Goal: Task Accomplishment & Management: Use online tool/utility

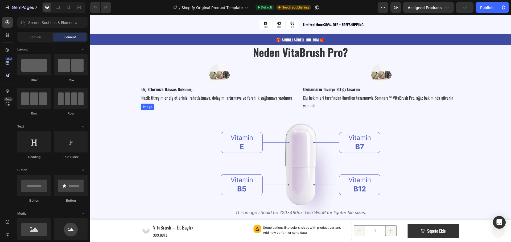
scroll to position [585, 0]
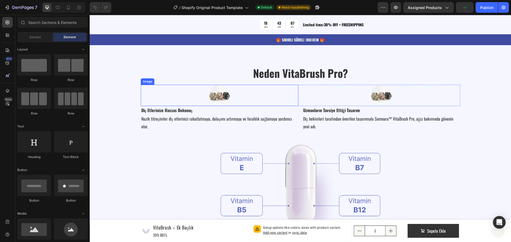
click at [214, 95] on img at bounding box center [219, 95] width 21 height 21
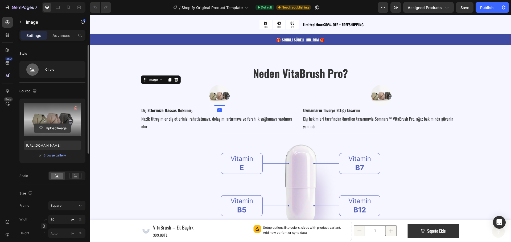
click at [49, 126] on input "file" at bounding box center [52, 128] width 37 height 9
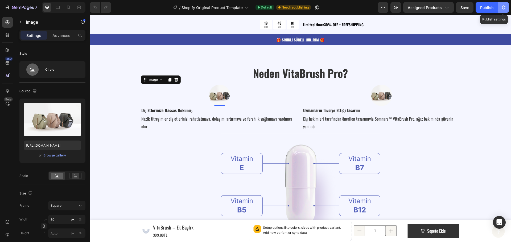
click at [503, 7] on icon "button" at bounding box center [503, 7] width 5 height 5
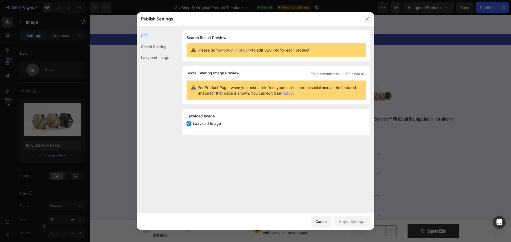
click at [367, 19] on icon "button" at bounding box center [367, 19] width 4 height 4
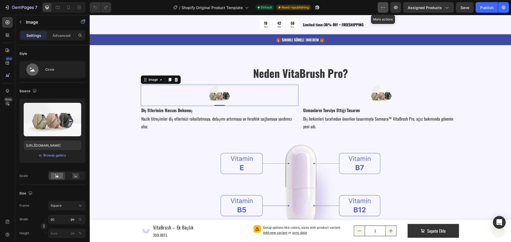
click at [381, 9] on icon "button" at bounding box center [382, 7] width 5 height 5
click at [364, 7] on div "/ Shopify Original Product Template Default Need republishing" at bounding box center [246, 7] width 262 height 11
click at [432, 8] on span "Assigned Products" at bounding box center [424, 8] width 34 height 6
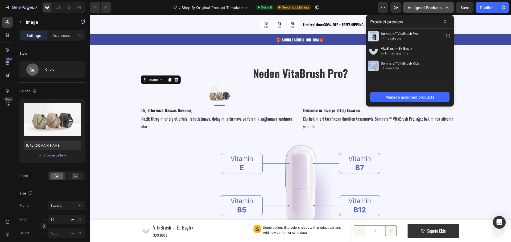
click at [430, 6] on span "Assigned Products" at bounding box center [424, 8] width 34 height 6
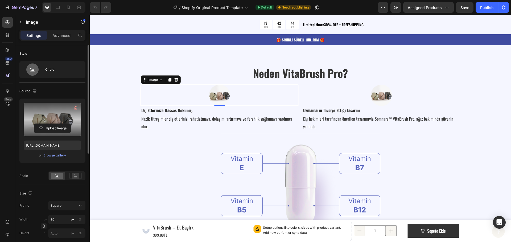
click at [58, 118] on label at bounding box center [52, 120] width 57 height 34
click at [58, 124] on input "file" at bounding box center [52, 128] width 37 height 9
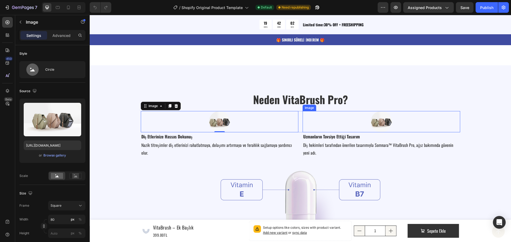
scroll to position [559, 0]
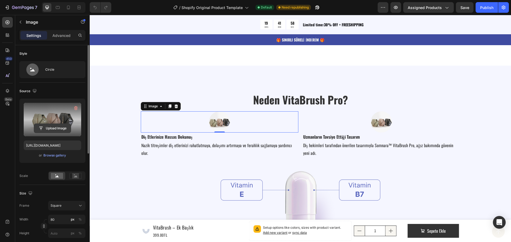
click at [53, 127] on input "file" at bounding box center [52, 128] width 37 height 9
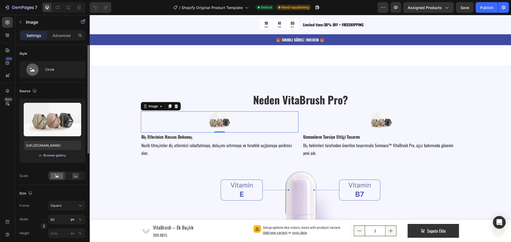
click at [54, 156] on div "Browse gallery" at bounding box center [54, 155] width 23 height 5
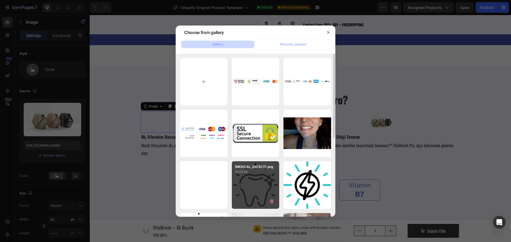
click at [259, 179] on div "tooth-whitening (1).png 16.09 kb" at bounding box center [256, 185] width 48 height 48
type input "https://cdn.shopify.com/s/files/1/0951/2933/8167/files/gempages_586159015990395…"
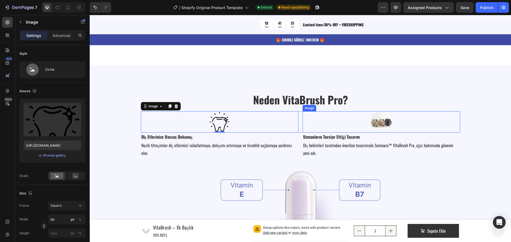
click at [376, 123] on img at bounding box center [380, 121] width 21 height 21
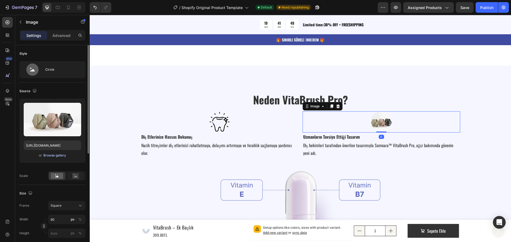
click at [59, 156] on div "Browse gallery" at bounding box center [54, 155] width 23 height 5
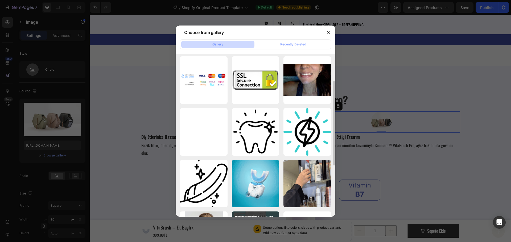
scroll to position [106, 0]
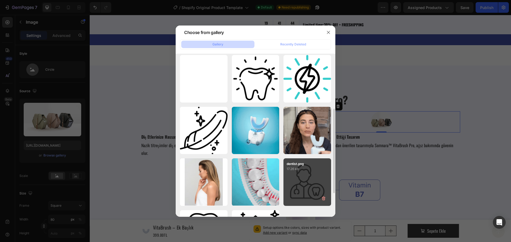
click at [306, 175] on div "dentist.png 17.26 kb" at bounding box center [307, 183] width 48 height 48
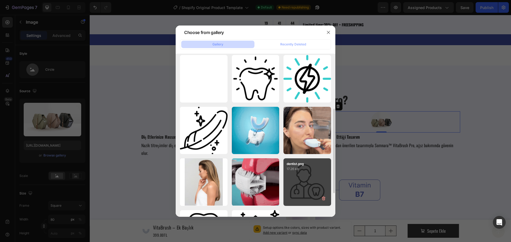
type input "https://cdn.shopify.com/s/files/1/0951/2933/8167/files/gempages_586159015990395…"
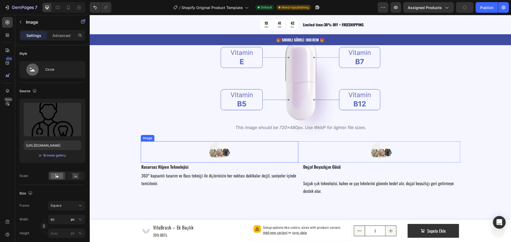
scroll to position [692, 0]
click at [215, 148] on img at bounding box center [219, 151] width 21 height 21
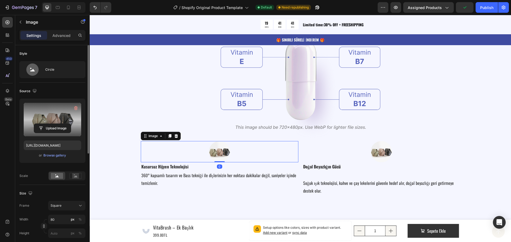
click at [53, 121] on label at bounding box center [52, 120] width 57 height 34
click at [53, 124] on input "file" at bounding box center [52, 128] width 37 height 9
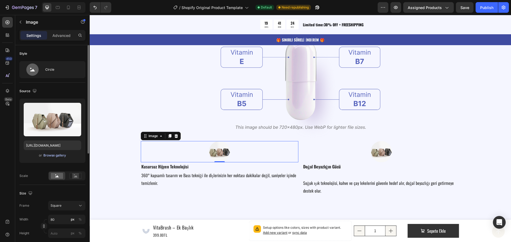
click at [53, 155] on div "Browse gallery" at bounding box center [54, 155] width 23 height 5
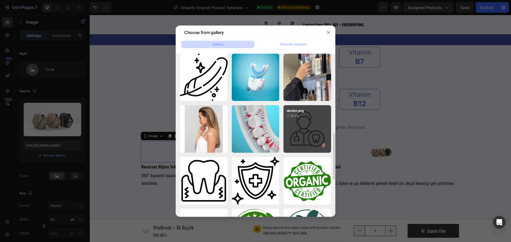
scroll to position [186, 0]
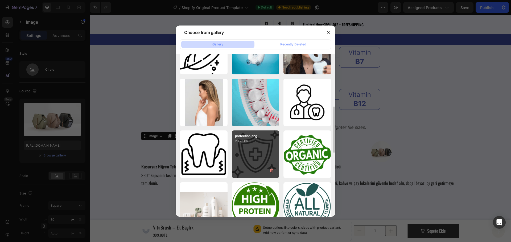
click at [255, 156] on div "protection.png 23.25 kb" at bounding box center [256, 155] width 48 height 48
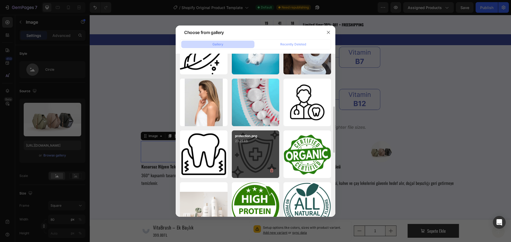
type input "https://cdn.shopify.com/s/files/1/0951/2933/8167/files/gempages_586159015990395…"
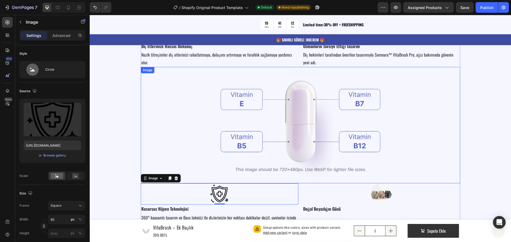
scroll to position [532, 0]
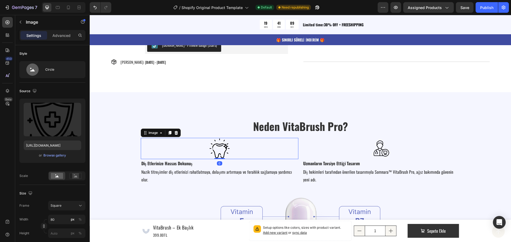
click at [203, 150] on div at bounding box center [219, 148] width 157 height 21
click at [57, 155] on div "Browse gallery" at bounding box center [54, 155] width 23 height 5
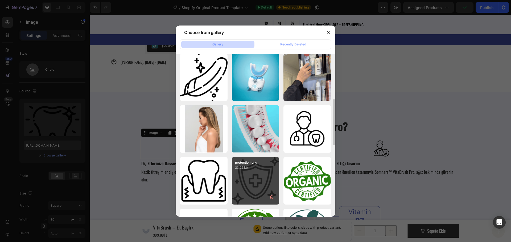
scroll to position [186, 0]
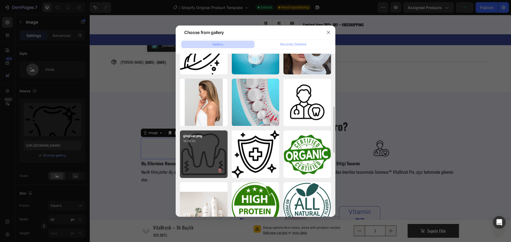
click at [212, 155] on div "gingival.png 18.96 kb" at bounding box center [204, 155] width 48 height 48
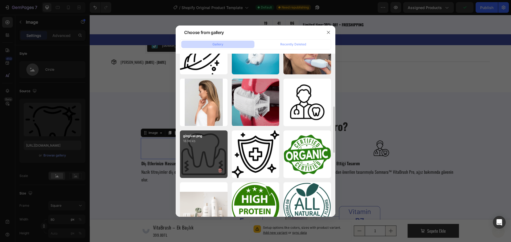
type input "https://cdn.shopify.com/s/files/1/0951/2933/8167/files/gempages_586159015990395…"
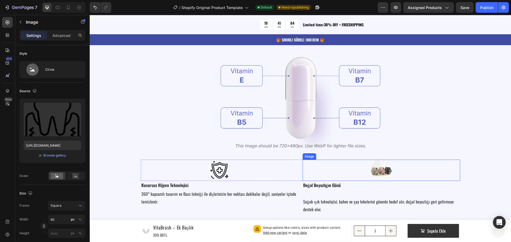
scroll to position [692, 0]
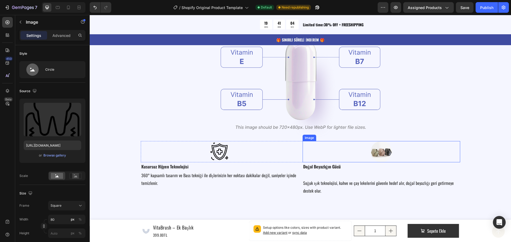
click at [380, 155] on img at bounding box center [380, 151] width 21 height 21
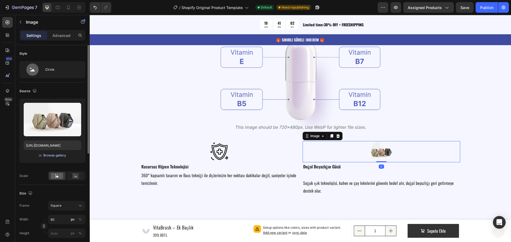
click at [58, 155] on div "Browse gallery" at bounding box center [54, 155] width 23 height 5
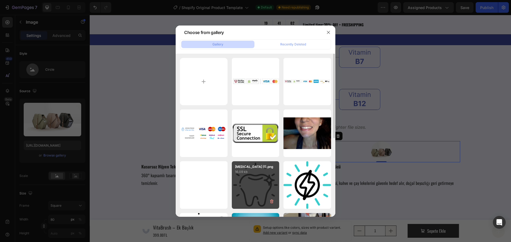
click at [256, 184] on div "tooth-whitening (1).png 16.09 kb" at bounding box center [256, 185] width 48 height 48
type input "https://cdn.shopify.com/s/files/1/0951/2933/8167/files/gempages_586159015990395…"
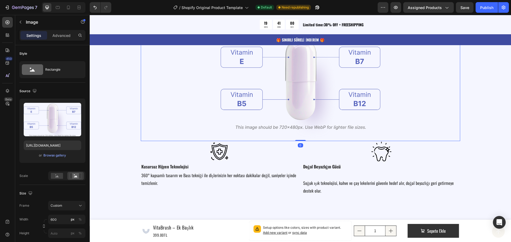
click at [282, 123] on img at bounding box center [300, 83] width 160 height 116
click at [50, 155] on div "Browse gallery" at bounding box center [54, 155] width 23 height 5
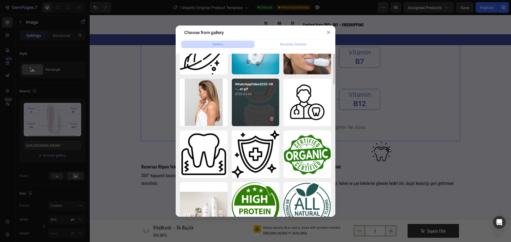
scroll to position [133, 0]
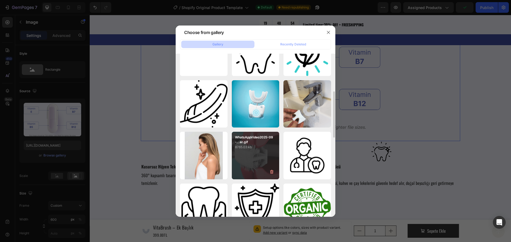
click at [254, 151] on div "WhatsAppVideo2025-09-...er.gif 8765.03 kb" at bounding box center [256, 156] width 48 height 48
type input "https://cdn.shopify.com/s/files/1/0951/2933/8167/files/gempages_586159015990395…"
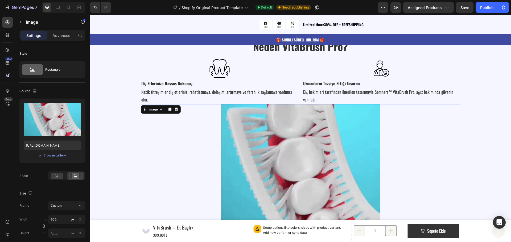
scroll to position [612, 0]
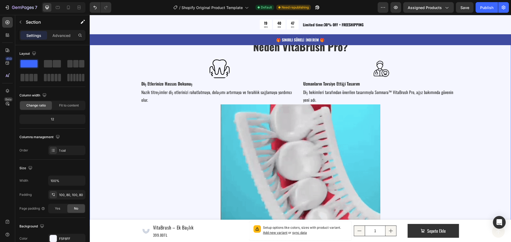
click at [124, 138] on div "Neden VitaBrush Pro? Heading Image Image Row Diş Etlerinize Hassas Dokunuş Text…" at bounding box center [300, 178] width 378 height 279
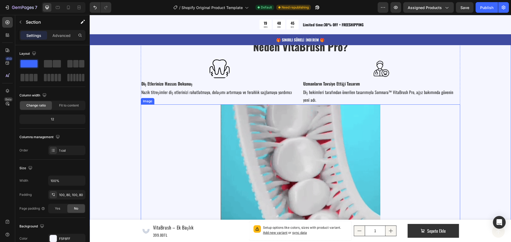
click at [197, 148] on div at bounding box center [300, 185] width 319 height 160
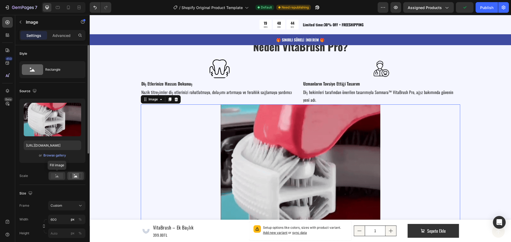
click at [55, 176] on rect at bounding box center [57, 176] width 12 height 6
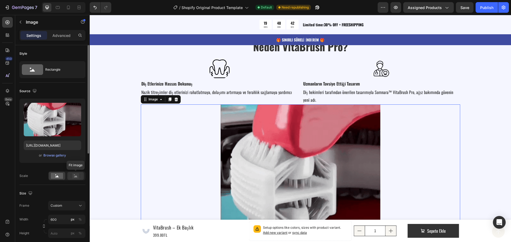
click at [76, 176] on rect at bounding box center [75, 175] width 7 height 5
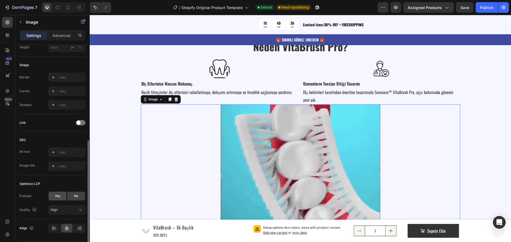
scroll to position [203, 0]
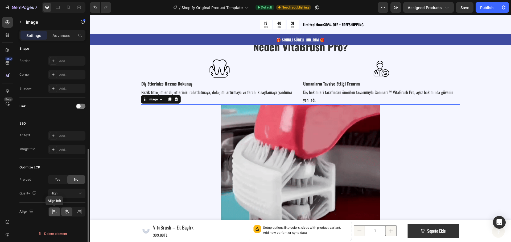
click at [55, 214] on icon at bounding box center [54, 211] width 5 height 5
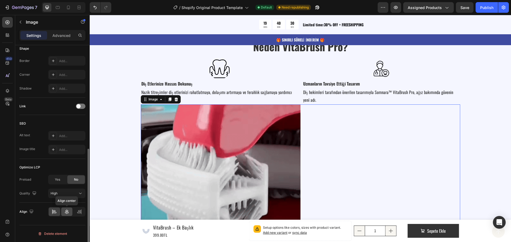
click at [66, 213] on icon at bounding box center [66, 211] width 5 height 5
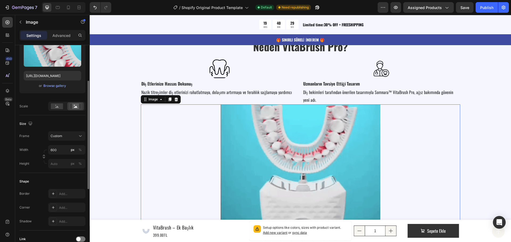
scroll to position [0, 0]
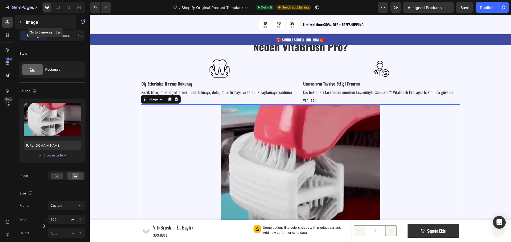
click at [21, 22] on icon "button" at bounding box center [20, 22] width 4 height 4
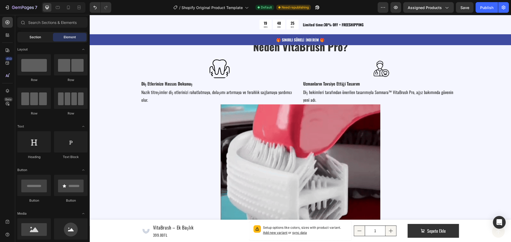
click at [33, 40] on div "Section" at bounding box center [35, 37] width 34 height 9
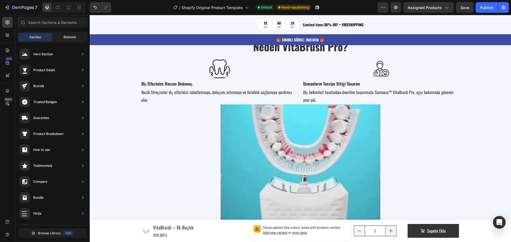
click at [63, 37] on div "Element" at bounding box center [70, 37] width 34 height 9
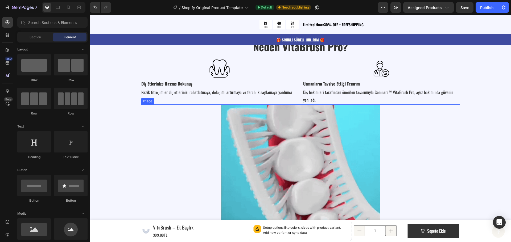
click at [290, 155] on img at bounding box center [300, 185] width 160 height 160
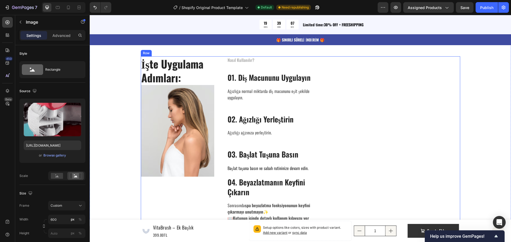
scroll to position [931, 0]
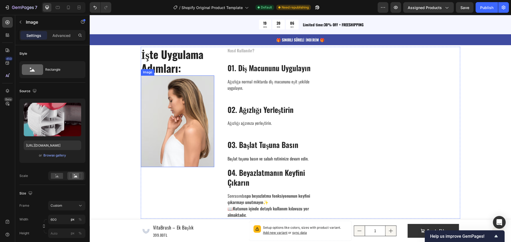
click at [179, 127] on img at bounding box center [177, 122] width 73 height 92
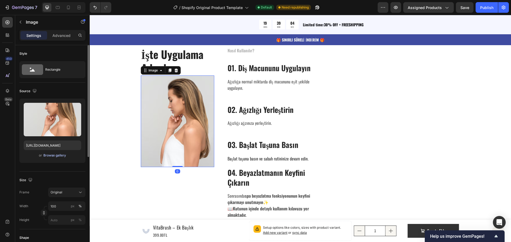
click at [54, 156] on div "Browse gallery" at bounding box center [54, 155] width 23 height 5
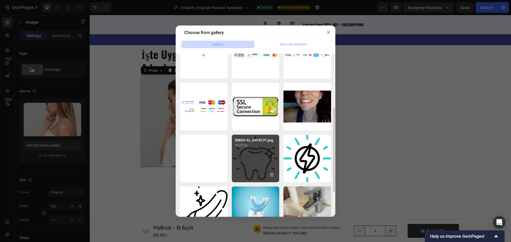
scroll to position [80, 0]
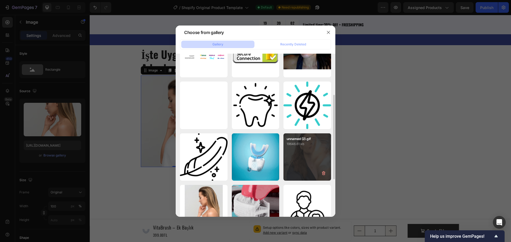
click at [303, 155] on div "unnamed (2).gif 19646.61 kb" at bounding box center [307, 158] width 48 height 48
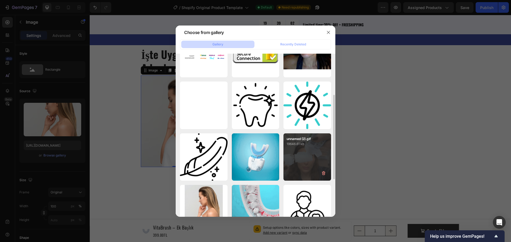
type input "https://cdn.shopify.com/s/files/1/0951/2933/8167/files/gempages_586159015990395…"
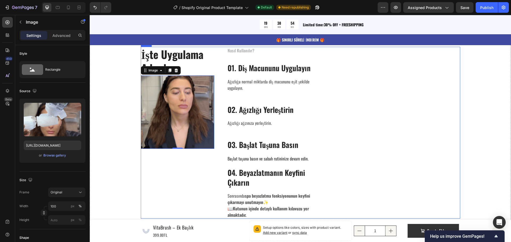
click at [180, 189] on div "İşte Uygulama Adımları: Heading Image 0" at bounding box center [177, 133] width 73 height 172
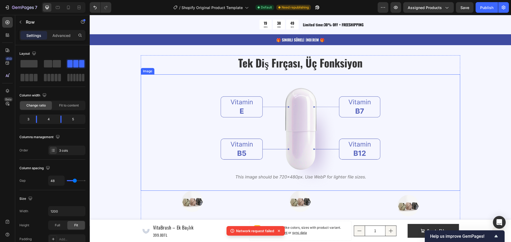
scroll to position [1144, 0]
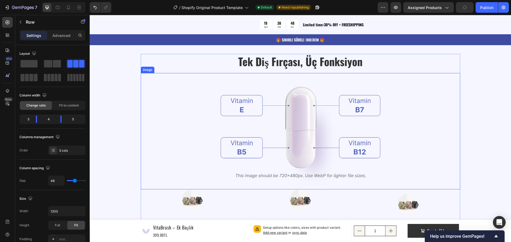
click at [293, 116] on img at bounding box center [300, 131] width 160 height 116
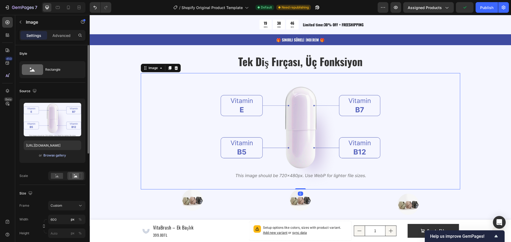
click at [61, 155] on div "Browse gallery" at bounding box center [54, 155] width 23 height 5
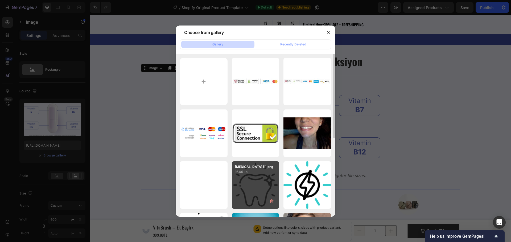
scroll to position [80, 0]
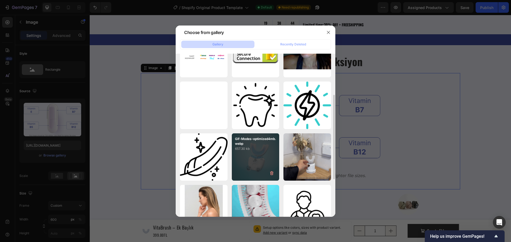
click at [262, 156] on div "Gif-Modes-optimized4mb.webp 657.30 kb" at bounding box center [256, 158] width 48 height 48
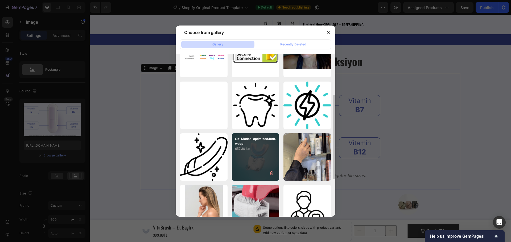
type input "https://cdn.shopify.com/s/files/1/0951/2933/8167/files/gempages_586159015990395…"
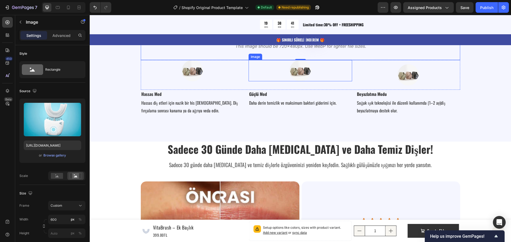
scroll to position [1277, 0]
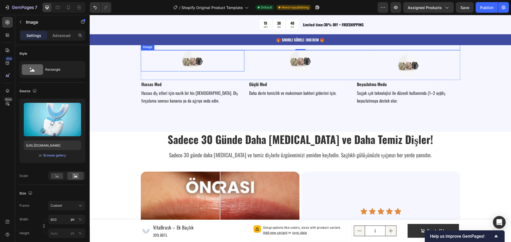
click at [184, 72] on img at bounding box center [192, 60] width 21 height 21
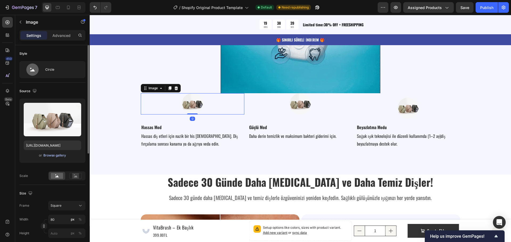
click at [55, 156] on div "Browse gallery" at bounding box center [54, 155] width 23 height 5
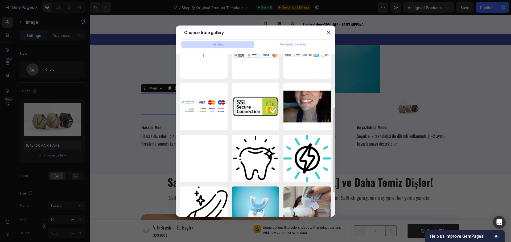
scroll to position [53, 0]
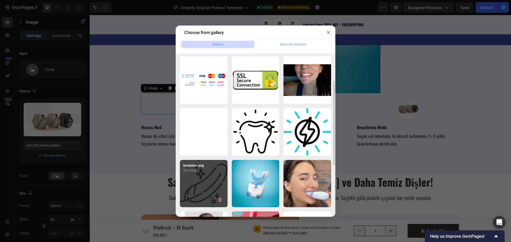
click at [207, 178] on div "levitation.png 20.72 kb" at bounding box center [204, 184] width 48 height 48
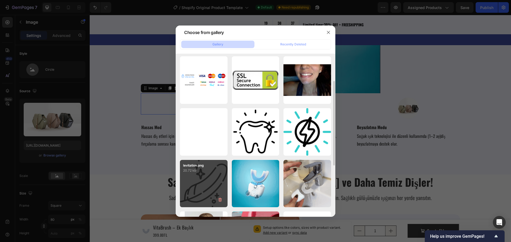
type input "https://cdn.shopify.com/s/files/1/0951/2933/8167/files/gempages_586159015990395…"
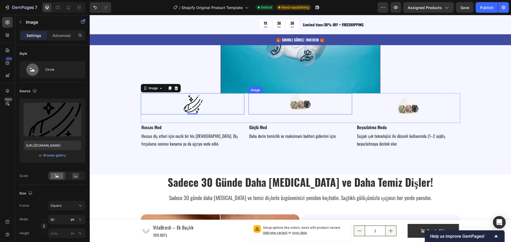
click at [288, 107] on div at bounding box center [299, 103] width 103 height 21
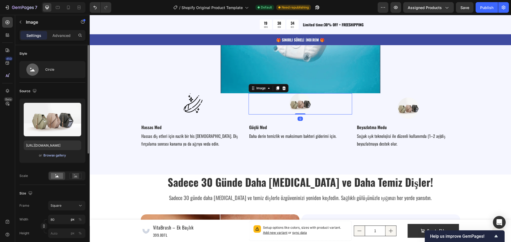
click at [52, 154] on div "Browse gallery" at bounding box center [54, 155] width 23 height 5
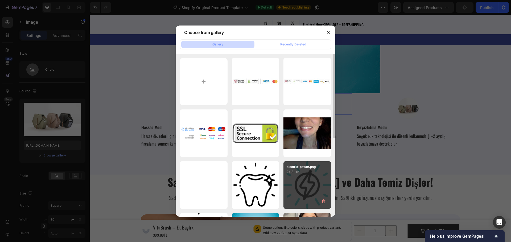
click at [301, 179] on div "electric-power.png 24.81 kb" at bounding box center [307, 185] width 48 height 48
type input "https://cdn.shopify.com/s/files/1/0951/2933/8167/files/gempages_586159015990395…"
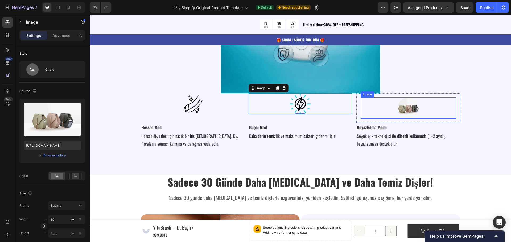
click at [385, 110] on div at bounding box center [407, 108] width 95 height 21
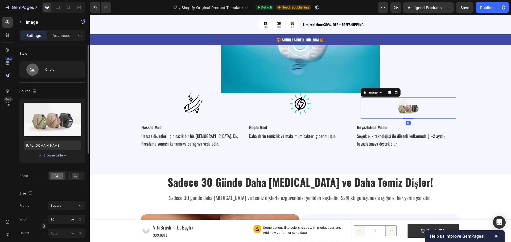
click at [52, 154] on div "Browse gallery" at bounding box center [54, 155] width 23 height 5
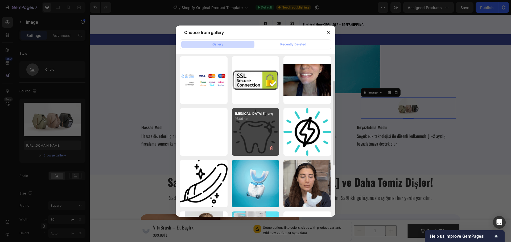
click at [236, 136] on div "tooth-whitening (1).png 16.09 kb" at bounding box center [256, 132] width 48 height 48
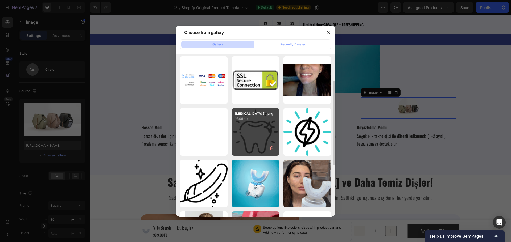
type input "https://cdn.shopify.com/s/files/1/0951/2933/8167/files/gempages_586159015990395…"
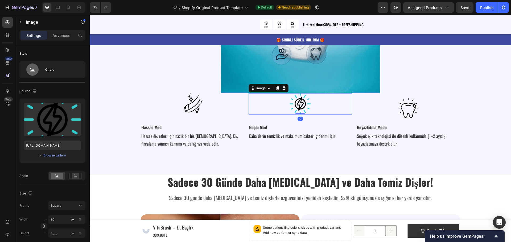
click at [306, 103] on img at bounding box center [299, 103] width 21 height 21
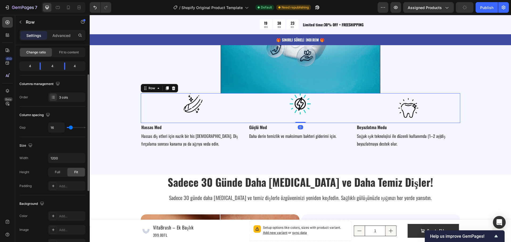
click at [145, 116] on div "Image" at bounding box center [192, 108] width 103 height 30
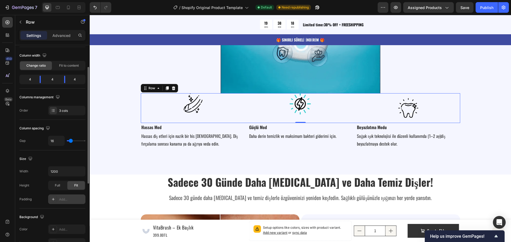
scroll to position [0, 0]
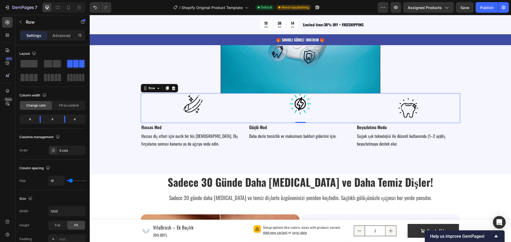
type input "20"
type input "22"
type input "24"
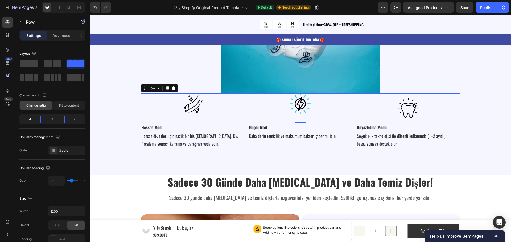
type input "24"
type input "27"
type input "31"
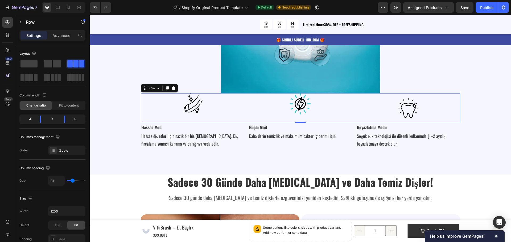
type input "33"
type input "36"
type input "38"
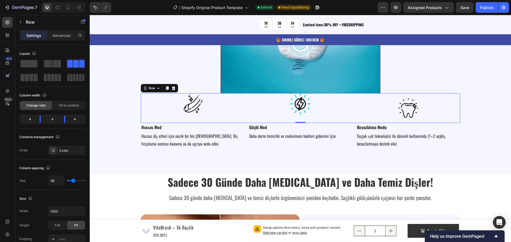
type input "38"
type input "40"
type input "42"
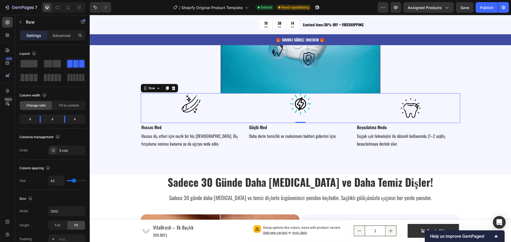
type input "44"
type input "42"
type input "40"
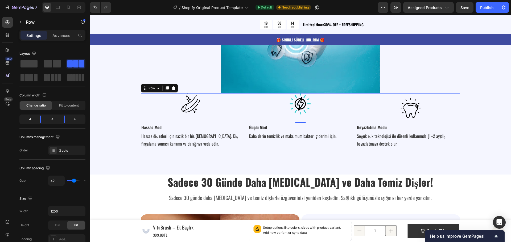
type input "40"
type input "38"
type input "36"
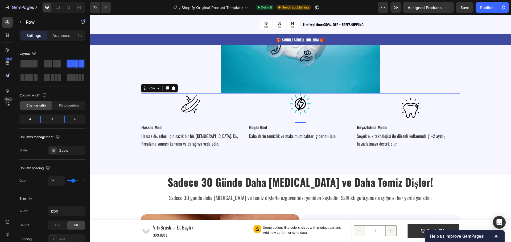
type input "33"
type input "31"
type input "29"
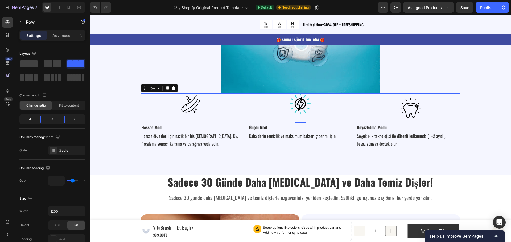
type input "29"
type input "27"
type input "24"
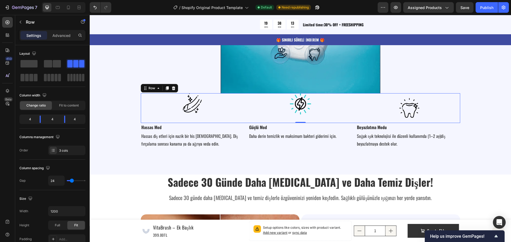
type input "22"
type input "20"
type input "18"
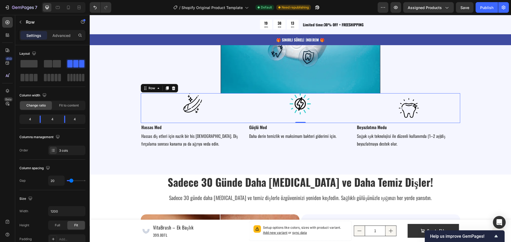
type input "18"
type input "13"
type input "0"
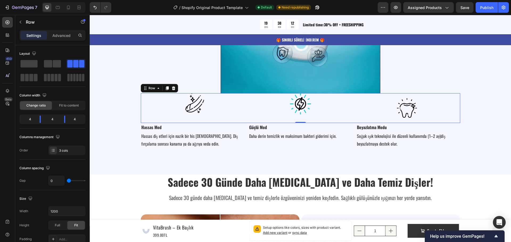
type input "11"
type input "120"
type input "113"
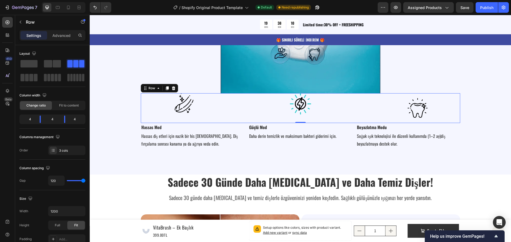
type input "113"
type input "49"
type input "27"
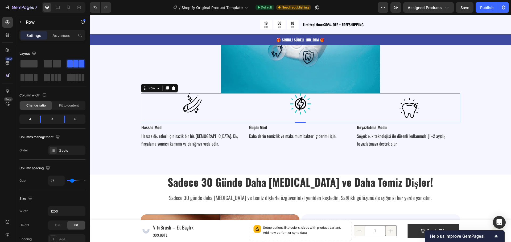
type input "20"
type input "13"
type input "7"
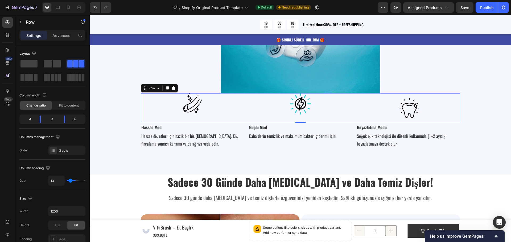
type input "7"
type input "0"
drag, startPoint x: 73, startPoint y: 181, endPoint x: 43, endPoint y: 182, distance: 30.1
type input "0"
click at [67, 181] on input "range" at bounding box center [76, 180] width 19 height 1
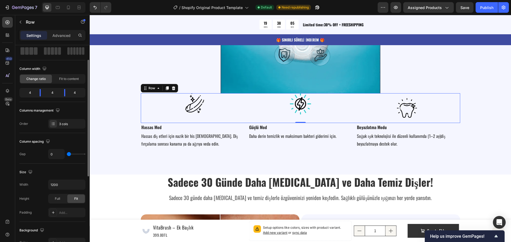
scroll to position [80, 0]
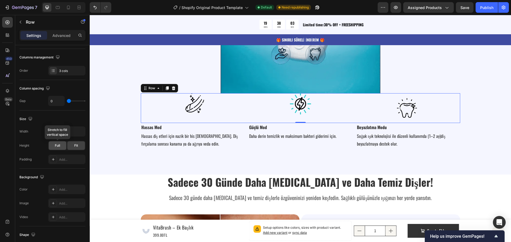
click at [56, 147] on span "Full" at bounding box center [57, 145] width 5 height 5
click at [77, 147] on span "Fit" at bounding box center [76, 145] width 4 height 5
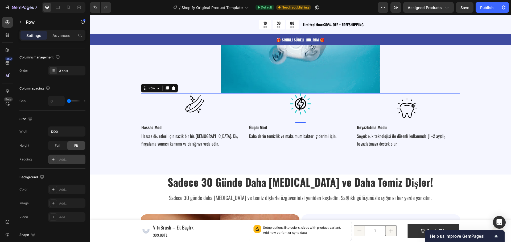
click at [65, 160] on div "Add..." at bounding box center [71, 159] width 25 height 5
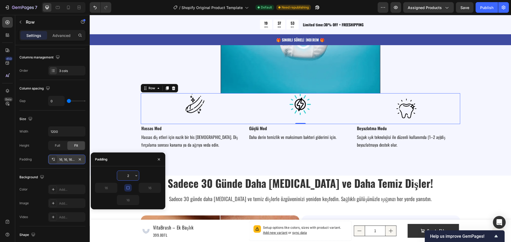
type input "20"
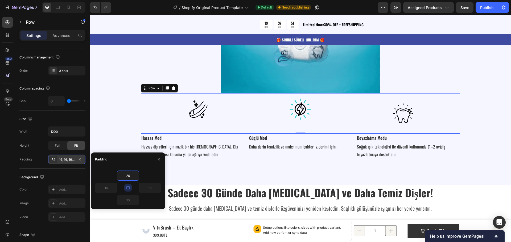
click at [141, 118] on div "Image Image Image Row Row 0" at bounding box center [300, 113] width 319 height 40
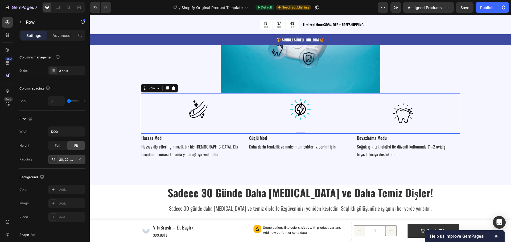
click at [67, 161] on div "20, 20, 20, 20" at bounding box center [66, 159] width 15 height 5
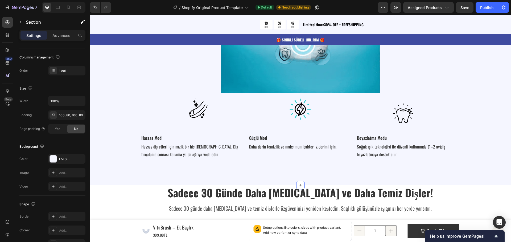
click at [120, 128] on div "Tek Diş Fırçası, Üç Fonksiyon Heading Image Image Image Image Row Row Hassas Mo…" at bounding box center [300, 37] width 378 height 244
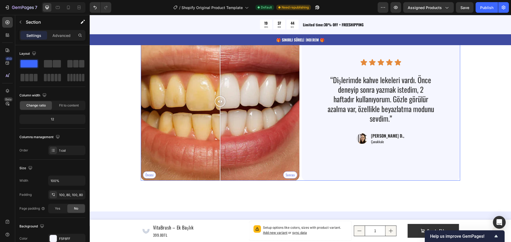
scroll to position [1463, 0]
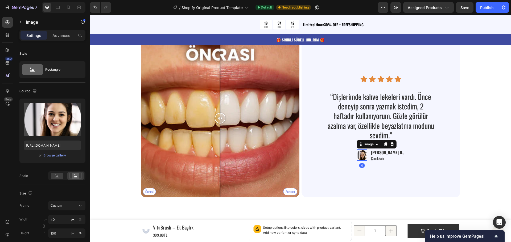
click at [367, 155] on img at bounding box center [361, 155] width 11 height 12
click at [57, 156] on div "Browse gallery" at bounding box center [54, 155] width 23 height 5
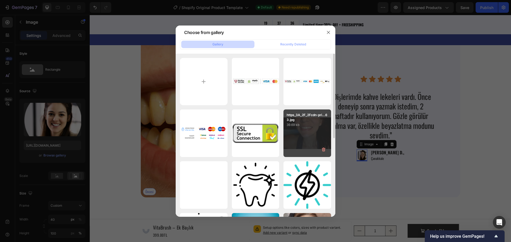
click at [303, 137] on div "https_3A_2F_2Fcdn-pri...63.jpg 39.69 kb" at bounding box center [307, 134] width 48 height 48
type input "[URL][DOMAIN_NAME]"
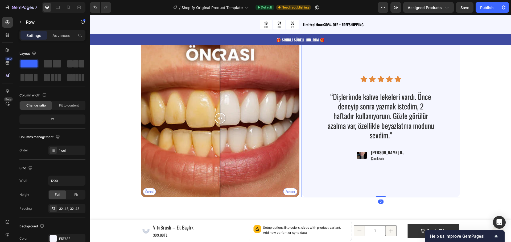
click at [332, 184] on div "Icon Icon Icon Icon Icon Icon List “Dişlerimde kahve lekeleri vardı. Önce deney…" at bounding box center [380, 118] width 133 height 141
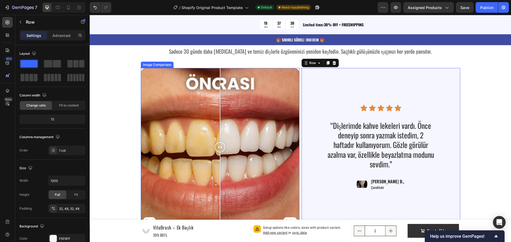
scroll to position [1436, 0]
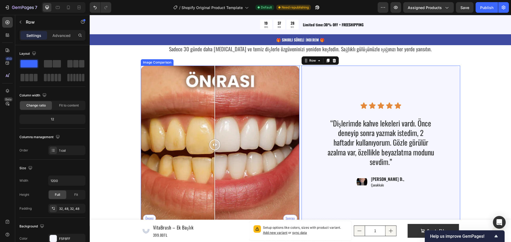
drag, startPoint x: 219, startPoint y: 144, endPoint x: 217, endPoint y: 167, distance: 23.5
click at [213, 157] on div at bounding box center [214, 145] width 11 height 159
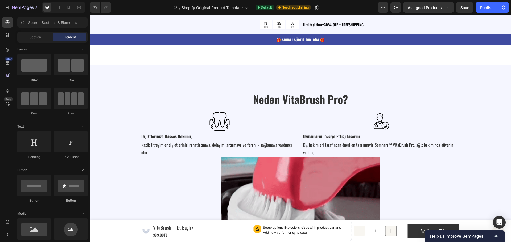
scroll to position [554, 0]
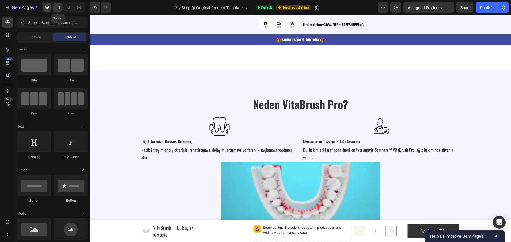
click at [57, 5] on icon at bounding box center [57, 7] width 5 height 5
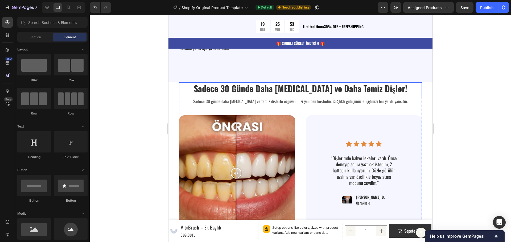
scroll to position [1439, 0]
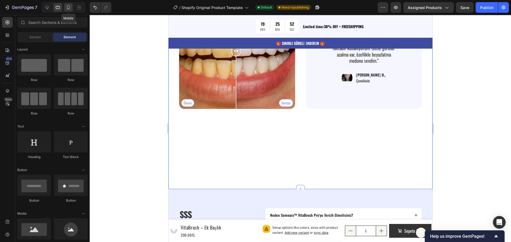
click at [69, 9] on icon at bounding box center [68, 8] width 3 height 4
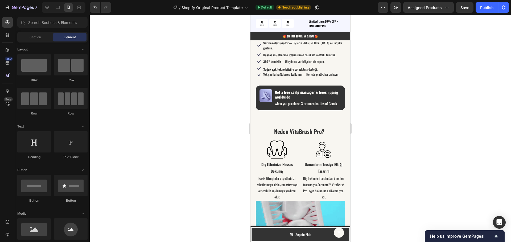
scroll to position [457, 0]
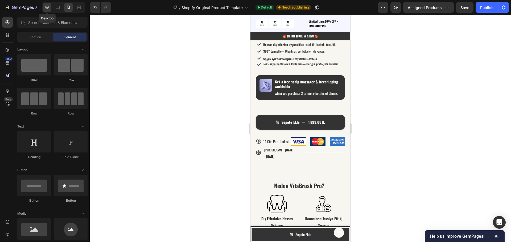
click at [49, 9] on icon at bounding box center [46, 7] width 5 height 5
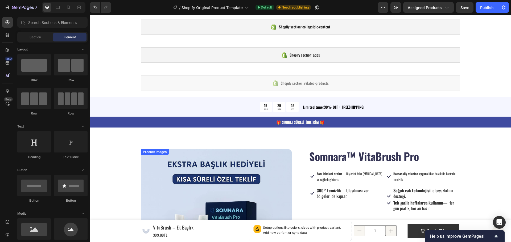
scroll to position [275, 0]
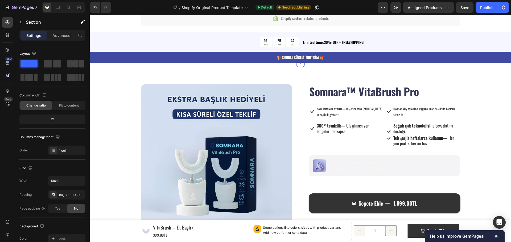
click at [110, 126] on div "Product Images Judge.me - Preview Badge (Stars) Judge.me Row Somnara™ VitaBrush…" at bounding box center [300, 206] width 421 height 286
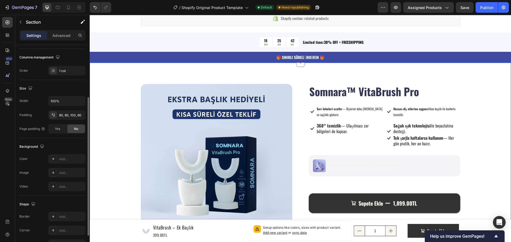
scroll to position [106, 0]
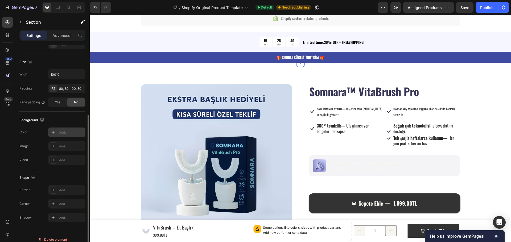
click at [66, 133] on div "Add..." at bounding box center [71, 132] width 25 height 5
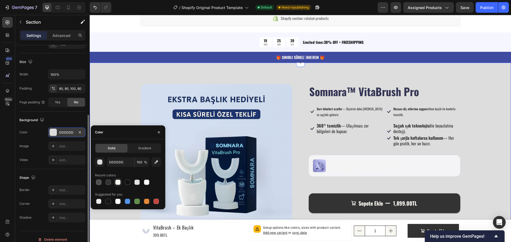
click at [117, 181] on div at bounding box center [117, 182] width 5 height 5
type input "F8F6F1"
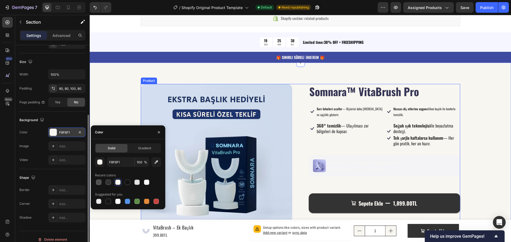
click at [301, 181] on div "Product Images Judge.me - Preview Badge (Stars) Judge.me Row Somnara™ VitaBrush…" at bounding box center [300, 199] width 319 height 231
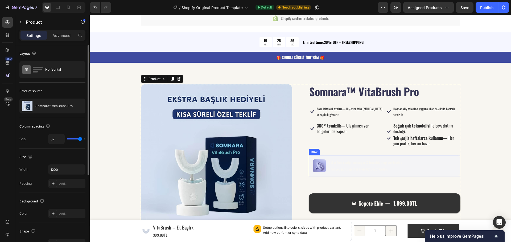
click at [326, 157] on div "Image Get a free scalp massager & freeshipping worldwide Text Block when you pu…" at bounding box center [384, 165] width 151 height 21
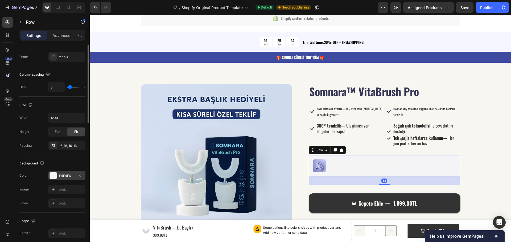
scroll to position [106, 0]
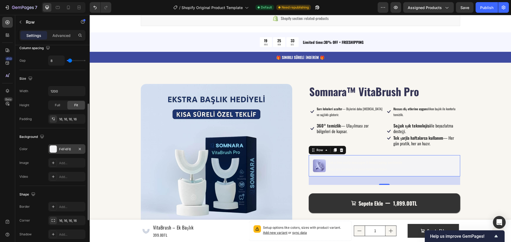
click at [66, 151] on div "F4F4F6" at bounding box center [66, 149] width 15 height 5
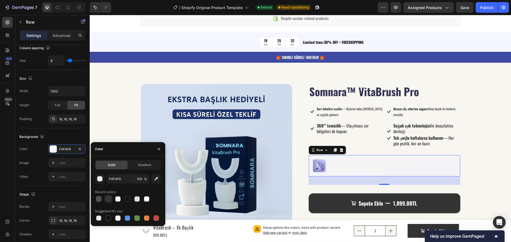
click at [110, 201] on div at bounding box center [108, 199] width 5 height 5
type input "333333"
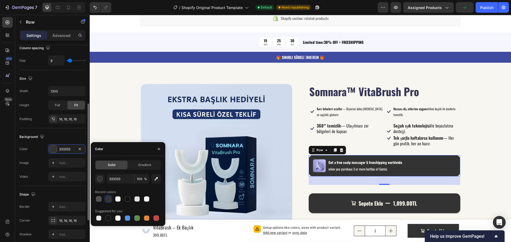
click at [71, 191] on div "Shape" at bounding box center [52, 194] width 66 height 9
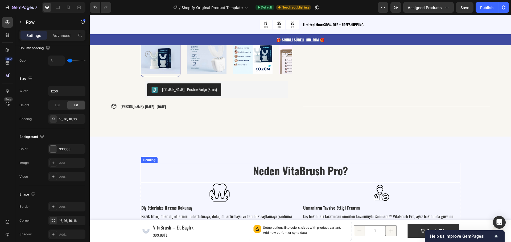
scroll to position [488, 0]
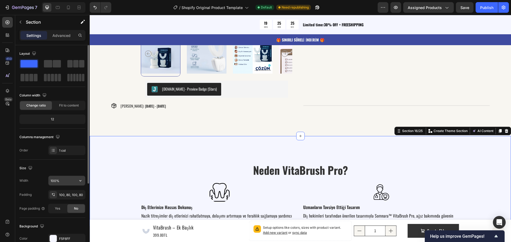
scroll to position [53, 0]
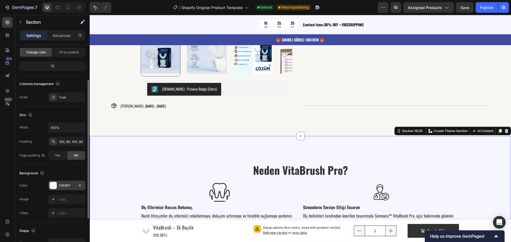
click at [63, 186] on div "F5F6FF" at bounding box center [66, 186] width 15 height 5
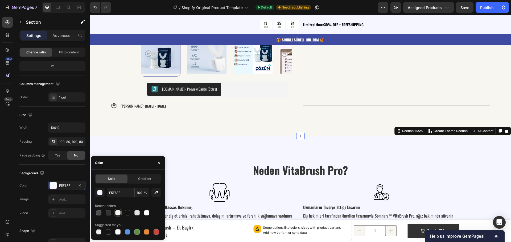
click at [117, 210] on div at bounding box center [117, 212] width 5 height 5
type input "F8F6F1"
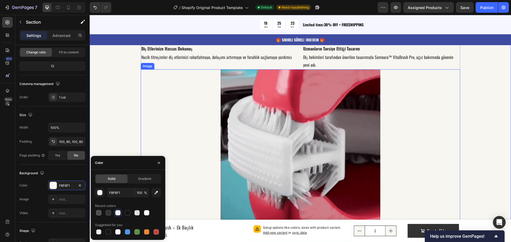
scroll to position [648, 0]
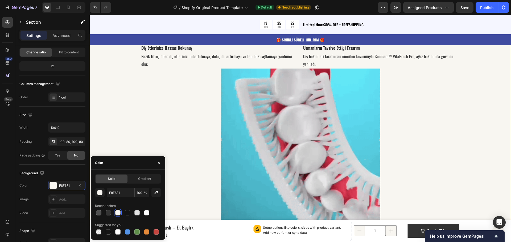
click at [114, 114] on div "Neden VitaBrush Pro? Heading Image Image Row Diş Etlerinize Hassas Dokunuş Text…" at bounding box center [300, 142] width 378 height 279
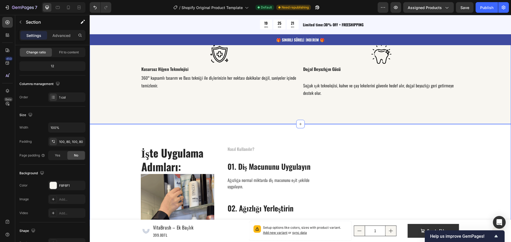
scroll to position [834, 0]
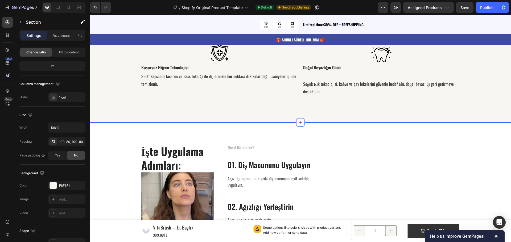
click at [115, 144] on div "İşte Uygulama Adımları: Heading Image Nasıl Kullanılır? Text block 01. Diş Macu…" at bounding box center [300, 230] width 413 height 172
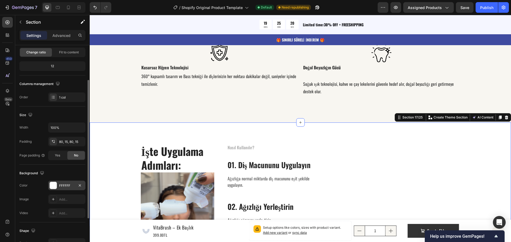
click at [67, 186] on div "FFFFFF" at bounding box center [66, 186] width 15 height 5
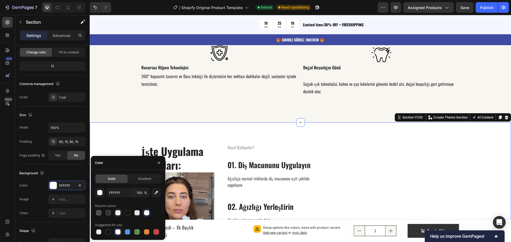
click at [119, 214] on div at bounding box center [117, 212] width 5 height 5
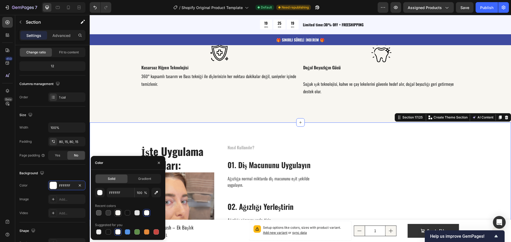
type input "F8F6F1"
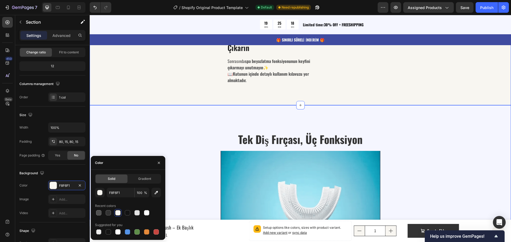
scroll to position [1073, 0]
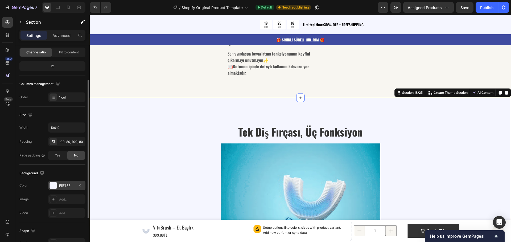
click at [68, 184] on div "F5F6FF" at bounding box center [66, 186] width 15 height 5
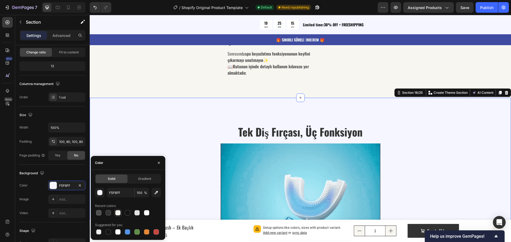
click at [118, 215] on div at bounding box center [117, 212] width 5 height 5
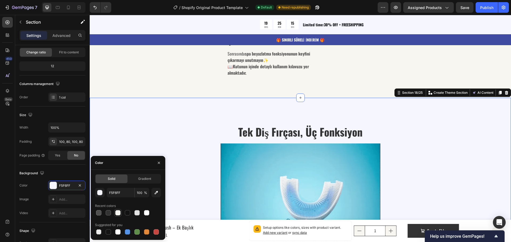
type input "F8F6F1"
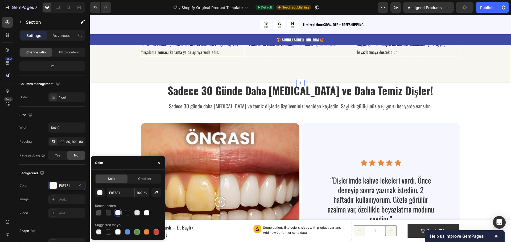
scroll to position [1392, 0]
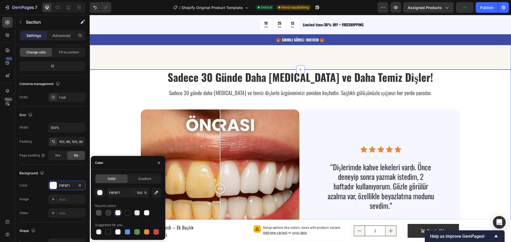
click at [120, 100] on div "Sadece 30 Günde Daha Beyaz ve Daha Temiz Dişler! Heading Sadece 30 günde daha b…" at bounding box center [300, 177] width 378 height 215
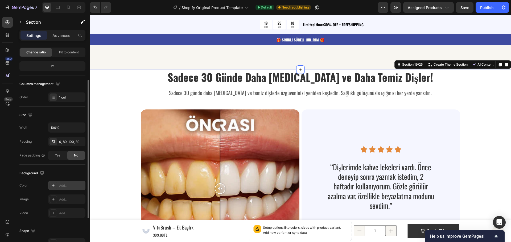
click at [62, 186] on div "Add..." at bounding box center [71, 186] width 25 height 5
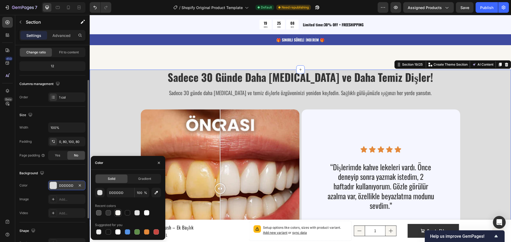
click at [117, 213] on div at bounding box center [117, 212] width 5 height 5
type input "F8F6F1"
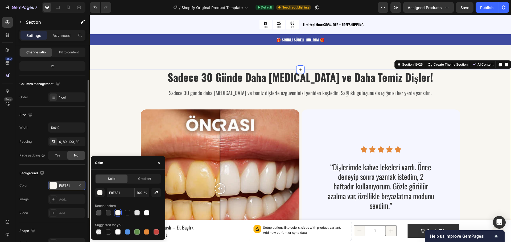
click at [128, 132] on div "Sadece 30 Günde Daha Beyaz ve Daha Temiz Dişler! Heading Sadece 30 günde daha b…" at bounding box center [300, 171] width 378 height 203
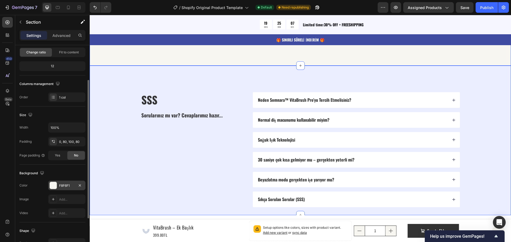
scroll to position [1632, 0]
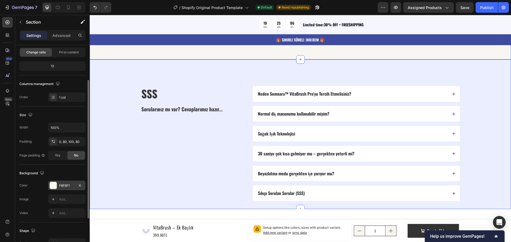
click at [123, 131] on div "SSS Heading Sorularınız mı var? Cevaplarımız hazır... Text Block Neden Somnara™…" at bounding box center [300, 143] width 378 height 115
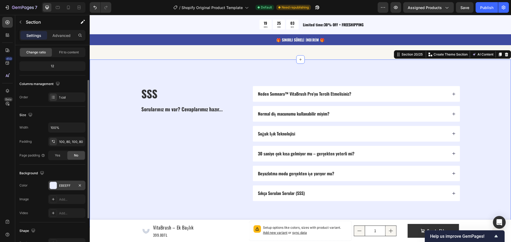
click at [70, 188] on div "EBEEFF" at bounding box center [66, 186] width 15 height 5
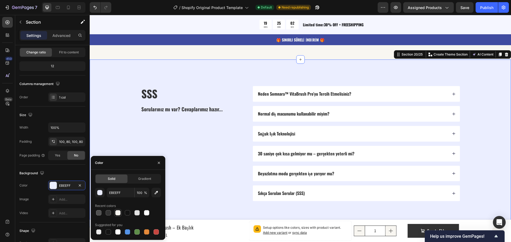
click at [116, 213] on div at bounding box center [117, 212] width 5 height 5
type input "F8F6F1"
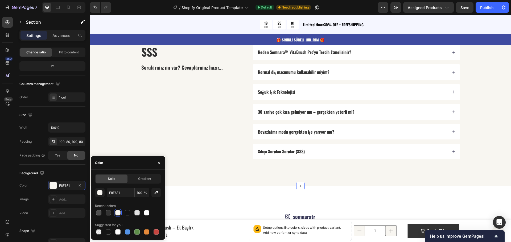
scroll to position [1765, 0]
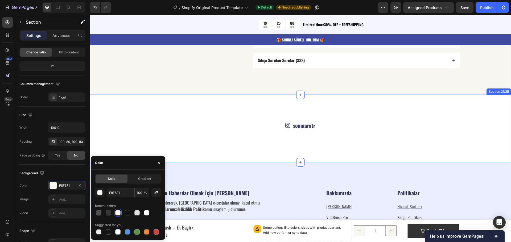
click at [144, 122] on div "Icon somnaratr Text Block Row" at bounding box center [300, 126] width 319 height 8
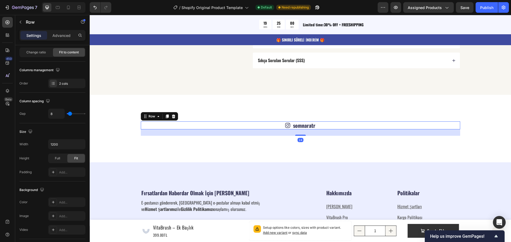
scroll to position [0, 0]
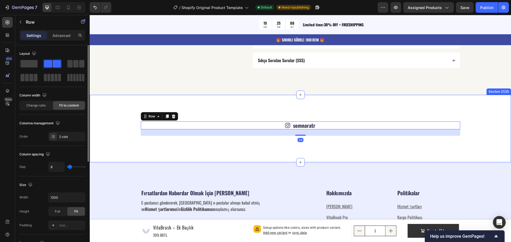
click at [118, 103] on div "Icon somnaratr Text Block Row 24 Section 21/25" at bounding box center [300, 129] width 421 height 68
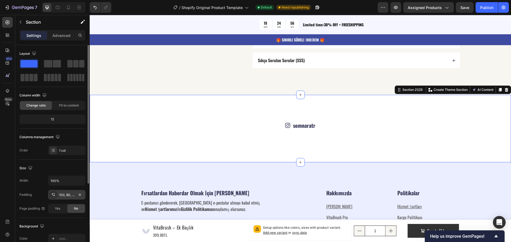
scroll to position [112, 0]
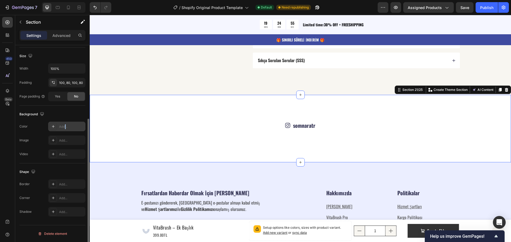
click at [65, 126] on div "Add..." at bounding box center [71, 126] width 25 height 5
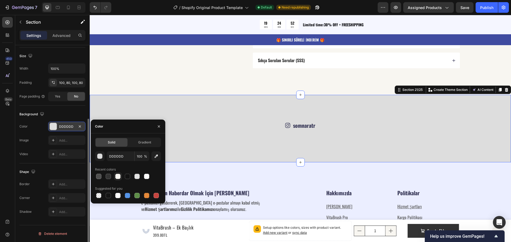
click at [117, 176] on div at bounding box center [117, 176] width 5 height 5
type input "F8F6F1"
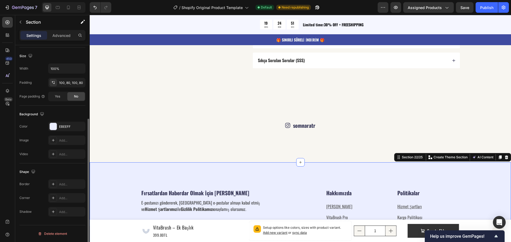
click at [220, 174] on div "Fırsatlardan Haberdar Olmak İçin Abone Olun Heading E-postanızı göndererek, Som…" at bounding box center [300, 235] width 421 height 144
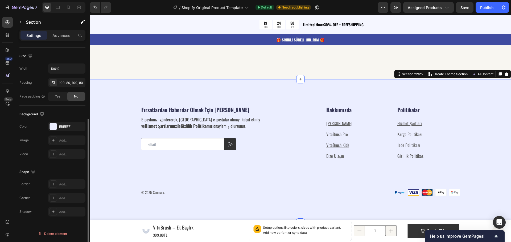
scroll to position [1871, 0]
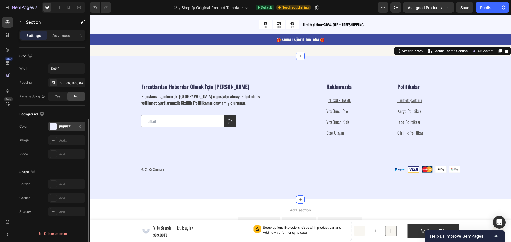
click at [65, 128] on div "EBEEFF" at bounding box center [66, 126] width 15 height 5
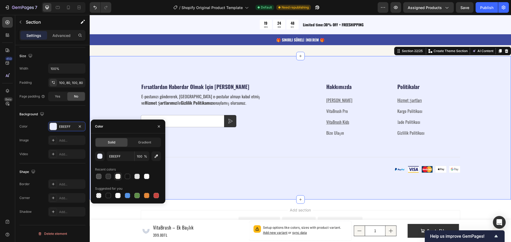
click at [118, 178] on div at bounding box center [117, 176] width 5 height 5
type input "F8F6F1"
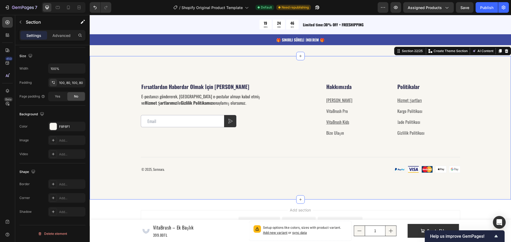
click at [109, 103] on div "Fırsatlardan Haberdar Olmak İçin Abone Olun Heading E-postanızı göndererek, Som…" at bounding box center [300, 128] width 421 height 144
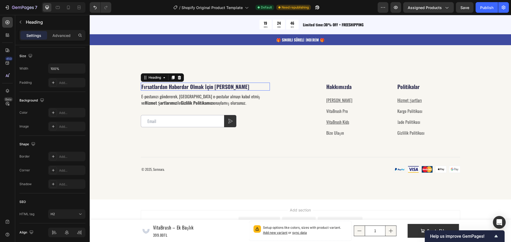
click at [155, 88] on h2 "Fırsatlardan Haberdar Olmak İçin [PERSON_NAME]" at bounding box center [205, 87] width 129 height 8
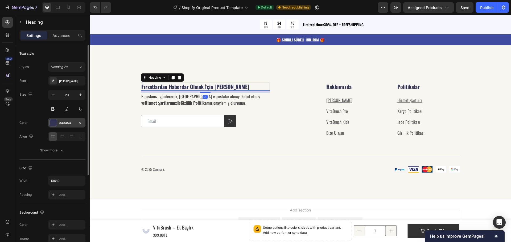
click at [69, 121] on div "343454" at bounding box center [66, 123] width 15 height 5
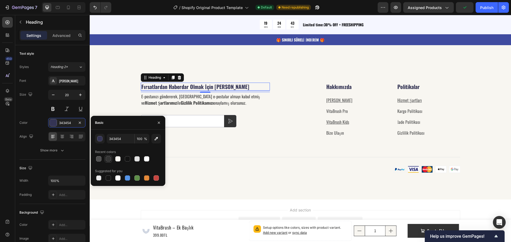
click at [109, 159] on div at bounding box center [108, 158] width 5 height 5
type input "333333"
click at [331, 87] on h2 "Hakkımızda" at bounding box center [357, 87] width 63 height 8
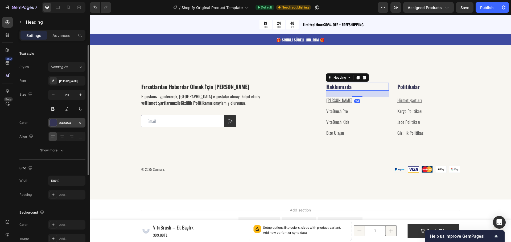
click at [61, 124] on div "343454" at bounding box center [66, 123] width 15 height 5
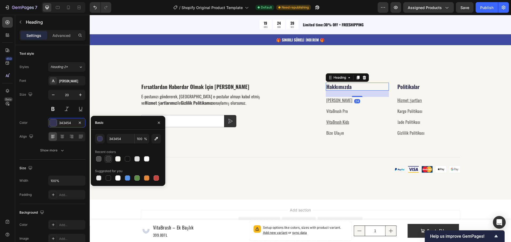
click at [107, 159] on div at bounding box center [108, 158] width 5 height 5
type input "333333"
click at [399, 85] on h2 "Politikalar" at bounding box center [428, 87] width 63 height 8
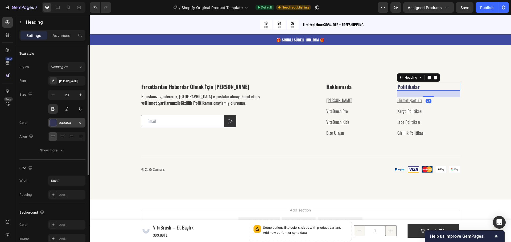
click at [61, 123] on div "343454" at bounding box center [66, 123] width 15 height 5
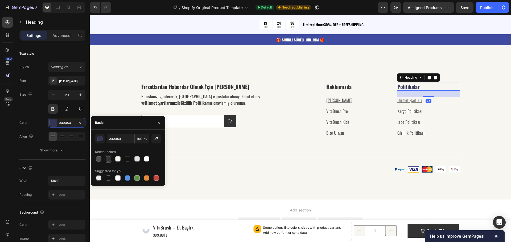
click at [107, 161] on div at bounding box center [108, 158] width 5 height 5
type input "333333"
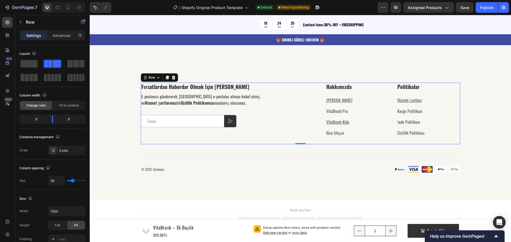
click at [279, 138] on div "Fırsatlardan Haberdar Olmak İçin Abone Olun Heading E-postanızı göndererek, Som…" at bounding box center [219, 114] width 156 height 62
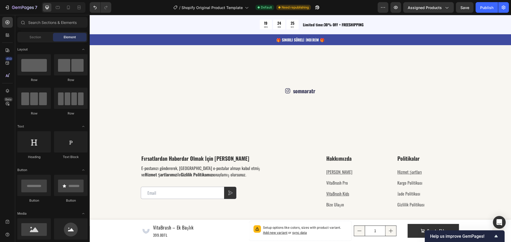
scroll to position [1794, 0]
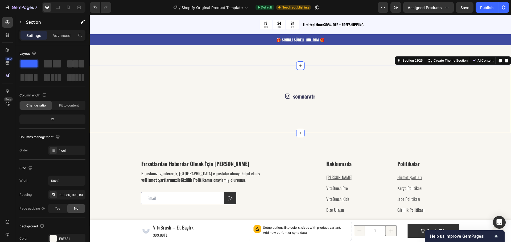
click at [303, 121] on div "Icon somnaratr Text Block Row Section 21/25 You can create reusable sections Cr…" at bounding box center [300, 100] width 421 height 68
click at [65, 193] on div "100, 80, 100, 80" at bounding box center [66, 195] width 15 height 5
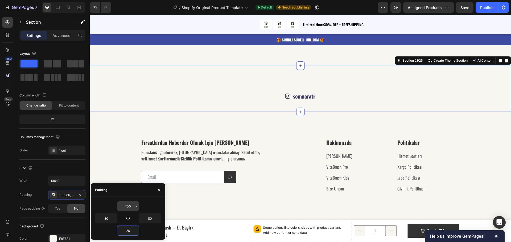
type input "20"
click at [126, 206] on input "100" at bounding box center [128, 207] width 22 height 10
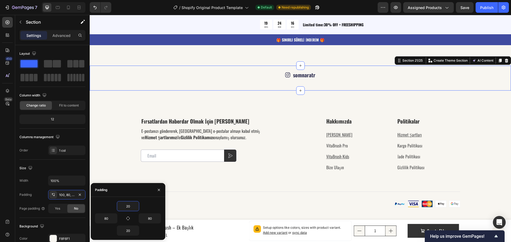
type input "20"
click at [155, 199] on div "20 80 80 20" at bounding box center [128, 218] width 74 height 43
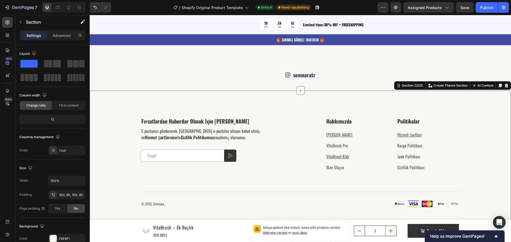
click at [308, 113] on div "Fırsatlardan Haberdar Olmak İçin Abone Olun Heading E-postanızı göndererek, Som…" at bounding box center [300, 163] width 421 height 144
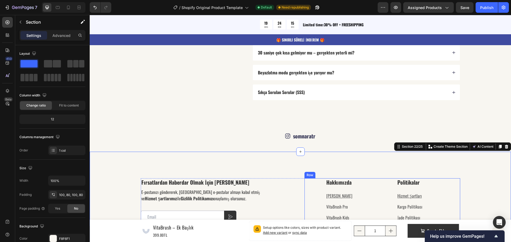
scroll to position [1714, 0]
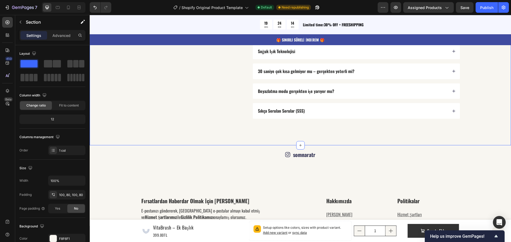
click at [307, 136] on div "SSS Heading Sorularınız mı var? Cevaplarımız hazır... Text Block Neden Somnara™…" at bounding box center [300, 61] width 421 height 168
click at [69, 195] on div "100, 80, 100, 80" at bounding box center [66, 195] width 15 height 5
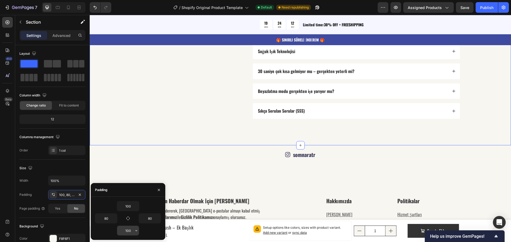
click at [129, 231] on input "100" at bounding box center [128, 231] width 22 height 10
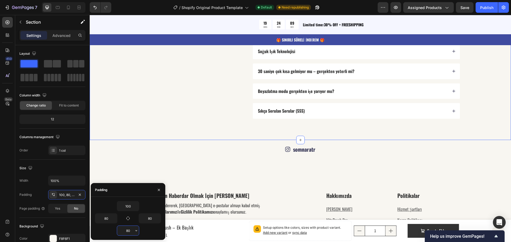
type input "8"
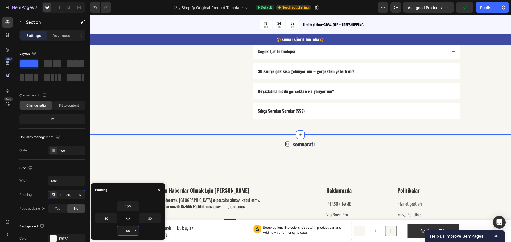
type input "6"
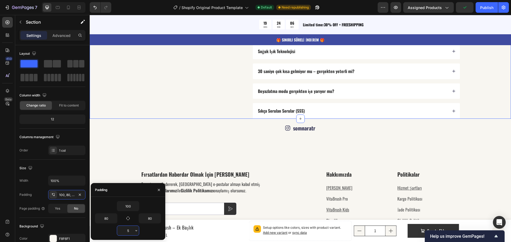
type input "50"
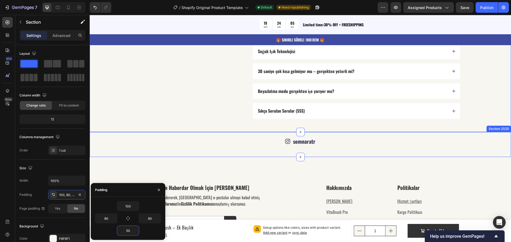
click at [201, 147] on div "Icon somnaratr Text Block Row" at bounding box center [300, 145] width 378 height 14
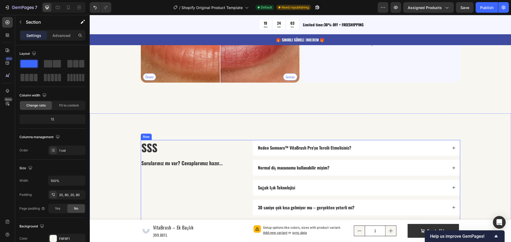
scroll to position [1581, 0]
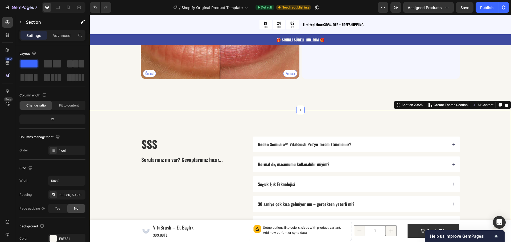
click at [226, 125] on div "SSS Heading Sorularınız mı var? Cevaplarımız hazır... Text Block Neden Somnara™…" at bounding box center [300, 187] width 421 height 155
click at [67, 196] on div "100, 80, 50, 80" at bounding box center [66, 195] width 15 height 5
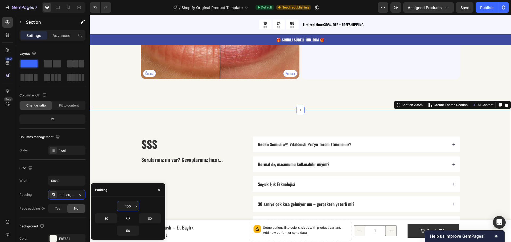
click at [126, 205] on input "100" at bounding box center [128, 207] width 22 height 10
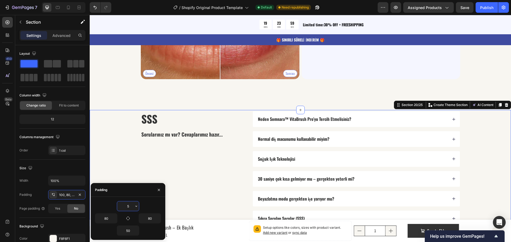
type input "50"
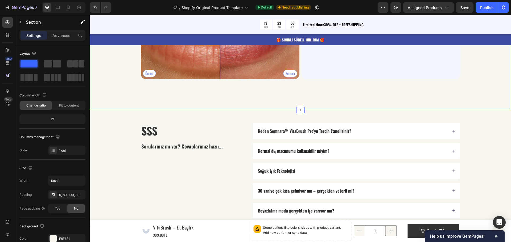
click at [72, 195] on div "0, 80, 100, 80" at bounding box center [66, 195] width 15 height 5
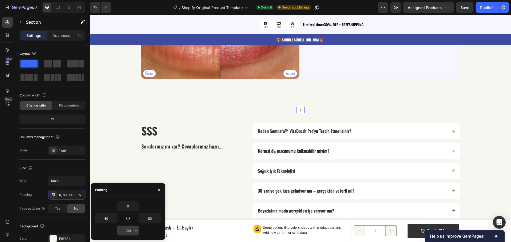
click at [128, 232] on input "100" at bounding box center [128, 231] width 22 height 10
type input "50"
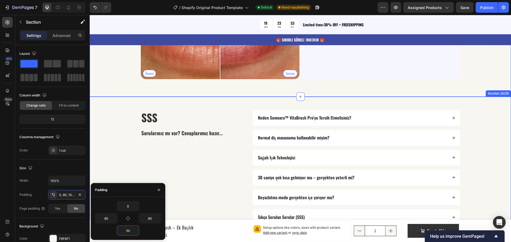
click at [244, 108] on div "SSS Heading Sorularınız mı var? Cevaplarımız hazır... Text Block Neden Somnara™…" at bounding box center [300, 168] width 421 height 142
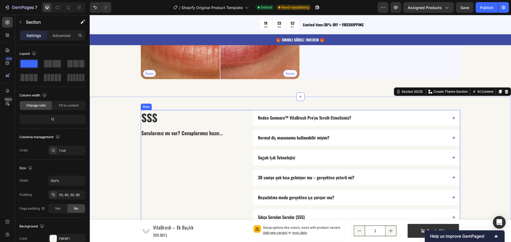
scroll to position [1741, 0]
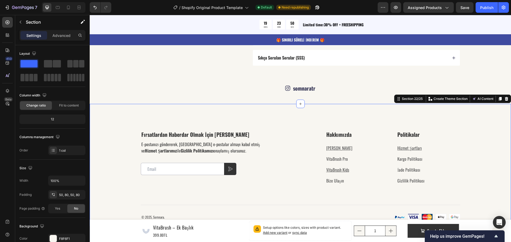
click at [282, 122] on div "Fırsatlardan Haberdar Olmak İçin Abone Olun Heading E-postanızı göndererek, Som…" at bounding box center [300, 176] width 421 height 144
click at [68, 194] on div "100, 80, 100, 80" at bounding box center [66, 195] width 15 height 5
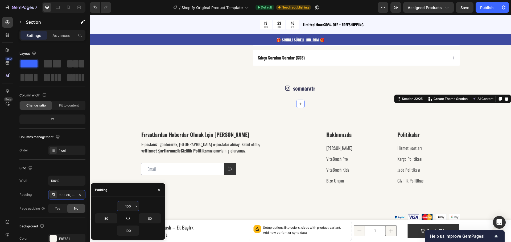
click at [129, 207] on input "100" at bounding box center [128, 207] width 22 height 10
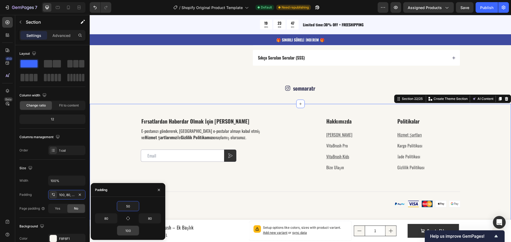
type input "50"
click at [130, 234] on input "100" at bounding box center [128, 231] width 22 height 10
type input "50"
click at [122, 124] on div "Fırsatlardan Haberdar Olmak İçin Abone Olun Heading E-postanızı göndererek, Som…" at bounding box center [300, 162] width 378 height 90
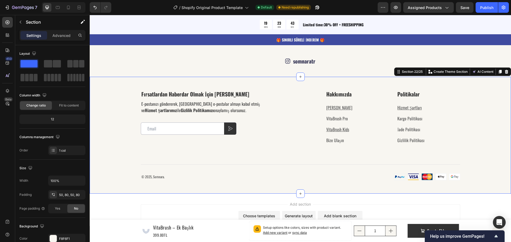
scroll to position [1783, 0]
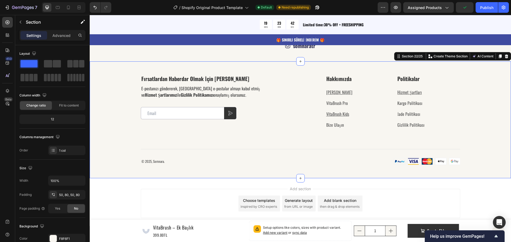
click at [438, 185] on div "Add section Choose templates inspired by CRO experts Generate layout from URL o…" at bounding box center [300, 204] width 421 height 53
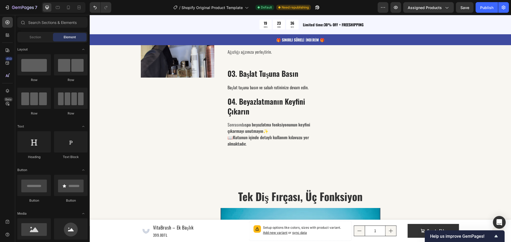
scroll to position [1044, 0]
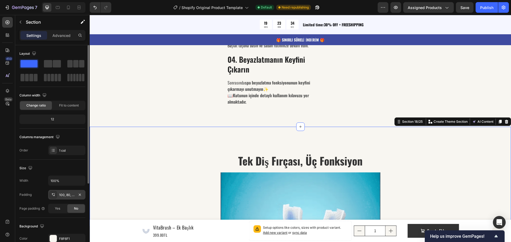
click at [66, 197] on div "100, 80, 100, 80" at bounding box center [66, 195] width 15 height 5
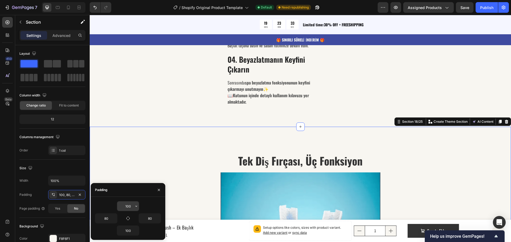
click at [128, 206] on input "100" at bounding box center [128, 207] width 22 height 10
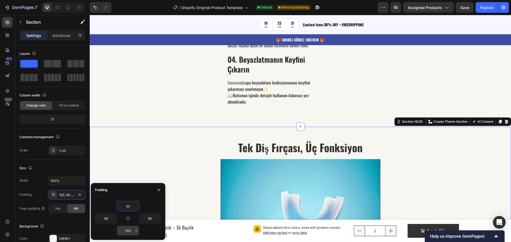
type input "50"
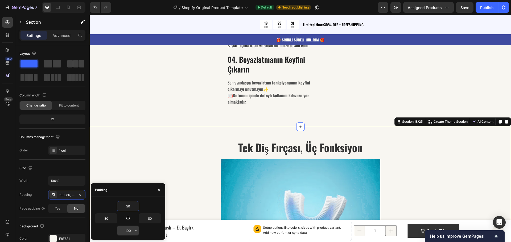
click at [127, 231] on input "100" at bounding box center [128, 231] width 22 height 10
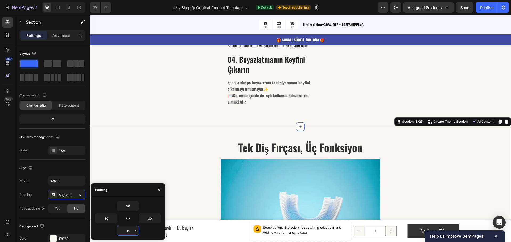
type input "50"
click at [188, 164] on div at bounding box center [300, 239] width 319 height 160
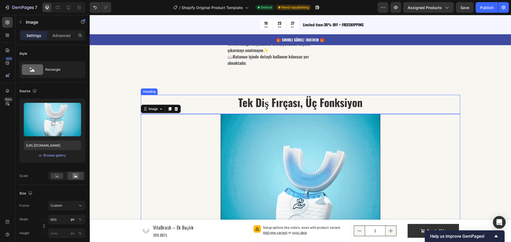
scroll to position [1071, 0]
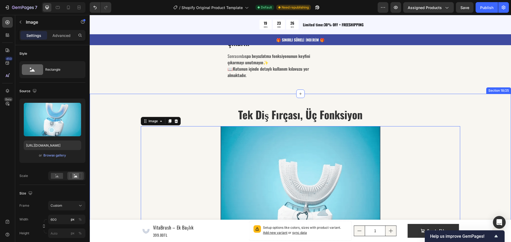
click at [118, 112] on div "Tek Diş Fırçası, Üç Fonksiyon Heading Image 0 Image Image Image Row Row Hassas …" at bounding box center [300, 229] width 378 height 244
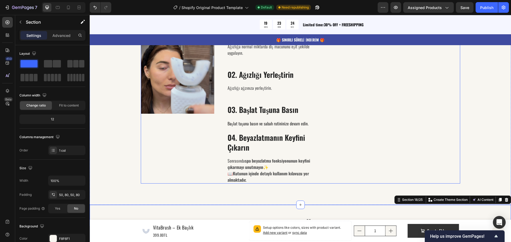
scroll to position [964, 0]
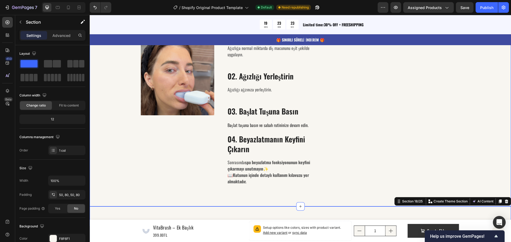
click at [123, 172] on div "İşte Uygulama Adımları: Heading Image Nasıl Kullanılır? Text block 01. Diş Macu…" at bounding box center [300, 99] width 413 height 172
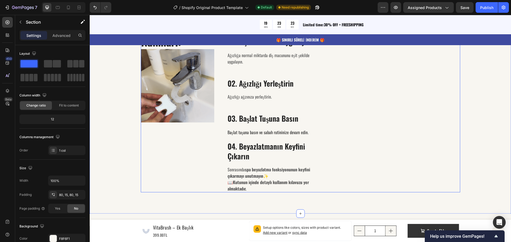
scroll to position [831, 0]
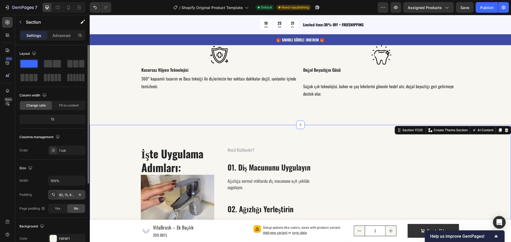
click at [68, 197] on div "80, 15, 80, 15" at bounding box center [66, 195] width 15 height 5
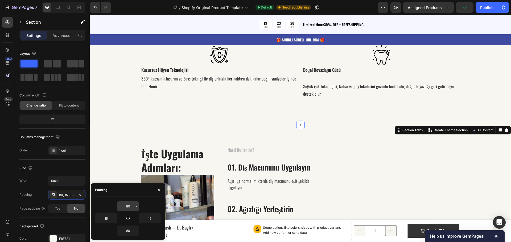
click at [131, 206] on input "80" at bounding box center [128, 207] width 22 height 10
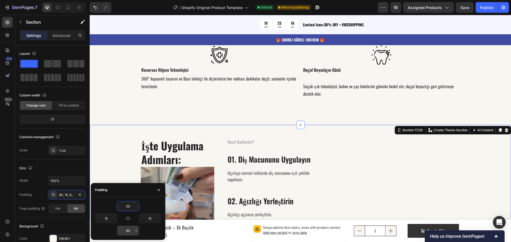
type input "50"
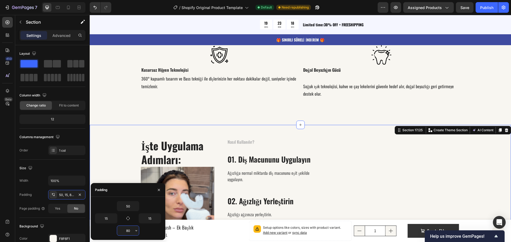
click at [124, 233] on input "80" at bounding box center [128, 231] width 22 height 10
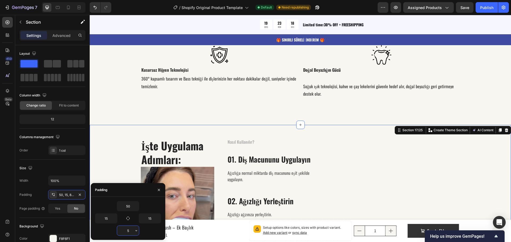
type input "50"
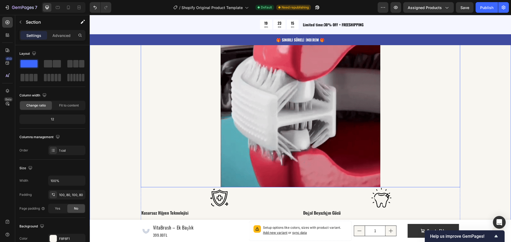
scroll to position [672, 0]
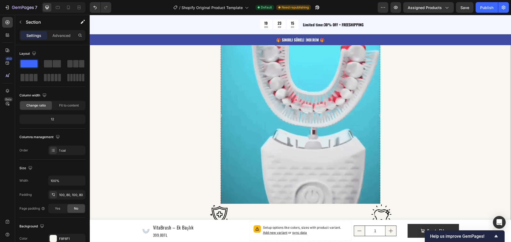
click at [110, 157] on div "Neden VitaBrush Pro? Heading Image Image Row Diş Etlerinize Hassas Dokunuş Text…" at bounding box center [300, 118] width 421 height 332
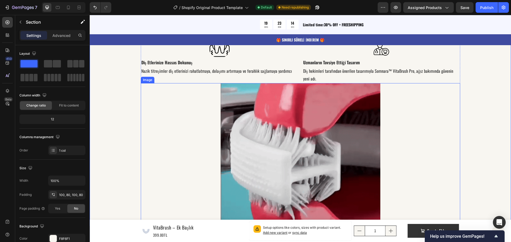
scroll to position [539, 0]
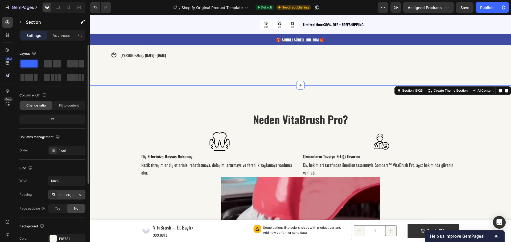
click at [67, 197] on div "100, 80, 100, 80" at bounding box center [66, 195] width 15 height 5
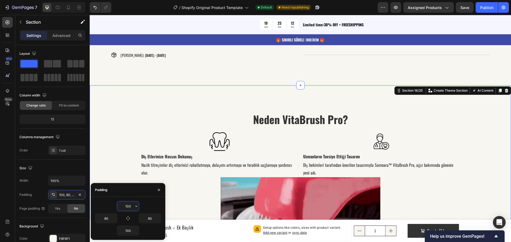
click at [125, 205] on input "100" at bounding box center [128, 207] width 22 height 10
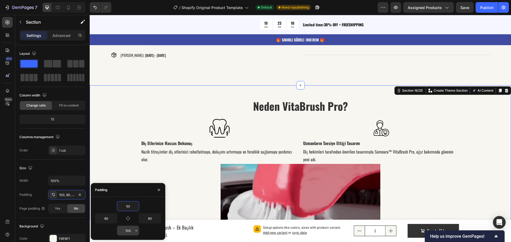
type input "50"
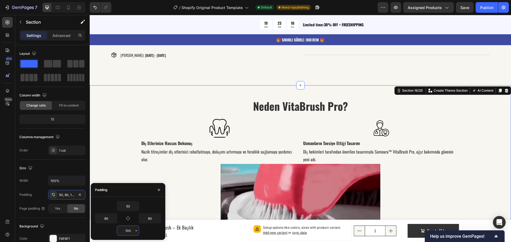
click at [127, 229] on input "100" at bounding box center [128, 231] width 22 height 10
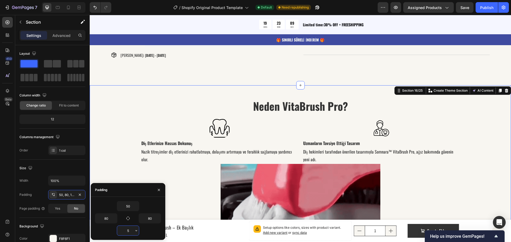
type input "50"
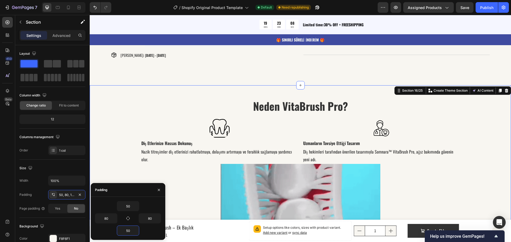
click at [117, 145] on div "Neden VitaBrush Pro? Heading Image Image Row Diş Etlerinize Hassas Dokunuş Text…" at bounding box center [300, 238] width 378 height 279
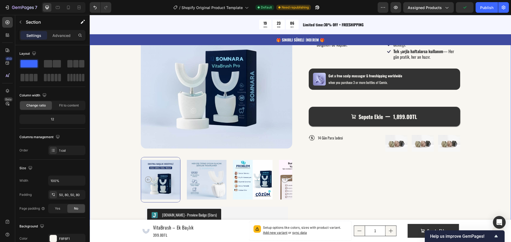
scroll to position [459, 0]
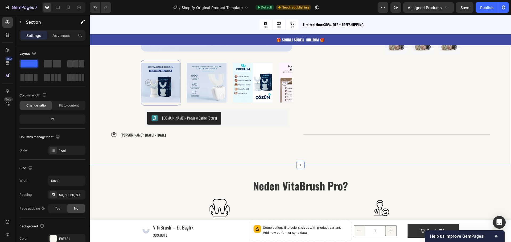
click at [155, 153] on div "Product Images Judge.me - Preview Badge (Stars) Judge.me Row Somnara™ VitaBrush…" at bounding box center [300, 22] width 421 height 286
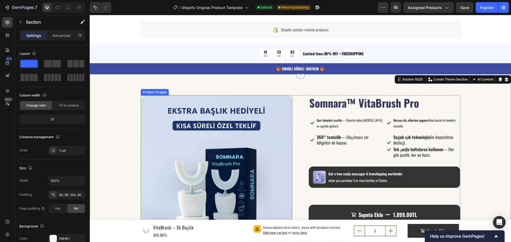
scroll to position [246, 0]
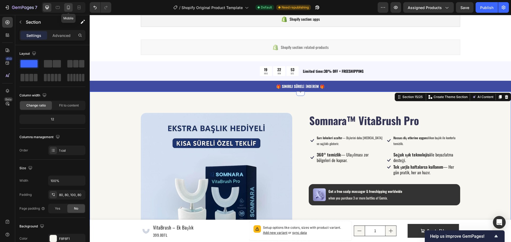
click at [71, 10] on div at bounding box center [68, 7] width 9 height 9
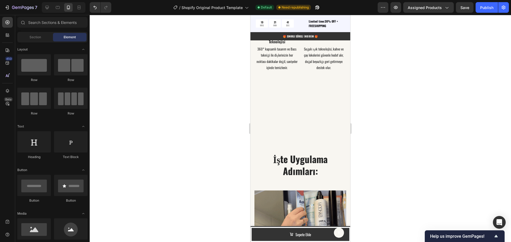
scroll to position [798, 0]
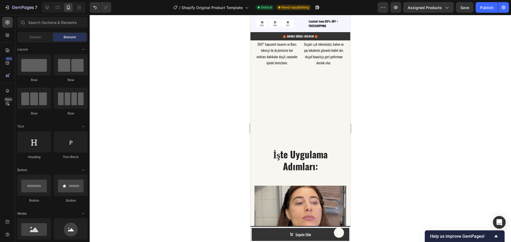
drag, startPoint x: 349, startPoint y: 62, endPoint x: 600, endPoint y: 134, distance: 261.8
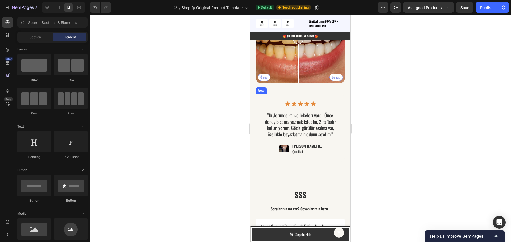
scroll to position [1410, 0]
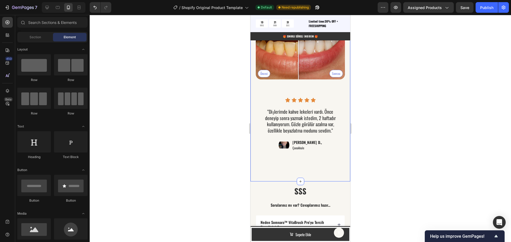
click at [318, 164] on div "Sadece 30 Günde Daha Beyaz ve Daha Temiz Dişler! Heading Sadece 30 günde daha b…" at bounding box center [300, 58] width 100 height 245
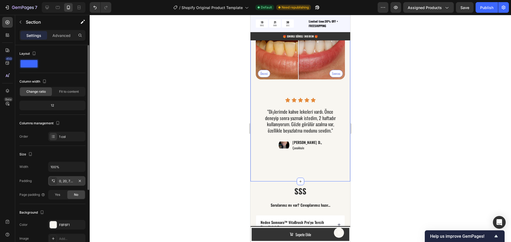
click at [72, 180] on div "0, 20, 72, 20" at bounding box center [66, 181] width 15 height 5
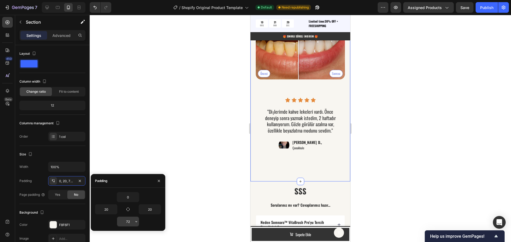
click at [127, 218] on input "72" at bounding box center [128, 222] width 22 height 10
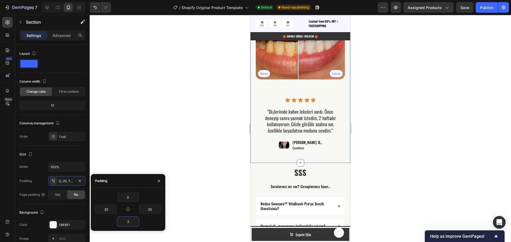
type input "20"
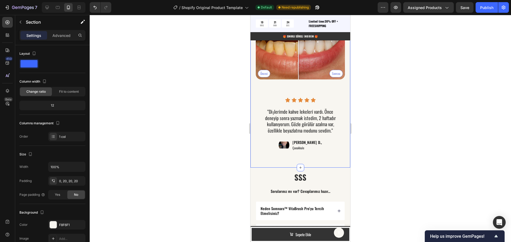
click at [138, 129] on div at bounding box center [300, 128] width 421 height 227
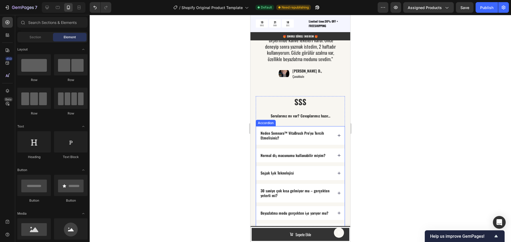
scroll to position [1463, 0]
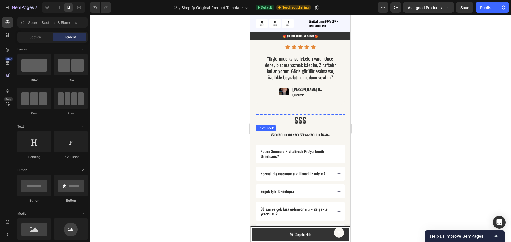
click at [321, 136] on strong "Sorularınız mı var? Cevaplarımız hazır..." at bounding box center [300, 134] width 60 height 6
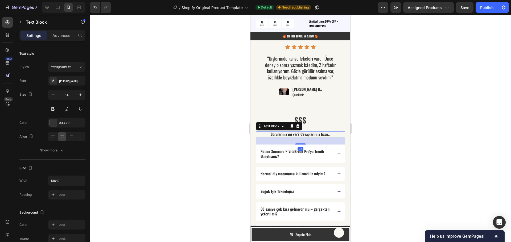
click at [326, 134] on strong "Sorularınız mı var? Cevaplarımız hazır..." at bounding box center [300, 134] width 60 height 6
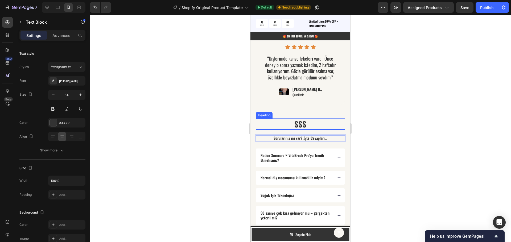
click at [336, 119] on h2 "SSS" at bounding box center [300, 124] width 89 height 11
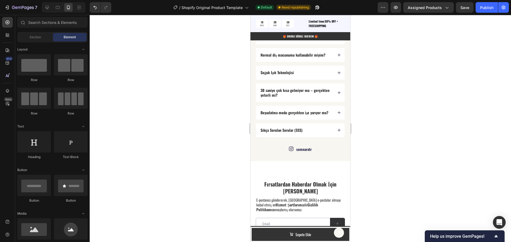
scroll to position [1590, 0]
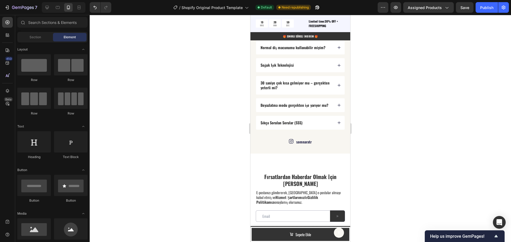
drag, startPoint x: 349, startPoint y: 188, endPoint x: 601, endPoint y: 216, distance: 253.2
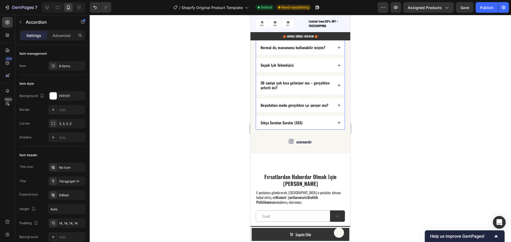
click at [337, 124] on icon at bounding box center [339, 123] width 4 height 4
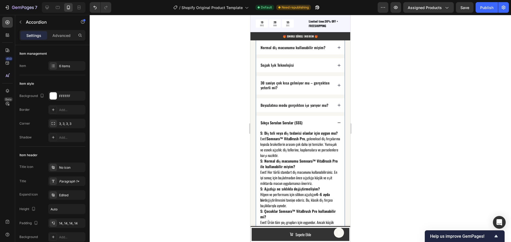
click at [337, 124] on icon at bounding box center [339, 123] width 4 height 4
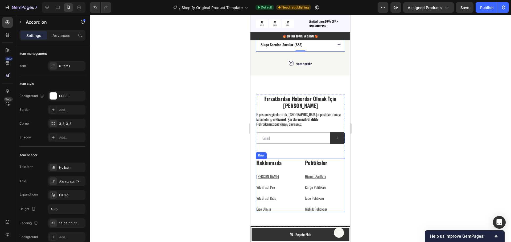
scroll to position [1669, 0]
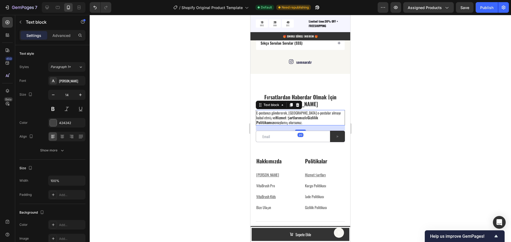
click at [290, 117] on strong "Hizmet Şartlarımız" at bounding box center [289, 118] width 29 height 6
click at [290, 120] on strong "Hizmet Şartlarımız" at bounding box center [289, 118] width 29 height 6
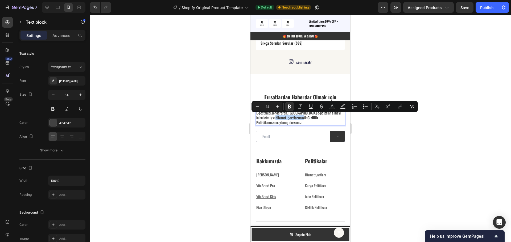
drag, startPoint x: 296, startPoint y: 118, endPoint x: 268, endPoint y: 119, distance: 27.9
click at [275, 119] on strong "Hizmet Şartlarımız" at bounding box center [289, 118] width 29 height 6
click at [397, 108] on icon "Editor contextual toolbar" at bounding box center [399, 106] width 5 height 5
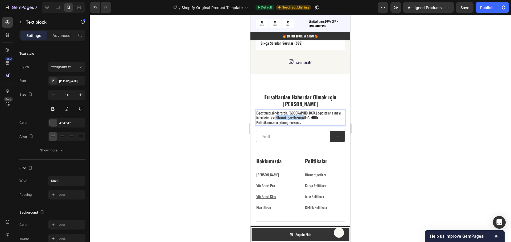
click at [282, 116] on strong "Hizmet Şartlarımız" at bounding box center [289, 118] width 29 height 6
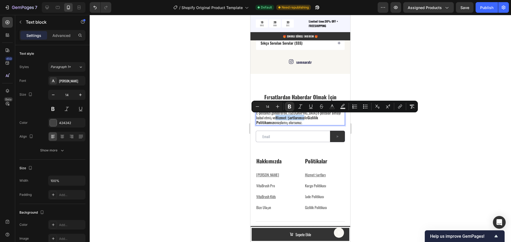
drag, startPoint x: 297, startPoint y: 118, endPoint x: 269, endPoint y: 118, distance: 27.4
click at [269, 118] on p "E-postanızı göndererek, Somnara'dan e-postalar almayı kabul etmiş ve Hizmet Şar…" at bounding box center [300, 118] width 88 height 15
click at [399, 108] on icon "Editor contextual toolbar" at bounding box center [399, 106] width 5 height 5
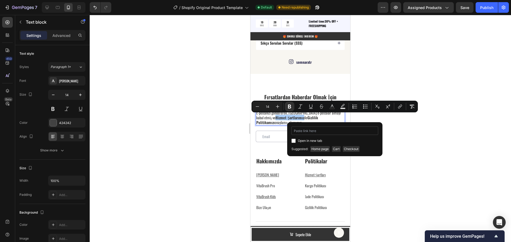
type input "https://www.somnara.com.tr/policies/terms-of-service"
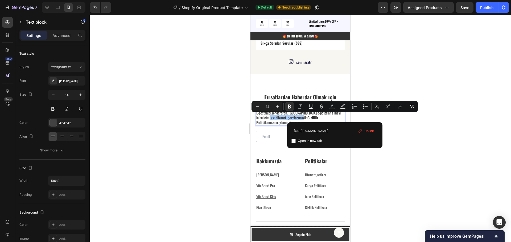
click at [420, 132] on div at bounding box center [300, 128] width 421 height 227
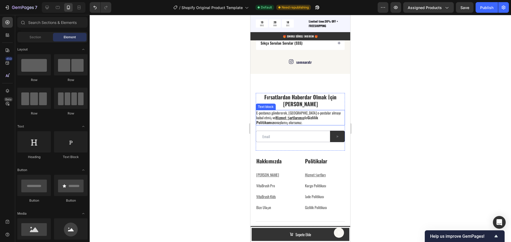
click at [304, 119] on strong "Gizlilik Politikamızı" at bounding box center [287, 120] width 62 height 10
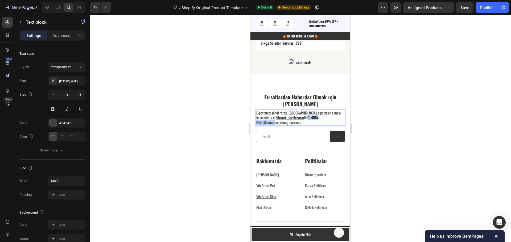
drag, startPoint x: 302, startPoint y: 118, endPoint x: 332, endPoint y: 120, distance: 29.6
click at [332, 120] on p "E-postanızı göndererek, Somnara'dan e-postalar almayı kabul etmiş ve Hizmet Şar…" at bounding box center [300, 118] width 88 height 15
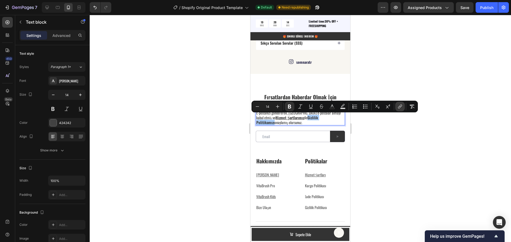
click at [400, 108] on icon "Editor contextual toolbar" at bounding box center [399, 106] width 5 height 5
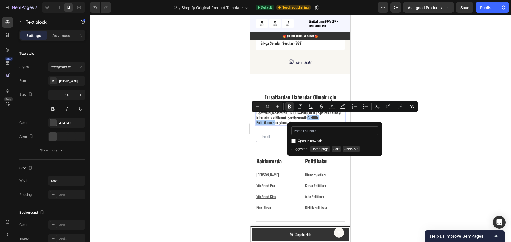
type input "https://www.somnara.com.tr/policies/privacy-policy"
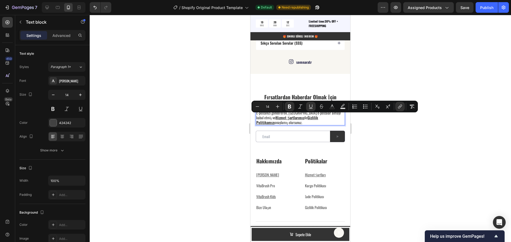
click at [410, 132] on div at bounding box center [300, 128] width 421 height 227
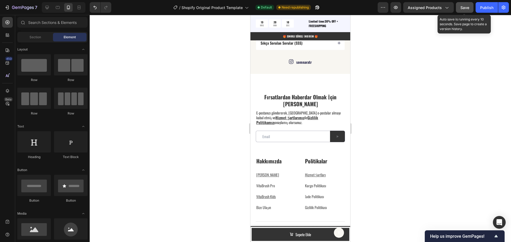
click at [466, 9] on span "Save" at bounding box center [464, 7] width 9 height 5
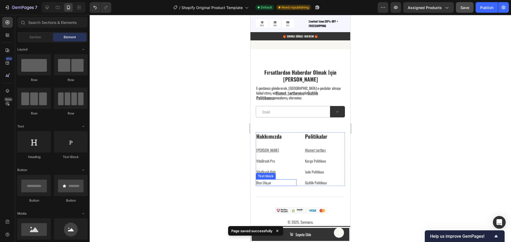
scroll to position [1696, 0]
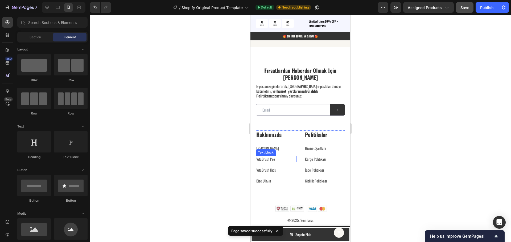
click at [270, 158] on link "VitaBrush Pro" at bounding box center [265, 159] width 19 height 6
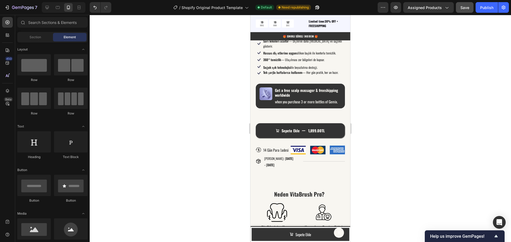
scroll to position [441, 0]
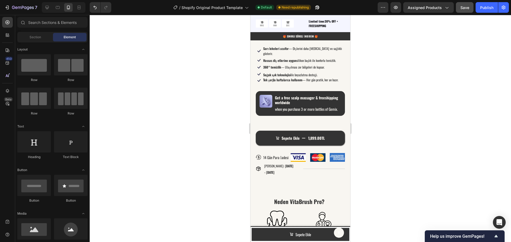
drag, startPoint x: 348, startPoint y: 214, endPoint x: 612, endPoint y: 93, distance: 289.7
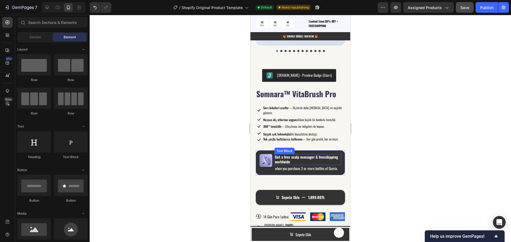
scroll to position [361, 0]
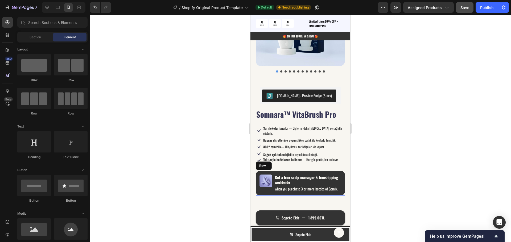
click at [323, 171] on div "Image Get a free scalp massager & freeshipping worldwide Text Block when you pu…" at bounding box center [300, 183] width 89 height 25
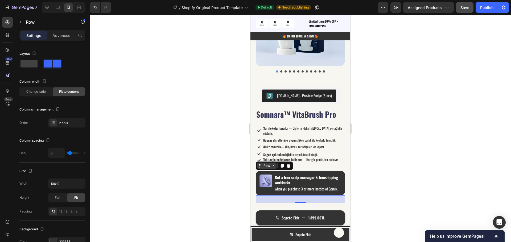
click at [273, 164] on icon at bounding box center [273, 166] width 4 height 4
click at [76, 167] on div "Size" at bounding box center [52, 171] width 66 height 9
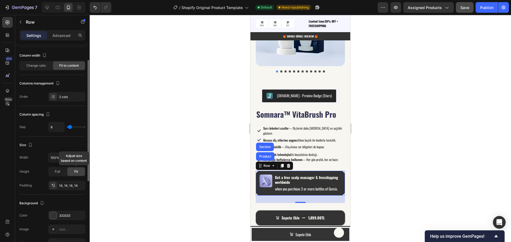
scroll to position [0, 0]
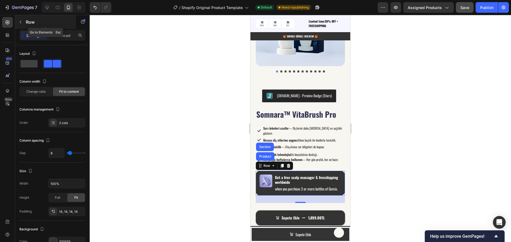
click at [22, 23] on icon "button" at bounding box center [20, 22] width 4 height 4
click at [338, 171] on div "Image Get a free scalp massager & freeshipping worldwide Text Block when you pu…" at bounding box center [300, 183] width 89 height 25
click at [291, 163] on div at bounding box center [288, 166] width 6 height 6
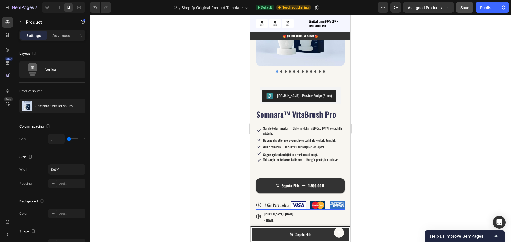
click at [305, 160] on div "Somnara™ VitaBrush Pro Product Title Icon Sarı lekeleri azaltır — Dişlerini dah…" at bounding box center [300, 159] width 89 height 101
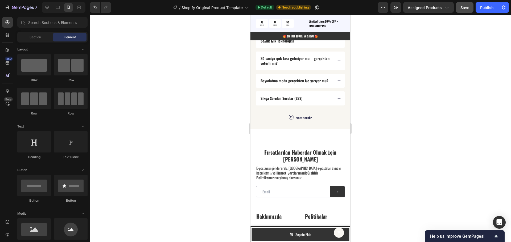
scroll to position [1580, 0]
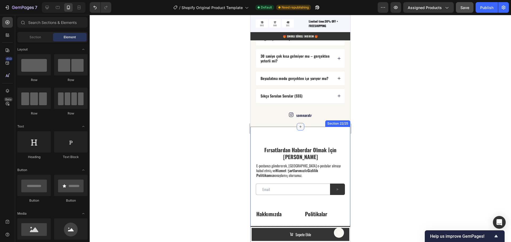
click at [299, 127] on icon at bounding box center [300, 127] width 4 height 4
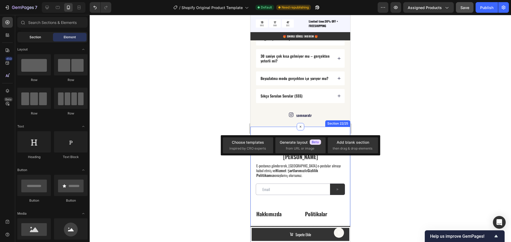
click at [31, 36] on span "Section" at bounding box center [35, 37] width 11 height 5
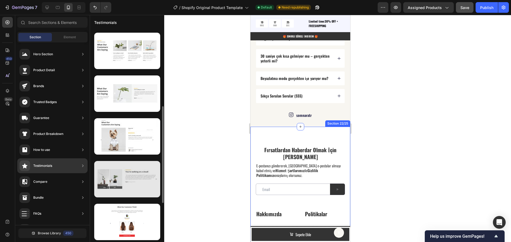
scroll to position [228, 0]
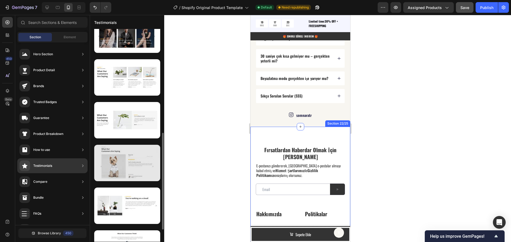
click at [135, 172] on div at bounding box center [127, 163] width 66 height 36
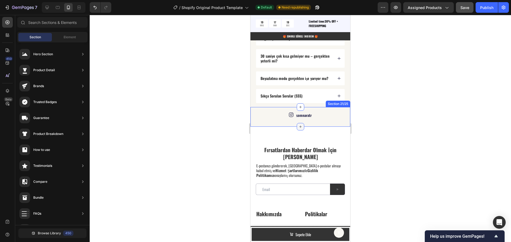
click at [298, 127] on icon at bounding box center [300, 127] width 4 height 4
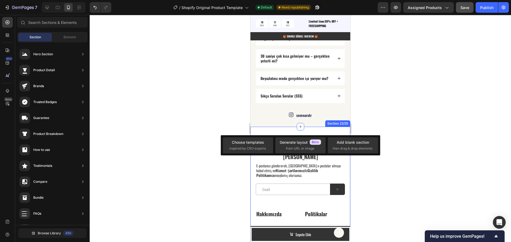
scroll to position [0, 0]
drag, startPoint x: 374, startPoint y: 69, endPoint x: 281, endPoint y: 128, distance: 110.1
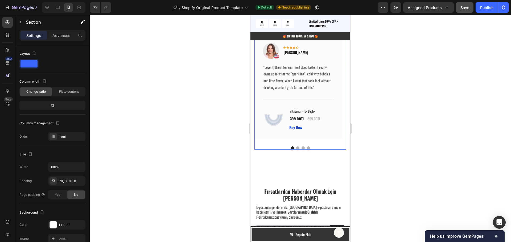
scroll to position [1700, 0]
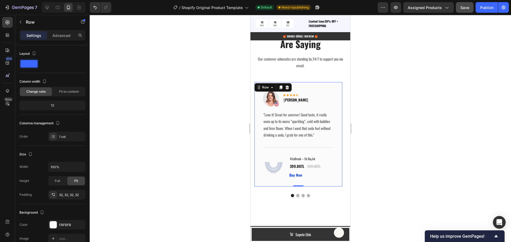
click at [339, 102] on div "Image Icon Icon Icon Icon Icon Row Rita Carroll Text block Row "Love it! Great …" at bounding box center [298, 134] width 88 height 105
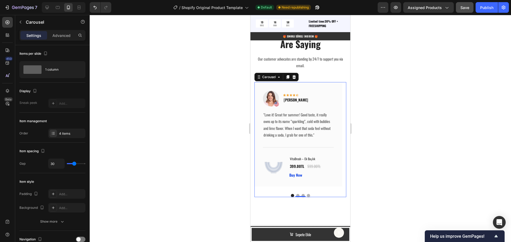
click at [296, 195] on button "Dot" at bounding box center [297, 195] width 3 height 3
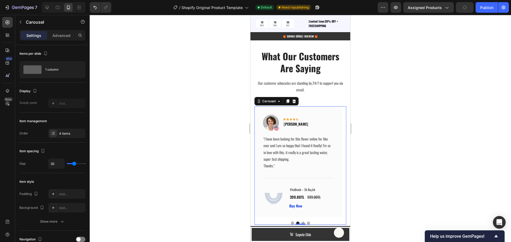
scroll to position [1646, 0]
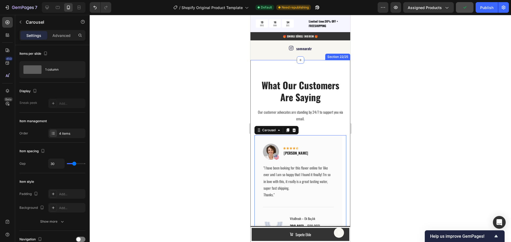
click at [272, 69] on div "What Our Customers Are Saying Heading Our customer advocates are standing by 24…" at bounding box center [300, 166] width 100 height 213
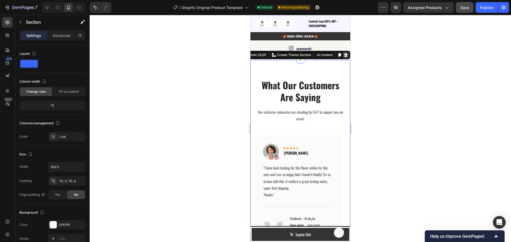
click at [343, 57] on div at bounding box center [345, 55] width 6 height 6
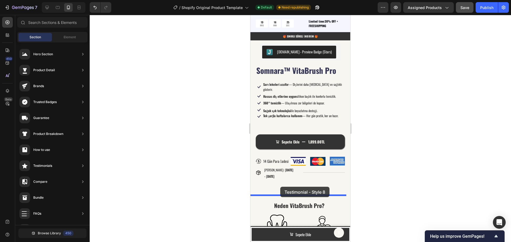
scroll to position [431, 0]
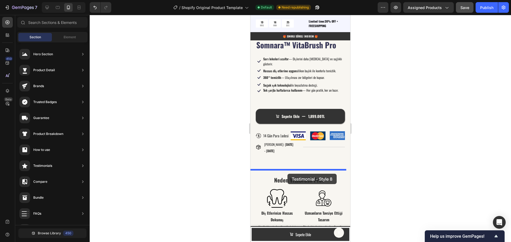
drag, startPoint x: 373, startPoint y: 198, endPoint x: 287, endPoint y: 171, distance: 89.5
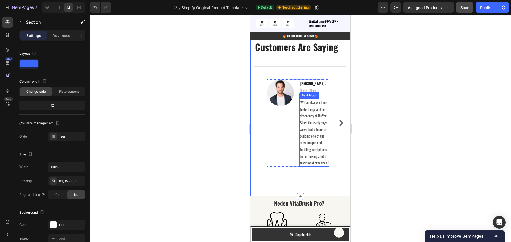
scroll to position [514, 0]
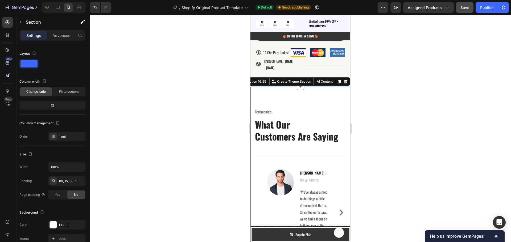
click at [319, 104] on div "Testimonials Text block What Our Customers Are Saying Heading Title Line Image …" at bounding box center [300, 186] width 100 height 199
click at [344, 83] on icon at bounding box center [345, 82] width 3 height 4
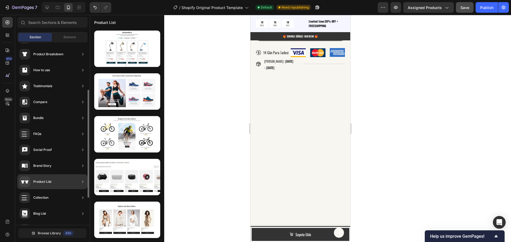
scroll to position [126, 0]
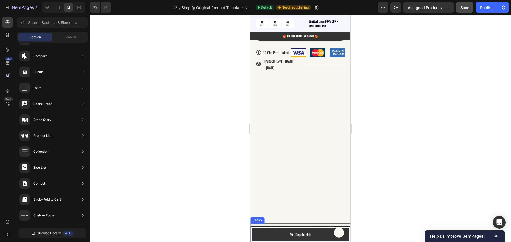
click at [253, 238] on div "Button Sticky" at bounding box center [300, 233] width 100 height 19
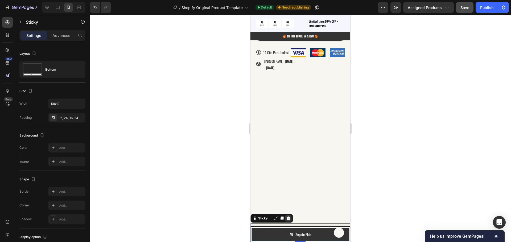
click at [288, 218] on icon at bounding box center [287, 219] width 3 height 4
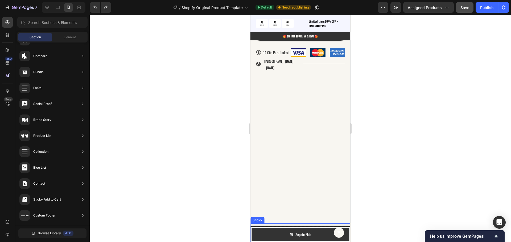
click at [253, 237] on div "Button Sticky" at bounding box center [300, 233] width 100 height 19
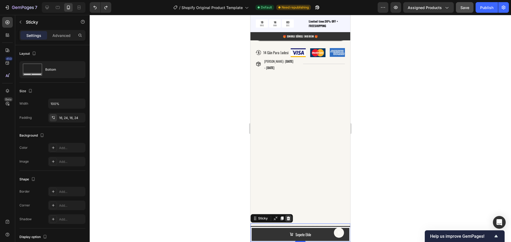
click at [289, 218] on icon at bounding box center [288, 218] width 4 height 4
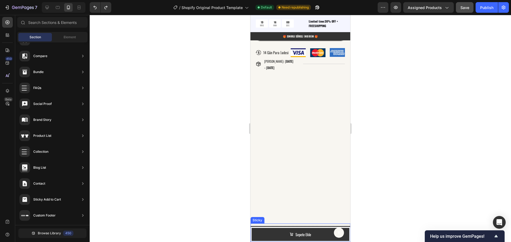
click at [252, 236] on div "Button Sticky" at bounding box center [300, 233] width 100 height 19
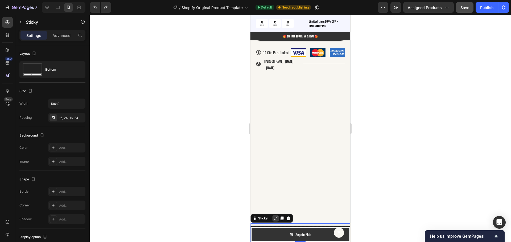
click at [274, 220] on icon at bounding box center [275, 219] width 4 height 4
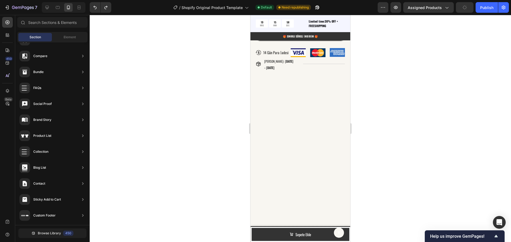
click at [256, 237] on div at bounding box center [255, 238] width 2 height 4
click at [254, 237] on div "Button Sticky" at bounding box center [300, 233] width 100 height 19
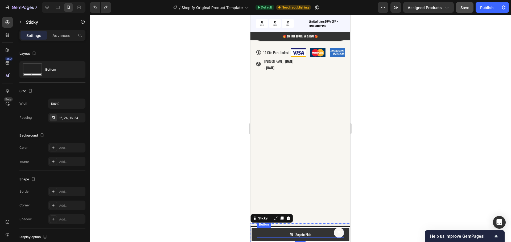
click at [277, 235] on div "Button" at bounding box center [300, 233] width 87 height 10
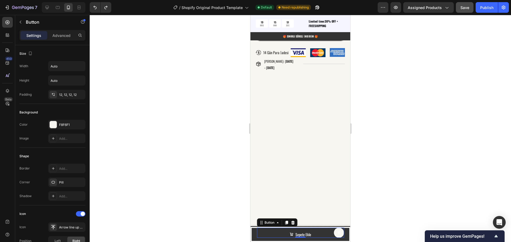
drag, startPoint x: 292, startPoint y: 224, endPoint x: 277, endPoint y: 241, distance: 23.0
click at [277, 241] on div "Button 0 Sticky" at bounding box center [300, 233] width 100 height 19
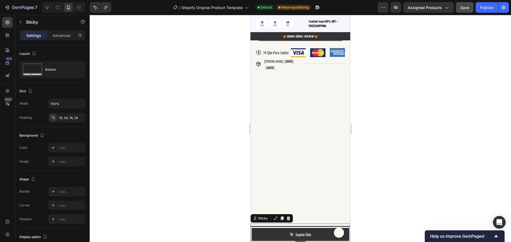
click at [253, 239] on div "Button Sticky 0" at bounding box center [300, 233] width 100 height 19
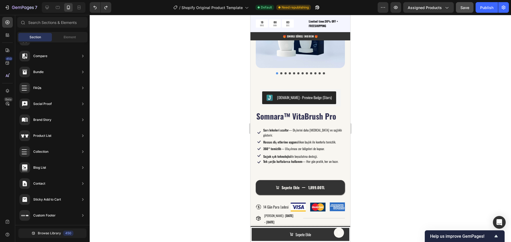
scroll to position [362, 0]
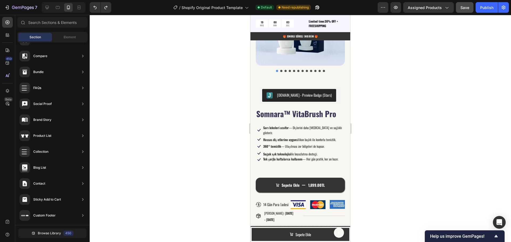
drag, startPoint x: 348, startPoint y: 111, endPoint x: 617, endPoint y: 87, distance: 269.7
click at [467, 9] on span "Save" at bounding box center [464, 7] width 9 height 5
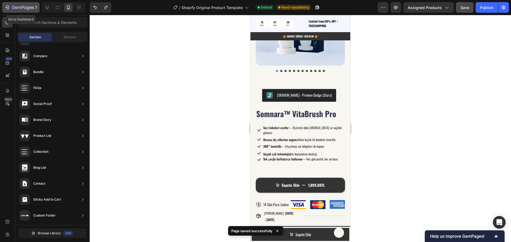
click at [10, 8] on div "7" at bounding box center [21, 7] width 33 height 6
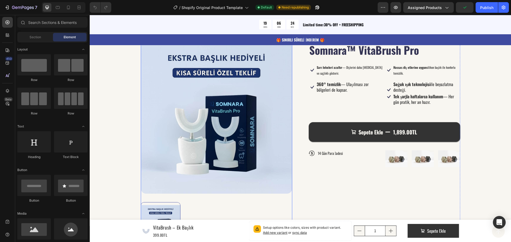
scroll to position [346, 0]
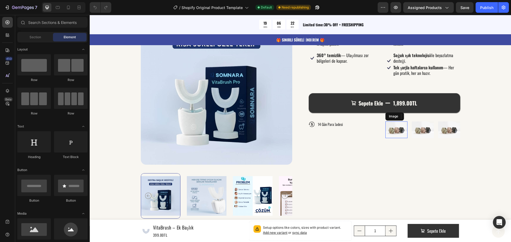
click at [389, 130] on img at bounding box center [396, 130] width 22 height 16
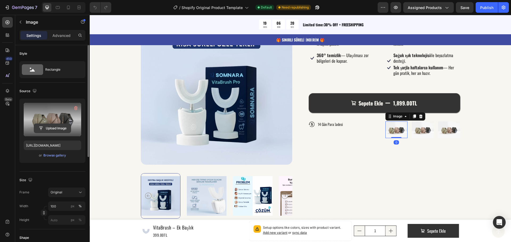
click at [51, 129] on input "file" at bounding box center [52, 128] width 37 height 9
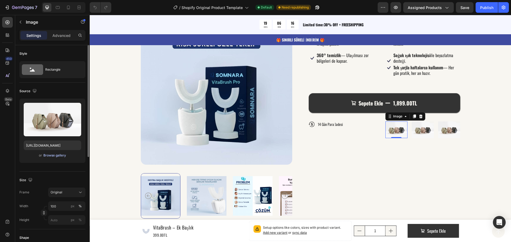
click at [57, 155] on div "Browse gallery" at bounding box center [54, 155] width 23 height 5
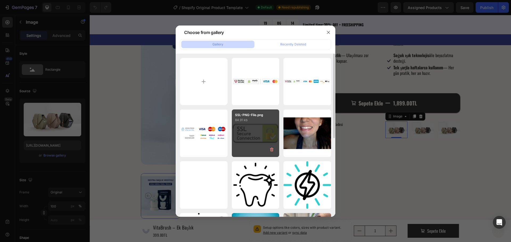
click at [261, 138] on div "SSL-PNG-File.png 84.91 kb" at bounding box center [256, 134] width 48 height 48
type input "[URL][DOMAIN_NAME]"
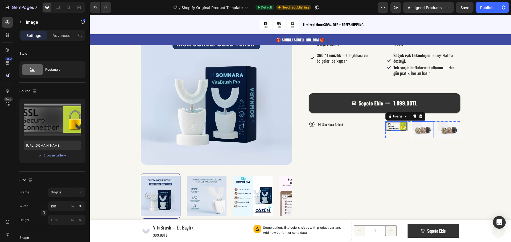
click at [424, 130] on img at bounding box center [422, 130] width 22 height 16
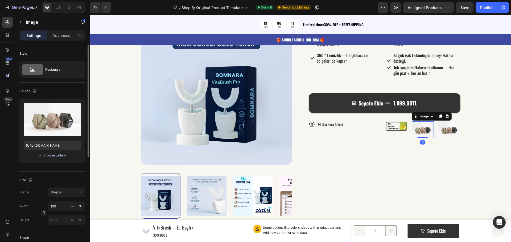
click at [54, 156] on div "Browse gallery" at bounding box center [54, 155] width 23 height 5
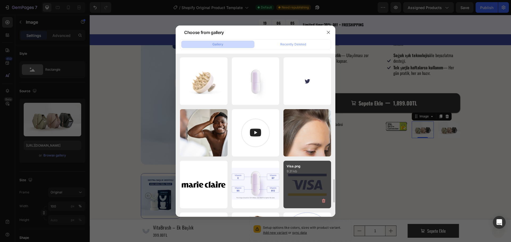
scroll to position [934, 0]
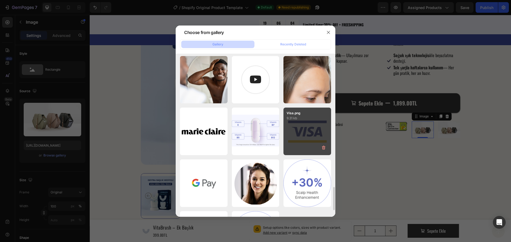
click at [310, 135] on div "Visa.png 9.31 kb" at bounding box center [307, 132] width 48 height 48
type input "[URL][DOMAIN_NAME]"
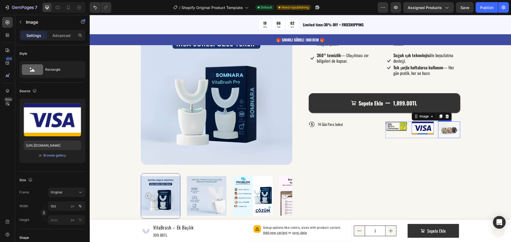
click at [445, 129] on img at bounding box center [449, 130] width 22 height 16
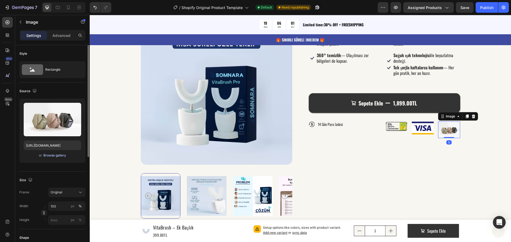
click at [59, 156] on div "Browse gallery" at bounding box center [54, 155] width 23 height 5
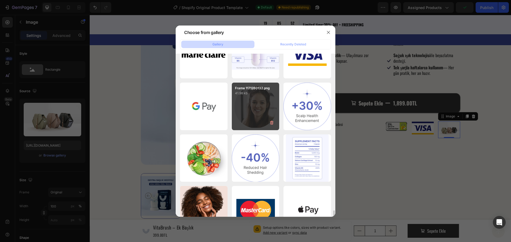
scroll to position [1037, 0]
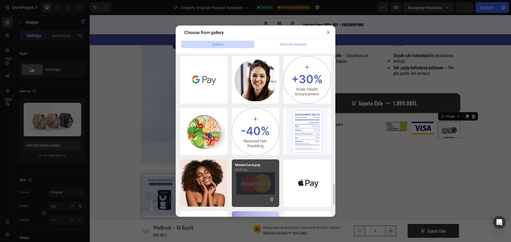
click at [255, 183] on div "MasterCard.png 13.77 kb" at bounding box center [256, 184] width 48 height 48
type input "[URL][DOMAIN_NAME]"
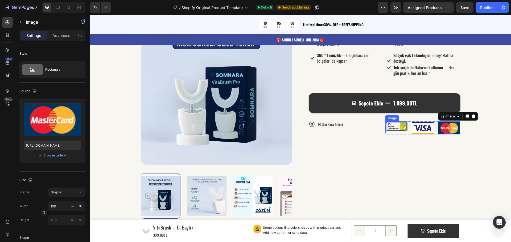
click at [391, 128] on img at bounding box center [396, 127] width 22 height 10
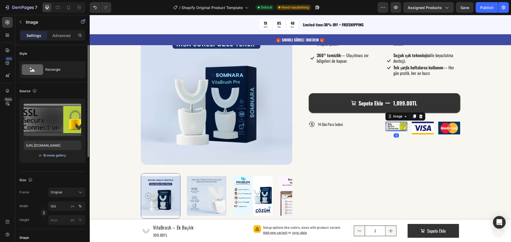
click at [56, 153] on div "Browse gallery" at bounding box center [54, 155] width 23 height 5
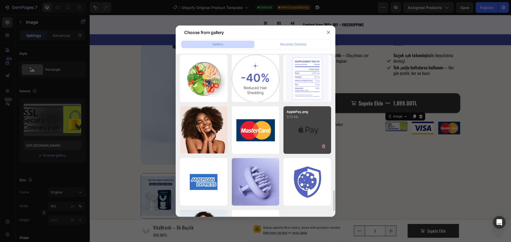
scroll to position [1135, 0]
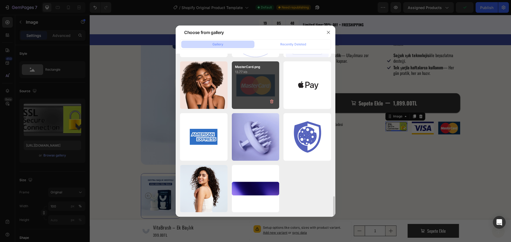
click at [257, 95] on div "MasterCard.png 13.77 kb" at bounding box center [256, 85] width 48 height 48
type input "[URL][DOMAIN_NAME]"
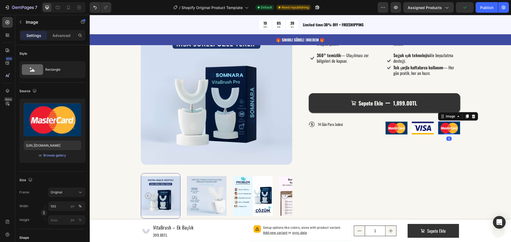
click at [442, 128] on img at bounding box center [449, 128] width 22 height 13
click at [60, 156] on div "Browse gallery" at bounding box center [54, 155] width 23 height 5
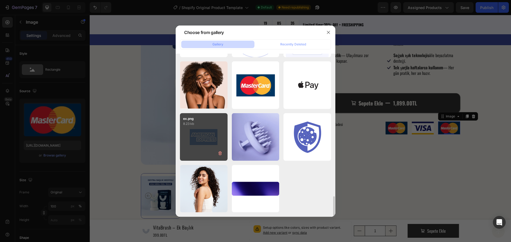
click at [200, 141] on div "ex.png 8.23 kb" at bounding box center [204, 137] width 48 height 48
type input "[URL][DOMAIN_NAME]"
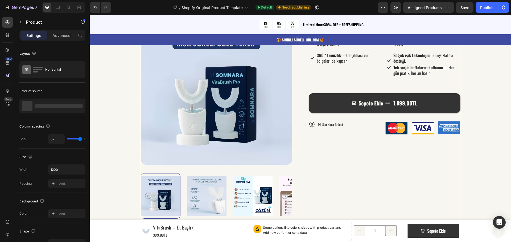
click at [412, 165] on div "Somnara™ VitaBrush Pro Product Title Icon Sarı lekeleri azaltır — Dişlerini dah…" at bounding box center [384, 129] width 151 height 231
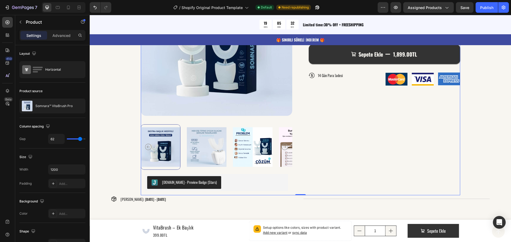
scroll to position [399, 0]
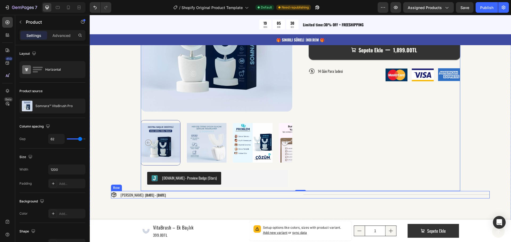
click at [376, 194] on div "Title Line" at bounding box center [396, 194] width 186 height 7
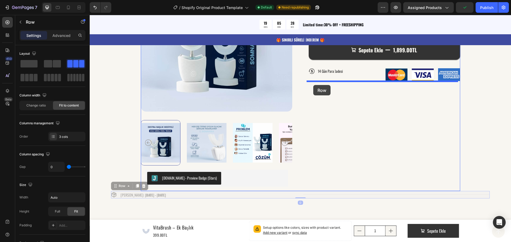
drag, startPoint x: 114, startPoint y: 185, endPoint x: 313, endPoint y: 85, distance: 222.9
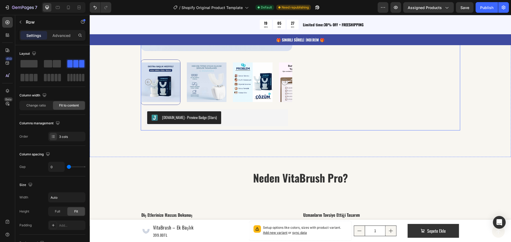
scroll to position [505, 0]
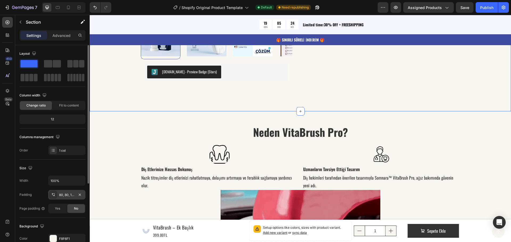
click at [66, 196] on div "80, 80, 100, 80" at bounding box center [66, 195] width 15 height 5
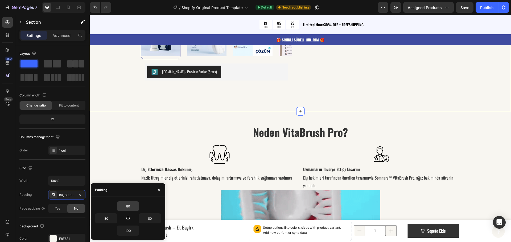
click at [128, 206] on input "80" at bounding box center [128, 207] width 22 height 10
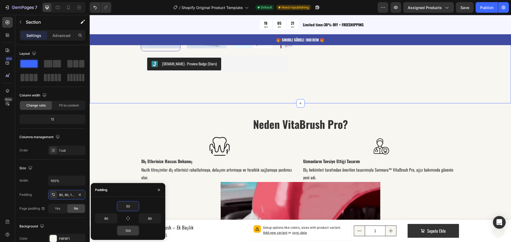
type input "50"
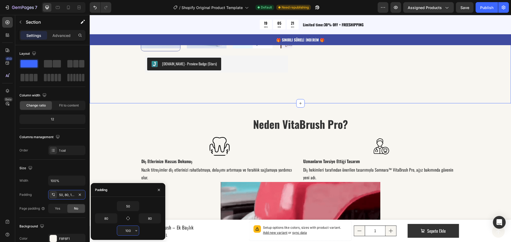
click at [126, 232] on input "100" at bounding box center [128, 231] width 22 height 10
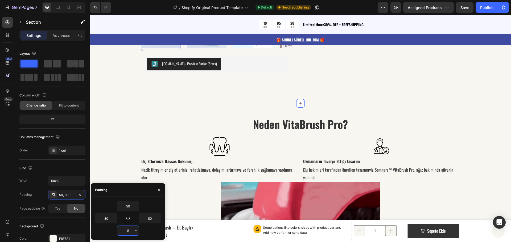
type input "50"
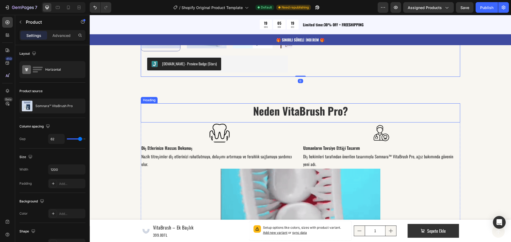
click at [438, 117] on h2 "Neden VitaBrush Pro?" at bounding box center [300, 110] width 319 height 15
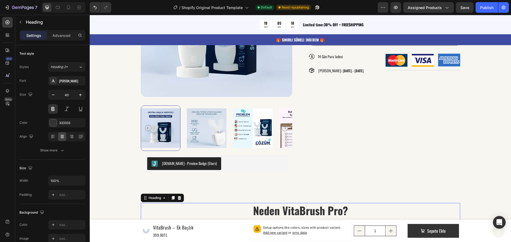
scroll to position [399, 0]
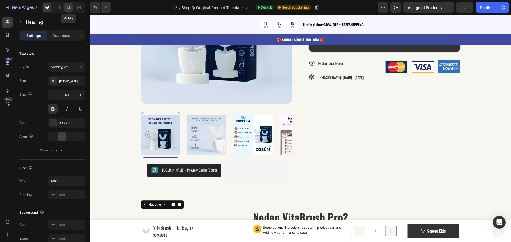
click at [69, 9] on icon at bounding box center [68, 7] width 5 height 5
type input "21"
type input "60%"
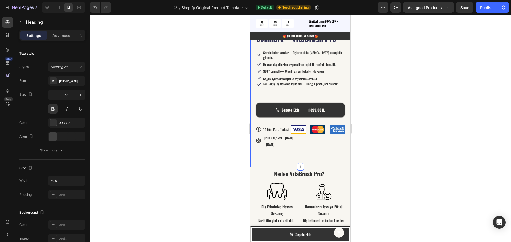
scroll to position [426, 0]
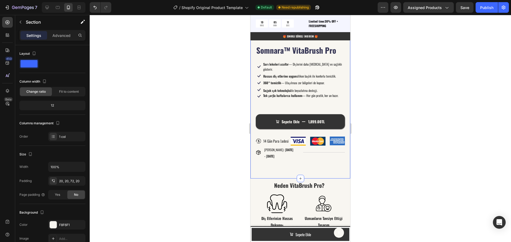
click at [311, 165] on div "Product Images Judge.me - Preview Badge (Stars) Judge.me Row Somnara™ VitaBrush…" at bounding box center [300, 43] width 100 height 271
click at [68, 180] on div "20, 20, 72, 20" at bounding box center [66, 181] width 15 height 5
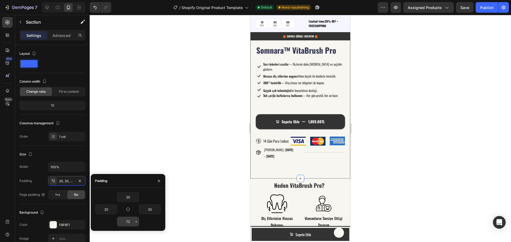
click at [128, 223] on input "72" at bounding box center [128, 222] width 22 height 10
type input "20"
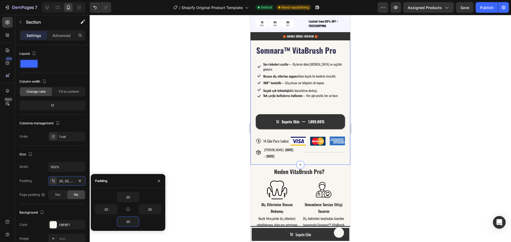
click at [221, 167] on div at bounding box center [300, 128] width 421 height 227
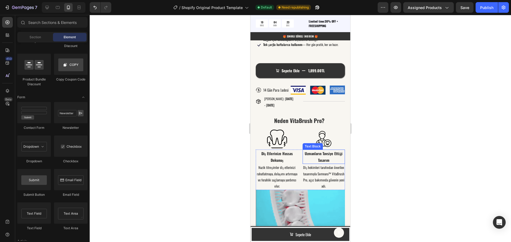
scroll to position [479, 0]
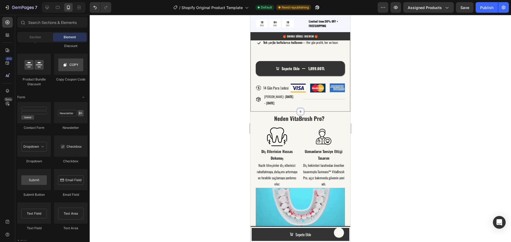
click at [298, 110] on icon at bounding box center [300, 112] width 4 height 4
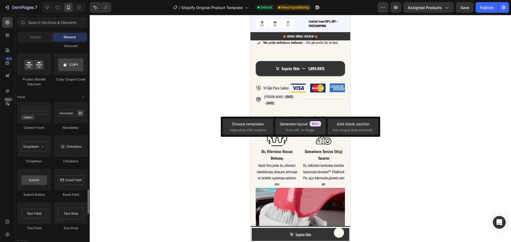
click at [51, 134] on div "Contact Form Newsletter Dropdown Checkbox Submit Button Email Field Text Field …" at bounding box center [52, 169] width 70 height 134
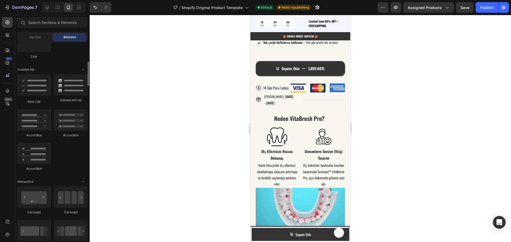
scroll to position [372, 0]
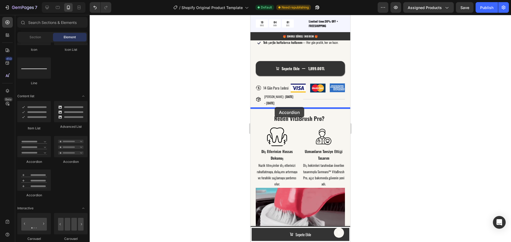
drag, startPoint x: 319, startPoint y: 162, endPoint x: 275, endPoint y: 107, distance: 70.7
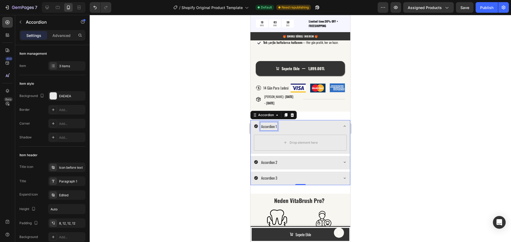
click at [267, 123] on div "Accordion 1" at bounding box center [268, 126] width 17 height 8
click at [315, 124] on div "Accordion 1" at bounding box center [296, 126] width 84 height 8
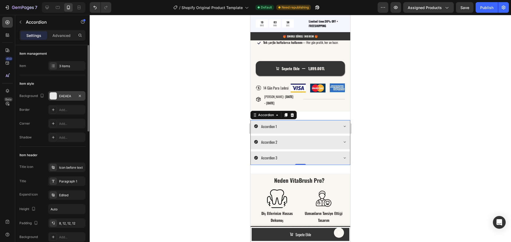
click at [62, 95] on div "EAEAEA" at bounding box center [66, 96] width 15 height 5
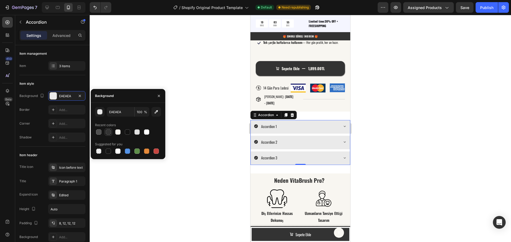
click at [109, 131] on div at bounding box center [108, 132] width 5 height 5
type input "333333"
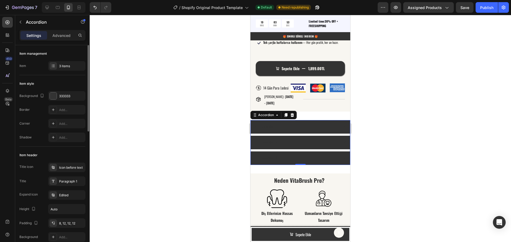
click at [69, 153] on div "Item header" at bounding box center [52, 155] width 66 height 9
click at [64, 183] on div "Paragraph 1" at bounding box center [71, 181] width 25 height 5
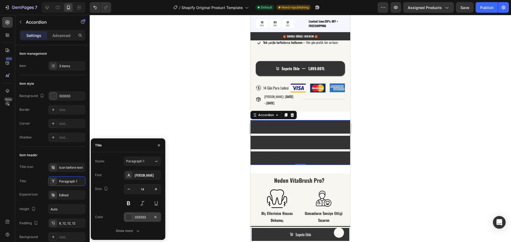
click at [133, 218] on div "333333" at bounding box center [142, 218] width 37 height 10
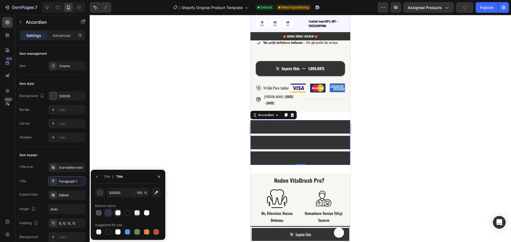
click at [117, 214] on div at bounding box center [117, 212] width 5 height 5
type input "F8F6F1"
click at [136, 158] on div at bounding box center [300, 128] width 421 height 227
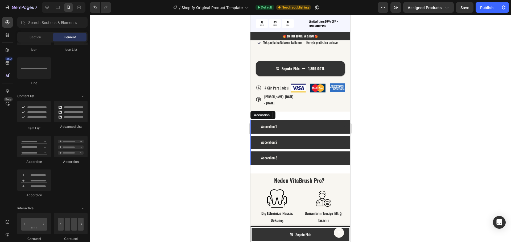
click at [253, 123] on div "Accordion 1" at bounding box center [300, 127] width 99 height 14
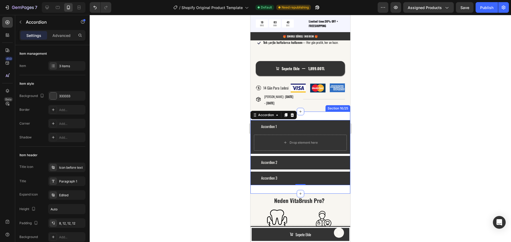
click at [318, 114] on div "Accordion 1 Drop element here Accordion 2 Accordion 3 Accordion 0 Section 16/25" at bounding box center [300, 153] width 100 height 82
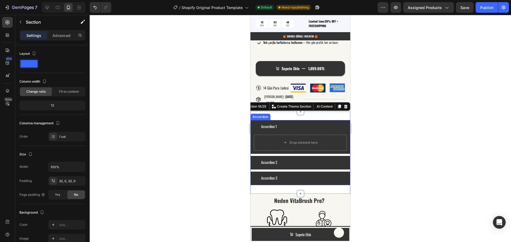
click at [278, 124] on div "Accordion 1" at bounding box center [296, 126] width 84 height 8
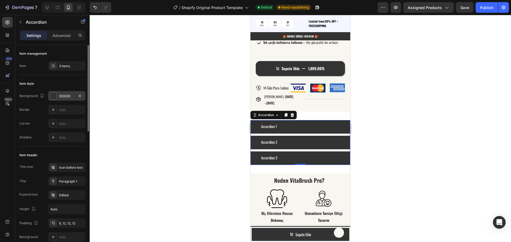
click at [56, 98] on div at bounding box center [53, 96] width 7 height 7
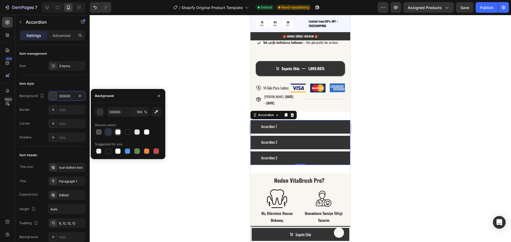
click at [119, 132] on div at bounding box center [117, 132] width 5 height 5
type input "F8F6F1"
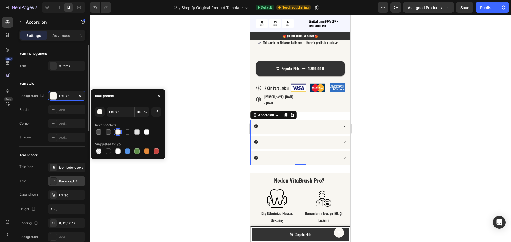
click at [65, 184] on div "Paragraph 1" at bounding box center [66, 182] width 37 height 10
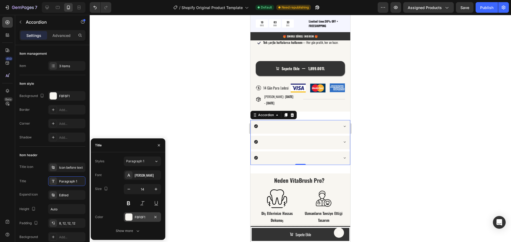
click at [134, 219] on div "F8F6F1" at bounding box center [142, 218] width 37 height 10
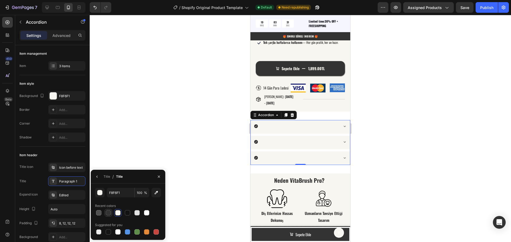
click at [109, 214] on div at bounding box center [108, 212] width 5 height 5
type input "333333"
click at [187, 150] on div at bounding box center [300, 128] width 421 height 227
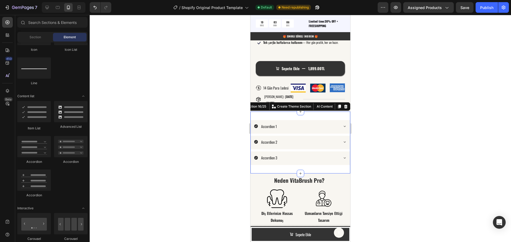
click at [313, 165] on div "Accordion 1 Accordion 2 Accordion 3 Accordion Section 16/25 You can create reus…" at bounding box center [300, 143] width 100 height 62
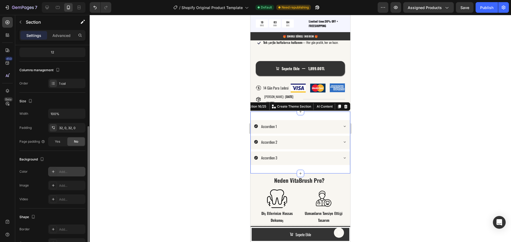
scroll to position [80, 0]
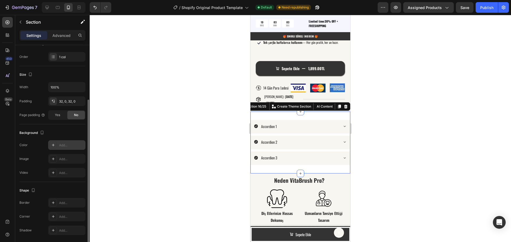
click at [62, 146] on div "Add..." at bounding box center [71, 145] width 25 height 5
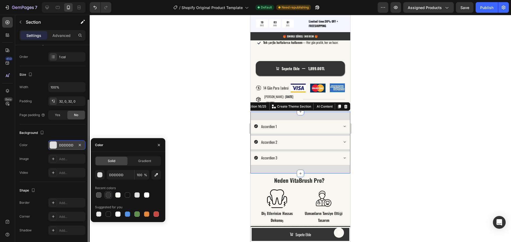
click at [108, 196] on div at bounding box center [108, 195] width 5 height 5
type input "333333"
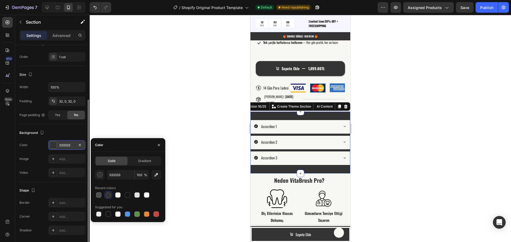
click at [161, 118] on div at bounding box center [300, 128] width 421 height 227
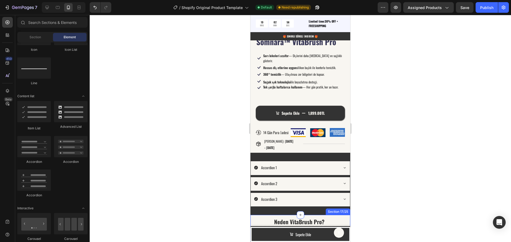
scroll to position [432, 0]
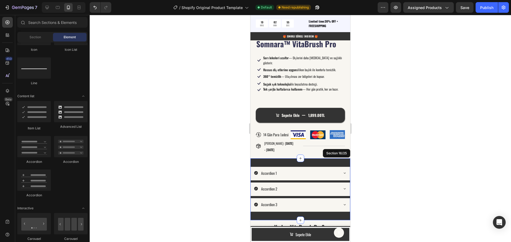
click at [317, 159] on div "Accordion 1 Accordion 2 Accordion 3 Accordion Section 16/25" at bounding box center [300, 190] width 100 height 62
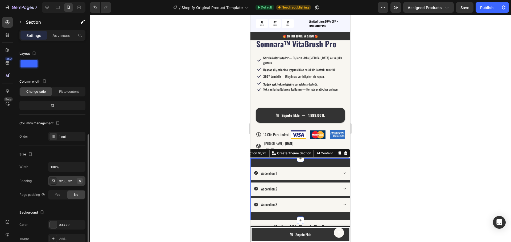
scroll to position [53, 0]
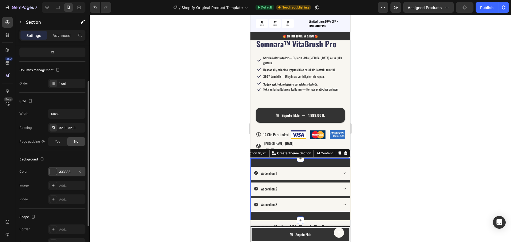
click at [66, 171] on div "333333" at bounding box center [66, 172] width 15 height 5
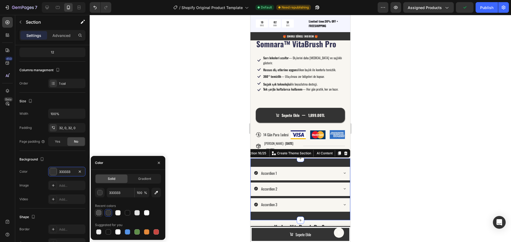
click at [98, 213] on div at bounding box center [98, 212] width 5 height 5
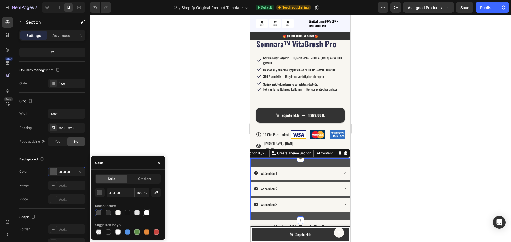
click at [147, 213] on div at bounding box center [146, 212] width 5 height 5
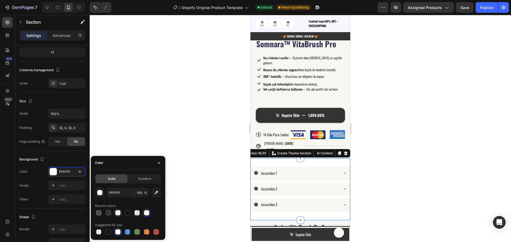
click at [119, 212] on div at bounding box center [117, 212] width 5 height 5
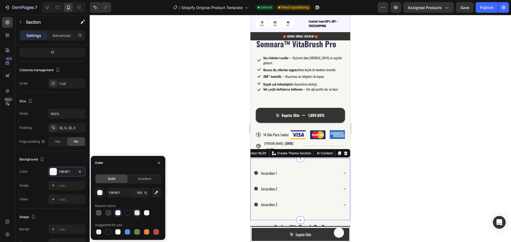
click at [137, 213] on div at bounding box center [136, 212] width 5 height 5
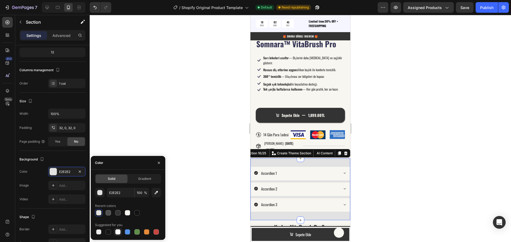
click at [118, 230] on div at bounding box center [117, 232] width 5 height 5
type input "FFFFFF"
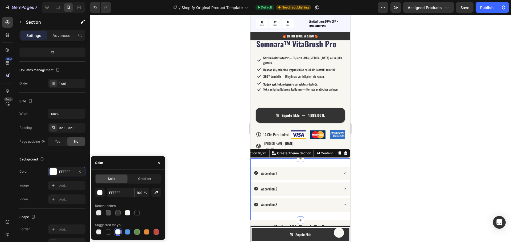
click at [214, 139] on div at bounding box center [300, 128] width 421 height 227
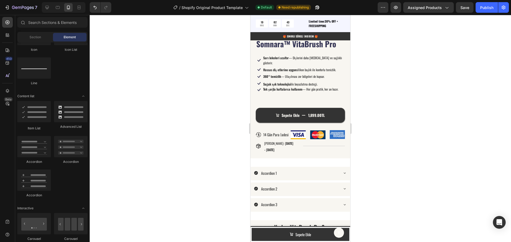
click at [214, 143] on div at bounding box center [300, 128] width 421 height 227
click at [282, 160] on div "Accordion 1 Accordion 2 Accordion 3 Accordion Section 16/25" at bounding box center [300, 190] width 100 height 62
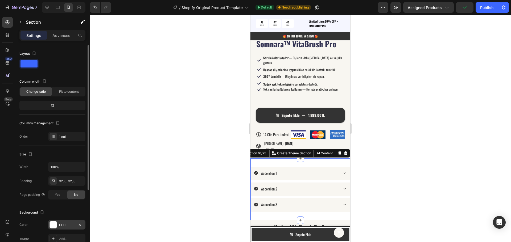
click at [65, 224] on div "FFFFFF" at bounding box center [66, 225] width 15 height 5
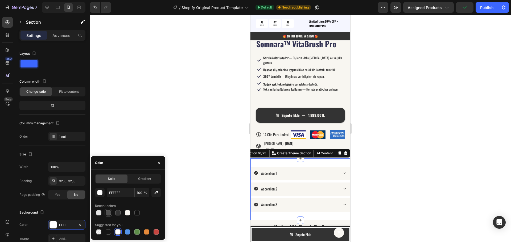
click at [108, 212] on div at bounding box center [108, 212] width 5 height 5
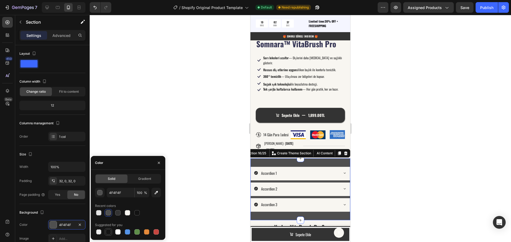
click at [108, 231] on div at bounding box center [108, 232] width 5 height 5
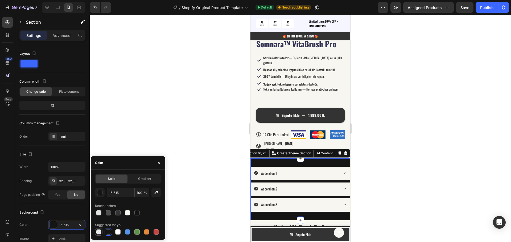
click at [98, 232] on div at bounding box center [98, 232] width 5 height 5
type input "000000"
type input "0"
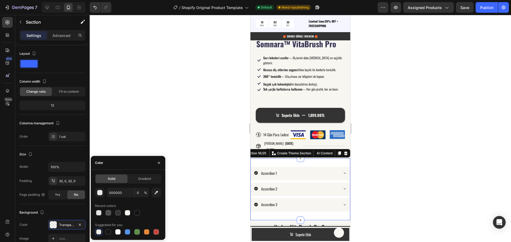
click at [134, 139] on div at bounding box center [300, 128] width 421 height 227
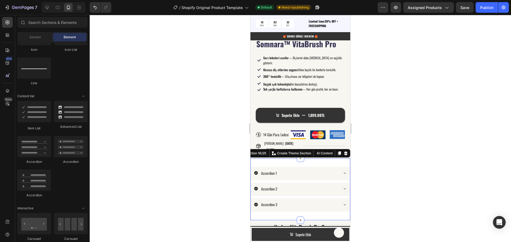
click at [266, 160] on div "Accordion 1 Accordion 2 Accordion 3 Accordion Section 16/25 You can create reus…" at bounding box center [300, 190] width 100 height 62
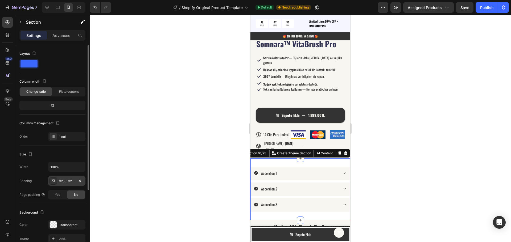
click at [64, 183] on div "32, 0, 32, 0" at bounding box center [66, 181] width 15 height 5
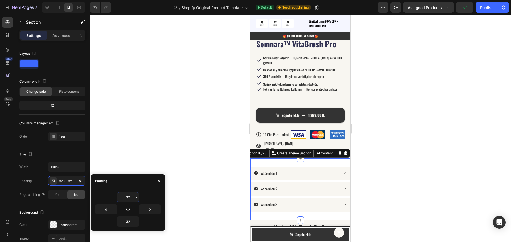
click at [127, 199] on input "32" at bounding box center [128, 198] width 22 height 10
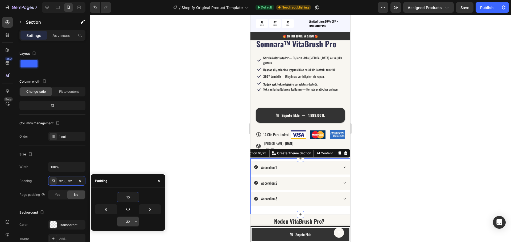
type input "10"
click at [128, 223] on input "32" at bounding box center [128, 222] width 22 height 10
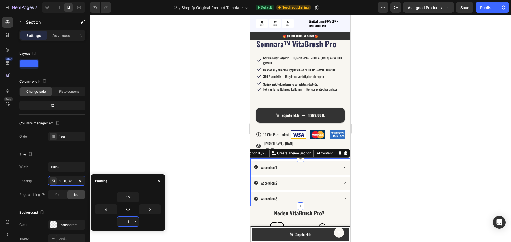
type input "10"
click at [157, 138] on div at bounding box center [300, 128] width 421 height 227
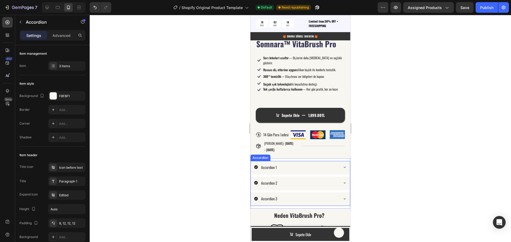
click at [285, 165] on div "Accordion 1" at bounding box center [296, 167] width 84 height 8
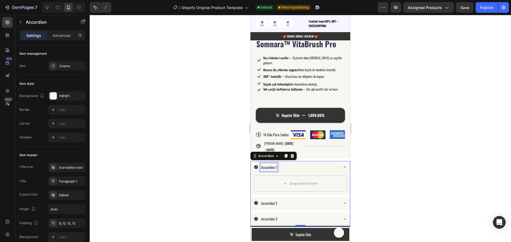
click at [277, 165] on div "Accordion 1" at bounding box center [268, 167] width 17 height 8
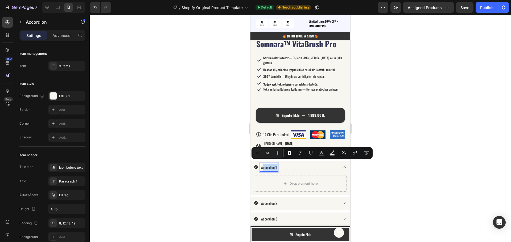
drag, startPoint x: 263, startPoint y: 164, endPoint x: 277, endPoint y: 163, distance: 14.1
click at [278, 165] on div "Accordion 1" at bounding box center [296, 167] width 84 height 8
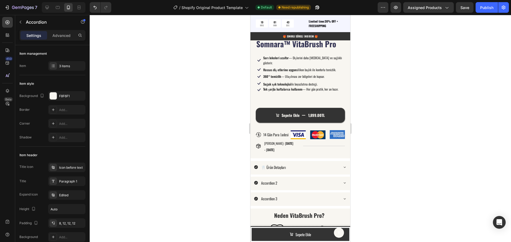
click at [311, 163] on div "🦷 Ürün Detayları" at bounding box center [296, 167] width 84 height 8
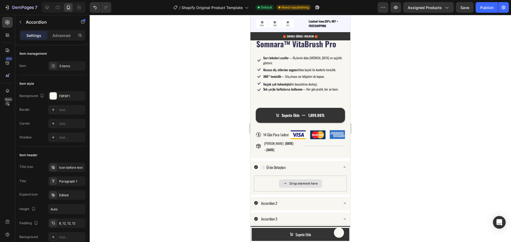
click at [294, 183] on div "Drop element here" at bounding box center [300, 184] width 43 height 9
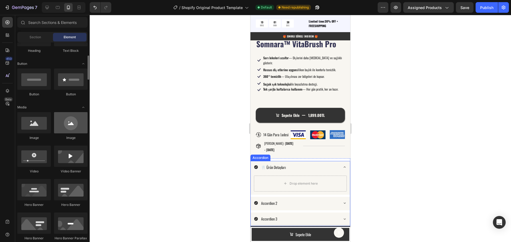
scroll to position [80, 0]
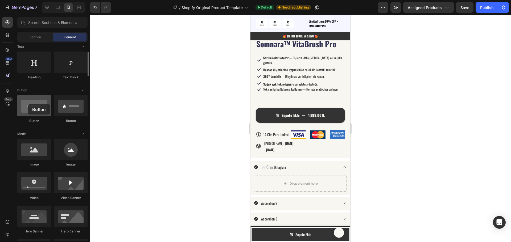
drag, startPoint x: 38, startPoint y: 112, endPoint x: 28, endPoint y: 104, distance: 12.8
click at [28, 104] on div at bounding box center [34, 105] width 34 height 21
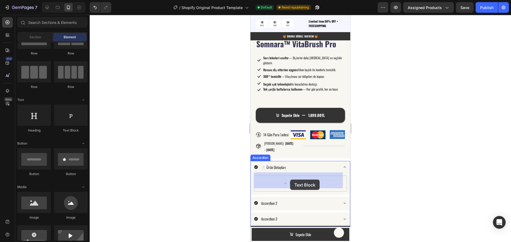
drag, startPoint x: 327, startPoint y: 142, endPoint x: 290, endPoint y: 180, distance: 52.9
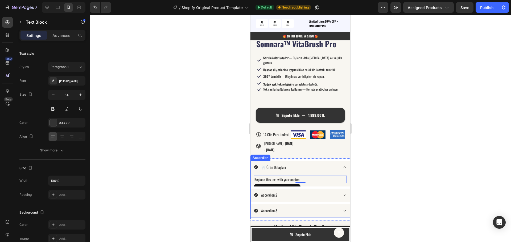
click at [271, 192] on p "Accordion 2" at bounding box center [269, 195] width 16 height 7
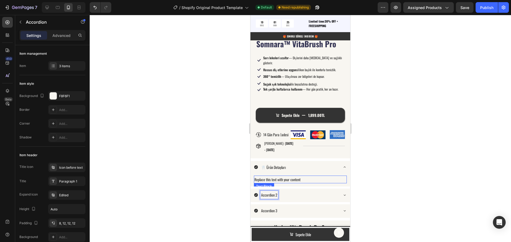
click at [282, 176] on div "Replace this text with your content" at bounding box center [300, 180] width 93 height 8
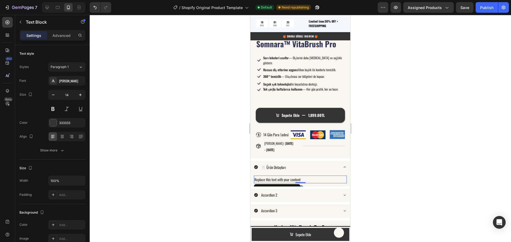
click at [282, 176] on div "Replace this text with your content" at bounding box center [300, 180] width 93 height 8
drag, startPoint x: 309, startPoint y: 176, endPoint x: 254, endPoint y: 175, distance: 54.8
click at [254, 176] on div "Replace this text with your content" at bounding box center [300, 180] width 93 height 8
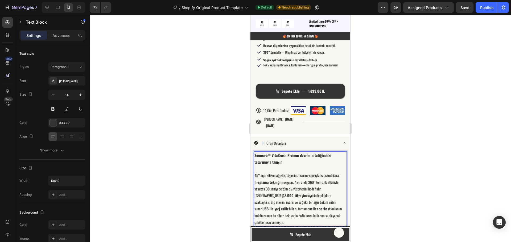
scroll to position [494, 0]
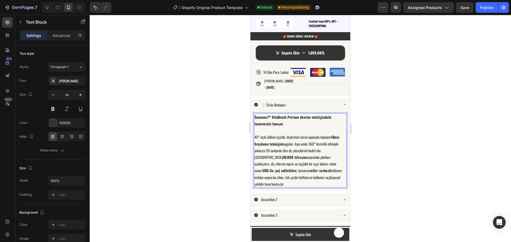
click at [265, 128] on p "Somnara™ VitaBrush Pro’nun devrim niteliğindeki tasarımıyla tanışın: 45° açılı …" at bounding box center [300, 151] width 92 height 74
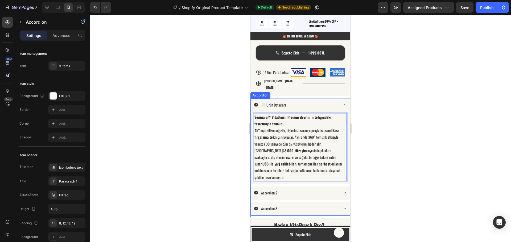
click at [340, 104] on div "🦷 Ürün Detayları" at bounding box center [300, 106] width 99 height 14
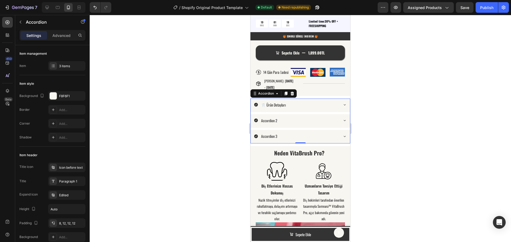
click at [255, 103] on icon at bounding box center [256, 105] width 4 height 4
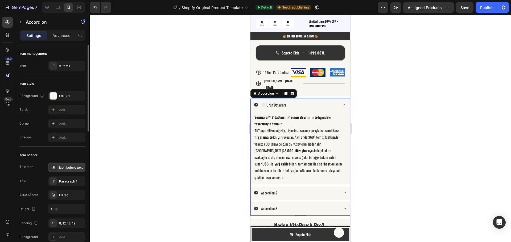
click at [65, 169] on div "Icon before text" at bounding box center [71, 167] width 25 height 5
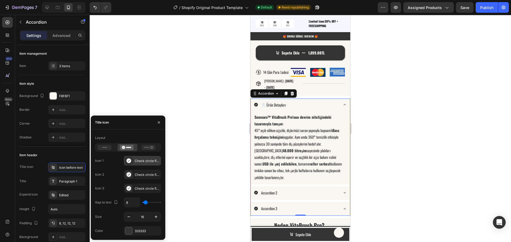
click at [147, 163] on div "Check circle filled" at bounding box center [147, 161] width 25 height 5
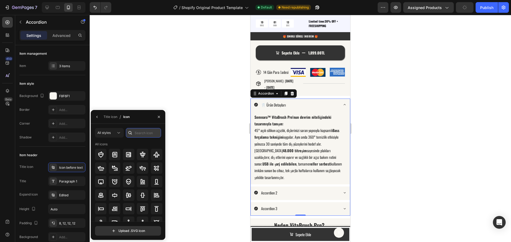
click at [136, 133] on input "text" at bounding box center [143, 133] width 35 height 10
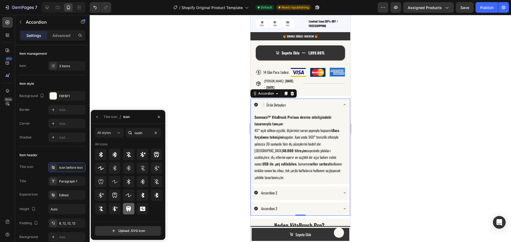
click at [129, 210] on icon at bounding box center [128, 208] width 5 height 5
click at [157, 153] on icon at bounding box center [156, 154] width 5 height 5
click at [130, 212] on div at bounding box center [128, 208] width 11 height 11
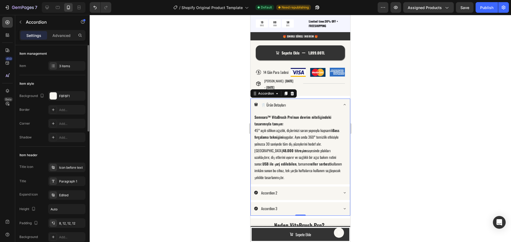
click at [67, 158] on div "Item header" at bounding box center [52, 155] width 66 height 9
click at [70, 194] on div "Edited" at bounding box center [71, 195] width 25 height 5
click at [67, 169] on div "Icon before text" at bounding box center [71, 167] width 25 height 5
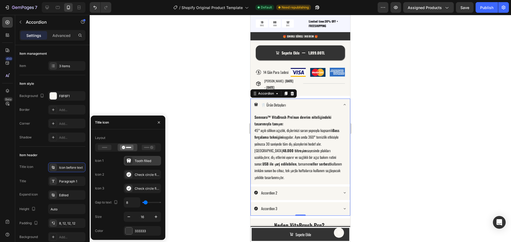
click at [130, 163] on icon at bounding box center [129, 161] width 4 height 4
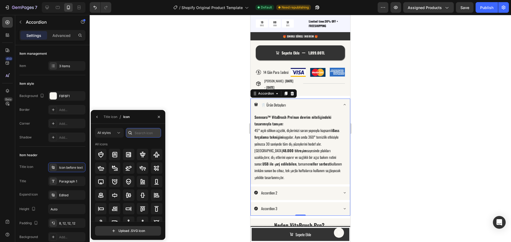
click at [135, 130] on input "text" at bounding box center [143, 133] width 35 height 10
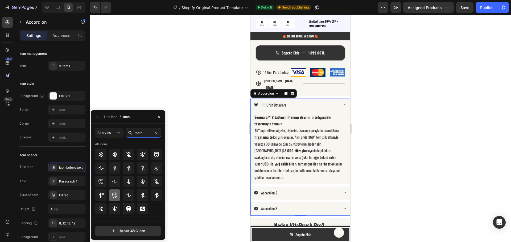
type input "tooth"
click at [118, 196] on div at bounding box center [114, 195] width 11 height 11
click at [100, 182] on icon at bounding box center [101, 182] width 6 height 6
click at [116, 195] on icon at bounding box center [114, 195] width 6 height 6
click at [157, 156] on icon at bounding box center [156, 154] width 5 height 5
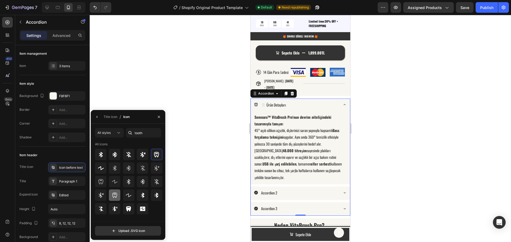
click at [117, 195] on icon at bounding box center [114, 195] width 5 height 5
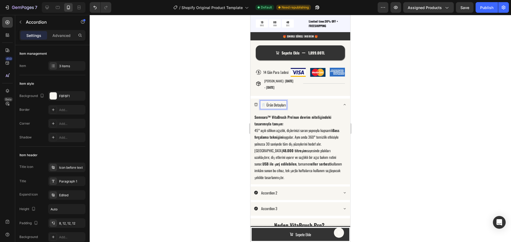
click at [266, 102] on p "🦷 Ürün Detayları" at bounding box center [273, 105] width 25 height 7
click at [295, 131] on p "Somnara™ VitaBrush Pro’nun devrim niteliğindeki tasarımıyla tanışın: 45° açılı …" at bounding box center [300, 147] width 92 height 67
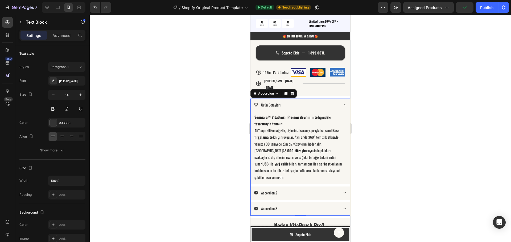
click at [336, 102] on div "Ürün Detayları" at bounding box center [300, 106] width 99 height 14
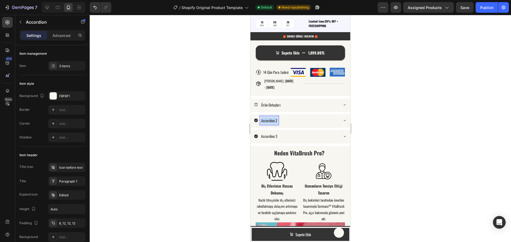
drag, startPoint x: 276, startPoint y: 117, endPoint x: 258, endPoint y: 117, distance: 18.4
click at [258, 117] on div "Accordion 2" at bounding box center [296, 120] width 84 height 8
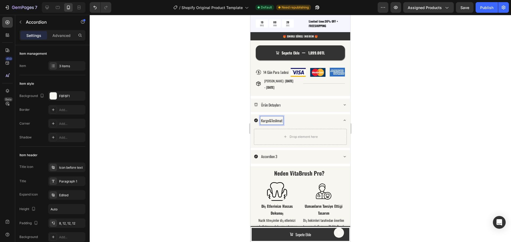
click at [269, 117] on p "Kargo&Teslimat" at bounding box center [271, 120] width 21 height 7
click at [271, 117] on p "Kargo &Teslimat" at bounding box center [272, 120] width 22 height 7
click at [266, 130] on div "Drop element here" at bounding box center [300, 137] width 93 height 16
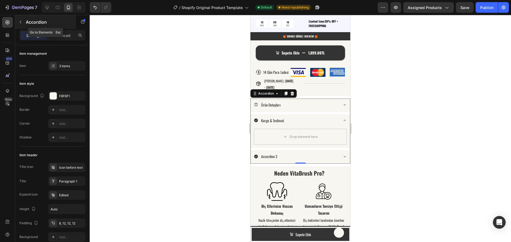
click at [19, 23] on icon "button" at bounding box center [20, 22] width 4 height 4
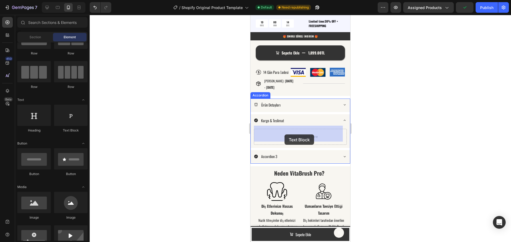
drag, startPoint x: 321, startPoint y: 136, endPoint x: 284, endPoint y: 135, distance: 36.7
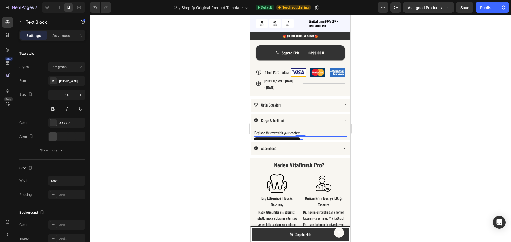
click at [302, 129] on div "Replace this text with your content" at bounding box center [300, 133] width 93 height 8
drag, startPoint x: 294, startPoint y: 131, endPoint x: 254, endPoint y: 130, distance: 39.9
click at [254, 130] on div "Replace this text with your content" at bounding box center [300, 133] width 93 height 8
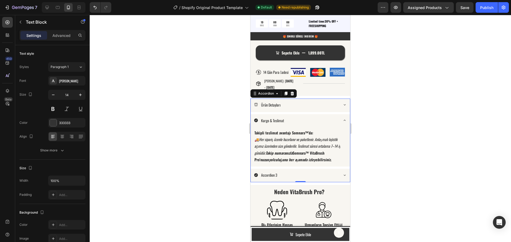
click at [255, 118] on icon at bounding box center [256, 120] width 4 height 4
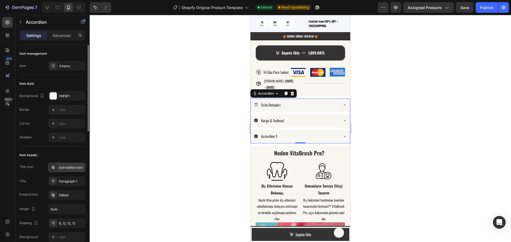
click at [64, 169] on div "Icon before text" at bounding box center [71, 167] width 25 height 5
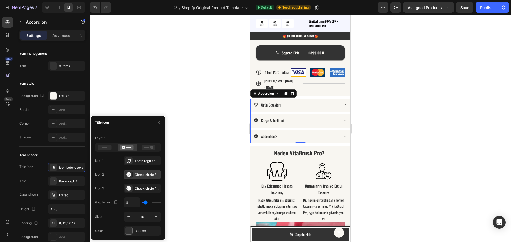
click at [136, 173] on div "Check circle filled" at bounding box center [147, 175] width 25 height 5
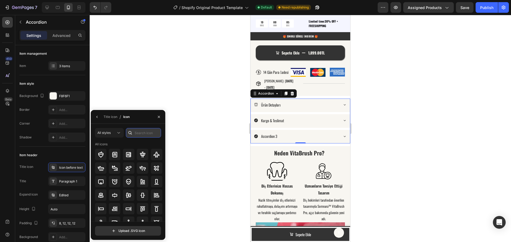
click at [141, 132] on input "text" at bounding box center [143, 133] width 35 height 10
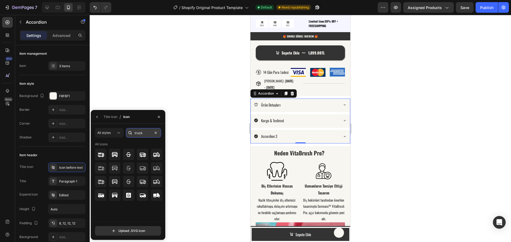
drag, startPoint x: 141, startPoint y: 135, endPoint x: 135, endPoint y: 134, distance: 5.9
click at [135, 134] on input "truck" at bounding box center [143, 133] width 35 height 10
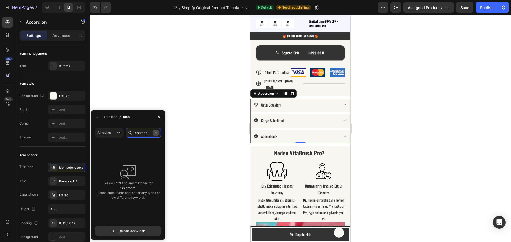
type input "shipment"
drag, startPoint x: 152, startPoint y: 132, endPoint x: 127, endPoint y: 134, distance: 25.3
click at [127, 134] on div "shipment" at bounding box center [143, 133] width 35 height 10
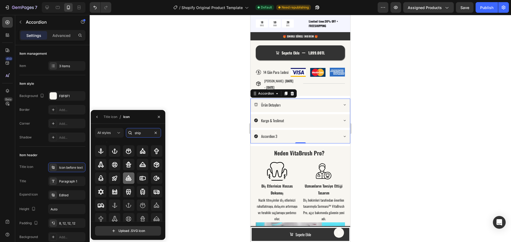
scroll to position [0, 0]
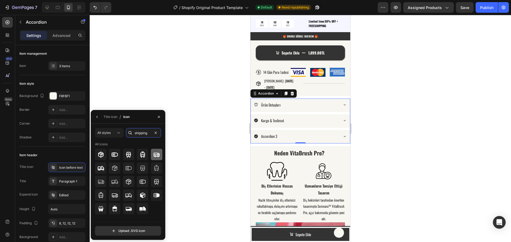
type input "shipping"
click at [157, 157] on icon at bounding box center [156, 155] width 6 height 6
click at [104, 156] on div at bounding box center [100, 154] width 11 height 11
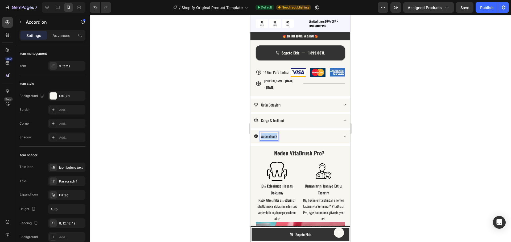
drag, startPoint x: 276, startPoint y: 133, endPoint x: 259, endPoint y: 133, distance: 17.0
click at [261, 134] on div "Accordion 3" at bounding box center [269, 136] width 18 height 8
click at [342, 134] on icon at bounding box center [344, 136] width 4 height 4
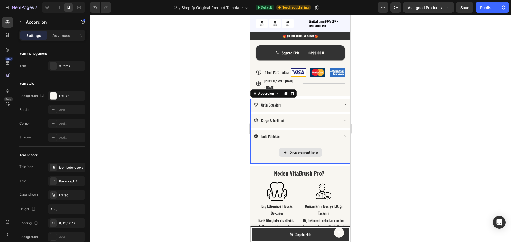
click at [293, 151] on div "Drop element here" at bounding box center [303, 153] width 28 height 4
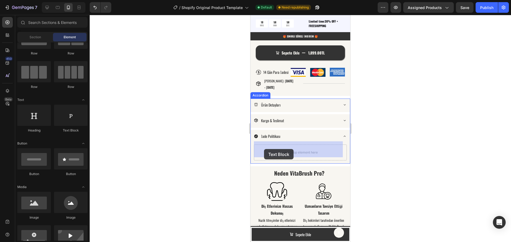
drag, startPoint x: 319, startPoint y: 138, endPoint x: 266, endPoint y: 150, distance: 54.3
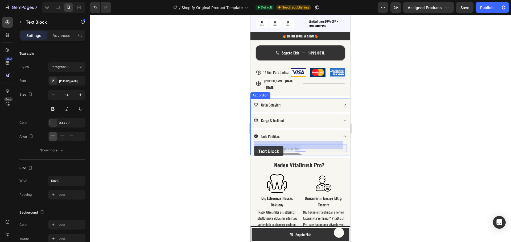
drag, startPoint x: 306, startPoint y: 145, endPoint x: 254, endPoint y: 146, distance: 52.1
drag, startPoint x: 304, startPoint y: 145, endPoint x: 255, endPoint y: 144, distance: 49.2
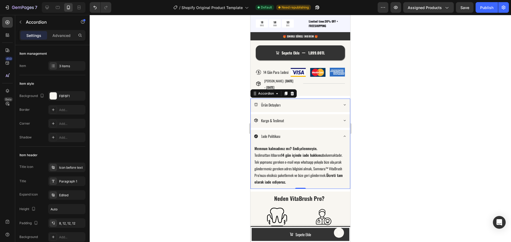
click at [335, 133] on div "İade Politikası" at bounding box center [300, 137] width 99 height 14
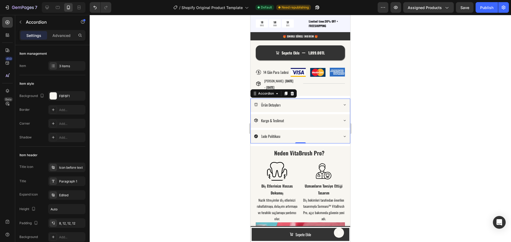
click at [255, 134] on icon at bounding box center [256, 136] width 4 height 4
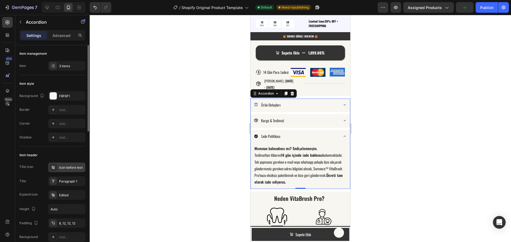
click at [72, 169] on div "Icon before text" at bounding box center [71, 167] width 25 height 5
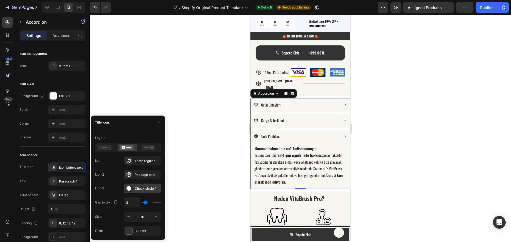
click at [133, 190] on div "Check circle filled" at bounding box center [142, 189] width 37 height 10
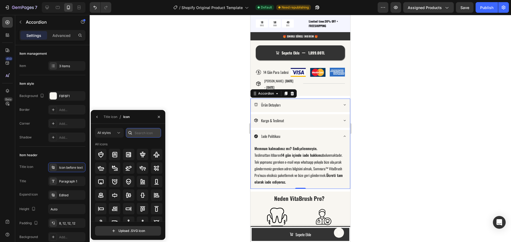
click at [141, 135] on input "text" at bounding box center [143, 133] width 35 height 10
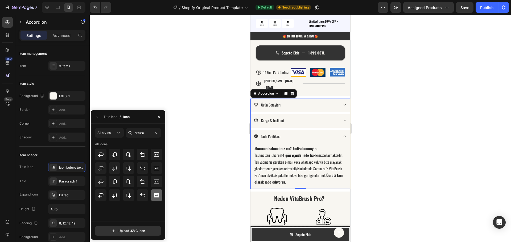
click at [159, 195] on icon at bounding box center [156, 195] width 6 height 6
click at [157, 182] on icon at bounding box center [156, 182] width 6 height 6
click at [145, 181] on icon at bounding box center [142, 182] width 5 height 5
click at [141, 135] on input "return" at bounding box center [143, 133] width 35 height 10
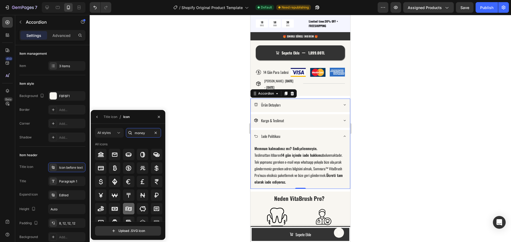
type input "money"
click at [127, 209] on icon at bounding box center [128, 209] width 6 height 6
click at [105, 209] on div at bounding box center [100, 208] width 11 height 11
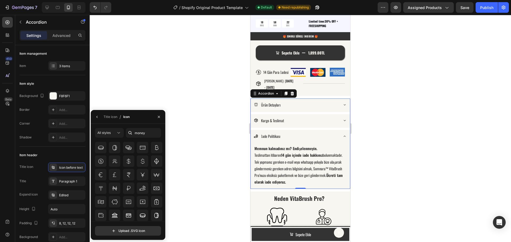
scroll to position [85, 0]
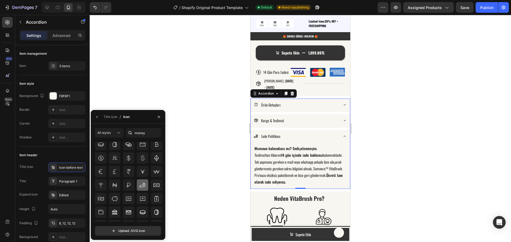
click at [141, 187] on icon at bounding box center [142, 185] width 6 height 5
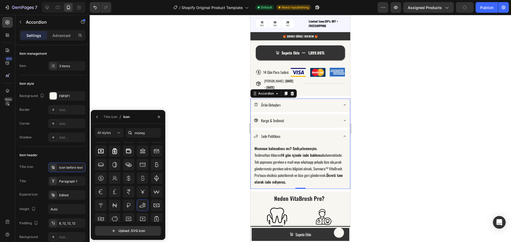
scroll to position [36, 0]
click at [102, 180] on icon at bounding box center [101, 177] width 6 height 6
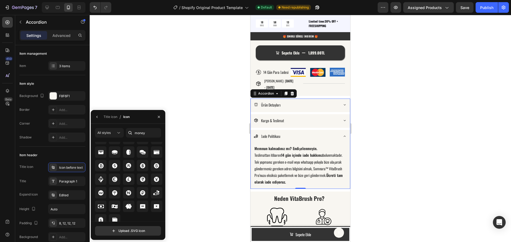
scroll to position [207, 0]
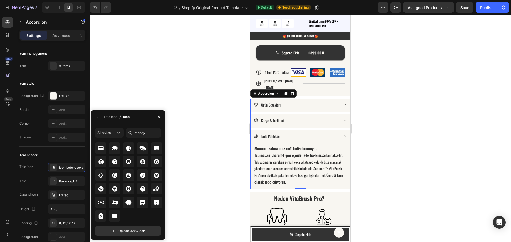
click at [209, 156] on div at bounding box center [300, 128] width 421 height 227
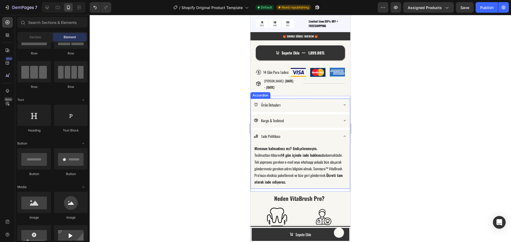
click at [310, 135] on div "İade Politikası" at bounding box center [296, 136] width 84 height 8
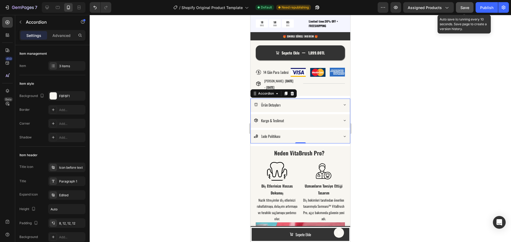
click at [468, 7] on span "Save" at bounding box center [464, 7] width 9 height 5
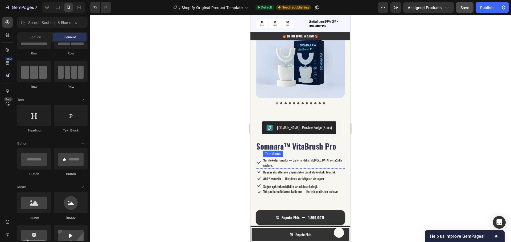
scroll to position [372, 0]
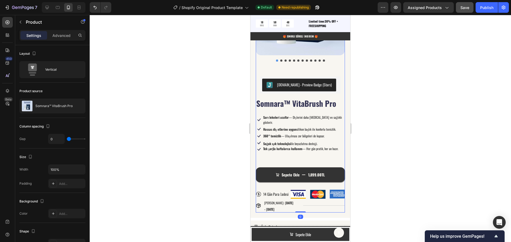
click at [296, 160] on div "Sepete Ekle 1,899.00TL Add to Cart" at bounding box center [300, 171] width 89 height 22
click at [63, 33] on p "Advanced" at bounding box center [61, 36] width 18 height 6
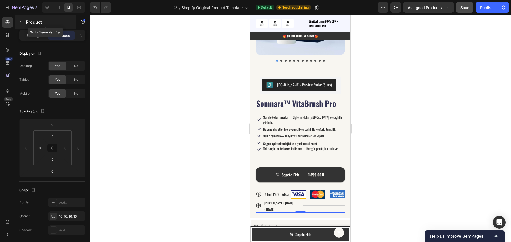
click at [20, 20] on icon "button" at bounding box center [20, 22] width 4 height 4
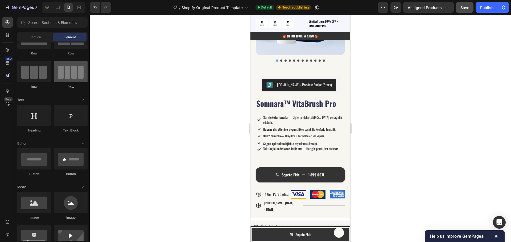
scroll to position [0, 0]
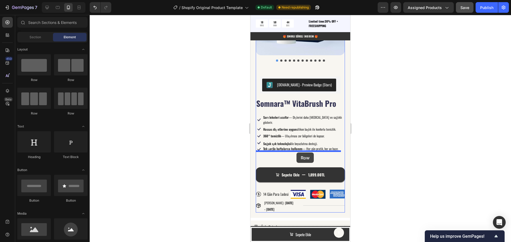
drag, startPoint x: 289, startPoint y: 87, endPoint x: 296, endPoint y: 152, distance: 65.3
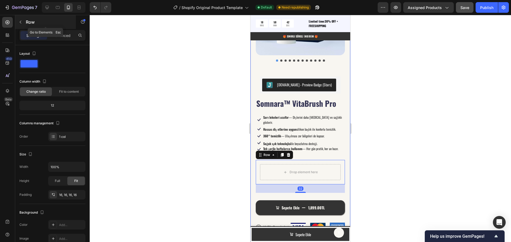
click at [20, 23] on icon "button" at bounding box center [20, 22] width 4 height 4
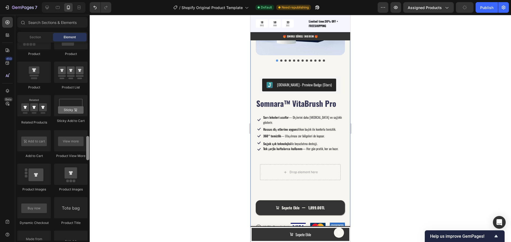
scroll to position [714, 0]
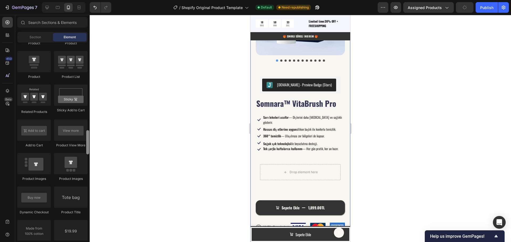
drag, startPoint x: 88, startPoint y: 76, endPoint x: 91, endPoint y: 144, distance: 68.4
click at [91, 0] on div "7 / Shopify Original Product Template Default Need republishing Preview Assigne…" at bounding box center [255, 0] width 511 height 0
click at [35, 40] on div "Section" at bounding box center [35, 37] width 34 height 9
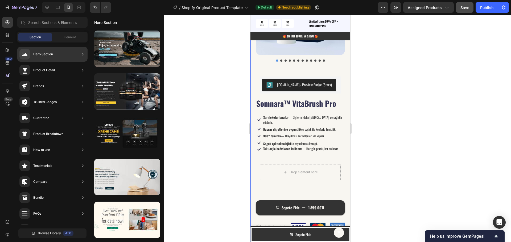
click at [53, 69] on div "Product Detail" at bounding box center [44, 70] width 22 height 5
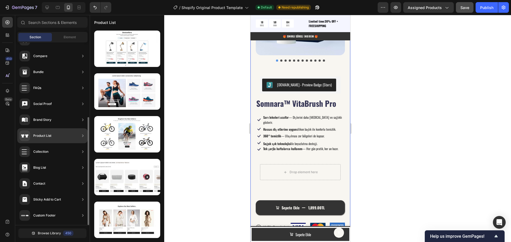
scroll to position [0, 0]
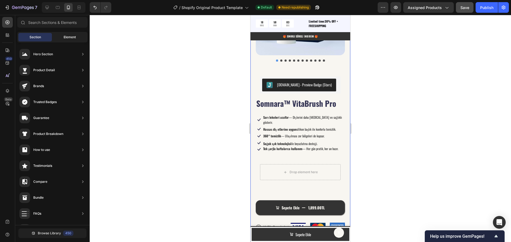
click at [63, 36] on div "Element" at bounding box center [70, 37] width 34 height 9
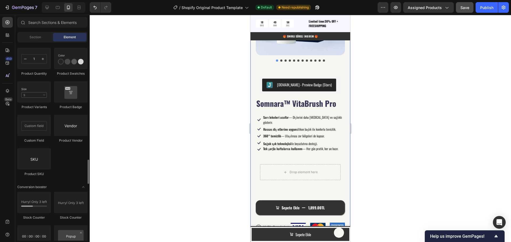
scroll to position [980, 0]
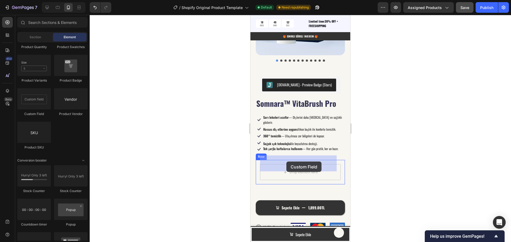
drag, startPoint x: 282, startPoint y: 118, endPoint x: 286, endPoint y: 162, distance: 44.3
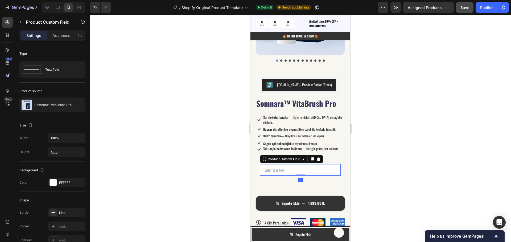
click at [286, 164] on input "text" at bounding box center [300, 169] width 81 height 11
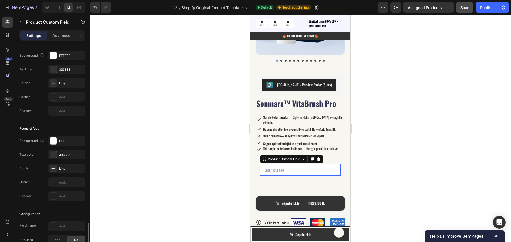
scroll to position [465, 0]
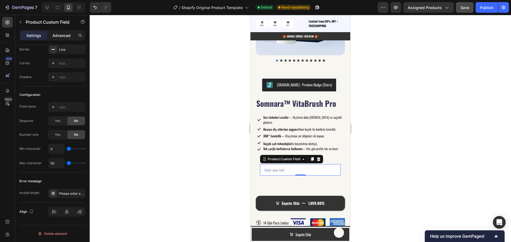
click at [66, 35] on p "Advanced" at bounding box center [61, 36] width 18 height 6
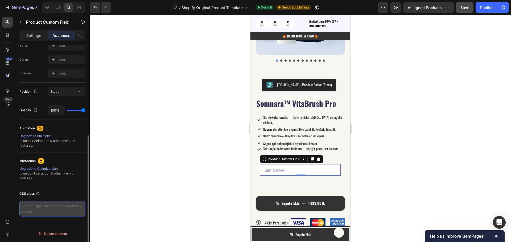
click at [45, 209] on textarea at bounding box center [52, 208] width 66 height 15
click at [49, 209] on textarea at bounding box center [52, 208] width 66 height 15
paste textarea "<img src="https://cdn.shopify.com/s/files/1/0951/2933/8167/files/bpa-free.png?v…"
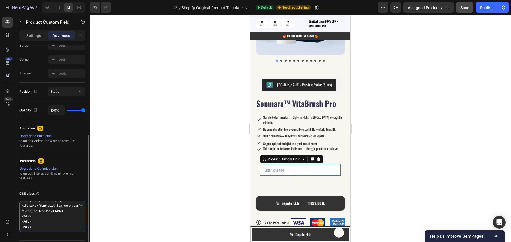
scroll to position [160, 0]
click at [77, 191] on div "CSS class" at bounding box center [52, 194] width 66 height 9
click at [288, 164] on input "text" at bounding box center [300, 169] width 81 height 11
drag, startPoint x: 51, startPoint y: 221, endPoint x: 27, endPoint y: 208, distance: 27.7
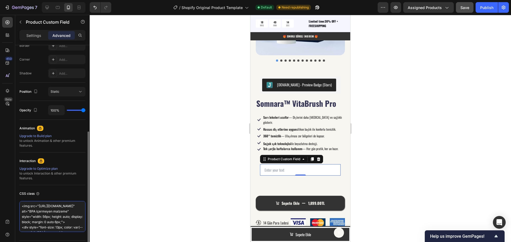
click at [20, 202] on textarea "<img src="https://cdn.shopify.com/s/files/1/0951/2933/8167/files/bpa-free.png?v…" at bounding box center [52, 216] width 66 height 31
click at [34, 212] on textarea "<img src="https://cdn.shopify.com/s/files/1/0951/2933/8167/files/bpa-free.png?v…" at bounding box center [52, 216] width 66 height 31
click at [23, 206] on textarea "<img src="https://cdn.shopify.com/s/files/1/0951/2933/8167/files/bpa-free.png?v…" at bounding box center [52, 216] width 66 height 31
paste textarea "<div>"
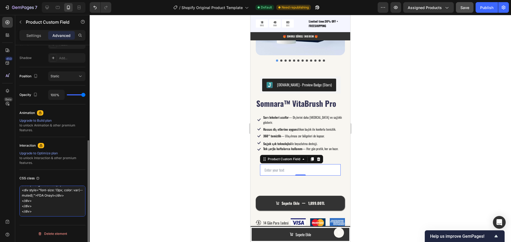
scroll to position [165, 0]
drag, startPoint x: 39, startPoint y: 209, endPoint x: 27, endPoint y: 207, distance: 11.9
click at [27, 207] on textarea "<div> <img src="https://cdn.shopify.com/s/files/1/0951/2933/8167/files/bpa-free…" at bounding box center [52, 201] width 66 height 31
drag, startPoint x: 36, startPoint y: 212, endPoint x: 21, endPoint y: 207, distance: 15.9
click at [21, 207] on textarea "<div> <img src="https://cdn.shopify.com/s/files/1/0951/2933/8167/files/bpa-free…" at bounding box center [52, 201] width 66 height 31
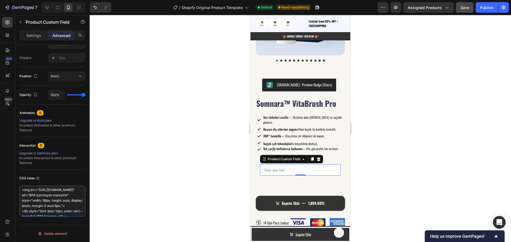
scroll to position [0, 0]
drag, startPoint x: 47, startPoint y: 214, endPoint x: 10, endPoint y: 174, distance: 53.8
click at [10, 174] on div "450 Beta Sections(18) Elements(84) Section Element Hero Section Product Detail …" at bounding box center [45, 128] width 90 height 227
paste textarea "/div> <!-- Üç ikonlu mini fayda şeridi (mobilde de 3 sütun) --> <div class="cup…"
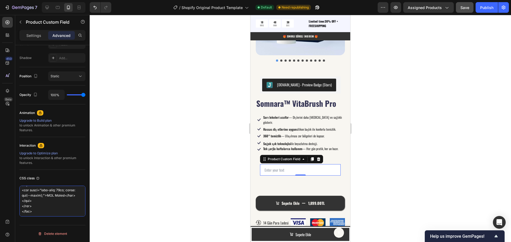
type textarea "</div> <!-- Üç ikonlu mini fayda şeridi (mobilde de 3 sütun) --> <div class="cu…"
click at [121, 185] on div at bounding box center [300, 128] width 421 height 227
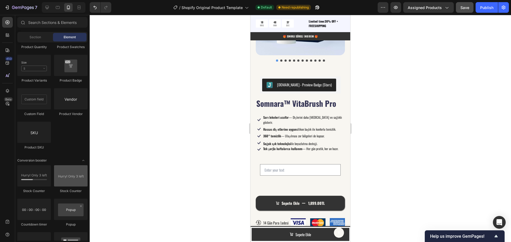
scroll to position [1006, 0]
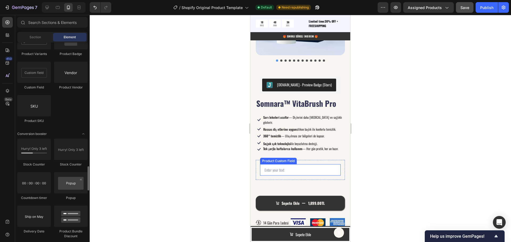
click at [284, 164] on input "text" at bounding box center [300, 169] width 81 height 11
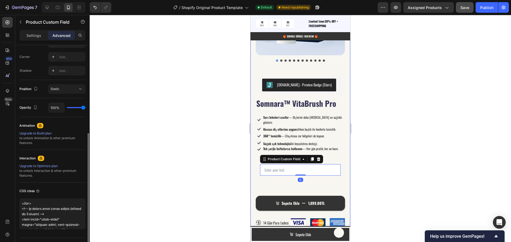
scroll to position [172, 0]
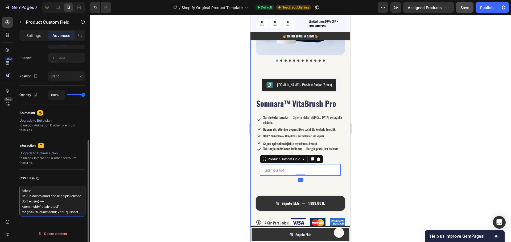
click at [68, 199] on textarea at bounding box center [52, 201] width 66 height 31
drag, startPoint x: 64, startPoint y: 213, endPoint x: 9, endPoint y: 142, distance: 89.9
click at [9, 143] on div "450 Beta Sections(18) Elements(84) Section Element Hero Section Product Detail …" at bounding box center [45, 128] width 90 height 227
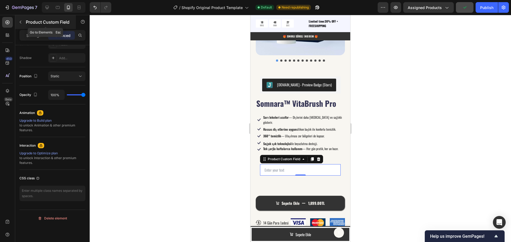
click at [22, 20] on icon "button" at bounding box center [20, 22] width 4 height 4
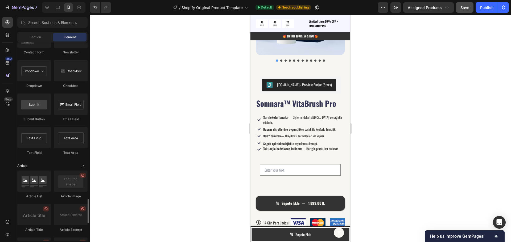
scroll to position [1299, 0]
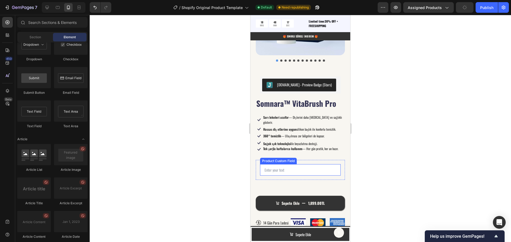
click at [284, 164] on input "text" at bounding box center [300, 169] width 81 height 11
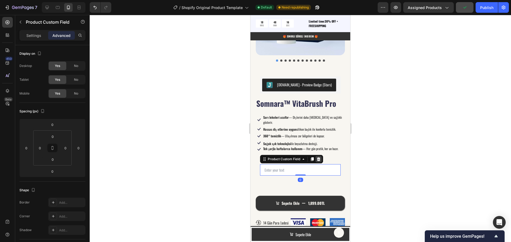
click at [320, 157] on icon at bounding box center [318, 159] width 3 height 4
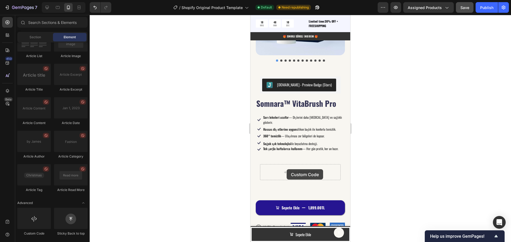
scroll to position [424, 0]
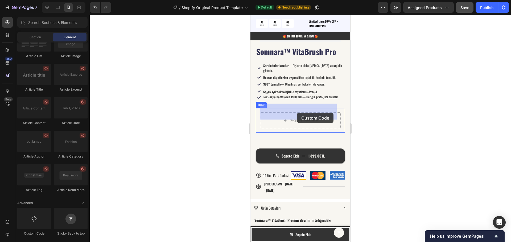
drag, startPoint x: 281, startPoint y: 236, endPoint x: 297, endPoint y: 113, distance: 124.7
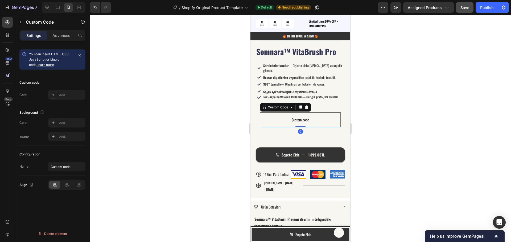
click at [287, 117] on span "Custom code" at bounding box center [300, 120] width 81 height 6
click at [62, 95] on div "Add..." at bounding box center [71, 95] width 25 height 5
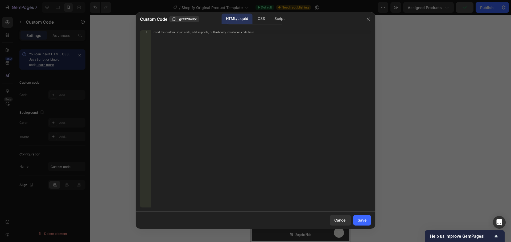
click at [184, 43] on div "Insert the custom Liquid code, add snippets, or third-party installation code h…" at bounding box center [261, 122] width 220 height 185
paste textarea "</div>"
type textarea "</div>"
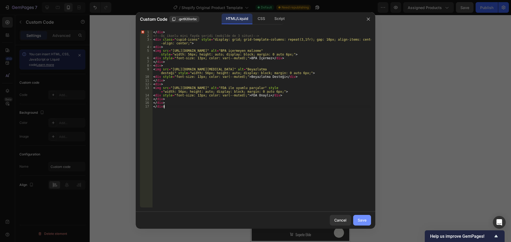
click at [360, 219] on div "Save" at bounding box center [361, 221] width 9 height 6
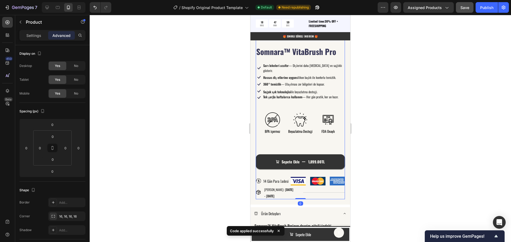
click at [290, 141] on div "Somnara™ VitaBrush Pro Product Title Icon Sarı lekeleri azaltır — Dişlerini dah…" at bounding box center [300, 122] width 89 height 153
click at [288, 118] on div "Beyazlatma Desteği" at bounding box center [300, 124] width 25 height 22
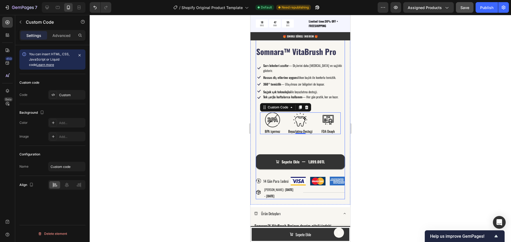
click at [281, 147] on div "Sepete Ekle 1,899.00TL Add to Cart" at bounding box center [300, 158] width 89 height 22
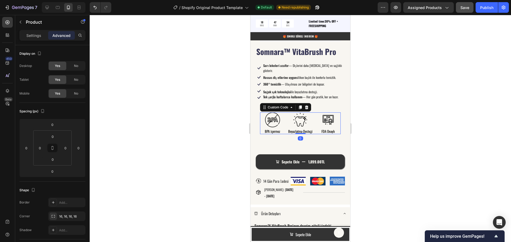
click at [285, 115] on div "BPA İçermez Beyazlatma Desteği FDA Onaylı" at bounding box center [300, 124] width 81 height 22
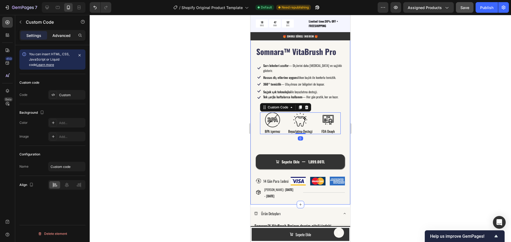
click at [62, 36] on p "Advanced" at bounding box center [61, 36] width 18 height 6
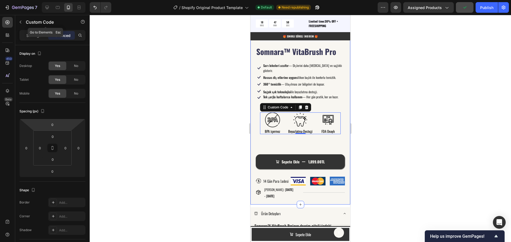
click at [21, 23] on icon "button" at bounding box center [21, 22] width 2 height 3
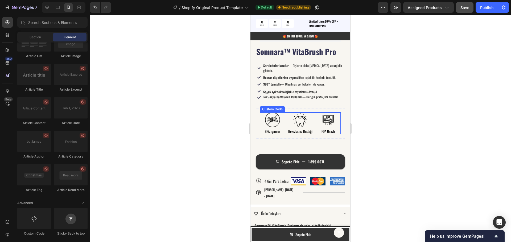
click at [305, 116] on img at bounding box center [300, 120] width 15 height 15
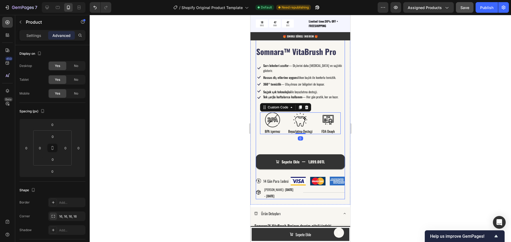
click at [313, 147] on div "Sepete Ekle 1,899.00TL Add to Cart" at bounding box center [300, 158] width 89 height 22
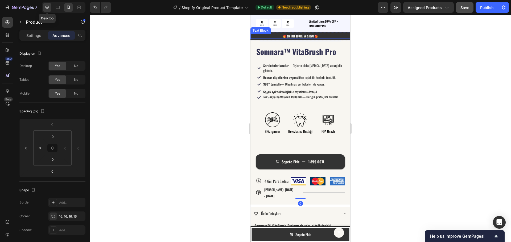
click at [46, 6] on icon at bounding box center [46, 7] width 5 height 5
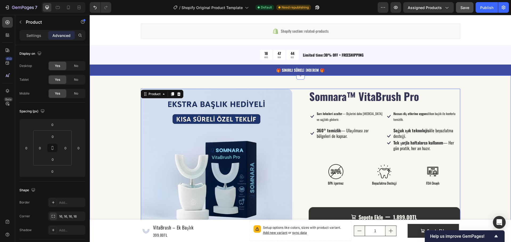
scroll to position [273, 0]
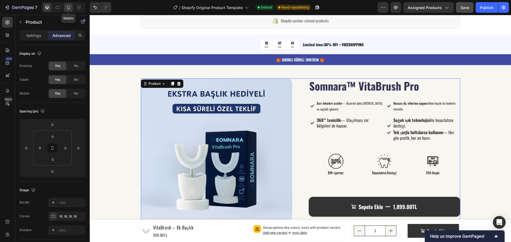
click at [68, 7] on icon at bounding box center [68, 7] width 5 height 5
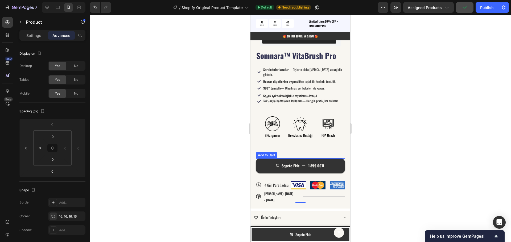
scroll to position [411, 0]
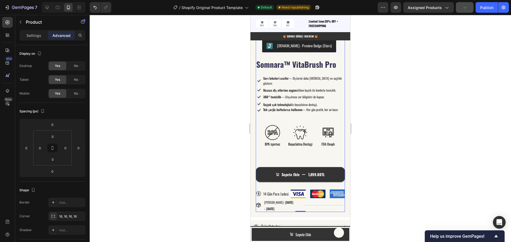
click at [310, 153] on div "Somnara™ VitaBrush Pro Product Title Icon Sarı lekeleri azaltır — Dişlerini dah…" at bounding box center [300, 135] width 89 height 153
click at [467, 6] on span "Save" at bounding box center [464, 7] width 9 height 5
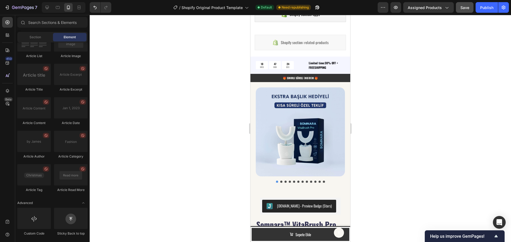
scroll to position [249, 0]
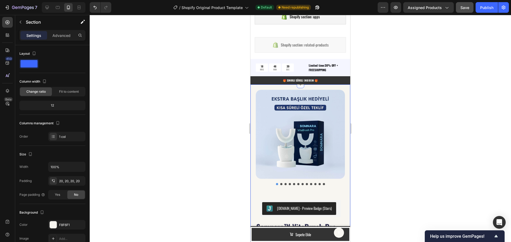
click at [254, 116] on div "Product Images Judge.me - Preview Badge (Stars) Judge.me Row Somnara™ VitaBrush…" at bounding box center [300, 233] width 100 height 296
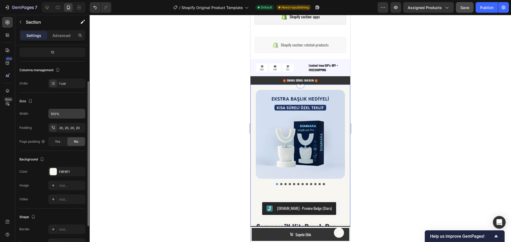
scroll to position [80, 0]
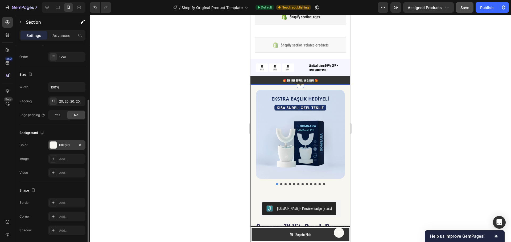
click at [66, 147] on div "F8F6F1" at bounding box center [66, 145] width 15 height 5
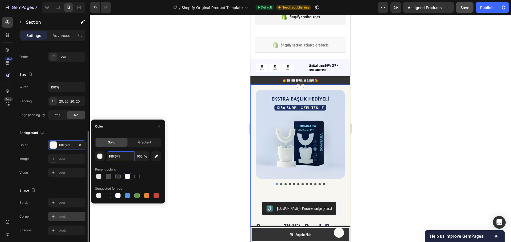
scroll to position [98, 0]
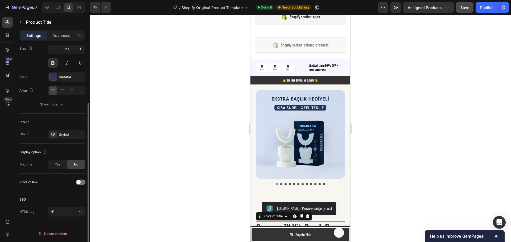
click at [272, 222] on h1 "Somnara™ VitaBrush Pro" at bounding box center [300, 227] width 89 height 11
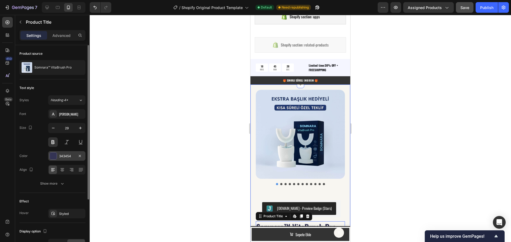
click at [63, 158] on div "343454" at bounding box center [66, 156] width 15 height 5
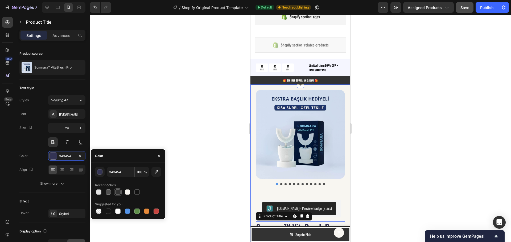
click at [117, 193] on div at bounding box center [117, 192] width 5 height 5
type input "333333"
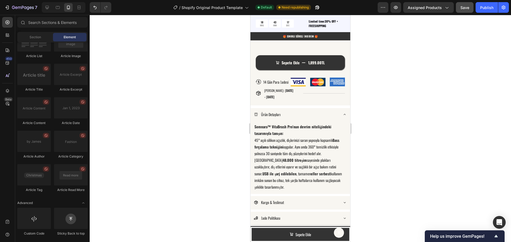
scroll to position [526, 0]
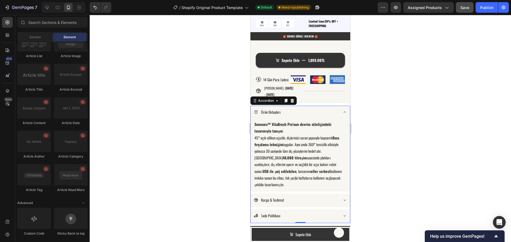
click at [342, 113] on icon at bounding box center [344, 112] width 4 height 4
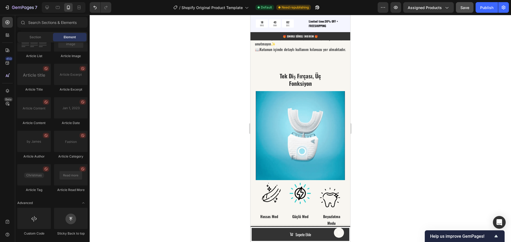
scroll to position [1036, 0]
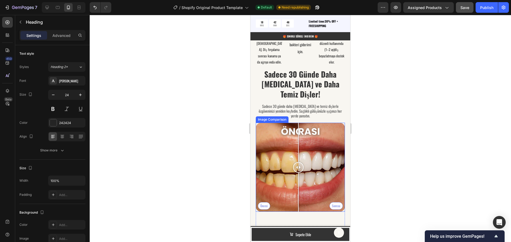
scroll to position [1329, 0]
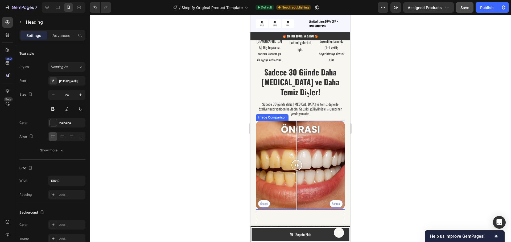
drag, startPoint x: 302, startPoint y: 159, endPoint x: 297, endPoint y: 168, distance: 10.1
click at [297, 168] on div at bounding box center [296, 165] width 11 height 89
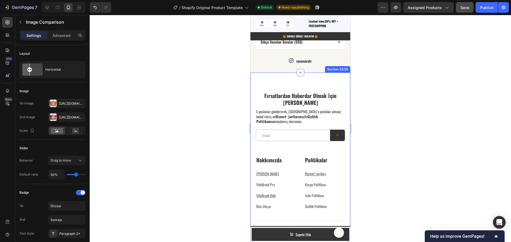
scroll to position [1712, 0]
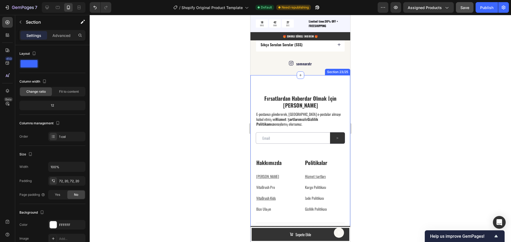
click at [333, 83] on div "Fırsatlardan Haberdar Olmak İçin Abone Olun Heading E-postanızı göndererek, Som…" at bounding box center [300, 175] width 100 height 200
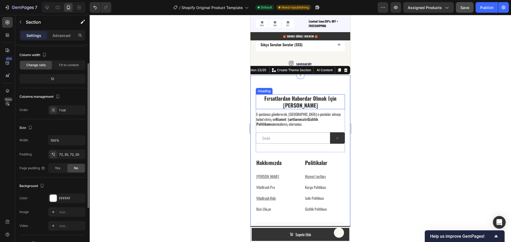
scroll to position [53, 0]
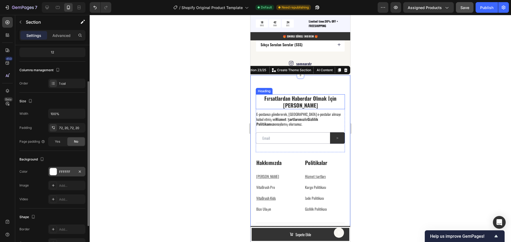
click at [65, 170] on div "FFFFFF" at bounding box center [66, 172] width 15 height 5
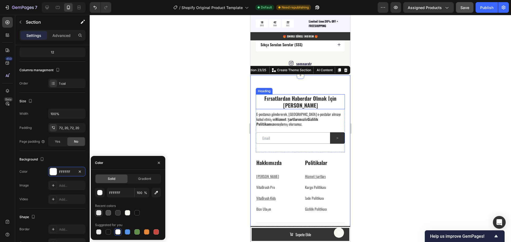
click at [97, 214] on div at bounding box center [98, 212] width 5 height 5
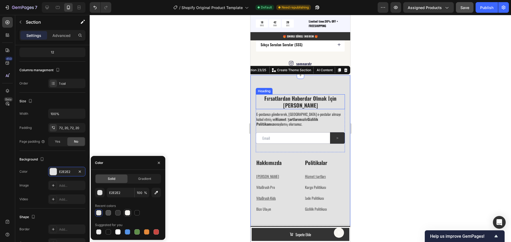
click at [128, 213] on div at bounding box center [127, 212] width 5 height 5
type input "F8F6F1"
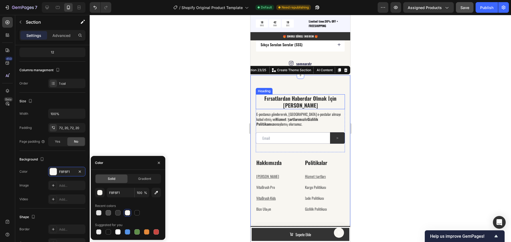
click at [214, 155] on div at bounding box center [300, 128] width 421 height 227
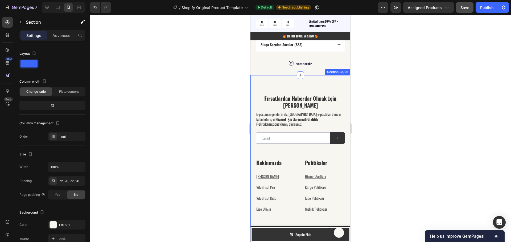
click at [259, 82] on div "Fırsatlardan Haberdar Olmak İçin Abone Olun Heading E-postanızı göndererek, Som…" at bounding box center [300, 175] width 100 height 200
click at [238, 95] on div at bounding box center [300, 128] width 421 height 227
click at [280, 84] on div "Fırsatlardan Haberdar Olmak İçin Abone Olun Heading E-postanızı göndererek, Som…" at bounding box center [300, 175] width 100 height 200
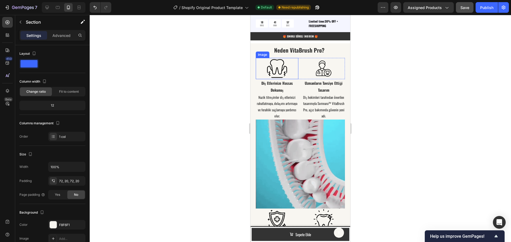
scroll to position [727, 0]
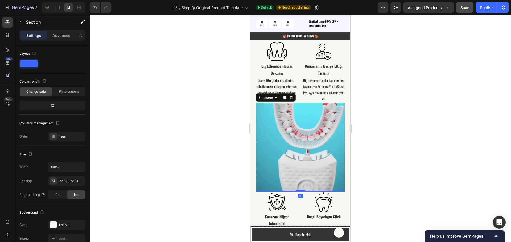
click at [279, 143] on img at bounding box center [300, 147] width 89 height 89
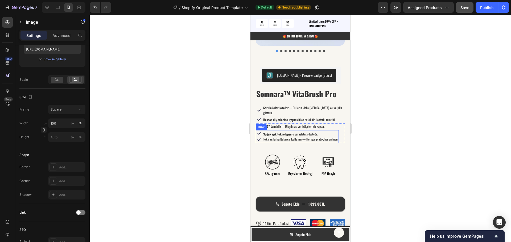
scroll to position [382, 0]
click at [255, 150] on div "Product Images Judge.me - Preview Badge (Stars) Judge.me Row Somnara™ VitaBrush…" at bounding box center [300, 100] width 100 height 296
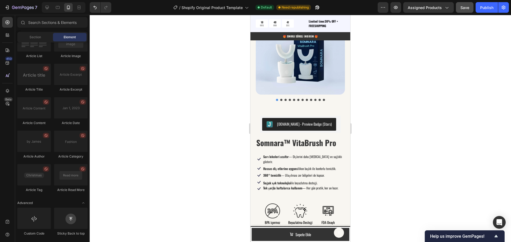
scroll to position [302, 0]
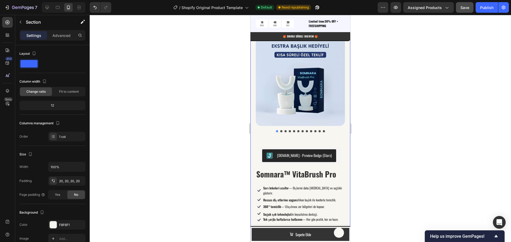
click at [253, 93] on div "Product Images Judge.me - Preview Badge (Stars) Judge.me Row Somnara™ VitaBrush…" at bounding box center [300, 180] width 100 height 296
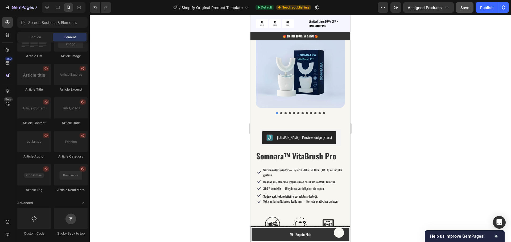
scroll to position [288, 0]
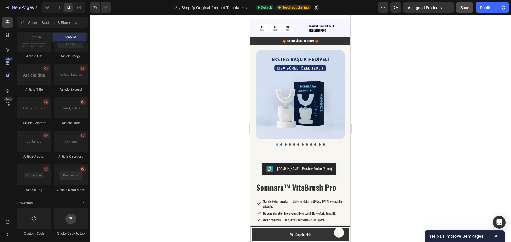
drag, startPoint x: 348, startPoint y: 132, endPoint x: 365, endPoint y: 69, distance: 65.3
click at [9, 50] on icon at bounding box center [8, 50] width 4 height 4
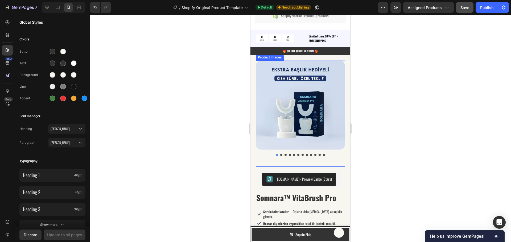
scroll to position [235, 0]
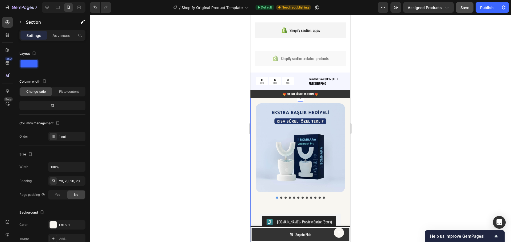
click at [252, 156] on div "Product Images Judge.me - Preview Badge (Stars) Judge.me Row Somnara™ VitaBrush…" at bounding box center [300, 246] width 100 height 296
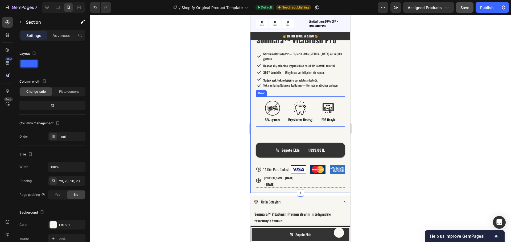
scroll to position [448, 0]
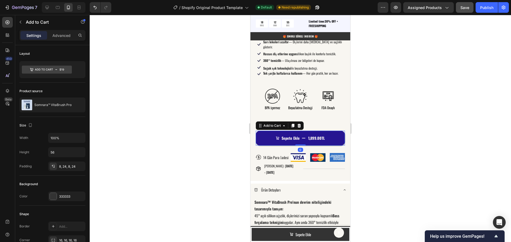
click at [263, 132] on button "Sepete Ekle 1,899.00TL" at bounding box center [300, 138] width 89 height 15
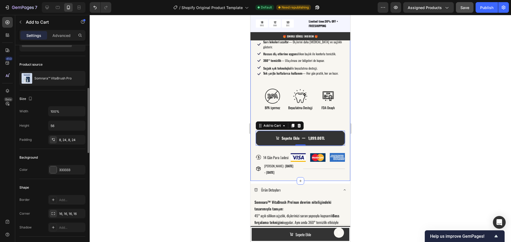
scroll to position [53, 0]
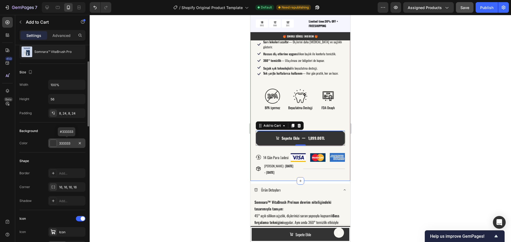
click at [65, 143] on div "333333" at bounding box center [66, 143] width 15 height 5
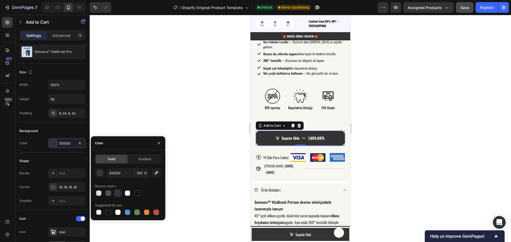
drag, startPoint x: 204, startPoint y: 95, endPoint x: 214, endPoint y: 112, distance: 19.1
click at [205, 95] on div at bounding box center [300, 128] width 421 height 227
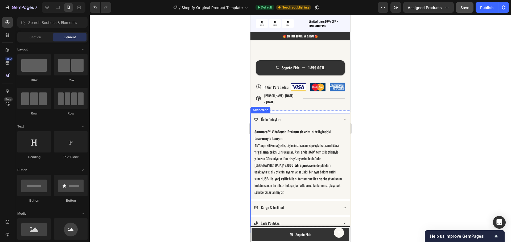
scroll to position [501, 0]
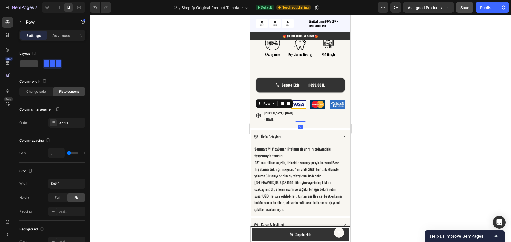
click at [315, 117] on div "Title Line" at bounding box center [324, 116] width 42 height 14
click at [288, 102] on icon at bounding box center [288, 104] width 3 height 4
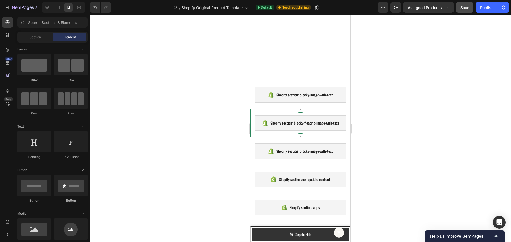
scroll to position [209, 0]
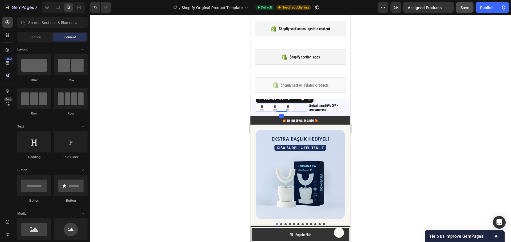
click at [300, 106] on div "18 HRS 12 MIN 36 SEC" at bounding box center [281, 108] width 51 height 8
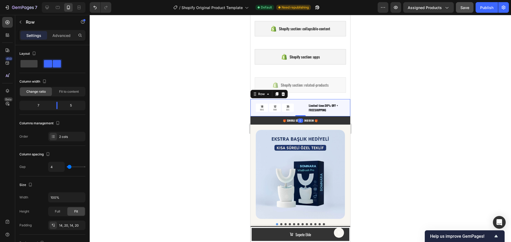
click at [334, 113] on div "18 HRS 12 MIN 35 SEC Countdown Timer Limited time:30% OFF + FREESHIPPING Text B…" at bounding box center [300, 107] width 100 height 17
click at [283, 95] on icon at bounding box center [282, 94] width 3 height 4
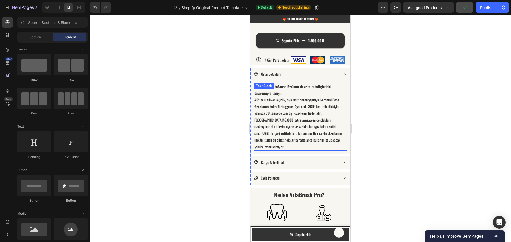
scroll to position [507, 0]
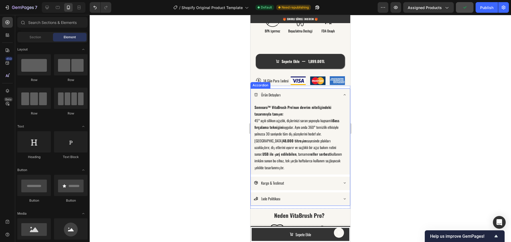
click at [254, 99] on div "Ürün Detayları" at bounding box center [300, 96] width 99 height 14
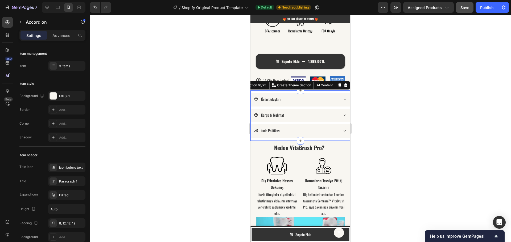
click at [254, 135] on div "Ürün Detayları Kargo & Teslimat İade Politikası Accordion Section 16/25 You can…" at bounding box center [300, 115] width 100 height 51
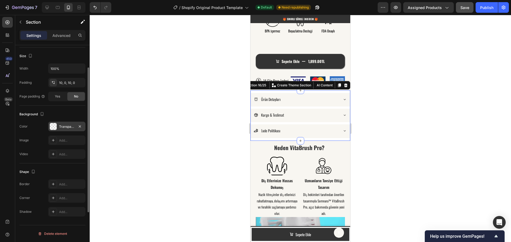
scroll to position [72, 0]
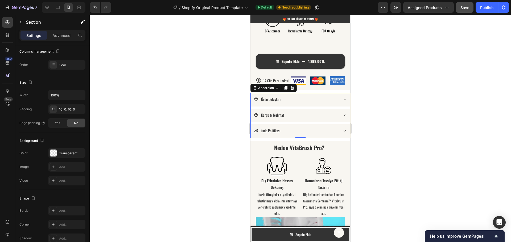
click at [255, 118] on div "Ürün Detayları Kargo & Teslimat İade Politikası" at bounding box center [300, 115] width 100 height 45
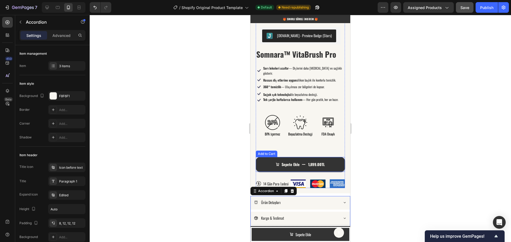
scroll to position [401, 0]
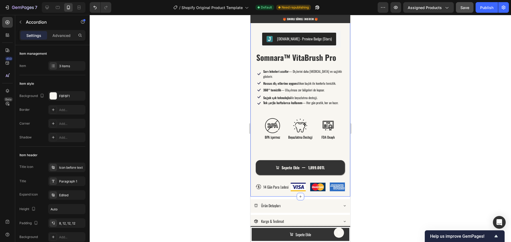
click at [254, 113] on div "Product Images Judge.me - Preview Badge (Stars) Judge.me Row Somnara™ VitaBrush…" at bounding box center [300, 56] width 100 height 282
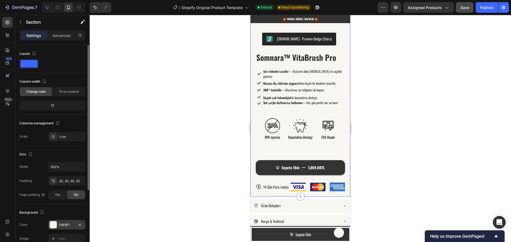
click at [61, 223] on div "F8F6F1" at bounding box center [66, 225] width 15 height 5
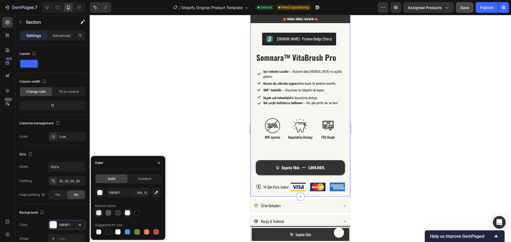
click at [99, 212] on div at bounding box center [98, 212] width 5 height 5
type input "E2E2E2"
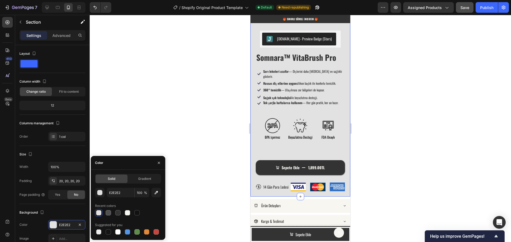
click at [221, 118] on div at bounding box center [300, 128] width 421 height 227
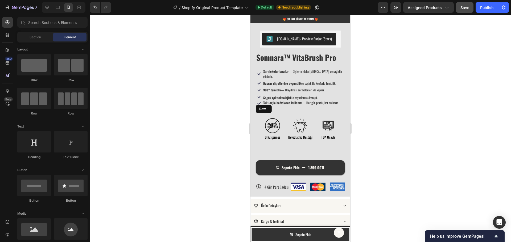
click at [256, 139] on div "BPA İçermez Beyazlatma Desteği FDA Onaylı Custom Code Row" at bounding box center [300, 129] width 89 height 30
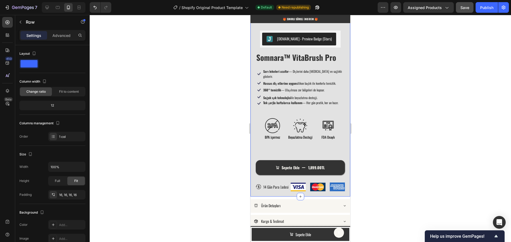
click at [253, 140] on div "Product Images Judge.me - Preview Badge (Stars) Judge.me Row Somnara™ VitaBrush…" at bounding box center [300, 56] width 100 height 282
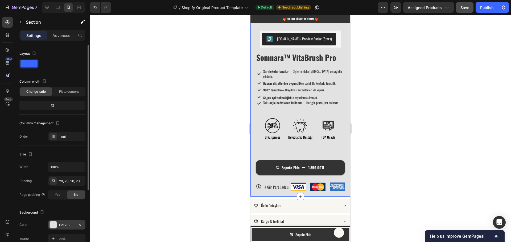
click at [60, 228] on div "E2E2E2" at bounding box center [66, 225] width 37 height 10
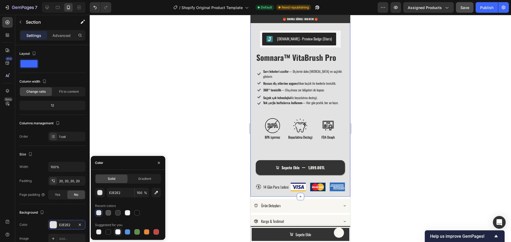
click at [118, 233] on div at bounding box center [117, 232] width 5 height 5
type input "FFFFFF"
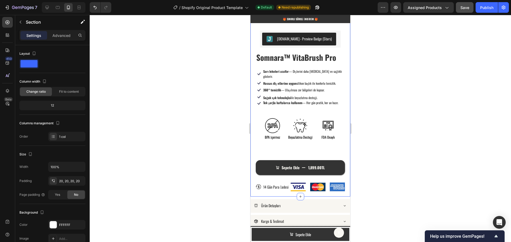
click at [198, 147] on div at bounding box center [300, 128] width 421 height 227
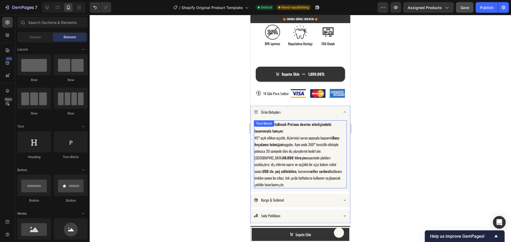
scroll to position [507, 0]
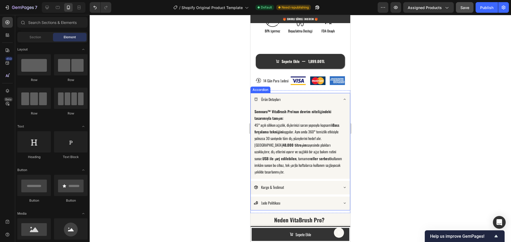
click at [326, 95] on div "Ürün Detayları" at bounding box center [296, 99] width 84 height 8
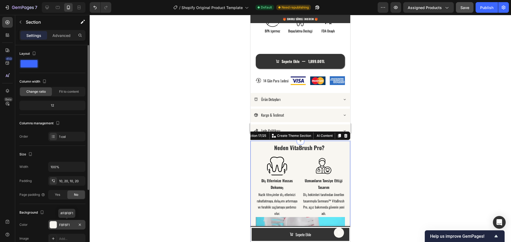
click at [66, 224] on div "F8F6F1" at bounding box center [66, 225] width 15 height 5
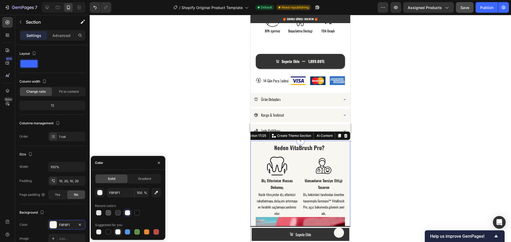
click at [115, 234] on div at bounding box center [117, 232] width 5 height 5
type input "FFFFFF"
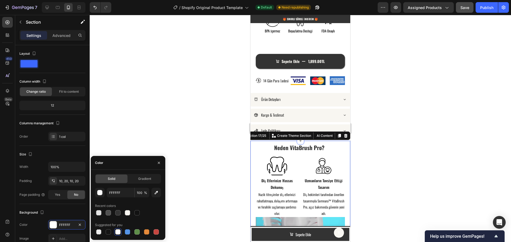
click at [231, 171] on div at bounding box center [300, 128] width 421 height 227
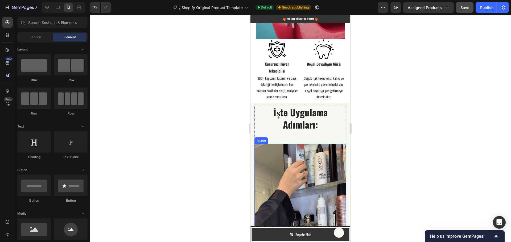
scroll to position [773, 0]
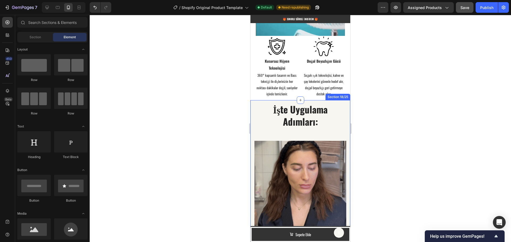
click at [252, 121] on div "İşte Uygulama Adımları: Heading Image Nasıl Kullanılır? Text block 01. Diş Macu…" at bounding box center [300, 243] width 100 height 287
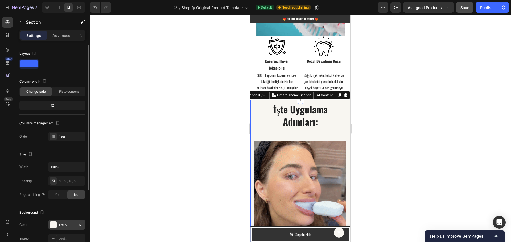
click at [64, 224] on div "F8F6F1" at bounding box center [66, 225] width 15 height 5
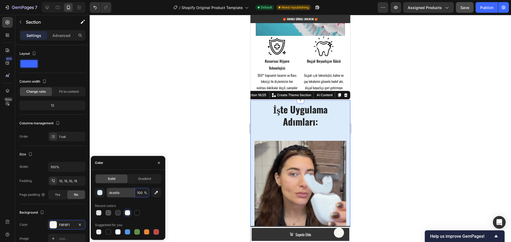
type input "DCEBFA"
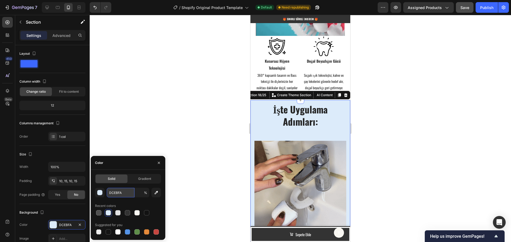
type input "100"
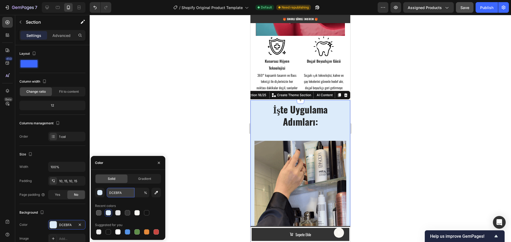
type input "100"
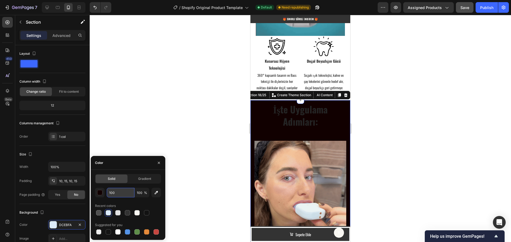
click at [123, 192] on input "100" at bounding box center [121, 193] width 28 height 10
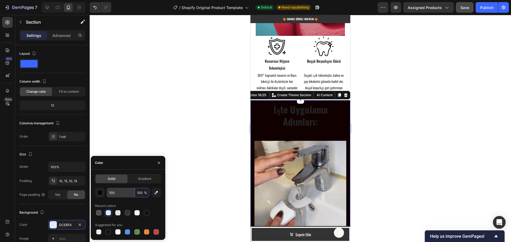
type input "DCEBFA"
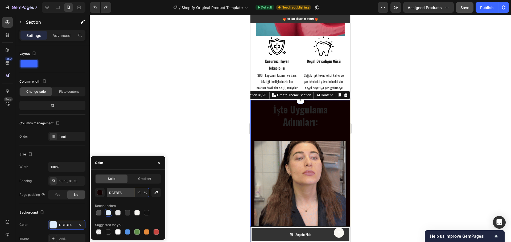
type input "100100"
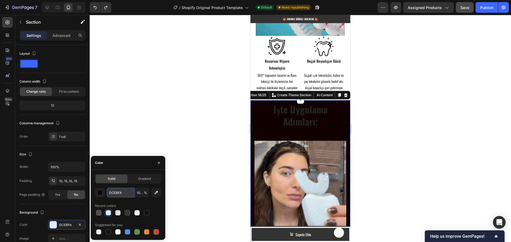
type input "110000"
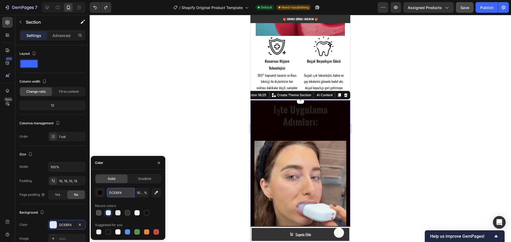
type input "100"
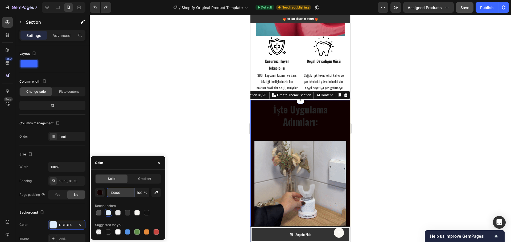
click at [122, 193] on input "110000" at bounding box center [121, 193] width 28 height 10
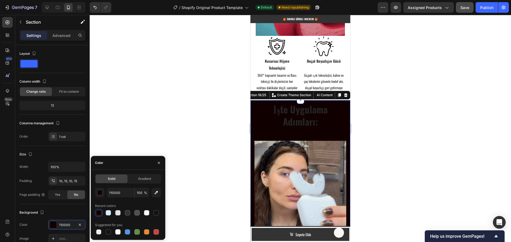
click at [146, 186] on div "Solid Gradient 110000 100 % Recent colors Suggested for you" at bounding box center [128, 205] width 66 height 62
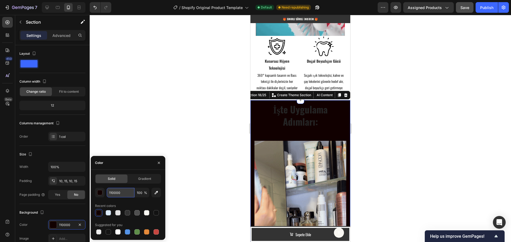
click at [116, 192] on input "110000" at bounding box center [121, 193] width 28 height 10
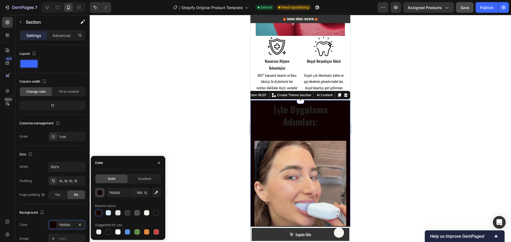
click at [100, 193] on div "button" at bounding box center [99, 192] width 5 height 5
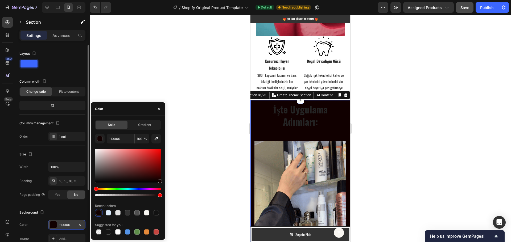
click at [57, 224] on div "110000" at bounding box center [66, 225] width 37 height 10
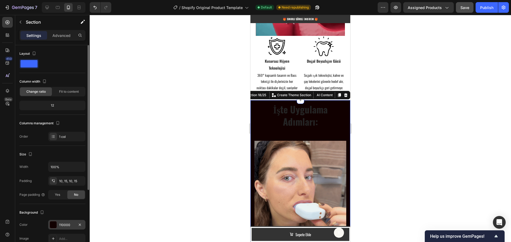
click at [68, 225] on div "110000" at bounding box center [66, 225] width 15 height 5
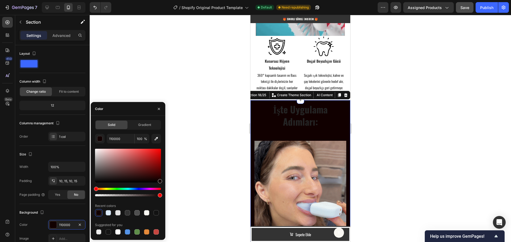
type input "DCEBFA"
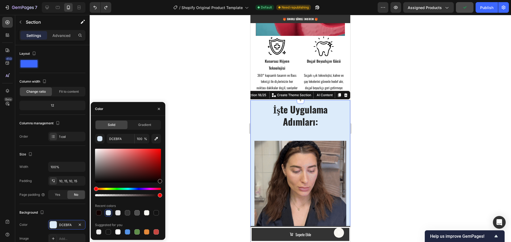
click at [110, 211] on div at bounding box center [108, 212] width 5 height 5
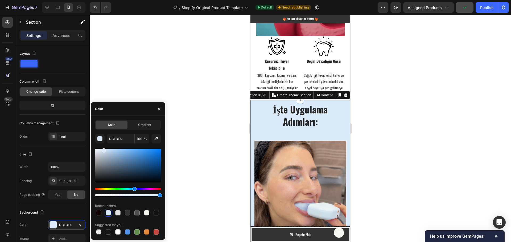
click at [109, 213] on div at bounding box center [108, 212] width 5 height 5
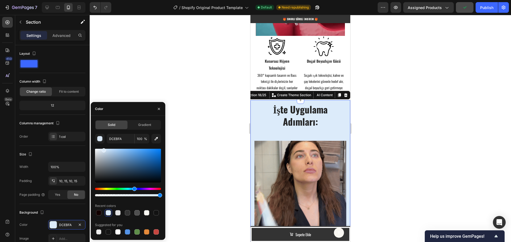
click at [199, 192] on div at bounding box center [300, 128] width 421 height 227
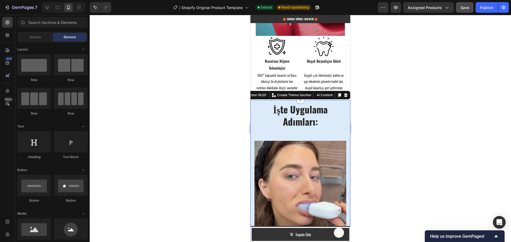
click at [252, 106] on div "İşte Uygulama Adımları: Heading Image Nasıl Kullanılır? Text block 01. Diş Macu…" at bounding box center [300, 243] width 100 height 287
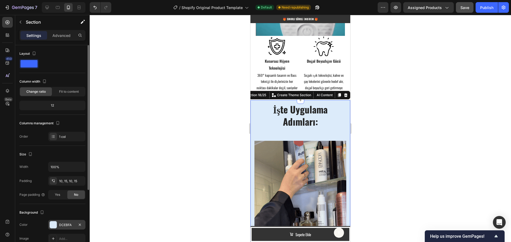
click at [65, 226] on div "DCEBFA" at bounding box center [66, 225] width 15 height 5
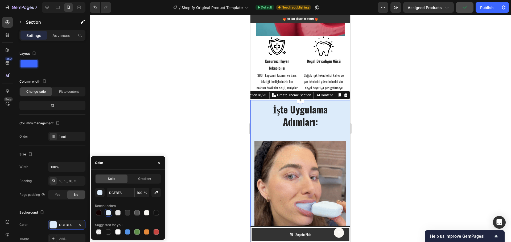
click at [215, 173] on div at bounding box center [300, 128] width 421 height 227
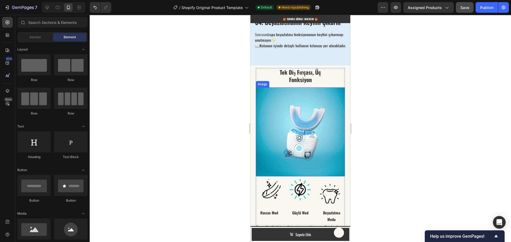
scroll to position [1093, 0]
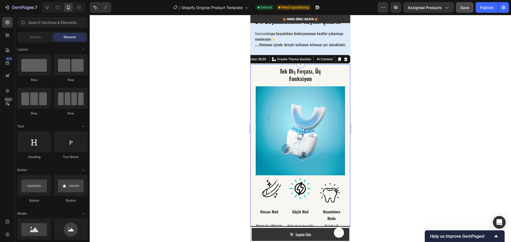
click at [254, 154] on div "Tek Diş Fırçası, Üç Fonksiyon Heading Image Image Image Image Row Row Hassas Mo…" at bounding box center [300, 163] width 100 height 199
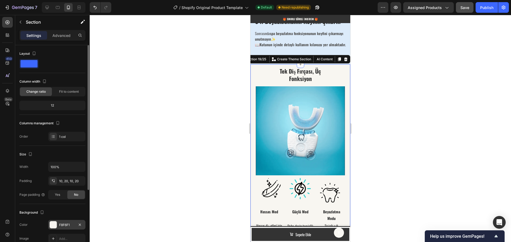
click at [57, 224] on div at bounding box center [52, 224] width 7 height 7
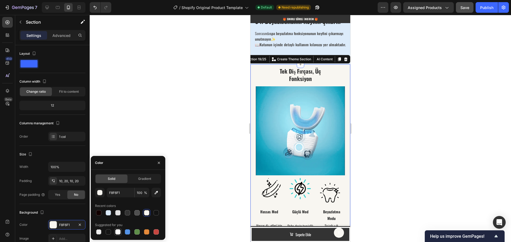
click at [118, 231] on div at bounding box center [117, 232] width 5 height 5
type input "FFFFFF"
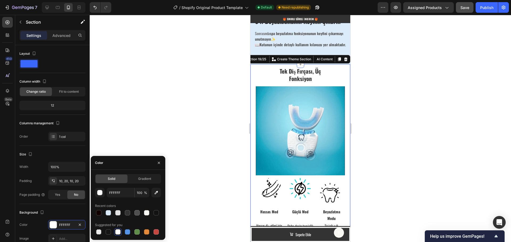
drag, startPoint x: 224, startPoint y: 145, endPoint x: 227, endPoint y: 148, distance: 4.4
click at [227, 148] on div at bounding box center [300, 128] width 421 height 227
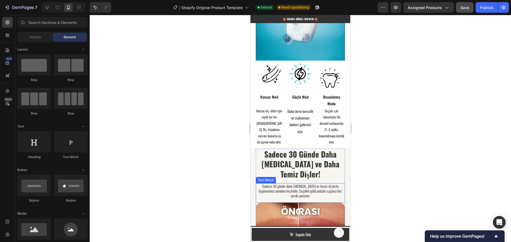
scroll to position [1252, 0]
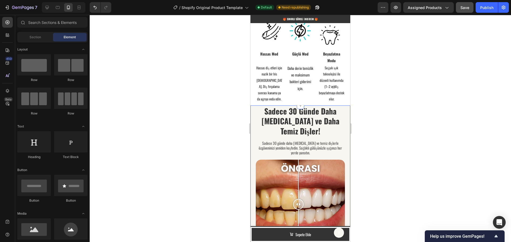
click at [254, 117] on div "Sadece 30 Günde Daha Beyaz ve Daha Temiz Dişler! Heading Sadece 30 günde daha b…" at bounding box center [300, 220] width 100 height 228
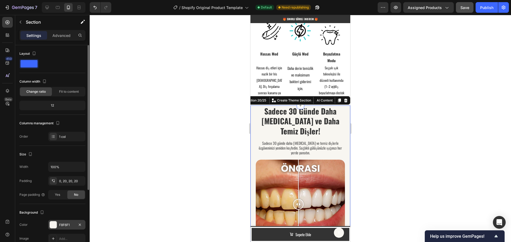
click at [68, 224] on div "F8F6F1" at bounding box center [66, 225] width 15 height 5
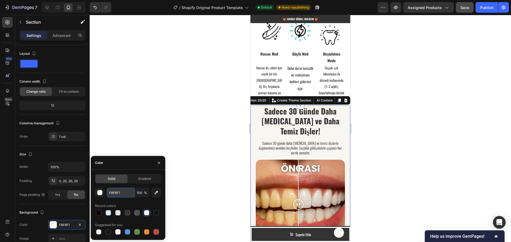
click at [119, 193] on input "F8F6F1" at bounding box center [121, 193] width 28 height 10
paste input "DCEBFA"
type input "DCEBFA"
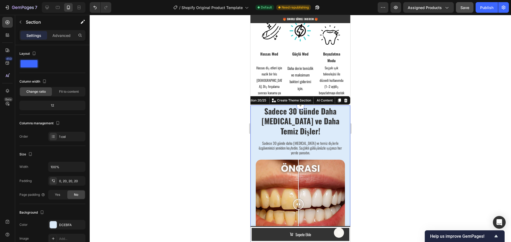
click at [229, 159] on div at bounding box center [300, 128] width 421 height 227
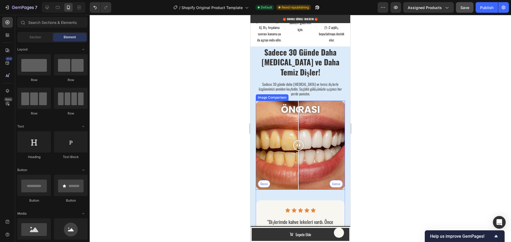
scroll to position [1385, 0]
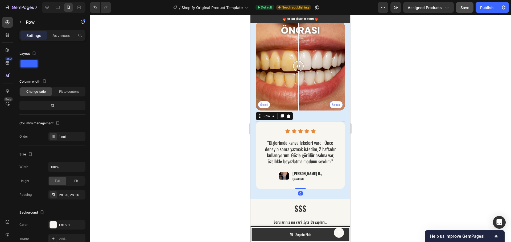
click at [258, 130] on div "Icon Icon Icon Icon Icon Icon List “Dişlerimde kahve lekeleri vardı. Önce deney…" at bounding box center [300, 155] width 89 height 68
click at [63, 224] on div "F8F6F1" at bounding box center [66, 225] width 15 height 5
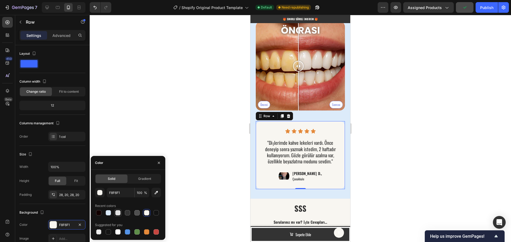
click at [117, 213] on div at bounding box center [117, 212] width 5 height 5
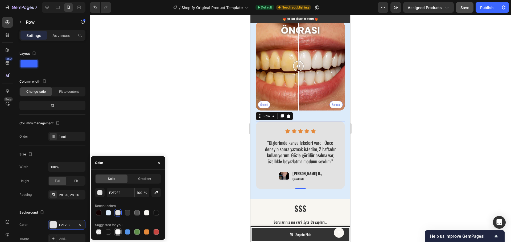
click at [117, 233] on div at bounding box center [117, 232] width 5 height 5
type input "FFFFFF"
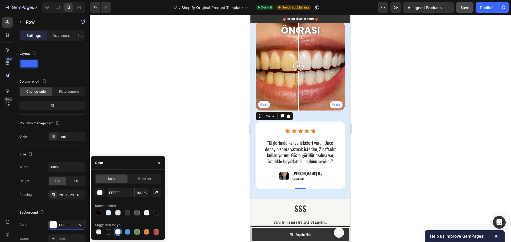
click at [179, 114] on div at bounding box center [300, 128] width 421 height 227
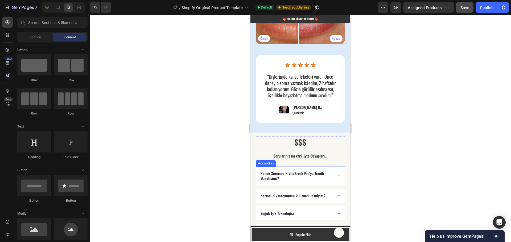
scroll to position [1492, 0]
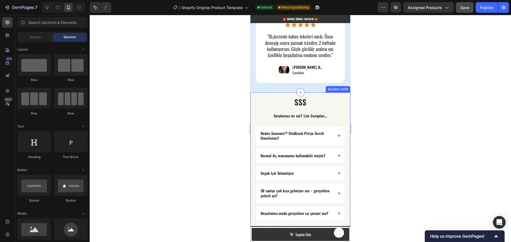
click at [253, 100] on div "SSS Heading Sorularınız mı var? İşte Cevapları... Text Block Neden Somnara™ Vit…" at bounding box center [300, 168] width 100 height 150
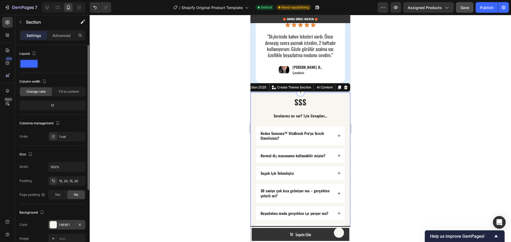
click at [64, 225] on div "F8F6F1" at bounding box center [66, 225] width 15 height 5
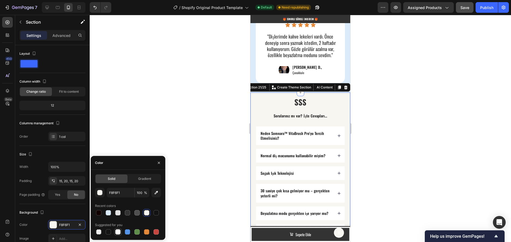
click at [119, 231] on div at bounding box center [117, 232] width 5 height 5
type input "FFFFFF"
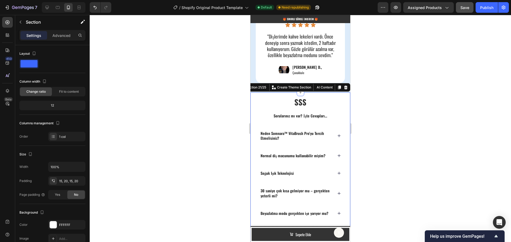
click at [195, 139] on div at bounding box center [300, 128] width 421 height 227
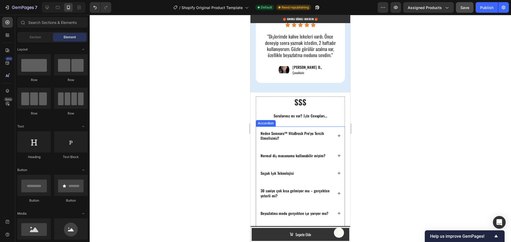
click at [282, 127] on div "Neden Somnara™ VitaBrush Pro’yu Tercih Etmelisiniz?" at bounding box center [300, 136] width 89 height 19
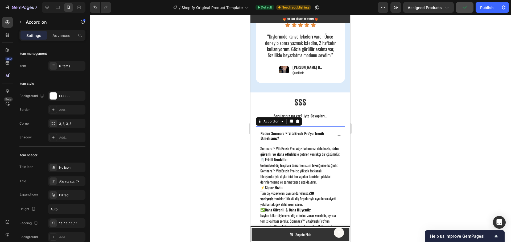
click at [282, 127] on div "Neden Somnara™ VitaBrush Pro’yu Tercih Etmelisiniz?" at bounding box center [300, 136] width 89 height 19
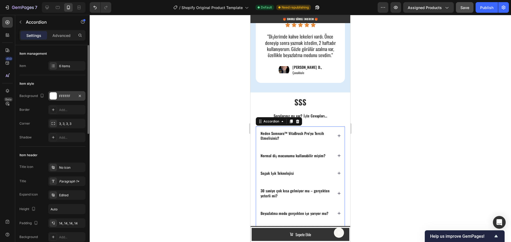
click at [65, 95] on div "FFFFFF" at bounding box center [66, 96] width 15 height 5
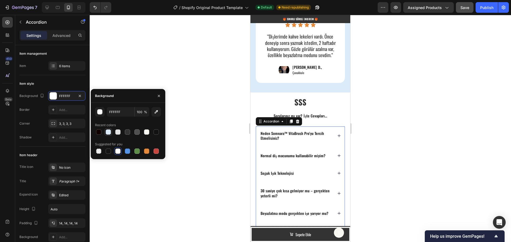
click at [107, 133] on div at bounding box center [108, 132] width 5 height 5
type input "DCEBFA"
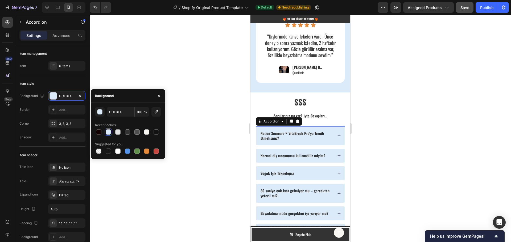
click at [202, 136] on div at bounding box center [300, 128] width 421 height 227
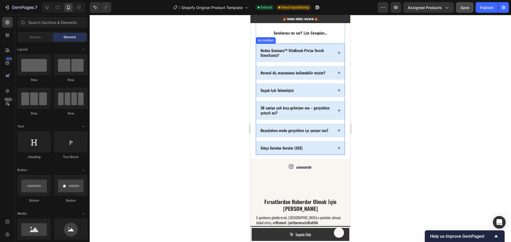
scroll to position [1571, 0]
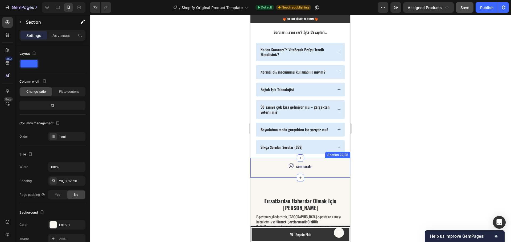
click at [318, 174] on div "Icon somnaratr Text Block Row" at bounding box center [303, 169] width 94 height 11
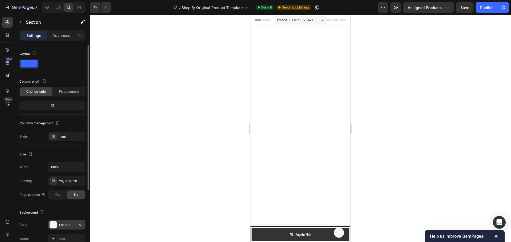
scroll to position [1571, 0]
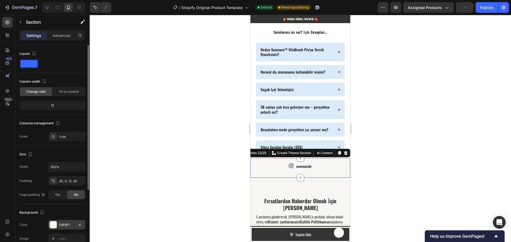
click at [63, 224] on div "F8F6F1" at bounding box center [66, 225] width 15 height 5
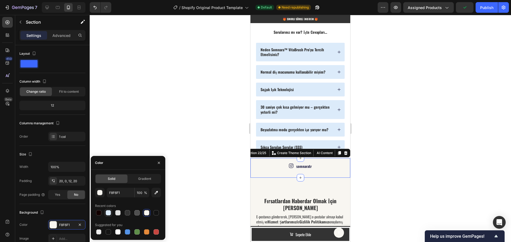
click at [109, 213] on div at bounding box center [108, 212] width 5 height 5
type input "DCEBFA"
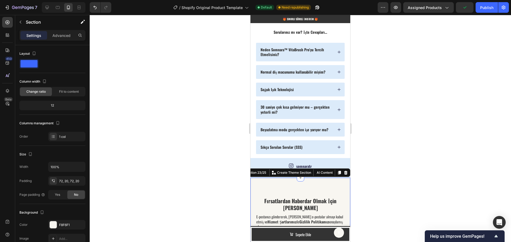
click at [65, 224] on div "F8F6F1" at bounding box center [66, 225] width 15 height 5
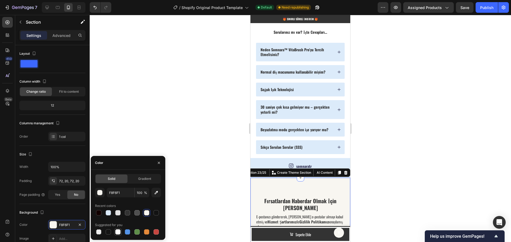
click at [119, 232] on div at bounding box center [117, 232] width 5 height 5
type input "FFFFFF"
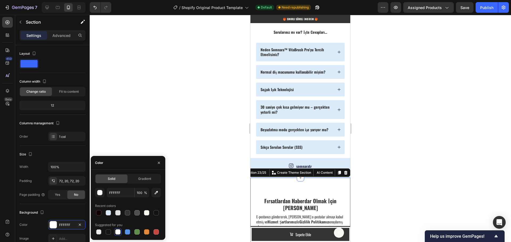
click at [185, 140] on div at bounding box center [300, 128] width 421 height 227
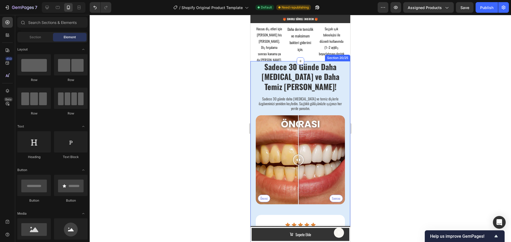
scroll to position [1286, 0]
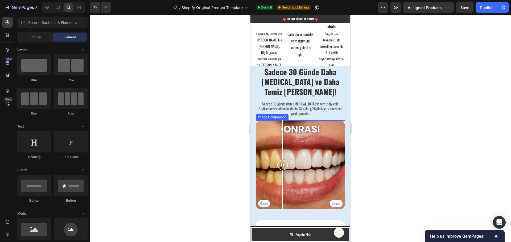
click at [282, 152] on div "Öncesi Sonrası" at bounding box center [300, 164] width 89 height 89
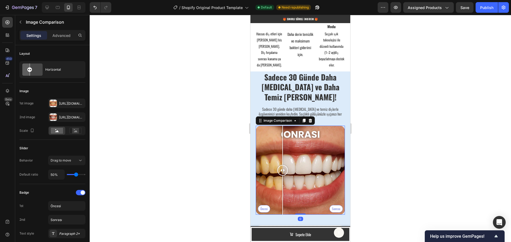
click at [265, 142] on div "Öncesi Sonrası" at bounding box center [300, 170] width 89 height 89
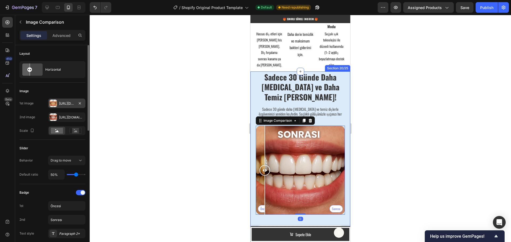
click at [66, 104] on div "[URL][DOMAIN_NAME]" at bounding box center [66, 103] width 15 height 5
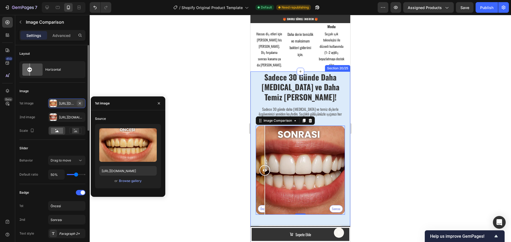
click at [82, 102] on button "button" at bounding box center [80, 103] width 6 height 6
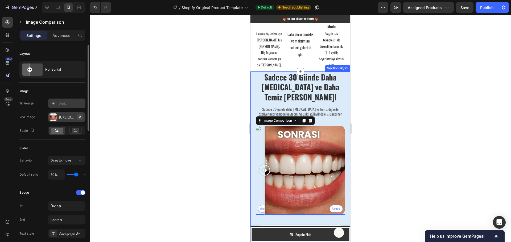
click at [81, 117] on icon "button" at bounding box center [80, 117] width 4 height 4
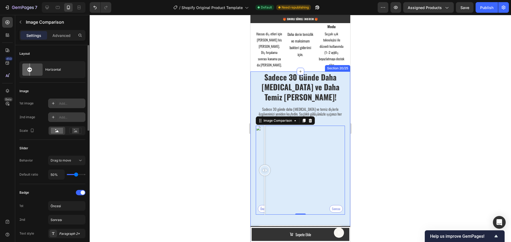
click at [56, 104] on div at bounding box center [52, 103] width 7 height 7
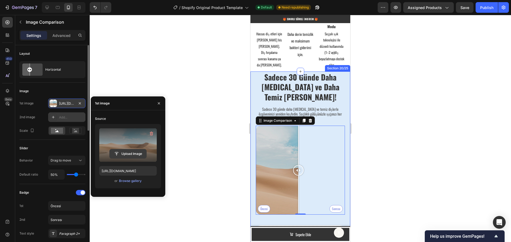
click at [125, 153] on input "file" at bounding box center [128, 153] width 37 height 9
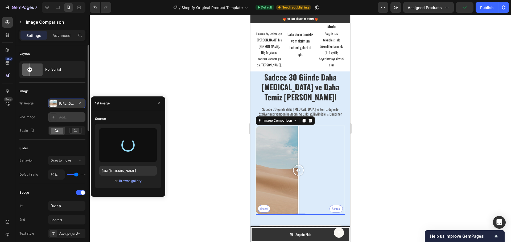
type input "[URL][DOMAIN_NAME]"
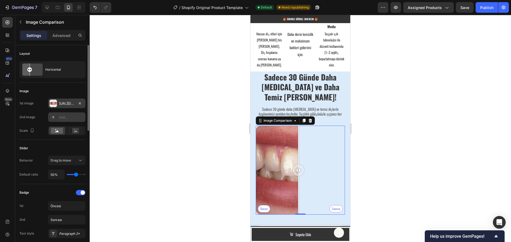
click at [63, 116] on div "Add..." at bounding box center [71, 117] width 25 height 5
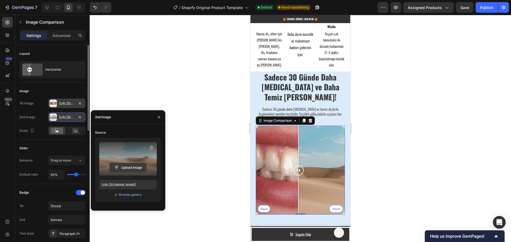
click at [127, 166] on input "file" at bounding box center [128, 167] width 37 height 9
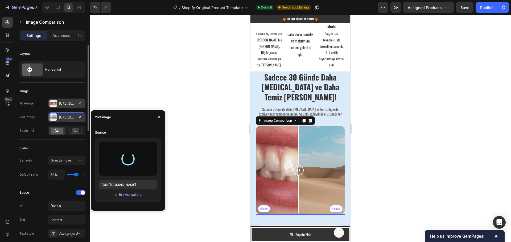
type input "[URL][DOMAIN_NAME]"
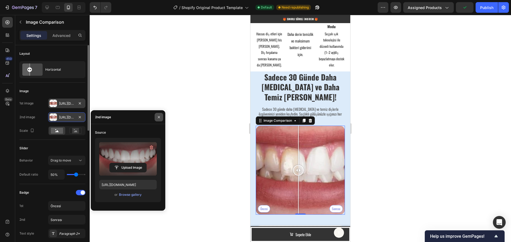
click at [158, 116] on icon "button" at bounding box center [159, 117] width 4 height 4
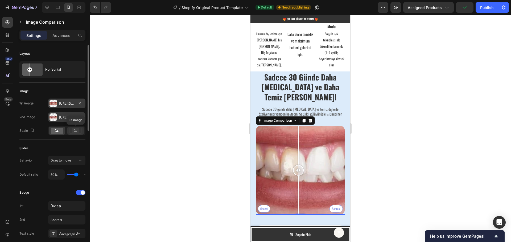
click at [78, 131] on rect at bounding box center [75, 130] width 7 height 5
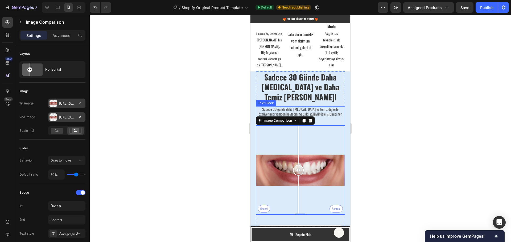
click at [335, 112] on p "Sadece 30 günde daha [MEDICAL_DATA] ve temiz dişlerle özgüveninizi yeniden keşf…" at bounding box center [300, 114] width 88 height 15
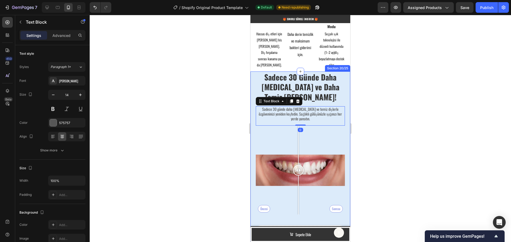
click at [342, 120] on div "Sadece 30 Günde Daha [MEDICAL_DATA] ve Daha Temiz [PERSON_NAME]! Heading Sadece…" at bounding box center [300, 188] width 100 height 232
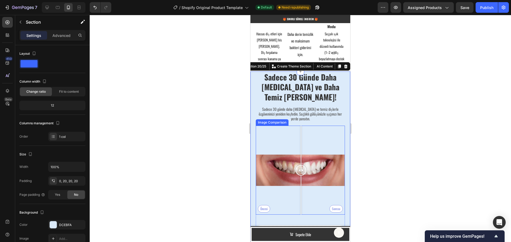
drag, startPoint x: 298, startPoint y: 167, endPoint x: 303, endPoint y: 166, distance: 5.7
click at [301, 170] on div at bounding box center [300, 170] width 11 height 89
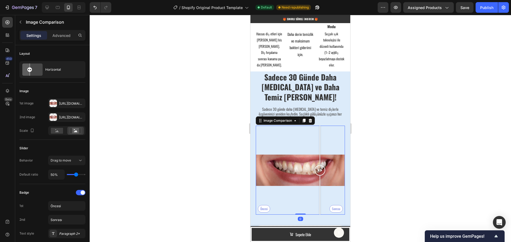
click at [320, 132] on div "Öncesi Sonrası" at bounding box center [300, 170] width 89 height 89
type input "40%"
type input "40"
type input "36%"
type input "36"
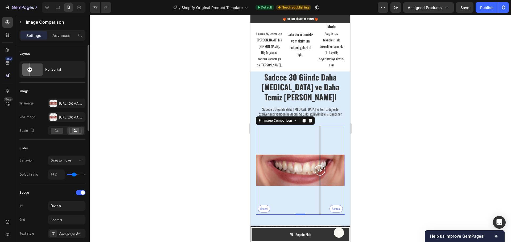
type input "29%"
type input "29"
type input "19%"
type input "19"
type input "12%"
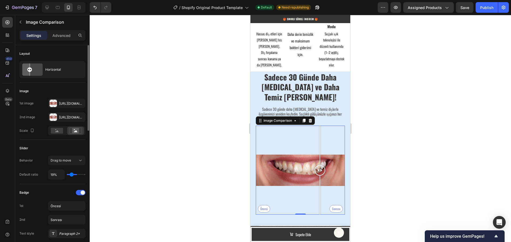
type input "12"
type input "3%"
type input "3"
type input "1%"
type input "1"
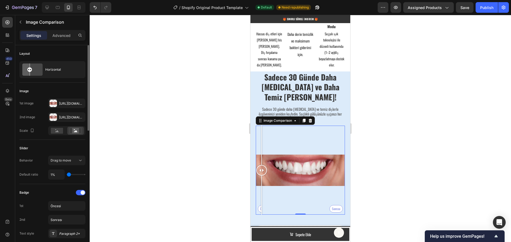
type input "8%"
type input "8"
type input "27%"
type input "27"
type input "65%"
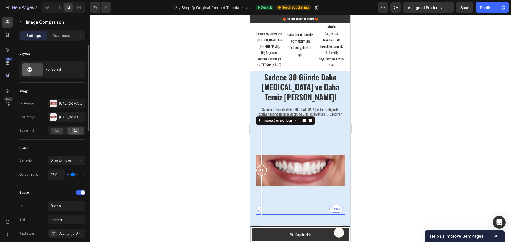
type input "65"
type input "78%"
type input "78"
type input "87%"
type input "87"
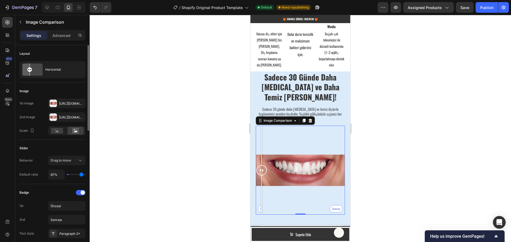
type input "100%"
type input "100"
type input "94%"
type input "94"
type input "93%"
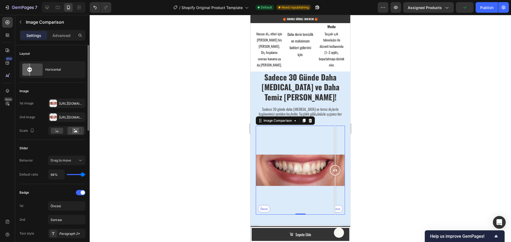
type input "93"
type input "89%"
type input "89"
type input "85%"
type input "85"
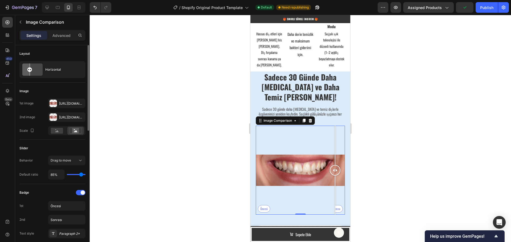
type input "84%"
type input "84"
type input "80%"
type input "80"
type input "78%"
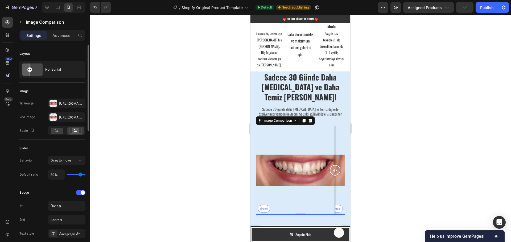
type input "78"
type input "76%"
type input "76"
type input "74%"
type input "74"
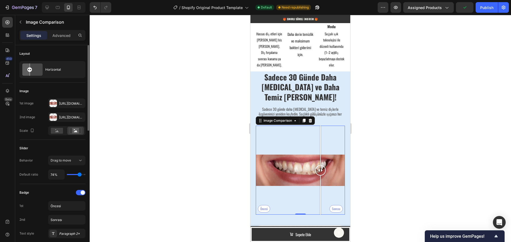
type input "72%"
type input "72"
type input "71%"
type input "71"
type input "69%"
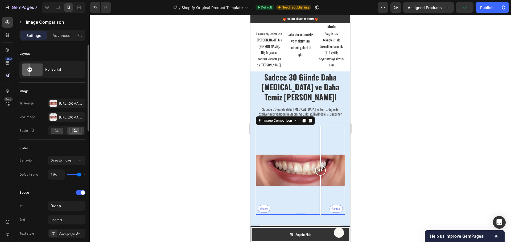
type input "69"
type input "67%"
type input "67"
type input "65%"
type input "65"
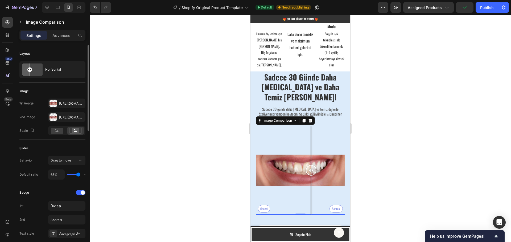
type input "63%"
type input "63"
type input "62%"
type input "62"
type input "60%"
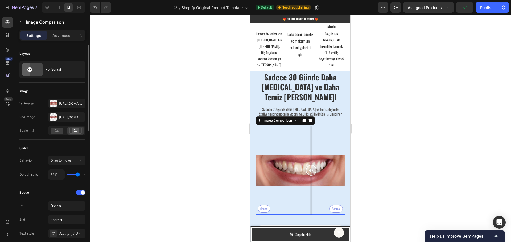
type input "60"
type input "58%"
type input "58"
type input "56%"
type input "56"
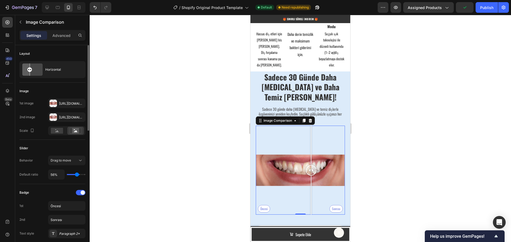
type input "54%"
type input "54"
type input "52%"
type input "52"
type input "51%"
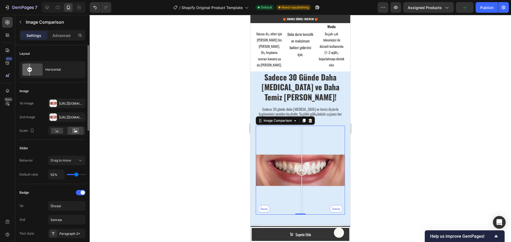
type input "51"
type input "49%"
type input "49"
type input "51%"
type input "51"
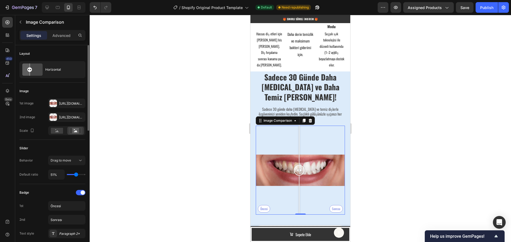
click at [76, 174] on input "range" at bounding box center [76, 174] width 19 height 1
click at [53, 175] on input "51%" at bounding box center [56, 175] width 16 height 10
type input "5%"
type input "5"
type input "50%"
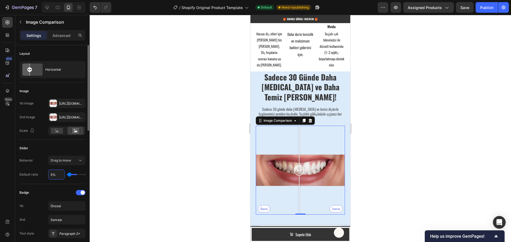
type input "50"
type input "50%"
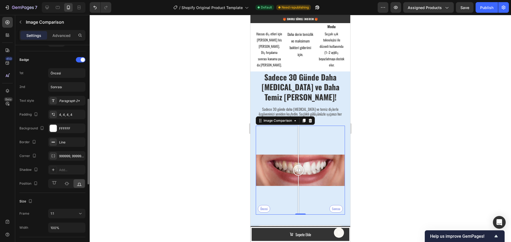
scroll to position [186, 0]
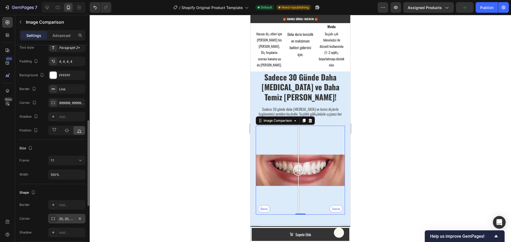
click at [65, 218] on div "20, 20, 20, 20" at bounding box center [66, 219] width 15 height 5
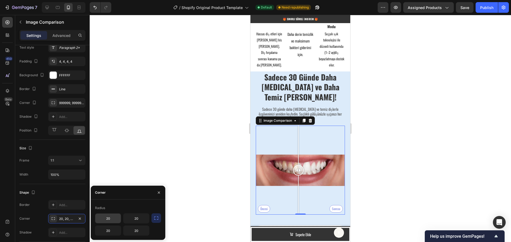
click at [109, 220] on input "20" at bounding box center [108, 219] width 26 height 10
type input "0"
click at [140, 215] on input "20" at bounding box center [136, 219] width 26 height 10
type input "0"
click at [108, 230] on input "20" at bounding box center [108, 231] width 26 height 10
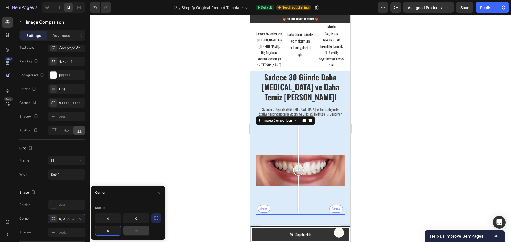
type input "0"
click at [139, 232] on input "20" at bounding box center [136, 231] width 26 height 10
type input "0"
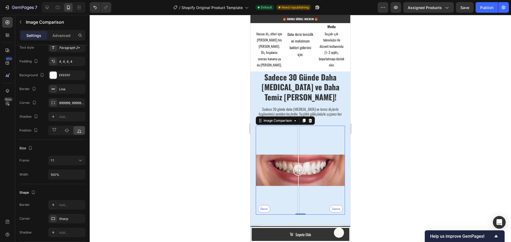
click at [152, 164] on div at bounding box center [300, 128] width 421 height 227
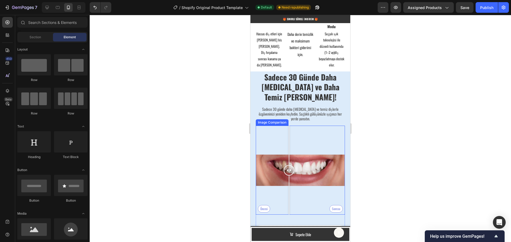
click at [289, 195] on div "Öncesi Sonrası" at bounding box center [300, 170] width 89 height 89
click at [278, 189] on div "Öncesi Sonrası" at bounding box center [300, 170] width 89 height 89
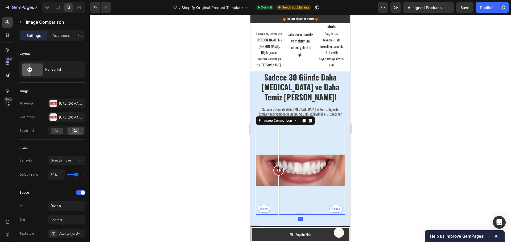
click at [316, 161] on div "Öncesi Sonrası" at bounding box center [300, 170] width 89 height 89
click at [298, 160] on div "Öncesi Sonrası" at bounding box center [300, 170] width 89 height 89
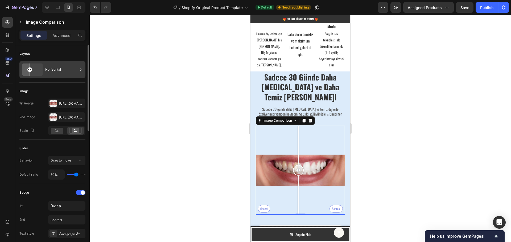
click at [51, 70] on div "Horizontal" at bounding box center [61, 70] width 32 height 12
click at [63, 53] on div "Layout" at bounding box center [52, 53] width 66 height 9
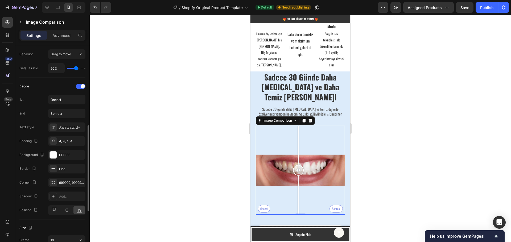
scroll to position [133, 0]
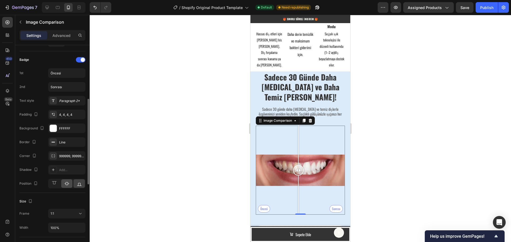
click at [67, 185] on icon at bounding box center [66, 183] width 5 height 5
click at [53, 185] on icon at bounding box center [54, 183] width 5 height 5
click at [70, 156] on div "999999, 999999, 999999, 999999" at bounding box center [66, 156] width 15 height 5
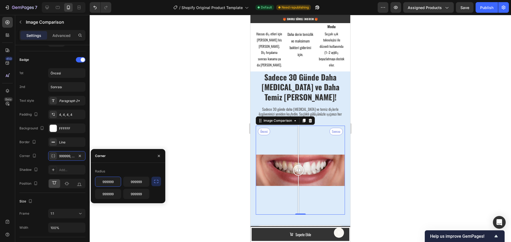
click at [117, 182] on input "999999" at bounding box center [108, 182] width 26 height 10
type input "999999"
click at [64, 143] on div "Line" at bounding box center [66, 142] width 15 height 5
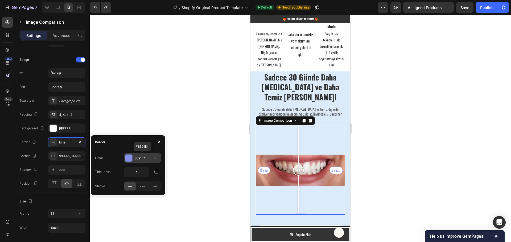
click at [138, 158] on div "8591E4" at bounding box center [142, 158] width 15 height 5
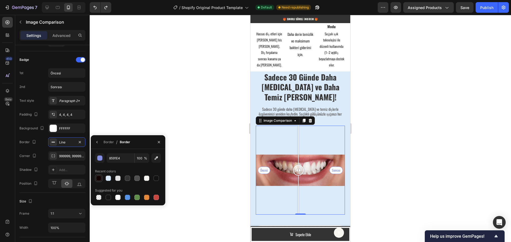
click at [99, 178] on div at bounding box center [98, 178] width 5 height 5
type input "110000"
click at [128, 120] on div at bounding box center [300, 128] width 421 height 227
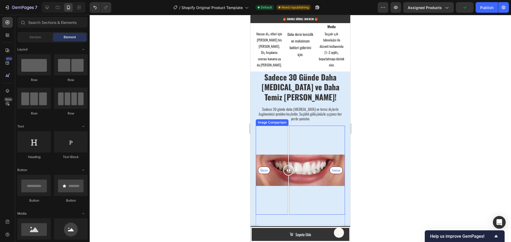
click at [288, 156] on div "Öncesi Sonrası" at bounding box center [300, 170] width 89 height 89
drag, startPoint x: 296, startPoint y: 157, endPoint x: 299, endPoint y: 157, distance: 3.5
click at [300, 158] on div at bounding box center [301, 170] width 11 height 89
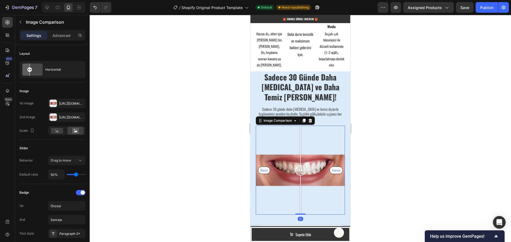
click at [292, 156] on div "Öncesi Sonrası" at bounding box center [300, 170] width 89 height 89
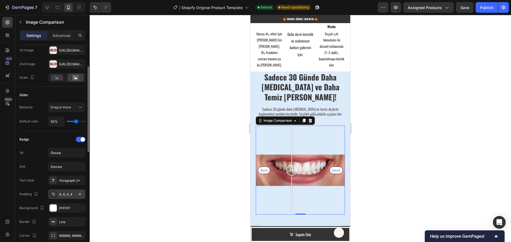
scroll to position [80, 0]
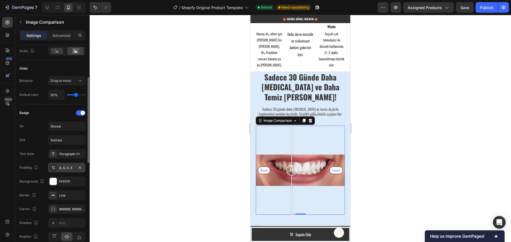
click at [70, 168] on div "4, 4, 4, 4" at bounding box center [66, 168] width 15 height 5
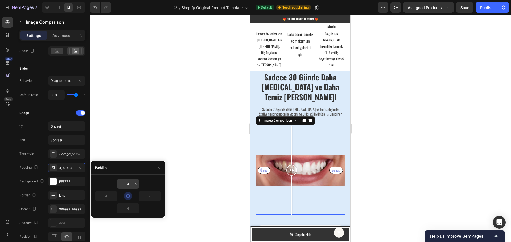
click at [128, 186] on input "4" at bounding box center [128, 184] width 22 height 10
click at [136, 184] on icon "button" at bounding box center [136, 184] width 4 height 4
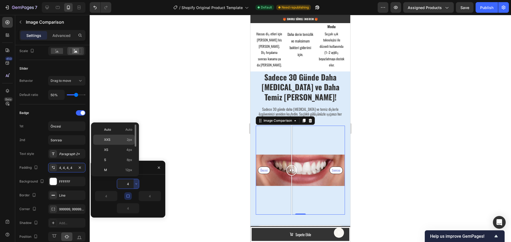
click at [115, 139] on p "XXS 2px" at bounding box center [118, 140] width 28 height 5
type input "2"
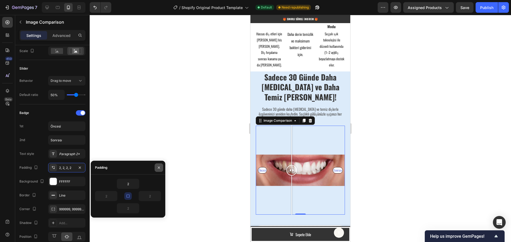
click at [158, 167] on icon "button" at bounding box center [159, 168] width 4 height 4
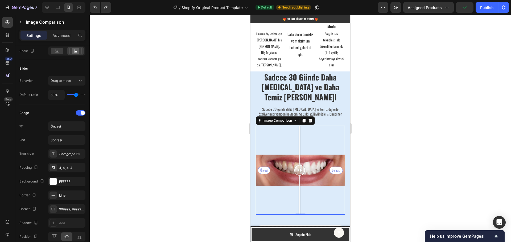
drag, startPoint x: 293, startPoint y: 163, endPoint x: 300, endPoint y: 178, distance: 16.7
click at [300, 178] on div at bounding box center [299, 170] width 11 height 89
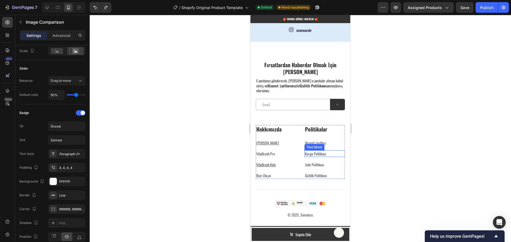
scroll to position [1712, 0]
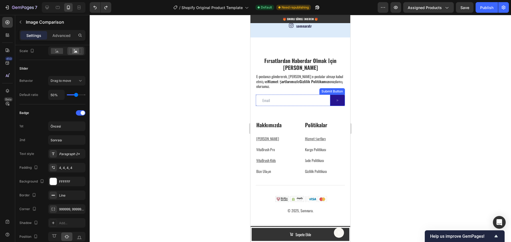
click at [336, 101] on button at bounding box center [337, 100] width 15 height 11
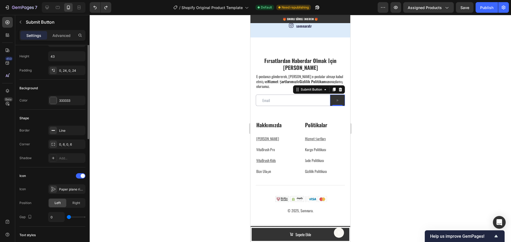
scroll to position [80, 0]
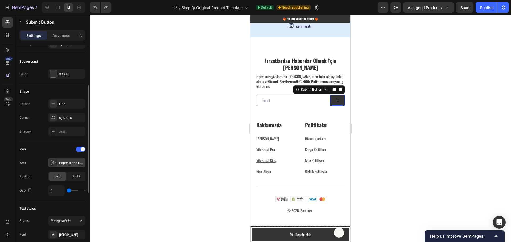
click at [64, 162] on div "Paper plane right light" at bounding box center [71, 163] width 25 height 5
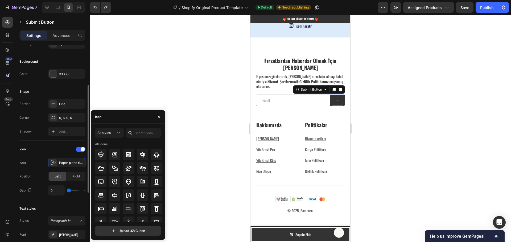
type input "1"
type input "2"
type input "3"
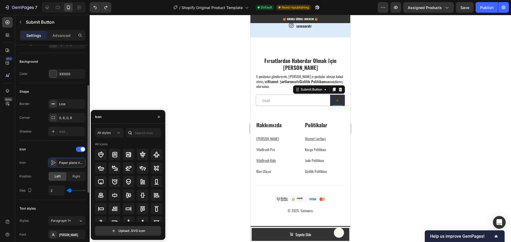
type input "3"
type input "4"
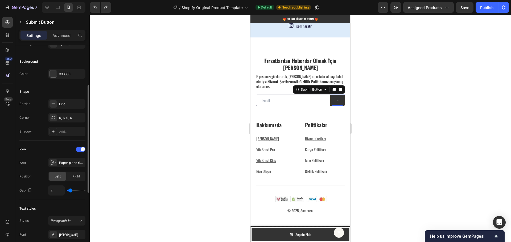
type input "5"
type input "6"
type input "7"
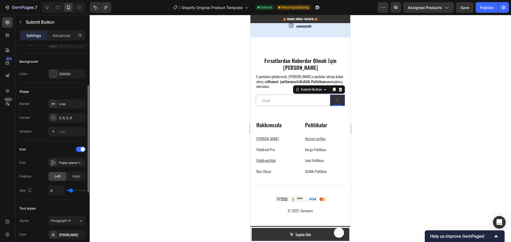
type input "7"
type input "8"
type input "9"
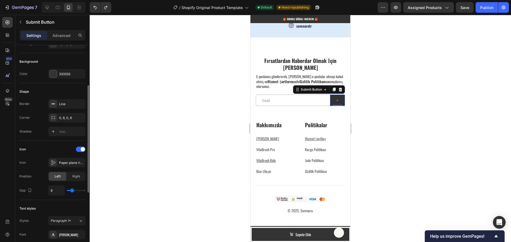
type input "10"
type input "11"
type input "12"
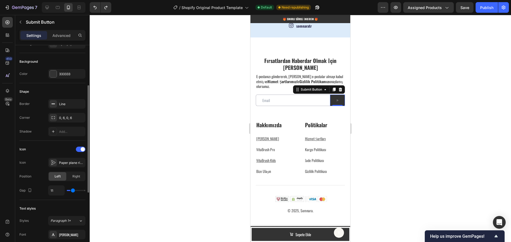
type input "12"
type input "13"
type input "14"
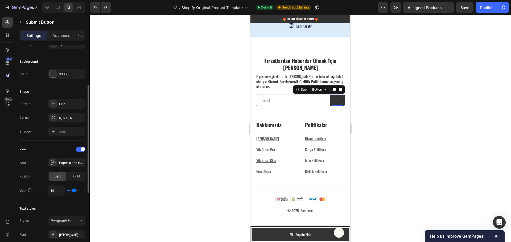
type input "15"
type input "16"
type input "17"
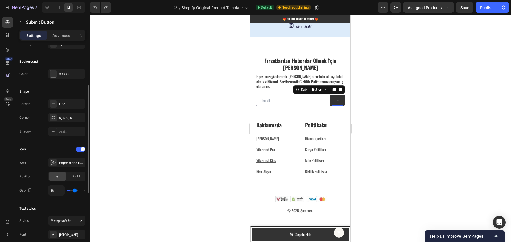
type input "17"
type input "18"
type input "19"
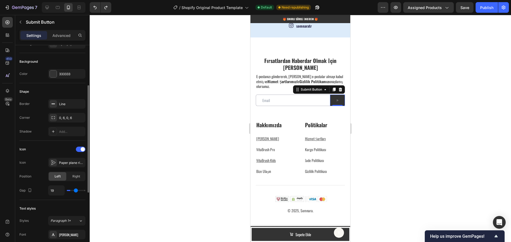
type input "20"
type input "21"
type input "22"
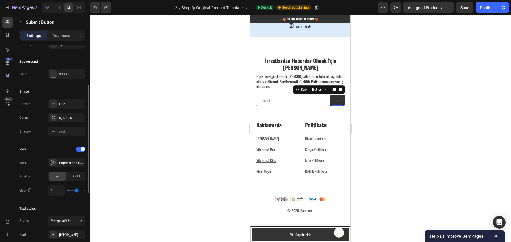
type input "22"
type input "23"
type input "24"
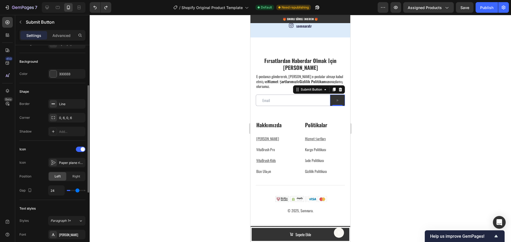
type input "25"
type input "26"
type input "27"
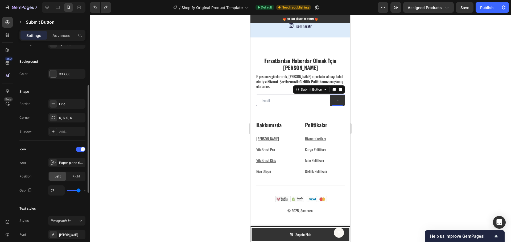
drag, startPoint x: 69, startPoint y: 191, endPoint x: 79, endPoint y: 191, distance: 10.1
type input "27"
click at [79, 191] on input "range" at bounding box center [76, 190] width 19 height 1
type input "28"
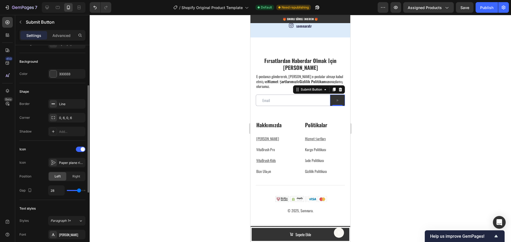
type input "29"
type input "30"
type input "32"
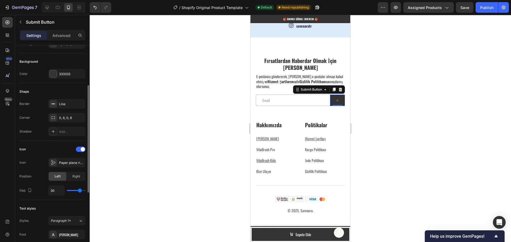
type input "32"
type input "33"
type input "34"
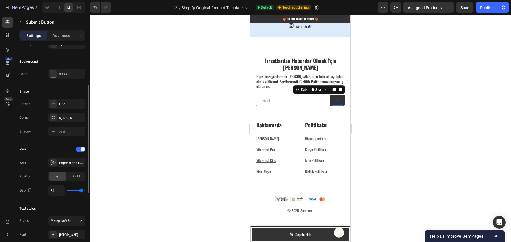
type input "35"
type input "36"
type input "37"
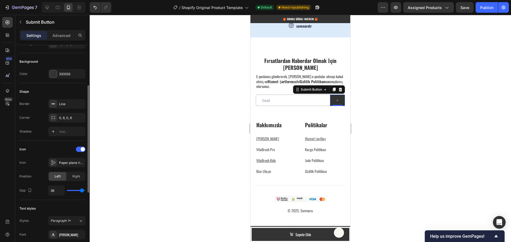
type input "37"
type input "38"
type input "39"
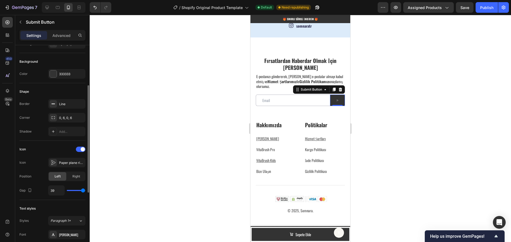
type input "38"
type input "36"
type input "35"
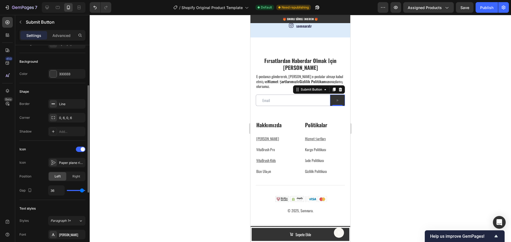
type input "35"
type input "33"
type input "32"
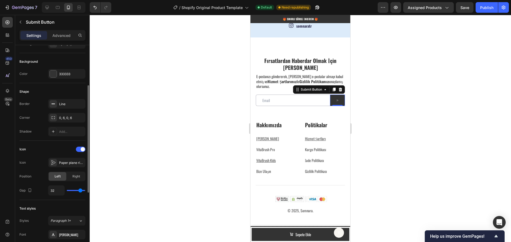
type input "30"
type input "29"
type input "27"
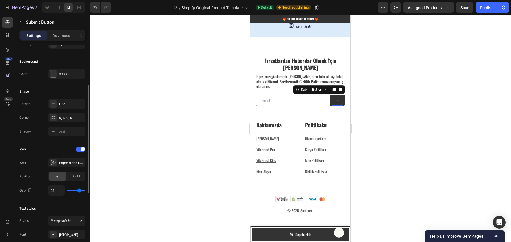
type input "27"
type input "25"
type input "23"
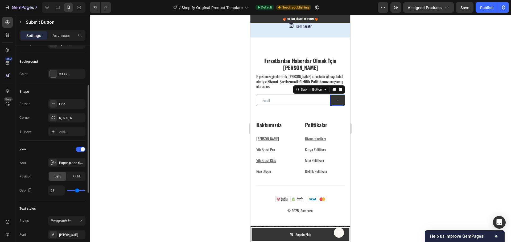
type input "21"
type input "18"
type input "15"
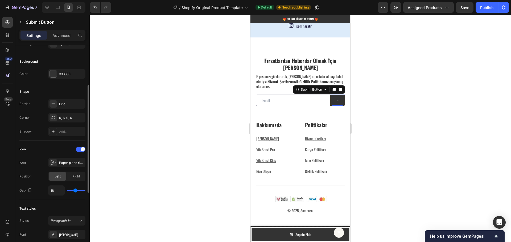
type input "15"
type input "11"
type input "7"
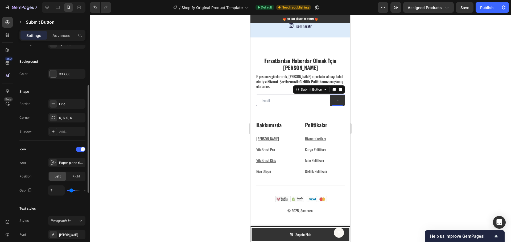
type input "4"
drag, startPoint x: 79, startPoint y: 191, endPoint x: 52, endPoint y: 191, distance: 27.1
click at [67, 191] on input "range" at bounding box center [76, 190] width 19 height 1
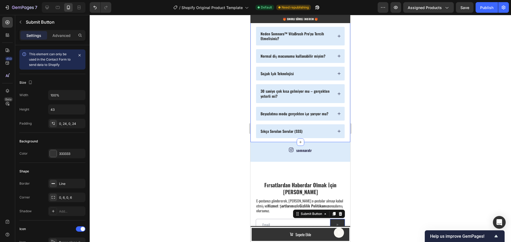
scroll to position [1579, 0]
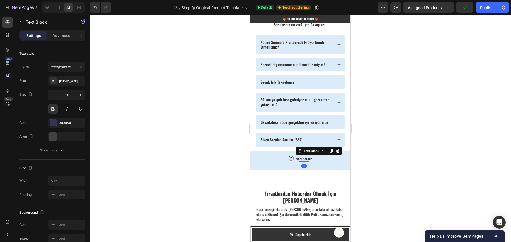
click at [301, 160] on p "somnaratr" at bounding box center [303, 159] width 15 height 5
click at [296, 158] on p "somnaratr" at bounding box center [303, 159] width 15 height 5
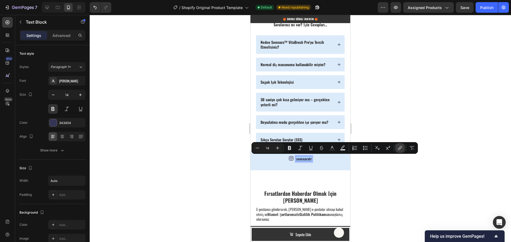
click at [398, 149] on icon "Editor contextual toolbar" at bounding box center [399, 147] width 5 height 5
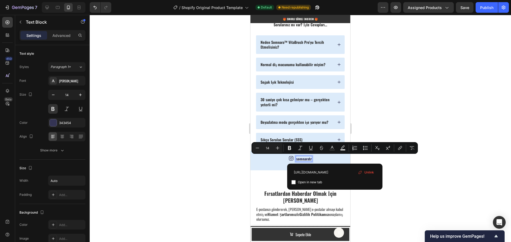
click at [424, 170] on div at bounding box center [300, 128] width 421 height 227
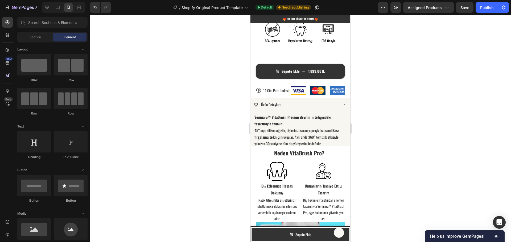
scroll to position [468, 0]
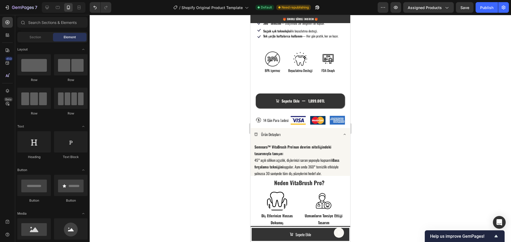
drag, startPoint x: 347, startPoint y: 197, endPoint x: 608, endPoint y: 95, distance: 280.6
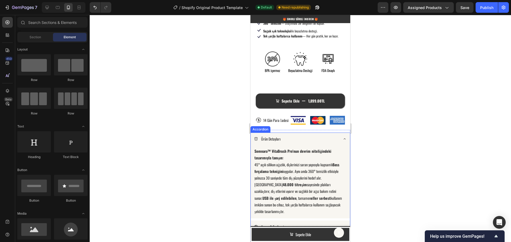
click at [327, 135] on div "Ürün Detayları" at bounding box center [296, 139] width 84 height 8
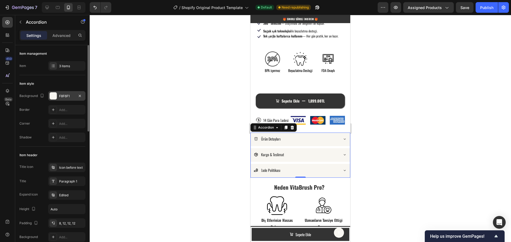
click at [68, 95] on div "F8F6F1" at bounding box center [66, 96] width 15 height 5
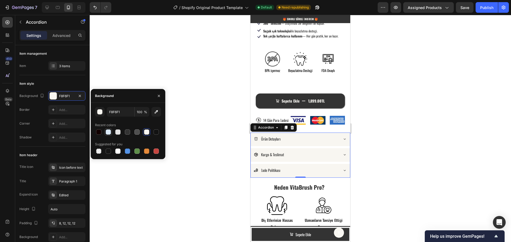
click at [108, 132] on div at bounding box center [108, 132] width 5 height 5
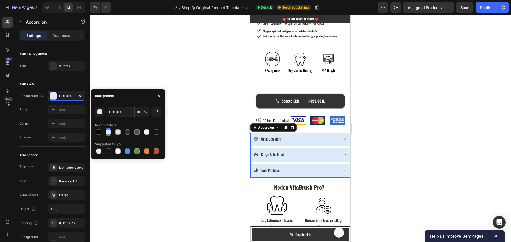
click at [216, 126] on div at bounding box center [300, 128] width 421 height 227
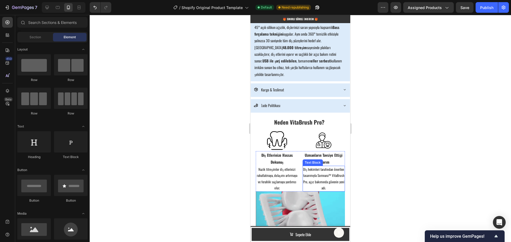
scroll to position [501, 0]
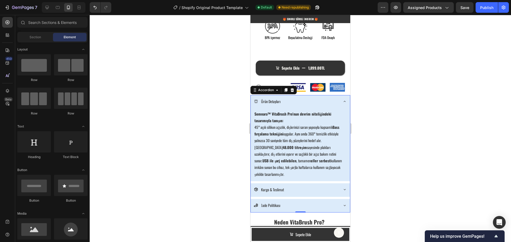
click at [343, 102] on icon at bounding box center [344, 101] width 2 height 1
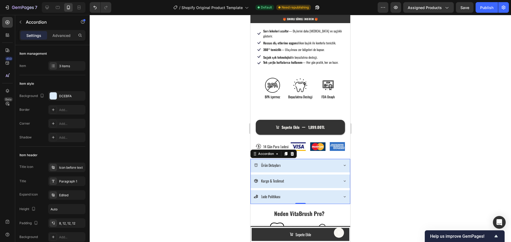
scroll to position [394, 0]
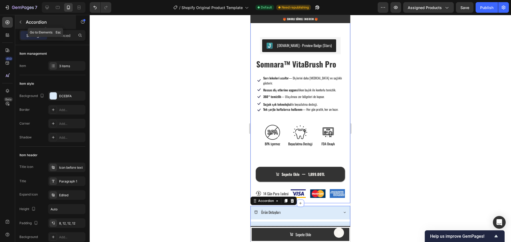
click at [19, 25] on button "button" at bounding box center [20, 22] width 9 height 9
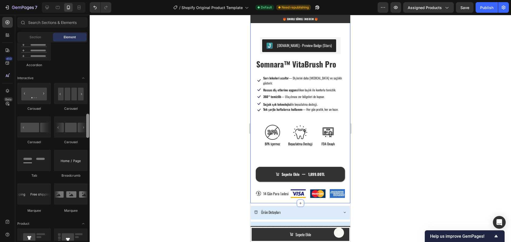
scroll to position [494, 0]
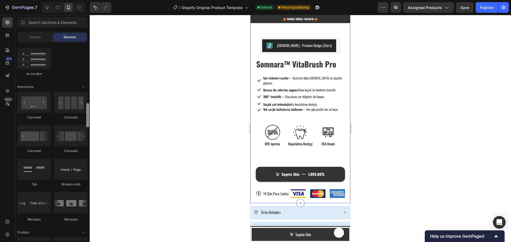
drag, startPoint x: 88, startPoint y: 74, endPoint x: 96, endPoint y: 121, distance: 48.4
click at [96, 0] on div "7 / Shopify Original Product Template Default Need republishing Preview Assigne…" at bounding box center [255, 0] width 511 height 0
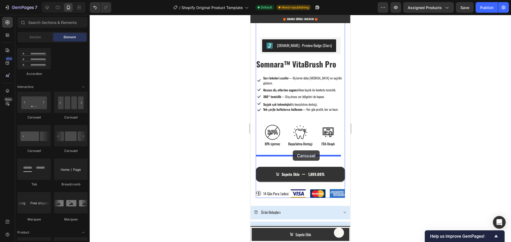
drag, startPoint x: 284, startPoint y: 121, endPoint x: 294, endPoint y: 153, distance: 34.0
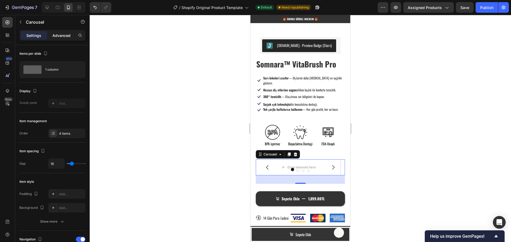
click at [63, 36] on p "Advanced" at bounding box center [61, 36] width 18 height 6
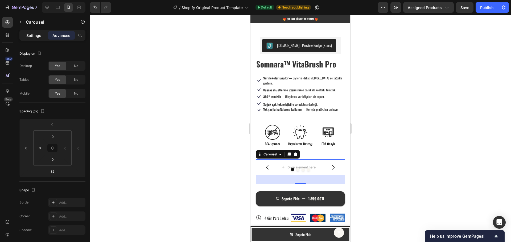
click at [40, 37] on p "Settings" at bounding box center [33, 36] width 15 height 6
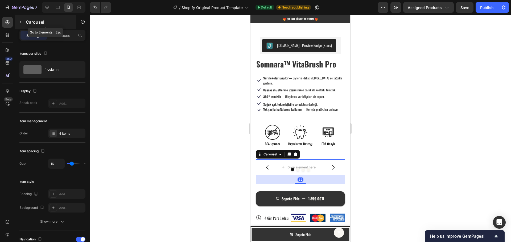
click at [21, 21] on icon "button" at bounding box center [21, 22] width 2 height 3
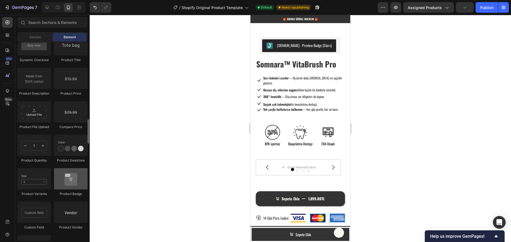
scroll to position [893, 0]
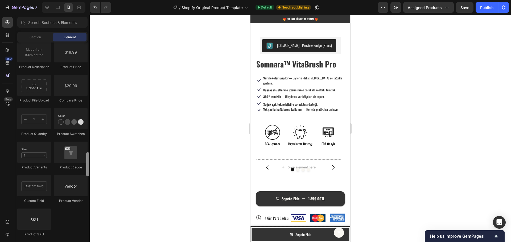
drag, startPoint x: 90, startPoint y: 178, endPoint x: 89, endPoint y: 174, distance: 3.5
click at [89, 0] on div "7 / Shopify Original Product Template Default Need republishing Preview Assigne…" at bounding box center [255, 0] width 511 height 0
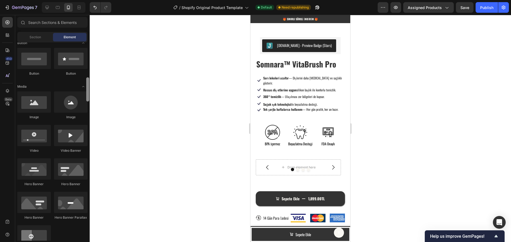
scroll to position [123, 0]
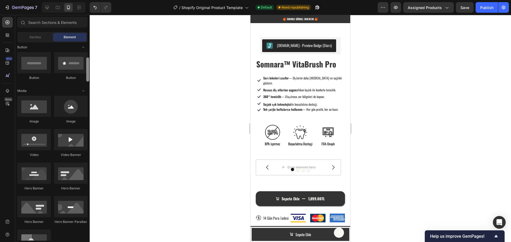
drag, startPoint x: 89, startPoint y: 171, endPoint x: 98, endPoint y: 76, distance: 95.4
click at [98, 0] on div "7 / Shopify Original Product Template Default Need republishing Preview Assigne…" at bounding box center [255, 0] width 511 height 0
drag, startPoint x: 70, startPoint y: 108, endPoint x: 60, endPoint y: 98, distance: 14.3
click at [60, 98] on div at bounding box center [71, 106] width 34 height 21
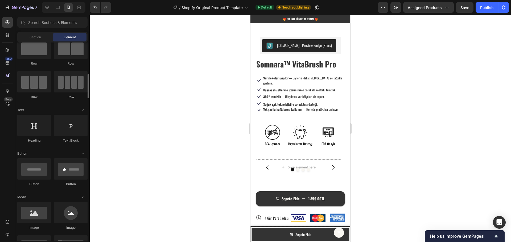
scroll to position [0, 0]
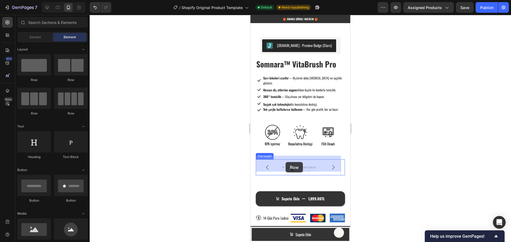
drag, startPoint x: 318, startPoint y: 83, endPoint x: 285, endPoint y: 162, distance: 85.8
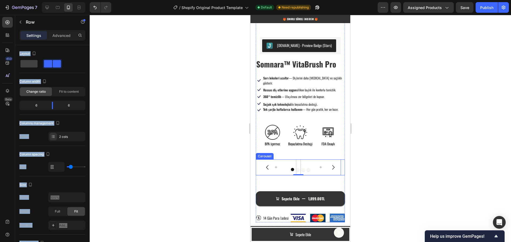
click at [266, 164] on icon "Carousel Back Arrow" at bounding box center [267, 167] width 6 height 6
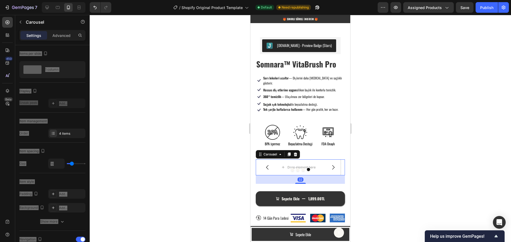
click at [330, 164] on icon "Carousel Next Arrow" at bounding box center [333, 167] width 6 height 6
click at [22, 24] on button "button" at bounding box center [20, 22] width 9 height 9
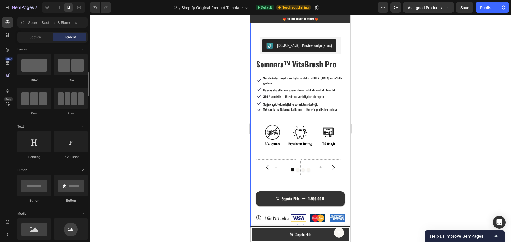
scroll to position [27, 0]
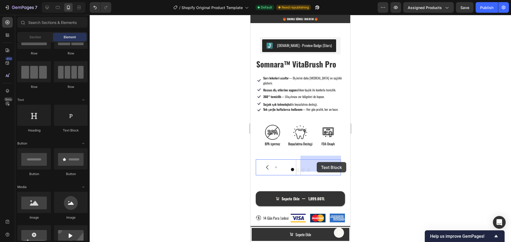
drag, startPoint x: 320, startPoint y: 132, endPoint x: 316, endPoint y: 162, distance: 30.6
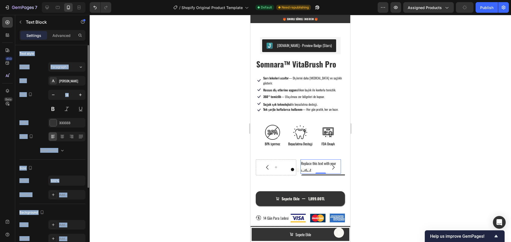
click at [70, 164] on div "Size Width 100% Padding Add..." at bounding box center [52, 182] width 66 height 44
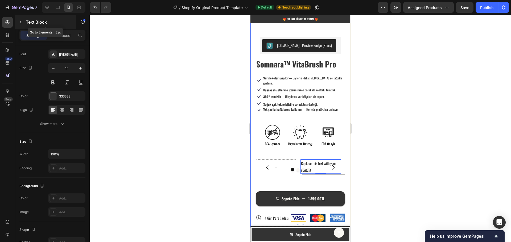
click at [20, 26] on button "button" at bounding box center [20, 22] width 9 height 9
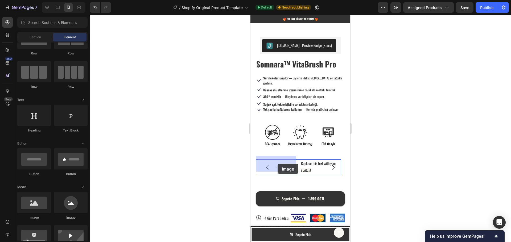
drag, startPoint x: 318, startPoint y: 221, endPoint x: 277, endPoint y: 164, distance: 69.8
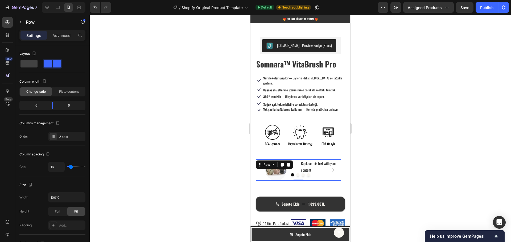
click at [299, 160] on div "Image Replace this text with your content Text Block Row 0" at bounding box center [298, 170] width 85 height 21
drag, startPoint x: 61, startPoint y: 167, endPoint x: 51, endPoint y: 167, distance: 10.1
click at [67, 167] on input "range" at bounding box center [76, 166] width 19 height 1
click at [277, 173] on div at bounding box center [300, 174] width 89 height 3
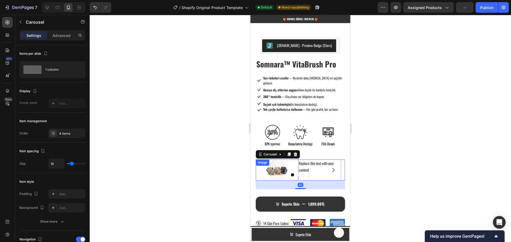
click at [281, 163] on div "Image" at bounding box center [277, 170] width 43 height 21
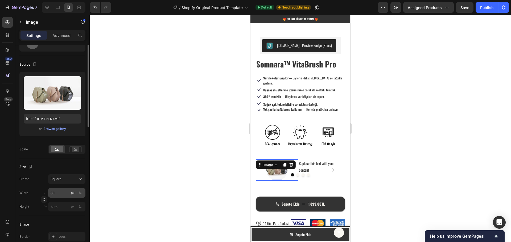
scroll to position [53, 0]
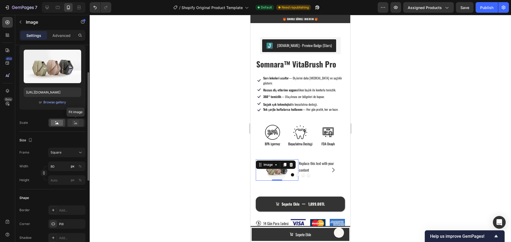
click at [79, 124] on rect at bounding box center [75, 122] width 7 height 5
click at [73, 154] on div "Square" at bounding box center [64, 152] width 26 height 5
click at [52, 102] on div "Browse gallery" at bounding box center [54, 102] width 23 height 5
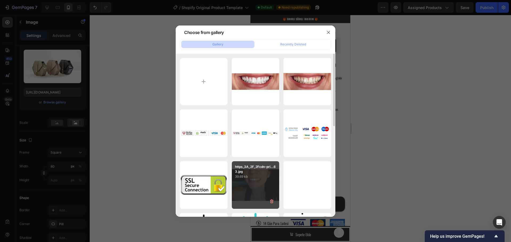
click at [251, 180] on div "https_3A_2F_2Fcdn-pri...63.jpg 39.69 kb" at bounding box center [256, 185] width 48 height 48
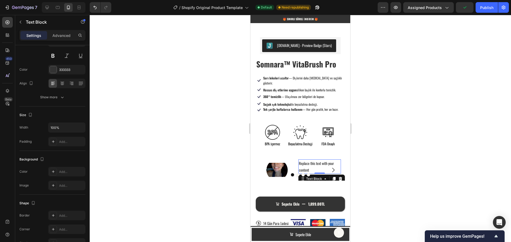
click at [311, 163] on div "Replace this text with your content" at bounding box center [319, 167] width 43 height 14
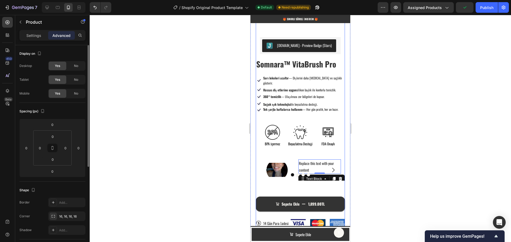
click at [306, 189] on div "Sepete Ekle 1,899.00TL Add to Cart" at bounding box center [300, 200] width 89 height 22
click at [311, 165] on div "Replace this text with your content" at bounding box center [319, 167] width 43 height 14
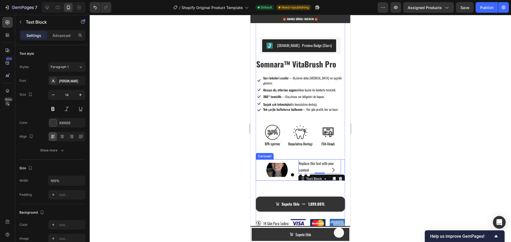
click at [258, 173] on div at bounding box center [300, 174] width 89 height 3
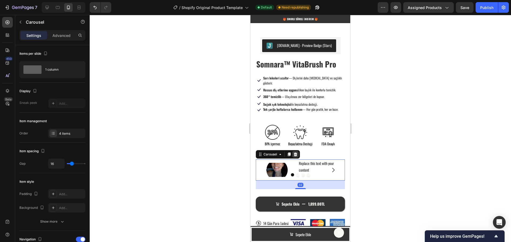
click at [296, 152] on icon at bounding box center [295, 154] width 3 height 4
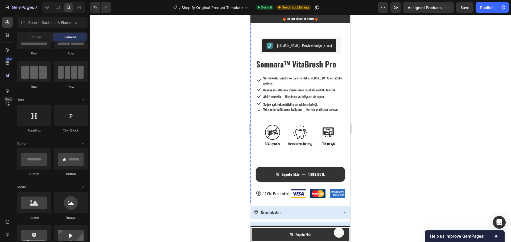
click at [296, 148] on div "Somnara™ VitaBrush Pro Product Title Icon Sarı lekeleri azaltır — Dişlerini dah…" at bounding box center [300, 129] width 89 height 140
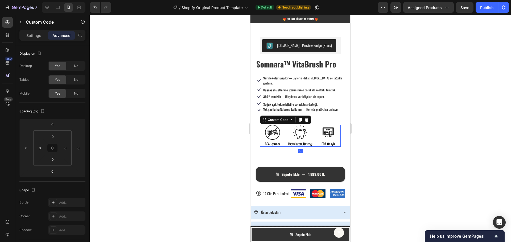
click at [300, 130] on img at bounding box center [300, 132] width 15 height 15
click at [34, 39] on div "Settings" at bounding box center [33, 35] width 27 height 9
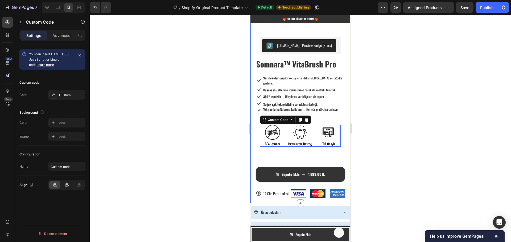
click at [69, 186] on icon at bounding box center [66, 184] width 5 height 5
click at [53, 185] on icon at bounding box center [54, 184] width 5 height 5
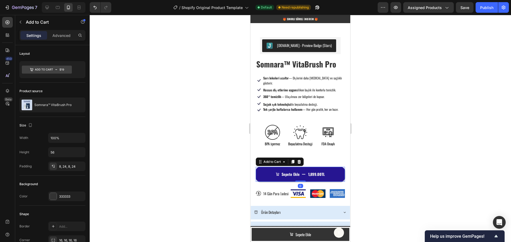
click at [331, 170] on button "Sepete Ekle 1,899.00TL" at bounding box center [300, 174] width 89 height 15
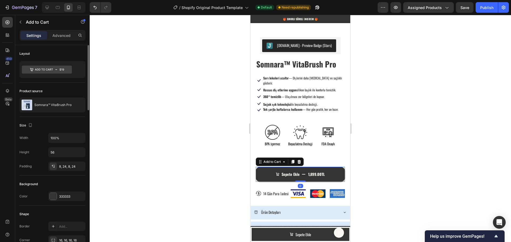
scroll to position [27, 0]
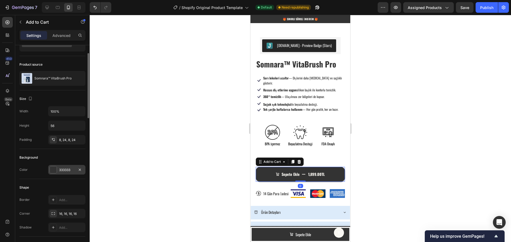
click at [66, 172] on div "333333" at bounding box center [66, 170] width 15 height 5
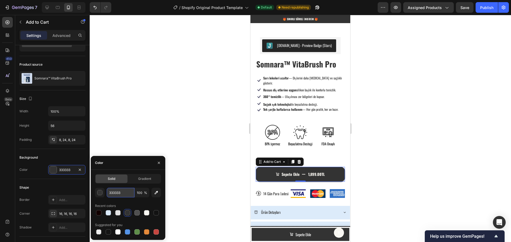
click at [120, 193] on input "333333" at bounding box center [121, 193] width 28 height 10
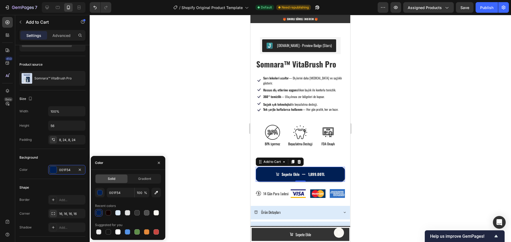
click at [157, 122] on div at bounding box center [300, 128] width 421 height 227
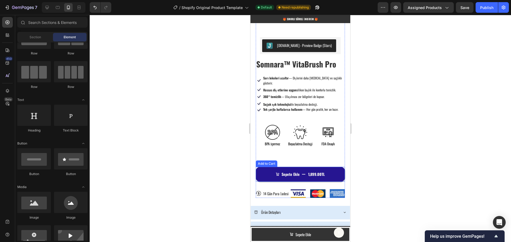
click at [298, 171] on button "Sepete Ekle 1,899.00TL" at bounding box center [300, 174] width 89 height 15
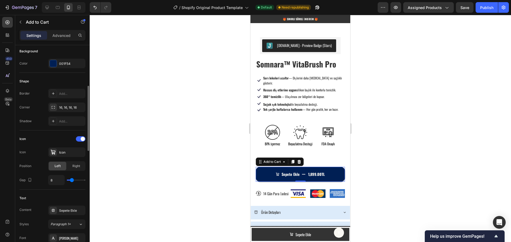
scroll to position [186, 0]
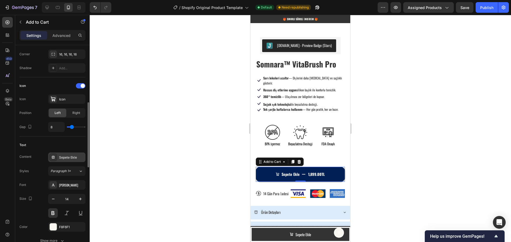
click at [67, 156] on div "Sepete Ekle" at bounding box center [71, 157] width 25 height 5
click at [46, 175] on div "Styles Paragraph 1*" at bounding box center [52, 171] width 66 height 10
click at [69, 185] on div "[PERSON_NAME]" at bounding box center [71, 185] width 25 height 5
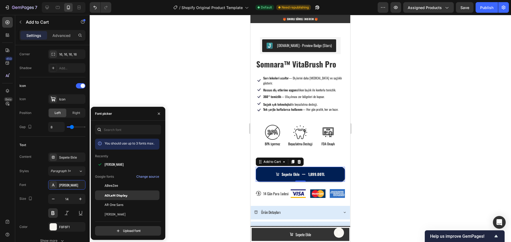
click at [122, 194] on span "ADLaM Display" at bounding box center [116, 195] width 23 height 5
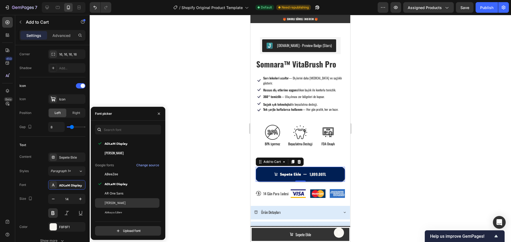
scroll to position [27, 0]
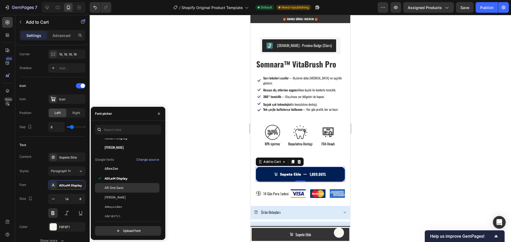
click at [123, 190] on span "AR One Sans" at bounding box center [114, 188] width 19 height 5
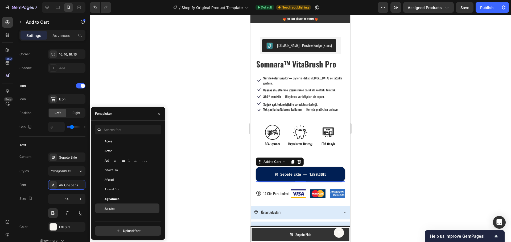
scroll to position [160, 0]
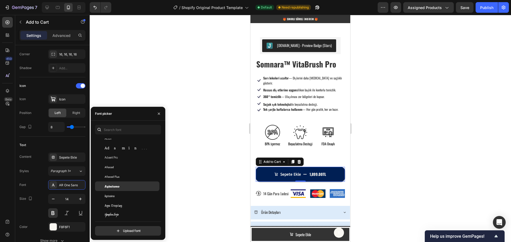
click at [124, 188] on div "Agbalumo" at bounding box center [132, 186] width 54 height 5
click at [125, 175] on div "Afacad Flux" at bounding box center [132, 176] width 54 height 5
click at [124, 168] on div "Afacad" at bounding box center [132, 167] width 54 height 5
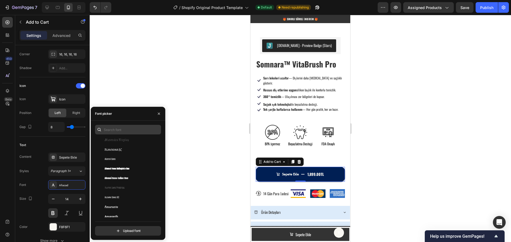
scroll to position [559, 0]
click at [119, 132] on input "text" at bounding box center [128, 130] width 66 height 10
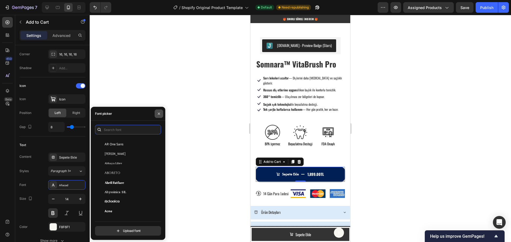
scroll to position [0, 0]
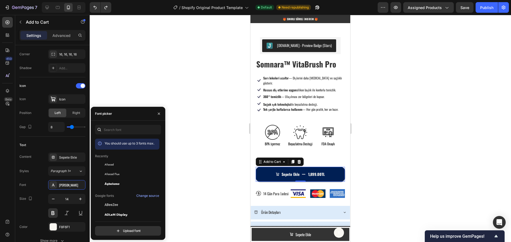
click at [206, 139] on div at bounding box center [300, 128] width 421 height 227
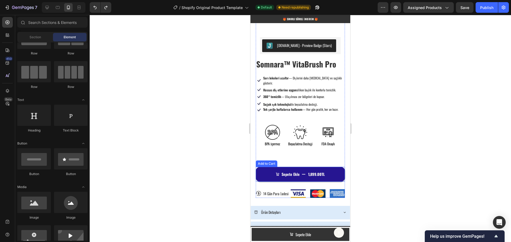
click at [279, 172] on div "Sepete Ekle" at bounding box center [288, 174] width 24 height 5
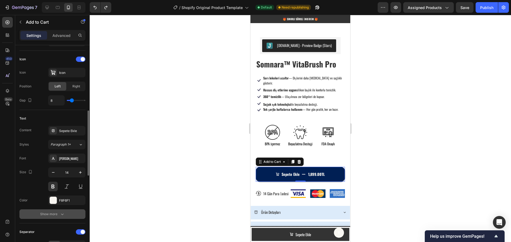
scroll to position [239, 0]
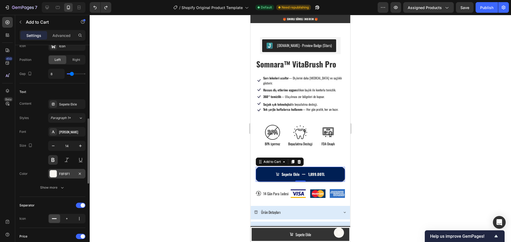
click at [66, 174] on div "F8F6F1" at bounding box center [66, 174] width 15 height 5
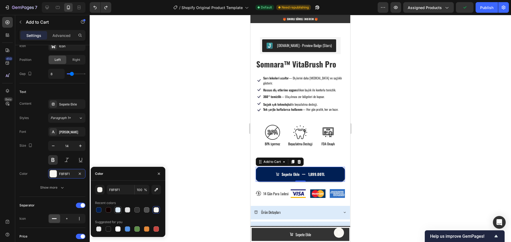
click at [119, 210] on div at bounding box center [117, 209] width 5 height 5
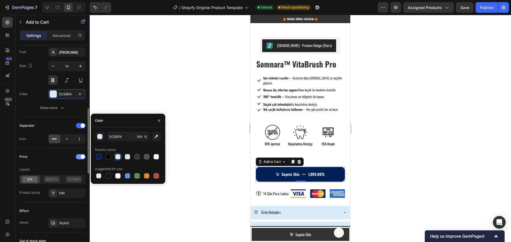
scroll to position [293, 0]
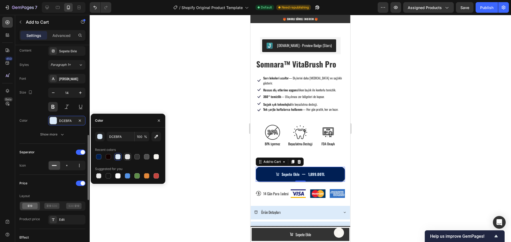
click at [127, 157] on div at bounding box center [127, 156] width 5 height 5
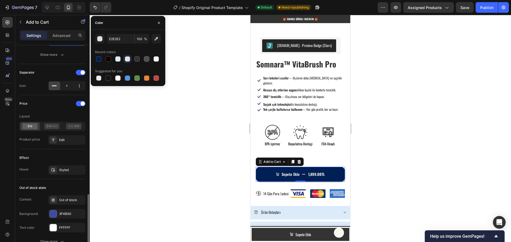
scroll to position [426, 0]
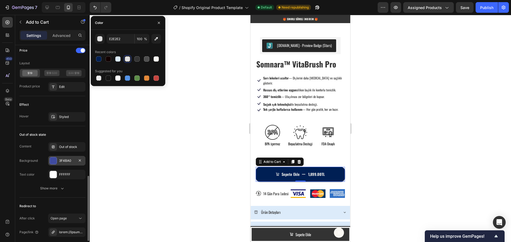
click at [68, 161] on div "3F4BA0" at bounding box center [66, 161] width 15 height 5
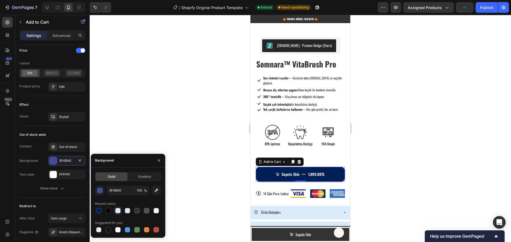
click at [119, 212] on div at bounding box center [117, 210] width 5 height 5
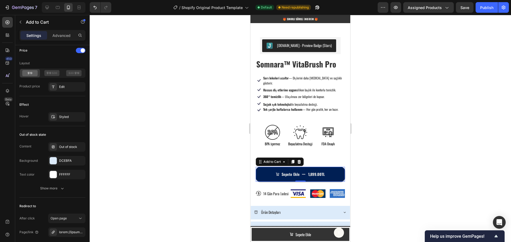
click at [124, 134] on div at bounding box center [300, 128] width 421 height 227
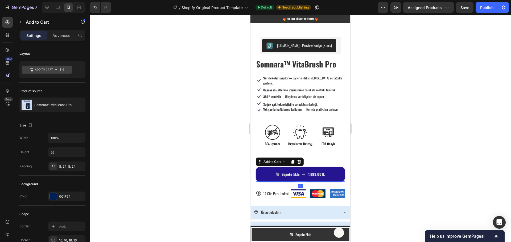
click at [267, 173] on button "Sepete Ekle 1,899.00TL" at bounding box center [300, 174] width 89 height 15
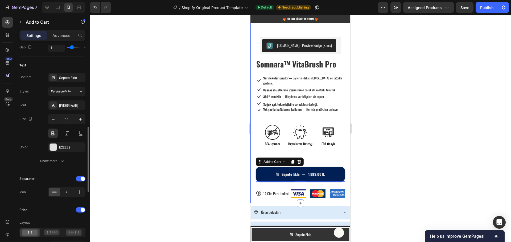
scroll to position [239, 0]
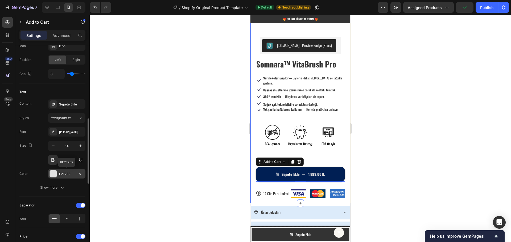
click at [68, 175] on div "E2E2E2" at bounding box center [66, 174] width 15 height 5
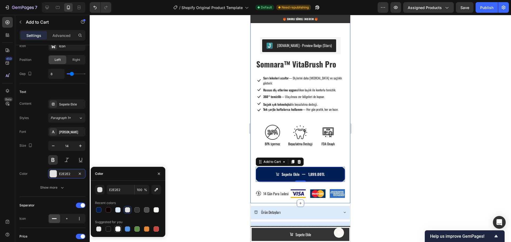
click at [117, 231] on div at bounding box center [117, 229] width 5 height 5
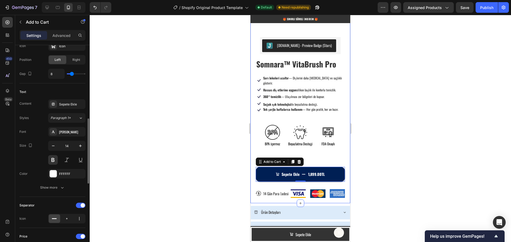
click at [34, 180] on div "Font [PERSON_NAME] Size 14 Color FFFFFF Show more" at bounding box center [52, 159] width 66 height 65
click at [50, 190] on div "Show more" at bounding box center [52, 187] width 25 height 5
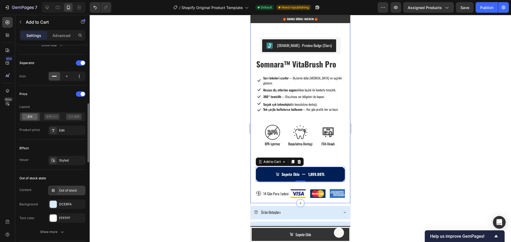
scroll to position [479, 0]
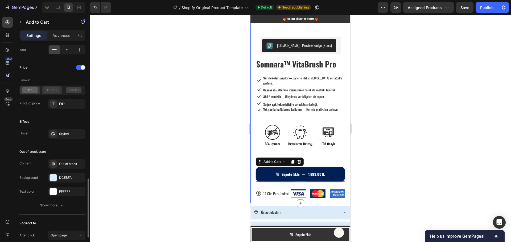
click at [52, 91] on icon at bounding box center [51, 90] width 15 height 6
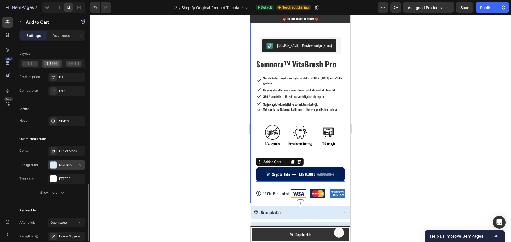
scroll to position [532, 0]
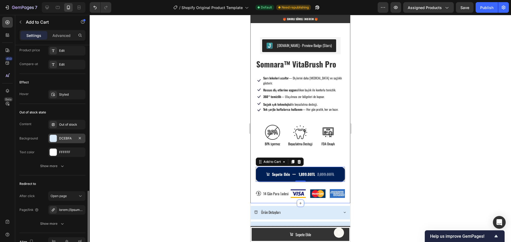
click at [65, 140] on div "DCEBFA" at bounding box center [66, 138] width 15 height 5
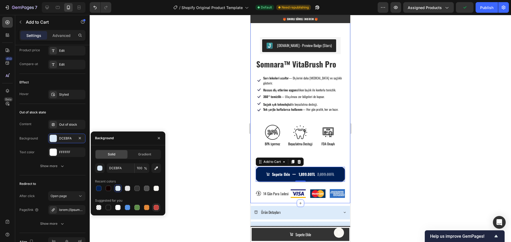
click at [157, 207] on div at bounding box center [155, 207] width 5 height 5
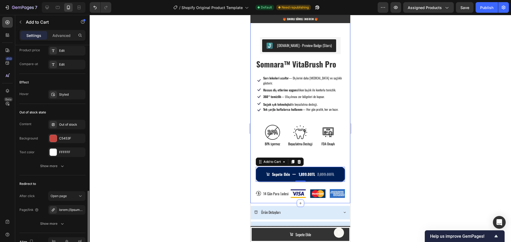
click at [35, 144] on div "Content Out of stock Background C5453F Text color FFFFFF" at bounding box center [52, 138] width 66 height 37
click at [68, 152] on div "FFFFFF" at bounding box center [66, 152] width 15 height 5
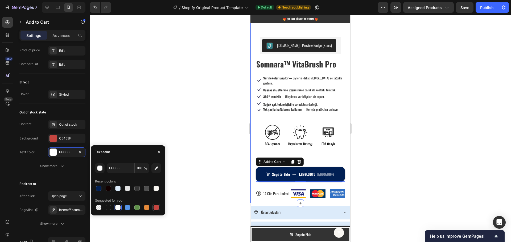
click at [159, 210] on div at bounding box center [156, 208] width 6 height 6
click at [37, 144] on div "Content Out of stock Background C5453F Text color C5453F" at bounding box center [52, 138] width 66 height 37
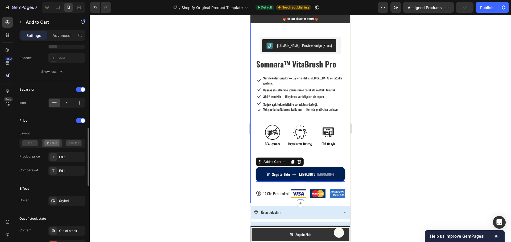
scroll to position [399, 0]
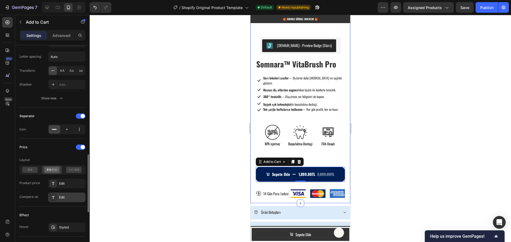
click at [65, 195] on div "Edit" at bounding box center [66, 198] width 37 height 10
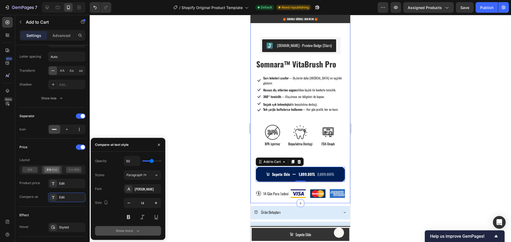
click at [133, 231] on div "Show more" at bounding box center [128, 230] width 25 height 5
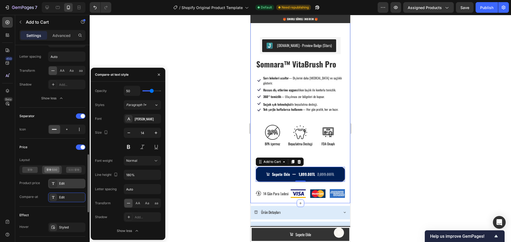
click at [56, 184] on div at bounding box center [52, 183] width 7 height 7
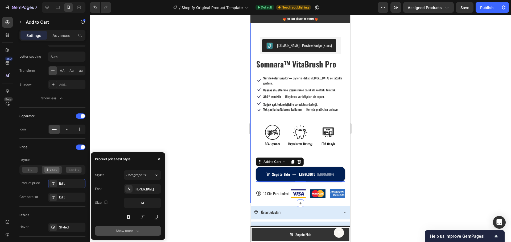
click at [125, 231] on div "Show more" at bounding box center [128, 230] width 25 height 5
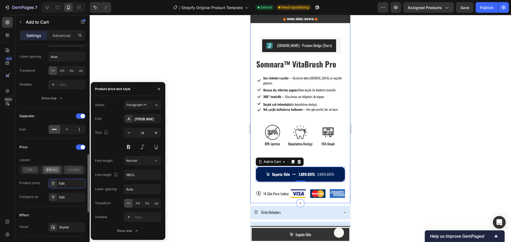
click at [73, 171] on icon at bounding box center [73, 170] width 15 height 6
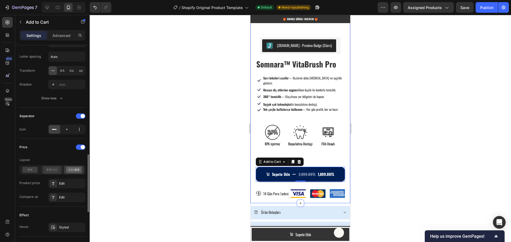
click at [54, 172] on icon at bounding box center [51, 170] width 15 height 6
click at [57, 157] on div "Layout" at bounding box center [52, 160] width 66 height 9
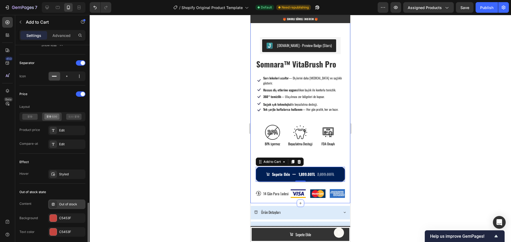
scroll to position [479, 0]
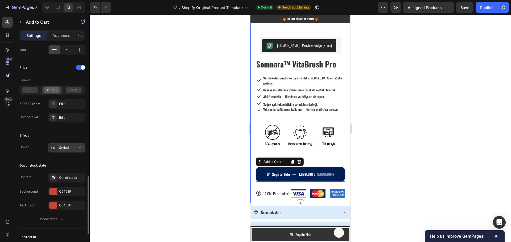
click at [62, 148] on div "Styled" at bounding box center [66, 147] width 15 height 5
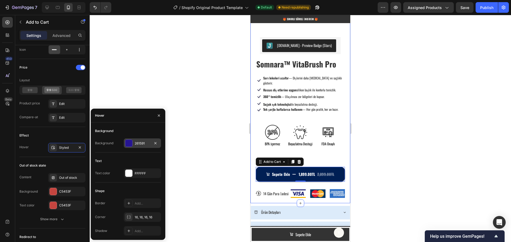
click at [137, 143] on div "261591" at bounding box center [142, 143] width 15 height 5
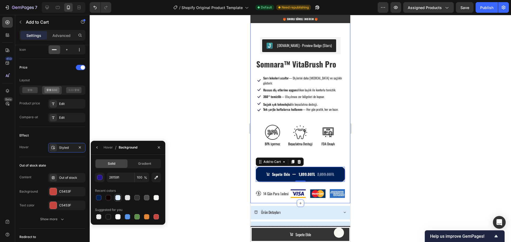
click at [118, 198] on div at bounding box center [117, 197] width 5 height 5
click at [145, 164] on span "Gradient" at bounding box center [144, 163] width 13 height 5
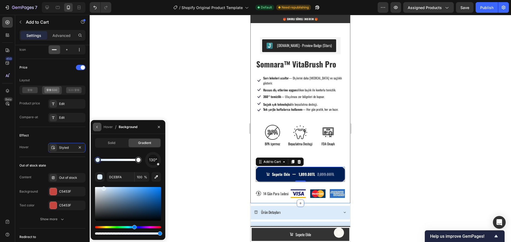
click at [99, 129] on icon "button" at bounding box center [97, 127] width 4 height 4
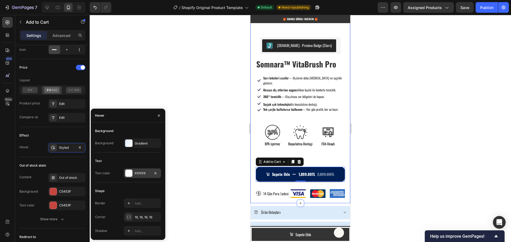
click at [142, 173] on div "FFFFFF" at bounding box center [142, 173] width 15 height 5
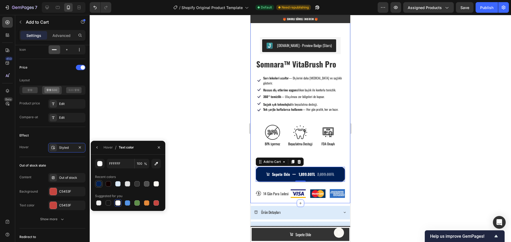
click at [98, 184] on div at bounding box center [98, 183] width 5 height 5
click at [69, 136] on div "Effect" at bounding box center [52, 135] width 66 height 9
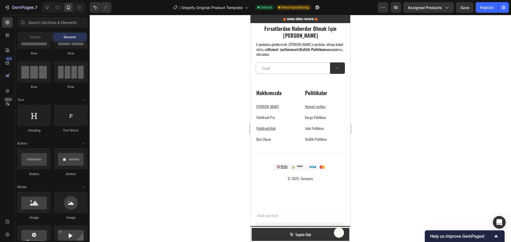
scroll to position [1739, 0]
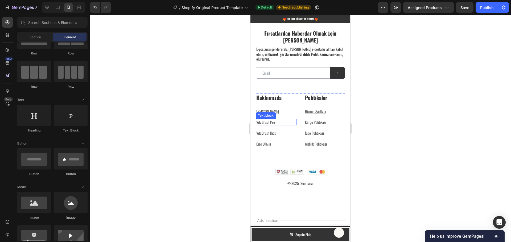
click at [269, 122] on link "VitaBrush Pro" at bounding box center [265, 122] width 19 height 6
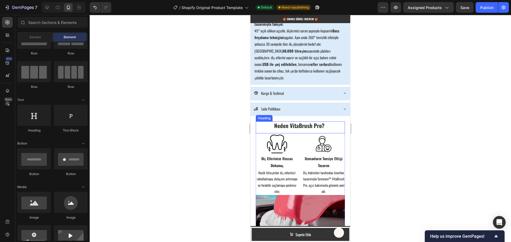
scroll to position [542, 0]
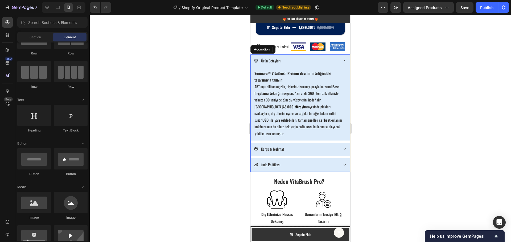
click at [343, 61] on icon at bounding box center [344, 60] width 2 height 1
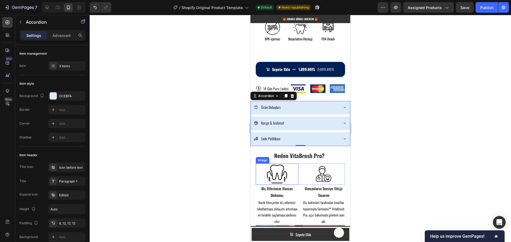
scroll to position [515, 0]
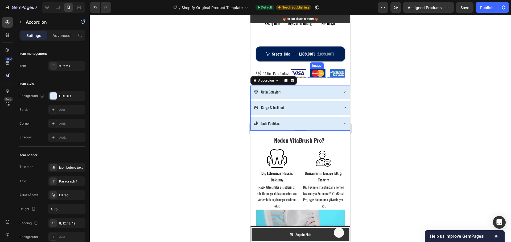
click at [319, 72] on img at bounding box center [317, 73] width 15 height 9
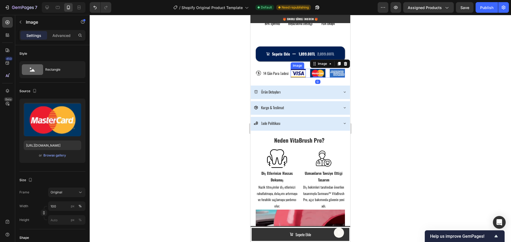
scroll to position [152, 0]
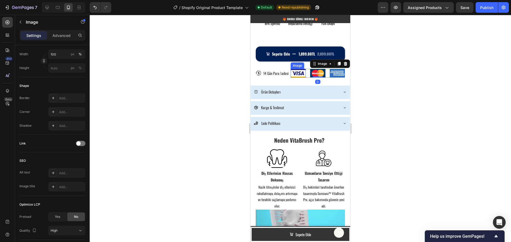
click at [297, 69] on img at bounding box center [297, 73] width 15 height 9
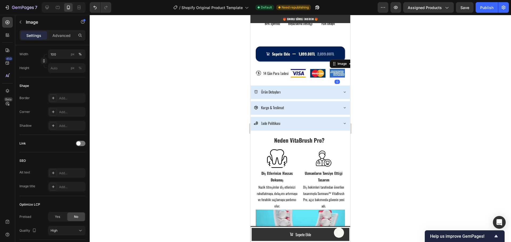
click at [332, 69] on img at bounding box center [337, 73] width 15 height 9
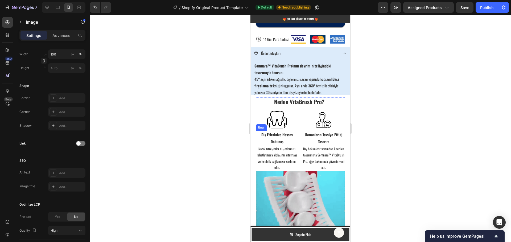
scroll to position [548, 0]
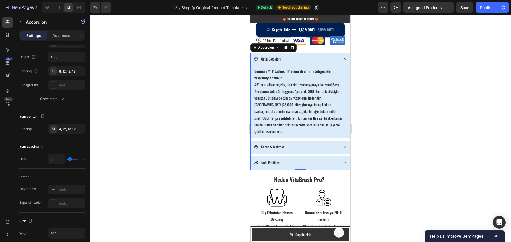
click at [343, 58] on icon at bounding box center [344, 58] width 2 height 1
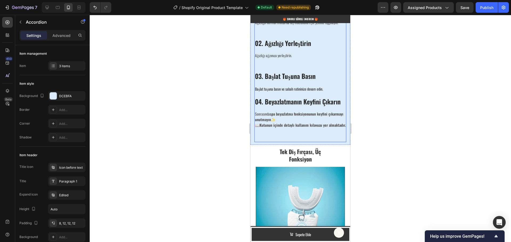
scroll to position [1027, 0]
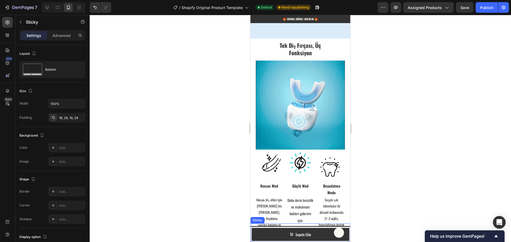
click at [255, 235] on div "Button Sticky 0" at bounding box center [300, 233] width 100 height 19
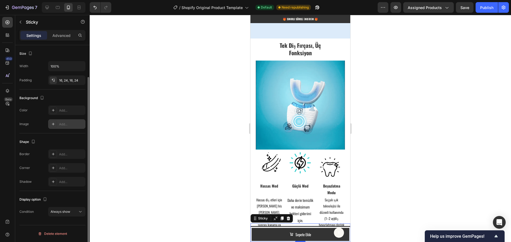
scroll to position [0, 0]
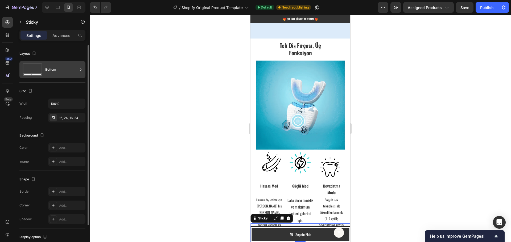
click at [66, 70] on div "Bottom" at bounding box center [61, 70] width 32 height 12
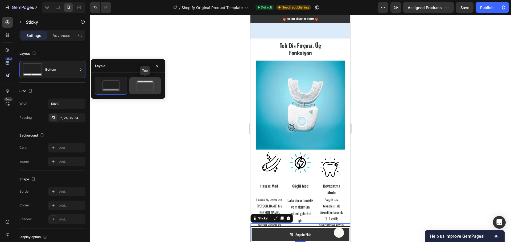
click at [141, 85] on icon at bounding box center [144, 86] width 25 height 11
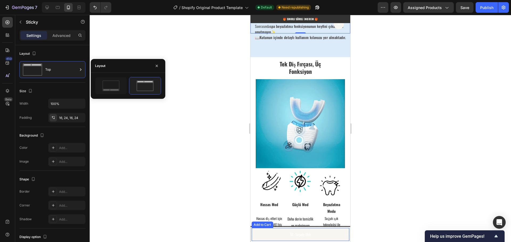
click at [262, 234] on button "Sepete Ekle" at bounding box center [300, 234] width 98 height 13
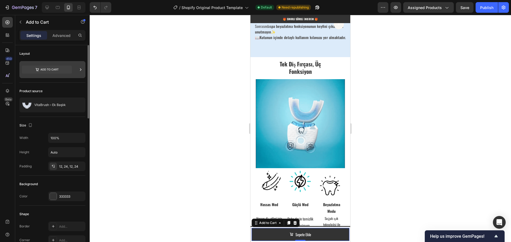
click at [73, 70] on div at bounding box center [52, 69] width 66 height 17
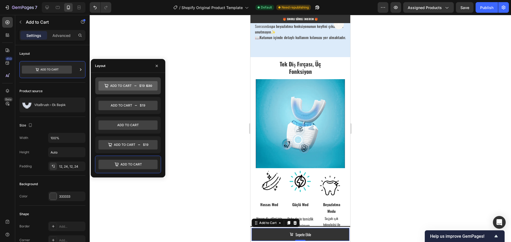
click at [134, 85] on icon at bounding box center [127, 86] width 59 height 10
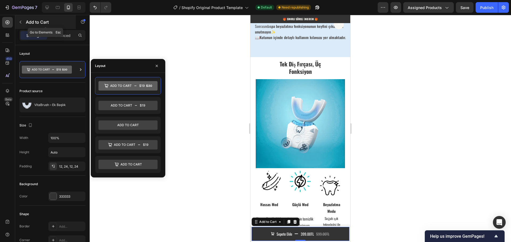
click at [23, 23] on button "button" at bounding box center [20, 22] width 9 height 9
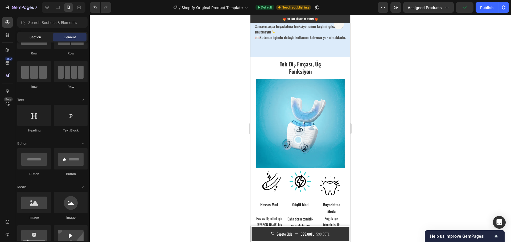
click at [36, 37] on span "Section" at bounding box center [35, 37] width 11 height 5
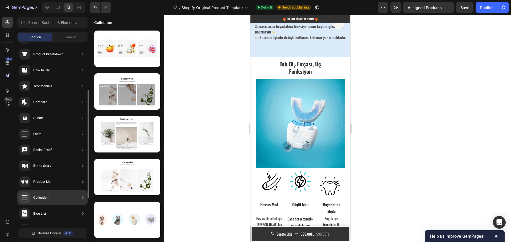
scroll to position [126, 0]
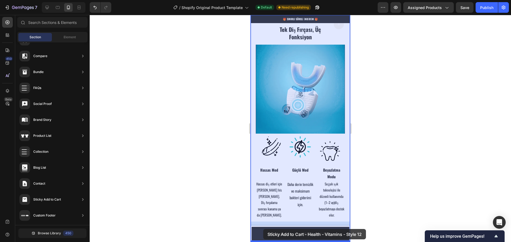
drag, startPoint x: 372, startPoint y: 194, endPoint x: 263, endPoint y: 230, distance: 114.9
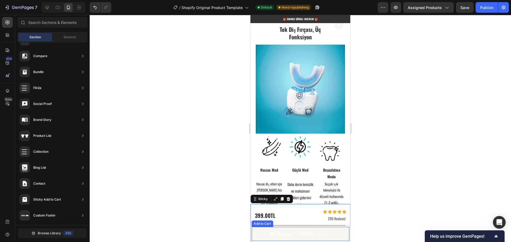
scroll to position [1085, 0]
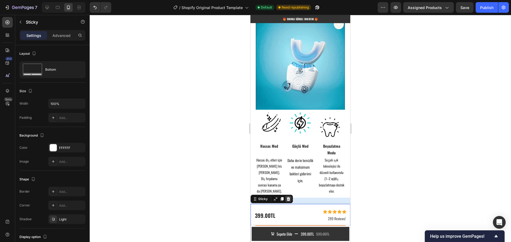
click at [288, 200] on icon at bounding box center [288, 199] width 4 height 4
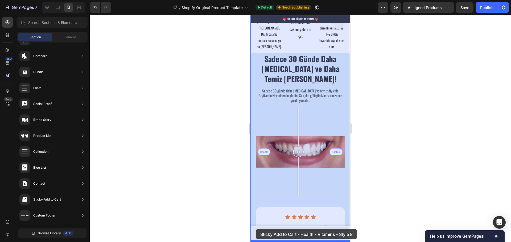
drag, startPoint x: 368, startPoint y: 70, endPoint x: 264, endPoint y: 229, distance: 189.1
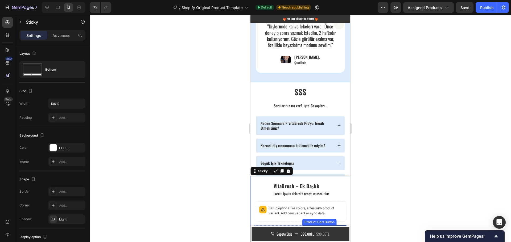
scroll to position [1521, 0]
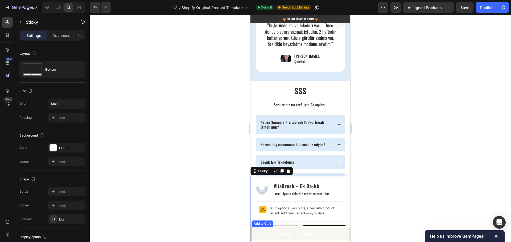
click at [293, 230] on button "Sepete Ekle 399.00TL 599.00TL" at bounding box center [300, 234] width 98 height 14
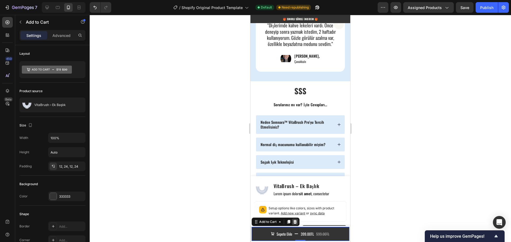
click at [294, 223] on icon at bounding box center [294, 222] width 3 height 4
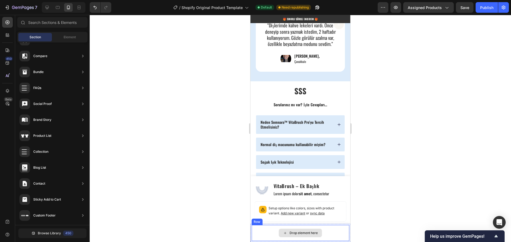
click at [327, 230] on div "Drop element here" at bounding box center [300, 233] width 98 height 16
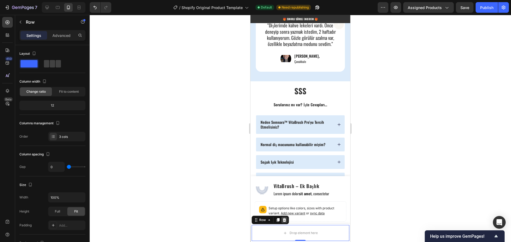
click at [284, 221] on icon at bounding box center [283, 220] width 3 height 4
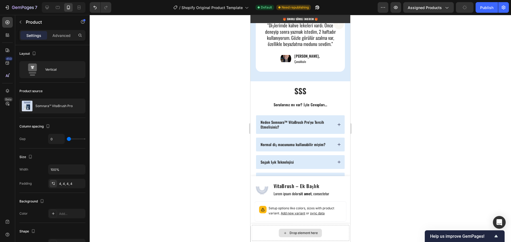
click at [330, 232] on div "Drop element here" at bounding box center [300, 233] width 98 height 16
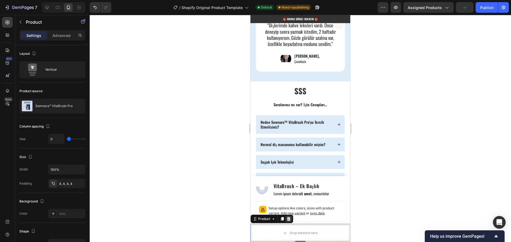
click at [288, 220] on icon at bounding box center [288, 219] width 4 height 4
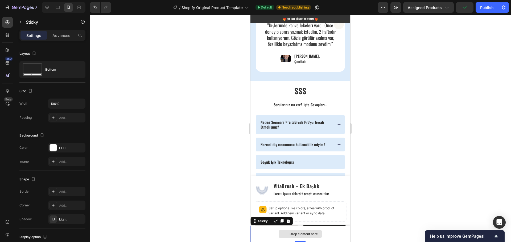
click at [327, 235] on div "Drop element here" at bounding box center [300, 234] width 100 height 16
click at [287, 222] on icon at bounding box center [288, 221] width 4 height 4
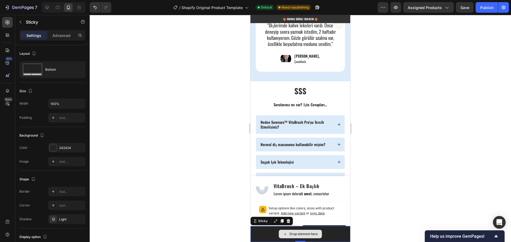
click at [332, 231] on div "Drop element here" at bounding box center [300, 234] width 100 height 16
click at [288, 222] on icon at bounding box center [288, 221] width 4 height 4
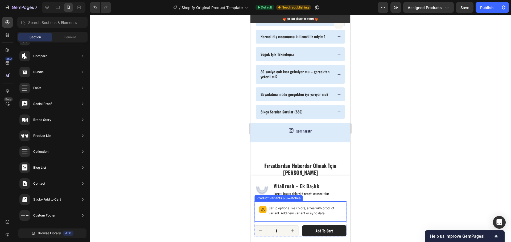
scroll to position [1628, 0]
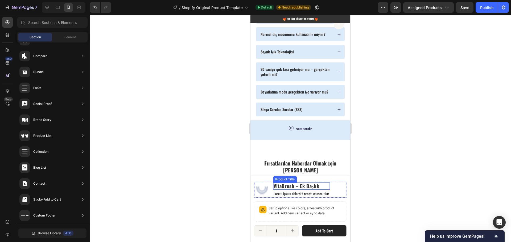
click at [325, 188] on h1 "VitaBrush – Ek Başlık" at bounding box center [301, 186] width 57 height 7
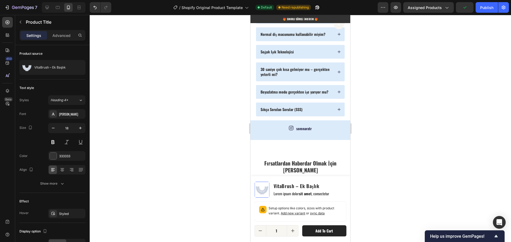
click at [261, 191] on img at bounding box center [261, 189] width 15 height 15
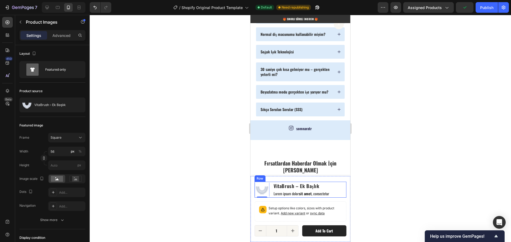
click at [334, 190] on div "Product Images 0 VitaBrush – [PERSON_NAME] Product Title Lorem ipsum dolor sit …" at bounding box center [300, 190] width 92 height 16
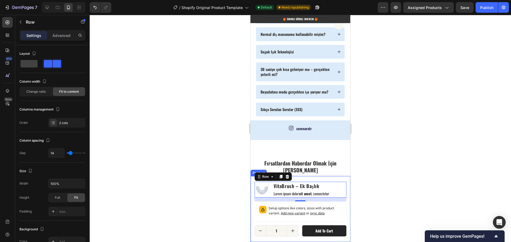
click at [251, 207] on div "Product Images VitaBrush – [PERSON_NAME] Product Title Lorem ipsum dolor sit am…" at bounding box center [300, 209] width 100 height 66
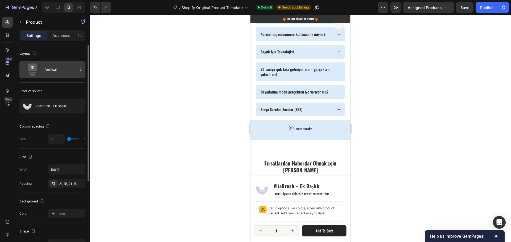
click at [41, 77] on div "Vertical" at bounding box center [52, 69] width 66 height 17
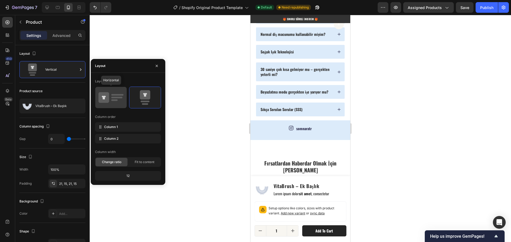
click at [114, 97] on icon at bounding box center [110, 97] width 25 height 15
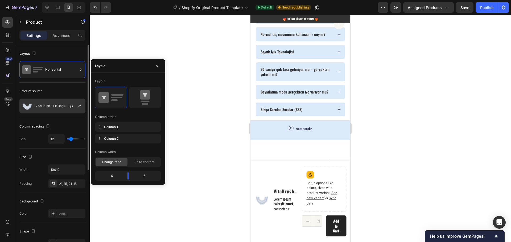
click at [46, 105] on p "VitaBrush – Ek Başlık" at bounding box center [50, 106] width 31 height 4
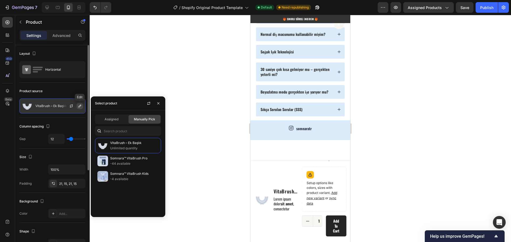
click at [79, 107] on icon "button" at bounding box center [79, 106] width 3 height 3
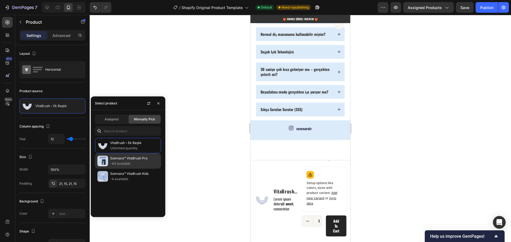
click at [118, 160] on p "Somnara™ VitaBrush Pro" at bounding box center [134, 158] width 48 height 5
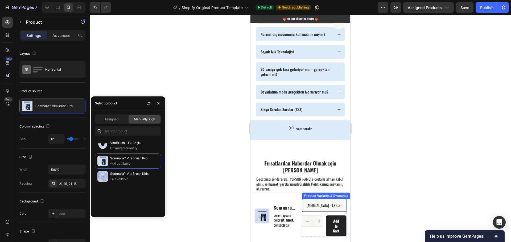
click at [335, 202] on select "[MEDICAL_DATA] - 1,899.00[PERSON_NAME] - 1,899.00[PERSON_NAME] - 1,899.00TL" at bounding box center [324, 205] width 44 height 13
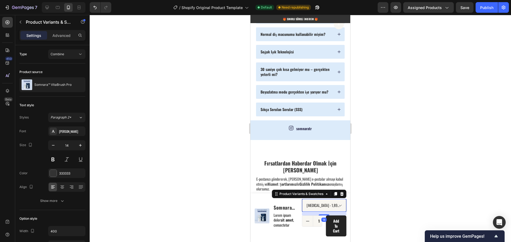
click at [330, 201] on select "[MEDICAL_DATA] - 1,899.00[PERSON_NAME] - 1,899.00[PERSON_NAME] - 1,899.00TL" at bounding box center [324, 205] width 44 height 13
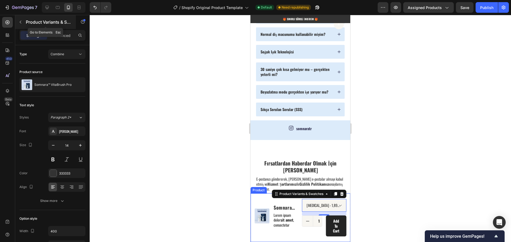
click at [24, 22] on button "button" at bounding box center [20, 22] width 9 height 9
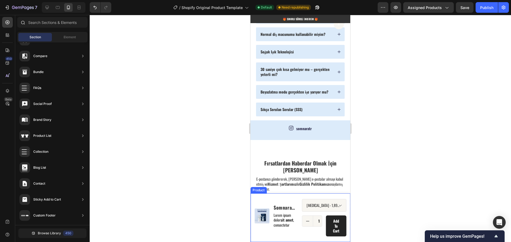
click at [23, 22] on icon at bounding box center [22, 22] width 4 height 4
click at [278, 194] on div "Product Images Somnara™ VitaBrush Pro Product Title Lorem ipsum dolor sit amet …" at bounding box center [300, 218] width 100 height 49
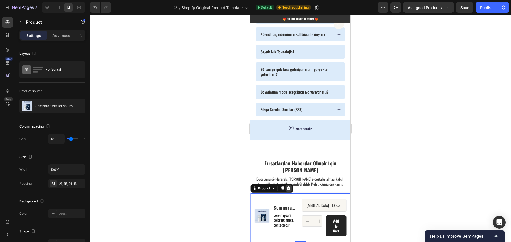
click at [285, 185] on div at bounding box center [288, 188] width 6 height 6
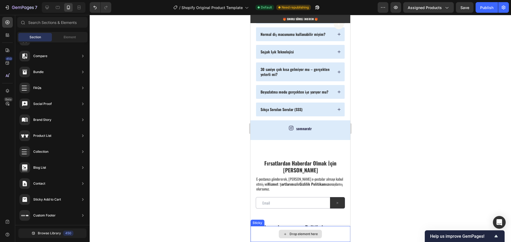
click at [266, 232] on div "Drop element here" at bounding box center [300, 234] width 100 height 16
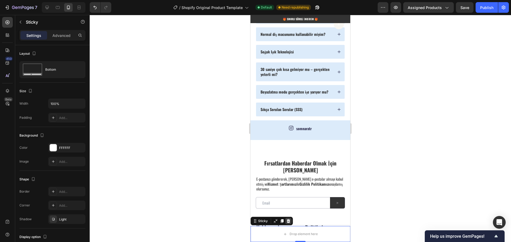
click at [288, 221] on icon at bounding box center [287, 221] width 3 height 4
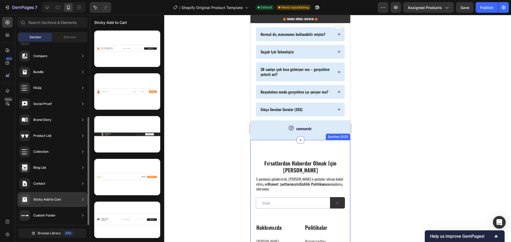
click at [49, 197] on div "Sticky Add to Cart" at bounding box center [39, 199] width 41 height 11
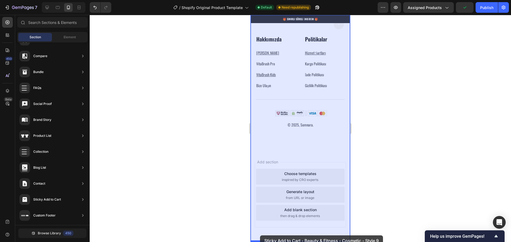
scroll to position [1826, 0]
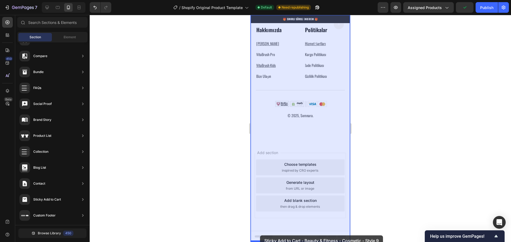
drag, startPoint x: 116, startPoint y: 220, endPoint x: 256, endPoint y: 238, distance: 141.6
click at [256, 0] on body "7 / Shopify Original Product Template Default Need republishing Preview Assigne…" at bounding box center [255, 0] width 511 height 0
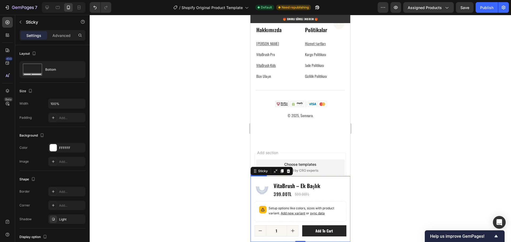
click at [343, 182] on div "Product Images VitaBrush – [PERSON_NAME] Product Title 399.00TL Product Price P…" at bounding box center [300, 209] width 100 height 66
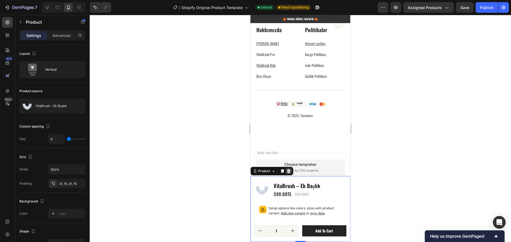
click at [287, 172] on icon at bounding box center [288, 171] width 4 height 4
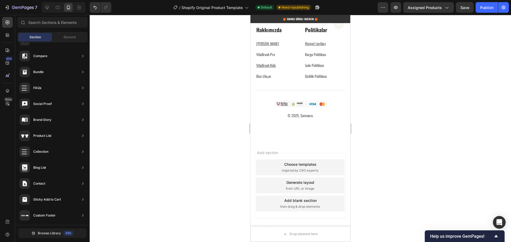
click at [257, 236] on div "Drop element here" at bounding box center [300, 234] width 100 height 16
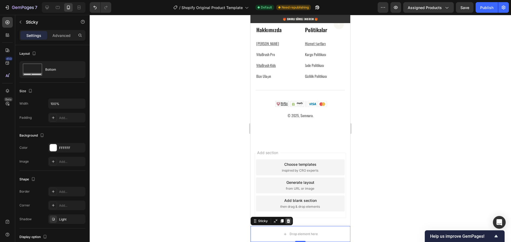
click at [288, 223] on icon at bounding box center [287, 221] width 3 height 4
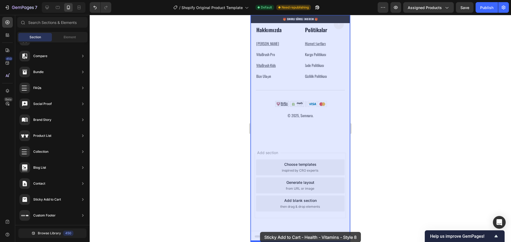
drag, startPoint x: 368, startPoint y: 66, endPoint x: 260, endPoint y: 232, distance: 197.6
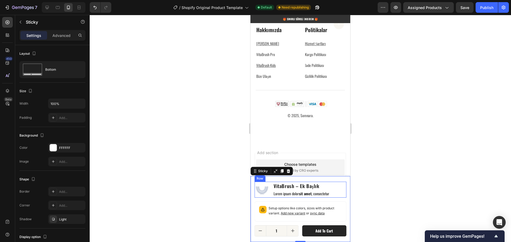
click at [340, 183] on div "Product Images VitaBrush – [PERSON_NAME] Product Title Lorem ipsum dolor sit am…" at bounding box center [300, 190] width 92 height 16
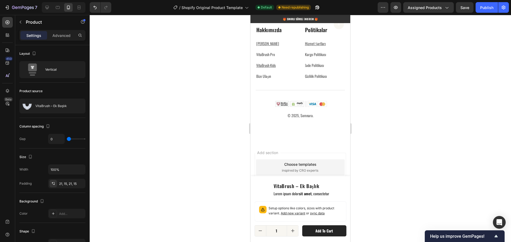
click at [342, 188] on div "Product Images VitaBrush – [PERSON_NAME] Product Title Lorem ipsum dolor sit am…" at bounding box center [300, 209] width 100 height 66
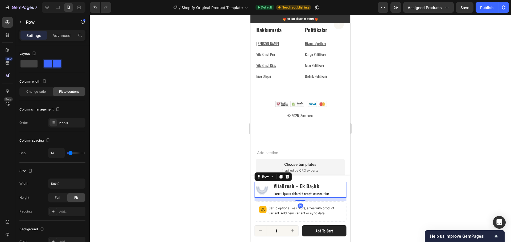
click at [340, 188] on div "Product Images VitaBrush – [PERSON_NAME] Product Title Lorem ipsum dolor sit am…" at bounding box center [300, 190] width 92 height 16
click at [321, 180] on div "Product Images VitaBrush – [PERSON_NAME] Product Title Lorem ipsum dolor sit am…" at bounding box center [300, 209] width 100 height 66
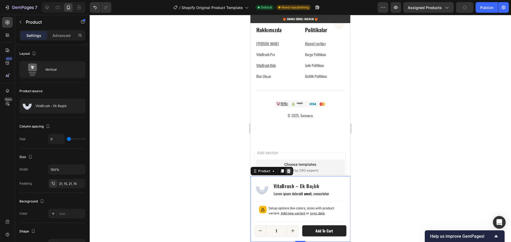
click at [288, 171] on icon at bounding box center [288, 171] width 4 height 4
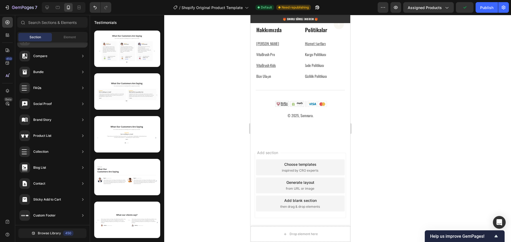
scroll to position [0, 0]
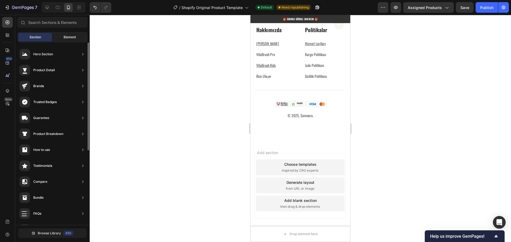
click at [79, 37] on div "Element" at bounding box center [70, 37] width 34 height 9
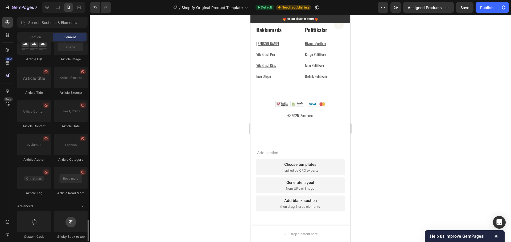
scroll to position [1413, 0]
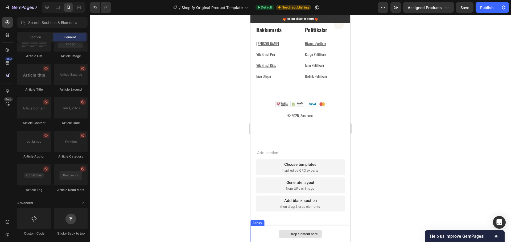
click at [265, 235] on div "Drop element here" at bounding box center [300, 234] width 100 height 16
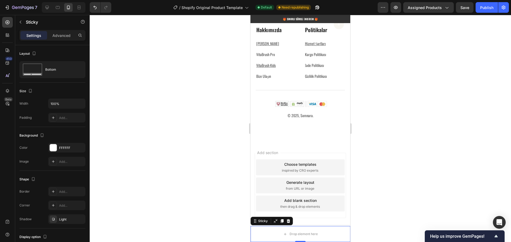
click at [291, 222] on div "Sticky" at bounding box center [271, 221] width 42 height 9
click at [289, 222] on icon at bounding box center [288, 221] width 4 height 4
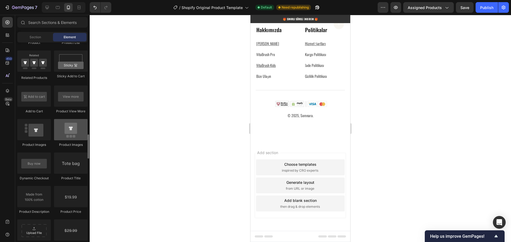
scroll to position [721, 0]
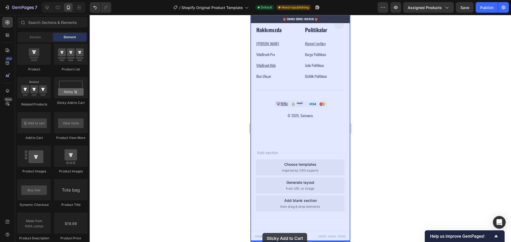
drag, startPoint x: 323, startPoint y: 103, endPoint x: 262, endPoint y: 233, distance: 143.3
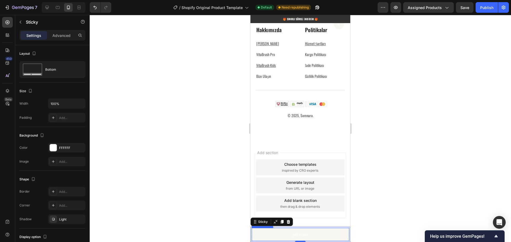
click at [268, 233] on button "Add to cart" at bounding box center [300, 234] width 98 height 13
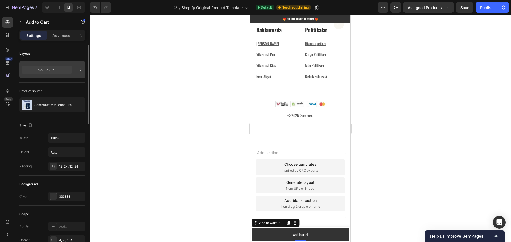
click at [74, 67] on div at bounding box center [52, 69] width 66 height 17
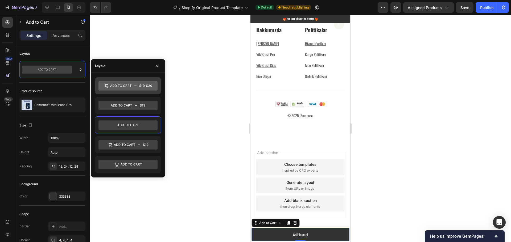
click at [143, 85] on icon at bounding box center [127, 86] width 59 height 10
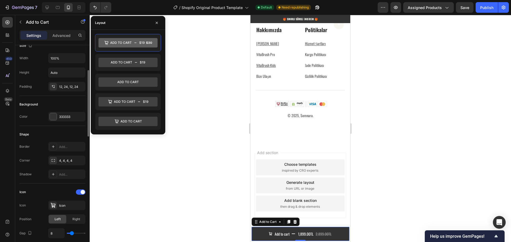
scroll to position [106, 0]
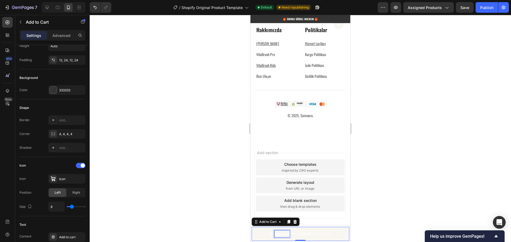
click at [278, 234] on div "Add to cart" at bounding box center [281, 234] width 15 height 7
click at [285, 234] on p "Add to cart" at bounding box center [281, 234] width 15 height 7
click at [251, 227] on button "Sepet 1,899.00TL 2,899.00TL" at bounding box center [300, 234] width 98 height 14
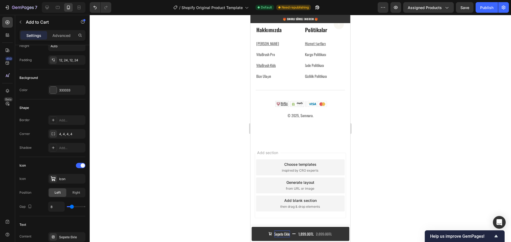
click at [214, 189] on div at bounding box center [300, 128] width 421 height 227
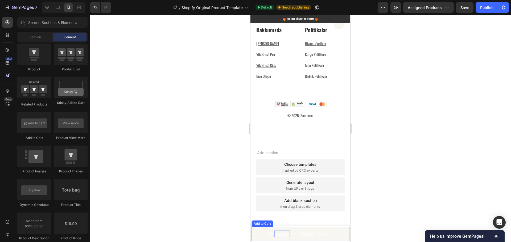
click at [259, 233] on button "Sepete Ekle 1,899.00TL 2,899.00TL" at bounding box center [300, 234] width 98 height 14
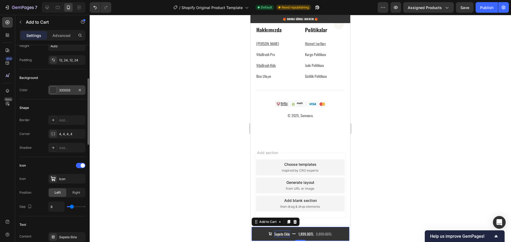
click at [70, 90] on div "333333" at bounding box center [66, 90] width 15 height 5
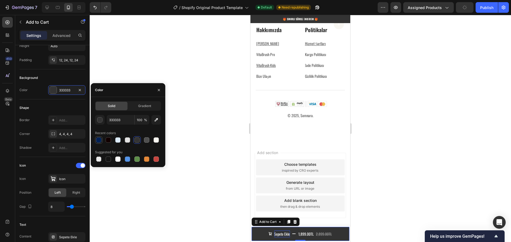
click at [96, 140] on div at bounding box center [98, 140] width 5 height 5
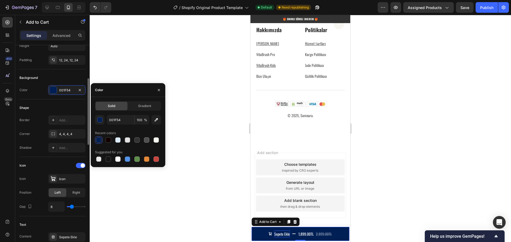
click at [48, 104] on div "Shape" at bounding box center [52, 108] width 66 height 9
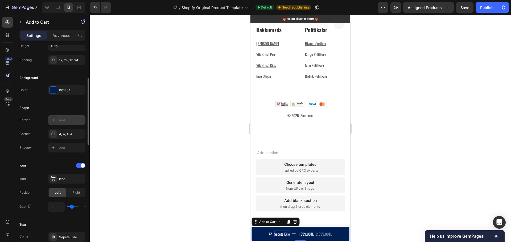
click at [64, 120] on div "Add..." at bounding box center [71, 120] width 25 height 5
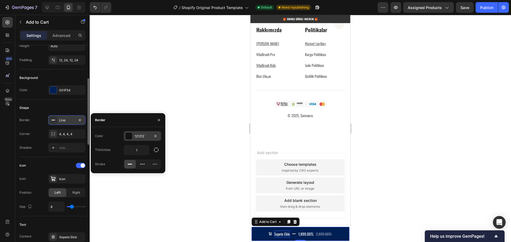
click at [131, 137] on div at bounding box center [128, 136] width 7 height 7
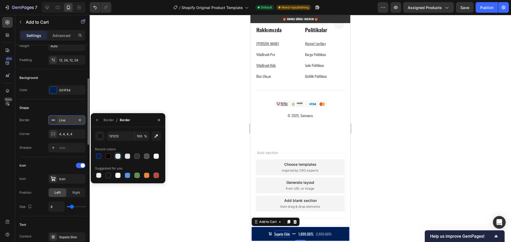
click at [118, 157] on div at bounding box center [117, 156] width 5 height 5
click at [96, 121] on icon "button" at bounding box center [97, 120] width 4 height 4
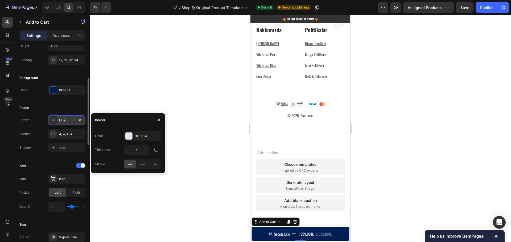
click at [177, 149] on div at bounding box center [300, 128] width 421 height 227
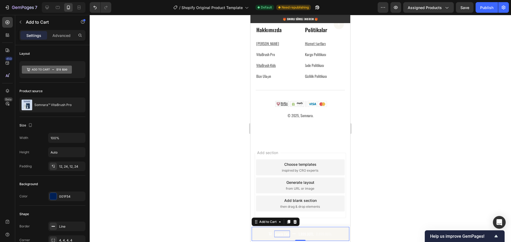
click at [256, 234] on button "Sepete Ekle 1,899.00TL 2,899.00TL" at bounding box center [300, 234] width 98 height 14
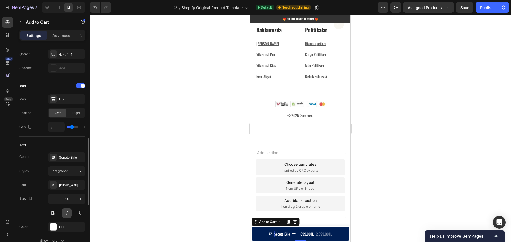
scroll to position [213, 0]
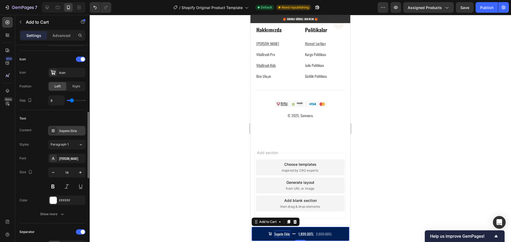
click at [73, 131] on div "Sepete Ekle" at bounding box center [71, 131] width 25 height 5
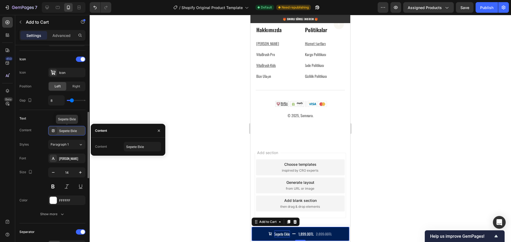
click at [73, 131] on div "Sepete Ekle" at bounding box center [71, 131] width 25 height 5
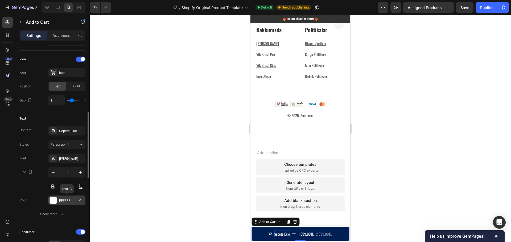
click at [65, 201] on div "FFFFFF" at bounding box center [66, 200] width 15 height 5
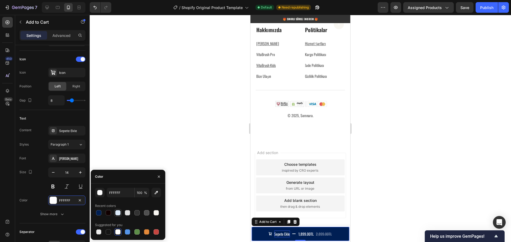
click at [118, 213] on div at bounding box center [117, 212] width 5 height 5
click at [44, 175] on div "Size 14" at bounding box center [52, 180] width 66 height 24
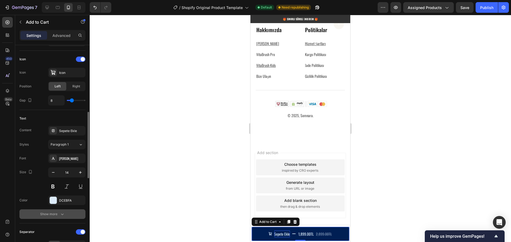
click at [64, 213] on icon "button" at bounding box center [62, 214] width 5 height 5
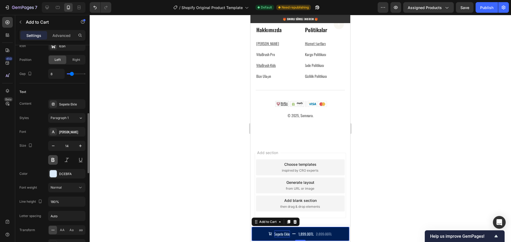
click at [54, 160] on button at bounding box center [53, 160] width 10 height 10
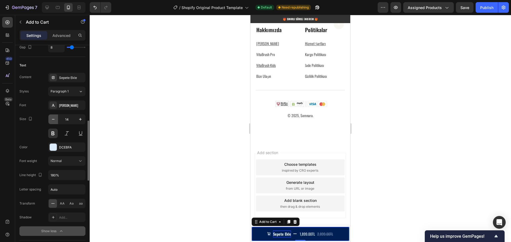
click at [54, 120] on icon "button" at bounding box center [53, 119] width 5 height 5
click at [81, 121] on icon "button" at bounding box center [80, 119] width 5 height 5
click at [55, 134] on button at bounding box center [53, 134] width 10 height 10
click at [53, 120] on icon "button" at bounding box center [53, 119] width 5 height 5
click at [82, 118] on icon "button" at bounding box center [80, 119] width 5 height 5
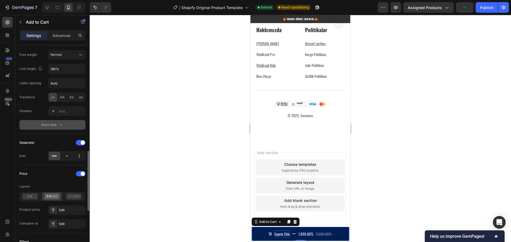
scroll to position [399, 0]
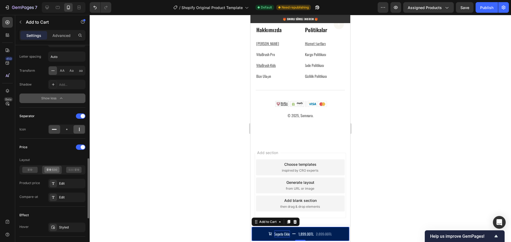
click at [78, 131] on icon at bounding box center [79, 129] width 5 height 5
click at [65, 130] on icon at bounding box center [66, 129] width 5 height 5
click at [54, 128] on icon at bounding box center [54, 129] width 5 height 5
click at [78, 131] on icon at bounding box center [79, 129] width 5 height 5
click at [53, 130] on icon at bounding box center [54, 129] width 5 height 1
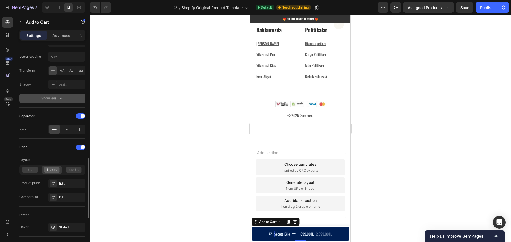
scroll to position [426, 0]
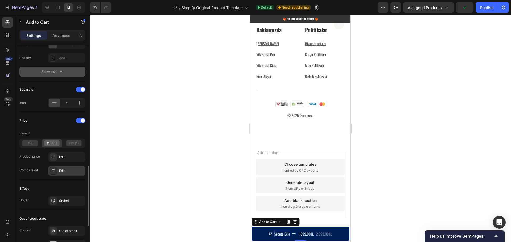
click at [65, 169] on div "Edit" at bounding box center [71, 171] width 25 height 5
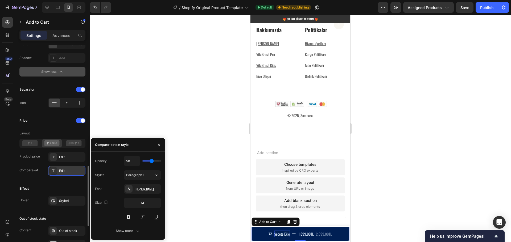
click at [65, 169] on div "Edit" at bounding box center [71, 171] width 25 height 5
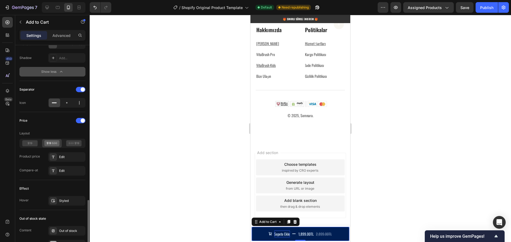
scroll to position [452, 0]
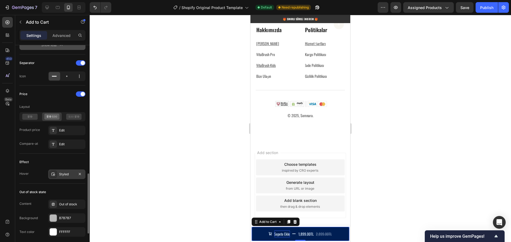
click at [66, 174] on div "Styled" at bounding box center [66, 174] width 15 height 5
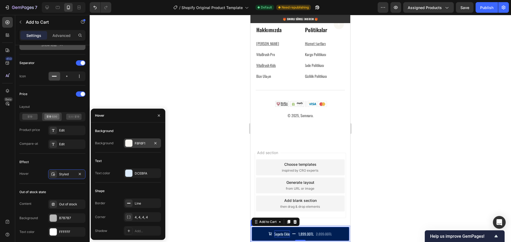
click at [134, 143] on div "F8F6F1" at bounding box center [142, 144] width 37 height 10
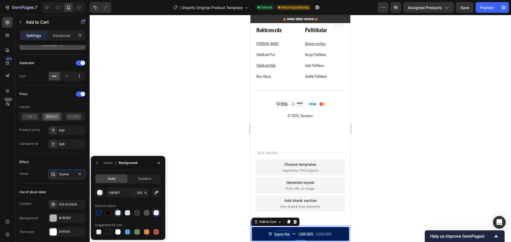
click at [116, 213] on div at bounding box center [117, 212] width 5 height 5
click at [80, 175] on icon "button" at bounding box center [80, 174] width 4 height 4
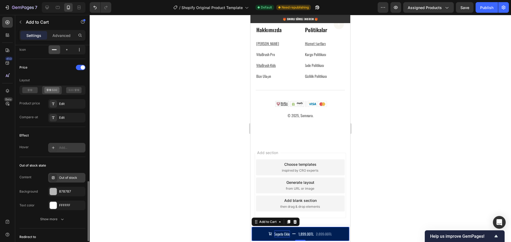
scroll to position [505, 0]
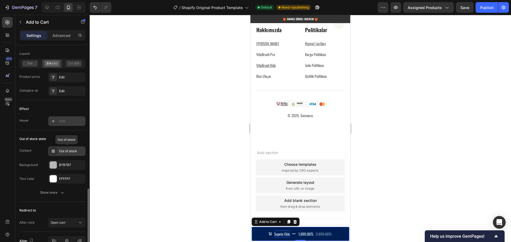
click at [66, 152] on div "Out of stock" at bounding box center [71, 151] width 25 height 5
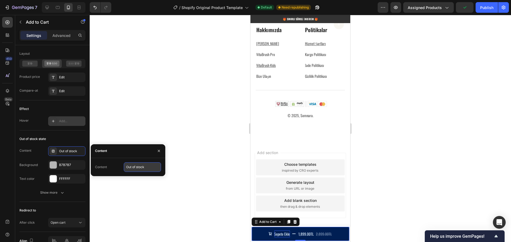
click at [142, 168] on input "Out of stock" at bounding box center [142, 168] width 37 height 10
click at [67, 165] on div "B7B7B7" at bounding box center [66, 165] width 15 height 5
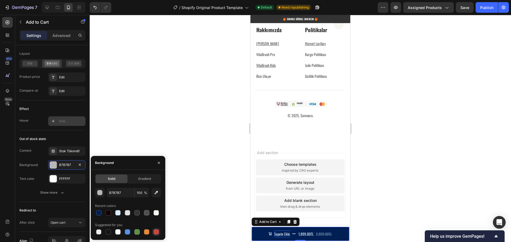
click at [158, 231] on div at bounding box center [155, 232] width 5 height 5
click at [62, 176] on div "FFFFFF" at bounding box center [66, 179] width 37 height 10
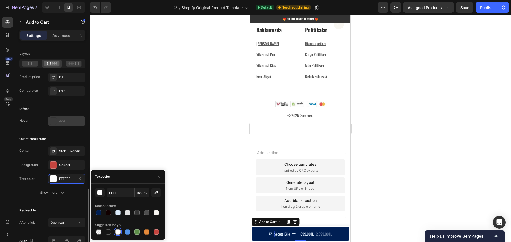
click at [43, 171] on div "Content Stok Tükendi! Background C5453F Text color FFFFFF" at bounding box center [52, 165] width 66 height 37
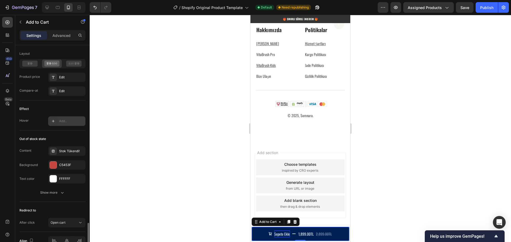
scroll to position [535, 0]
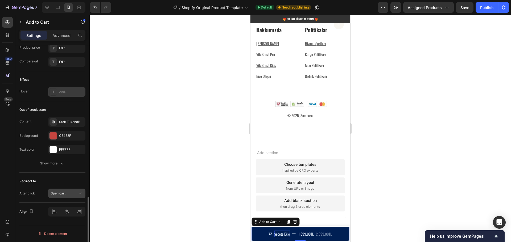
click at [60, 194] on span "Open cart" at bounding box center [58, 193] width 15 height 4
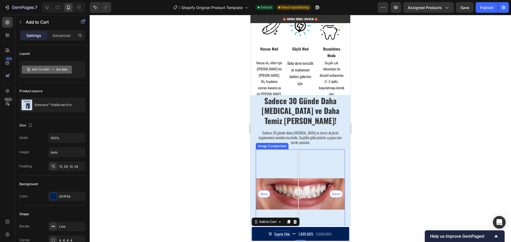
scroll to position [1267, 0]
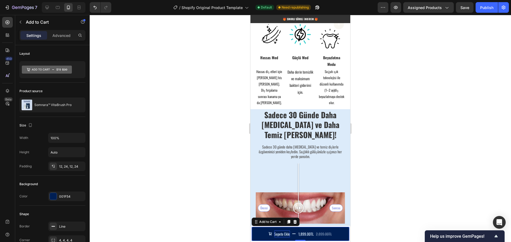
click at [261, 230] on button "Sepete Ekle 1,899.00TL 2,899.00TL" at bounding box center [300, 234] width 98 height 14
click at [56, 36] on p "Advanced" at bounding box center [61, 36] width 18 height 6
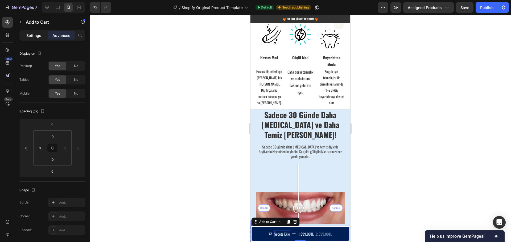
click at [34, 35] on p "Settings" at bounding box center [33, 36] width 15 height 6
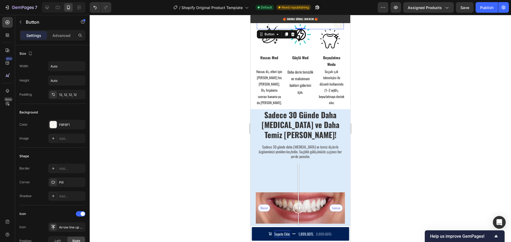
click at [322, 25] on div "Button 0" at bounding box center [300, 24] width 87 height 10
drag, startPoint x: 322, startPoint y: 25, endPoint x: 332, endPoint y: 232, distance: 206.6
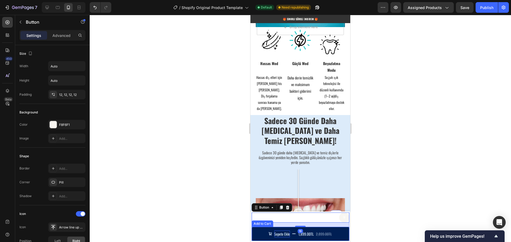
scroll to position [1273, 0]
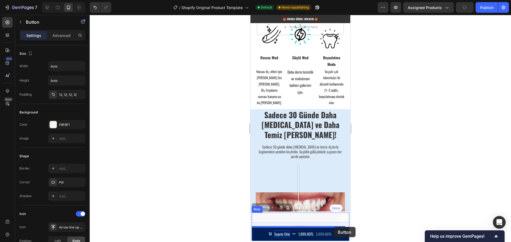
drag, startPoint x: 332, startPoint y: 220, endPoint x: 334, endPoint y: 227, distance: 6.9
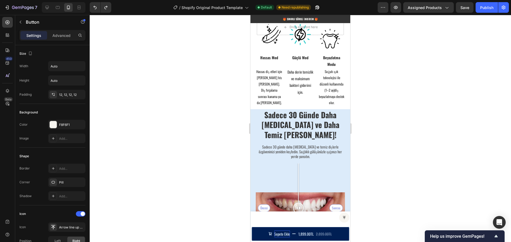
click at [342, 218] on icon at bounding box center [344, 218] width 4 height 4
click at [58, 127] on div "F8F6F1" at bounding box center [66, 125] width 37 height 10
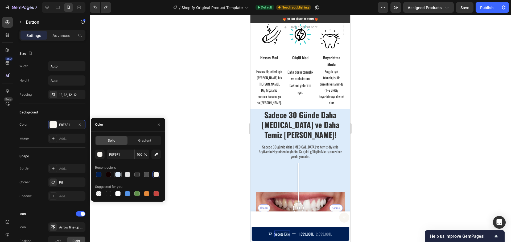
click at [118, 174] on div at bounding box center [117, 174] width 5 height 5
click at [51, 151] on div "Shape Border Add... Corner Pill Shadow Add..." at bounding box center [52, 177] width 66 height 58
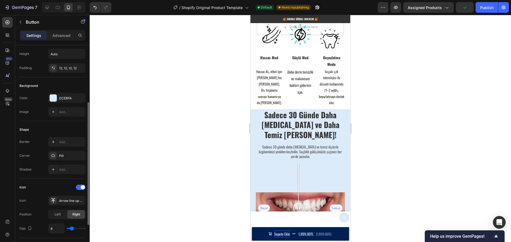
scroll to position [0, 0]
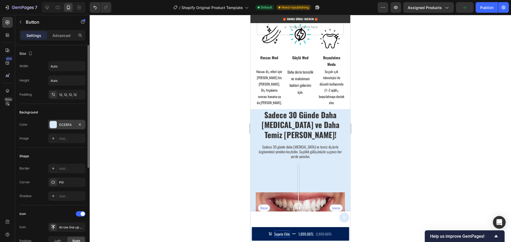
click at [67, 127] on div "DCEBFA" at bounding box center [66, 125] width 15 height 5
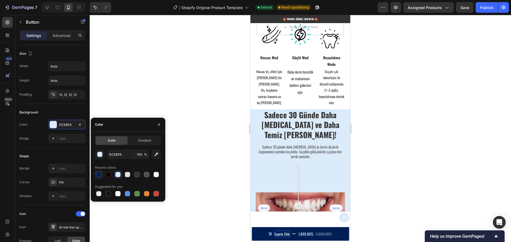
click at [101, 175] on div at bounding box center [98, 174] width 5 height 5
click at [56, 148] on div "Shape Border Add... Corner Pill Shadow Add..." at bounding box center [52, 177] width 66 height 58
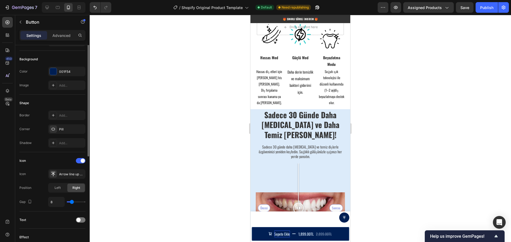
scroll to position [80, 0]
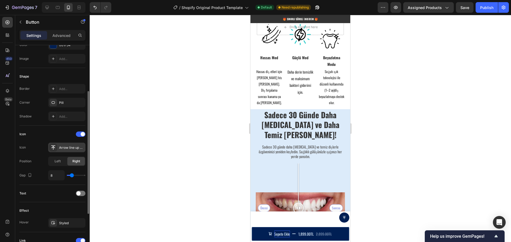
click at [67, 148] on div "Arrow line up bold" at bounding box center [71, 147] width 25 height 5
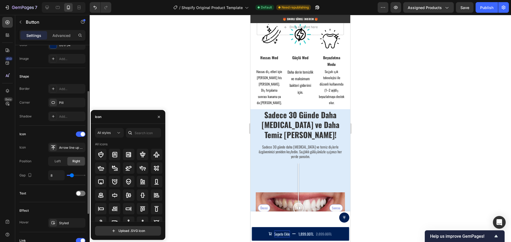
click at [43, 136] on div "Icon" at bounding box center [52, 134] width 66 height 9
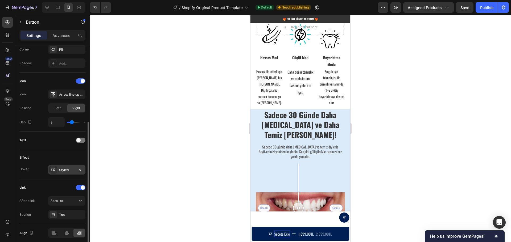
scroll to position [154, 0]
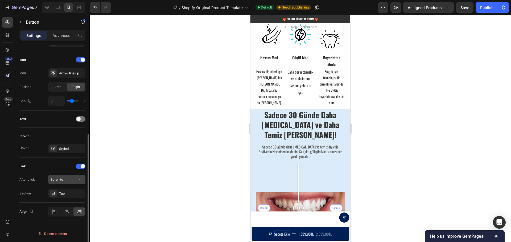
click at [68, 181] on div "Scroll to" at bounding box center [64, 179] width 27 height 5
click at [60, 171] on div "Link After click Scroll to Section Top" at bounding box center [52, 180] width 66 height 36
click at [71, 197] on div "Top" at bounding box center [66, 194] width 37 height 10
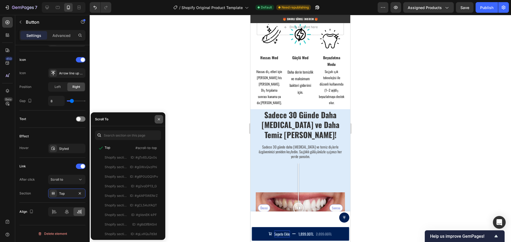
click at [160, 118] on icon "button" at bounding box center [159, 119] width 4 height 4
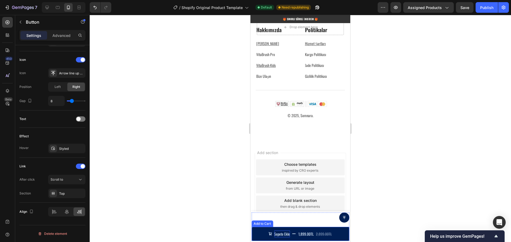
scroll to position [0, 0]
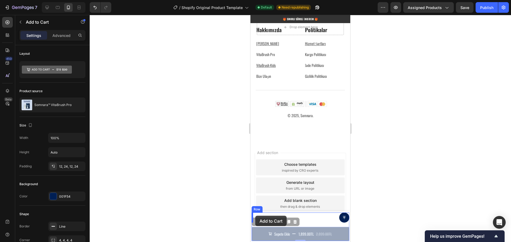
drag, startPoint x: 255, startPoint y: 234, endPoint x: 255, endPoint y: 216, distance: 17.6
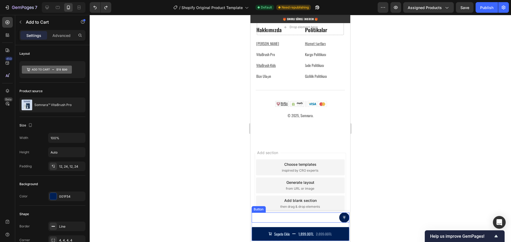
click at [259, 216] on div "Button" at bounding box center [300, 218] width 98 height 10
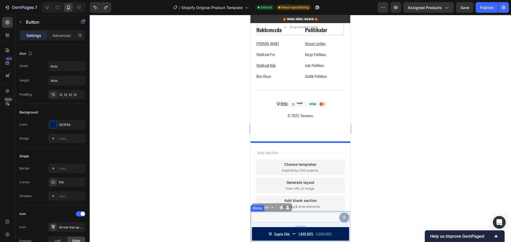
drag, startPoint x: 255, startPoint y: 208, endPoint x: 260, endPoint y: 244, distance: 36.8
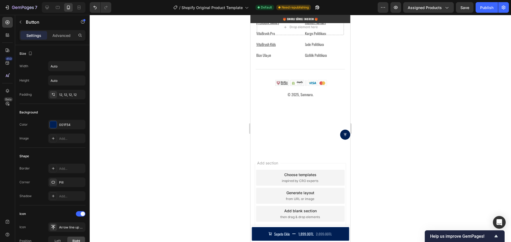
scroll to position [1863, 0]
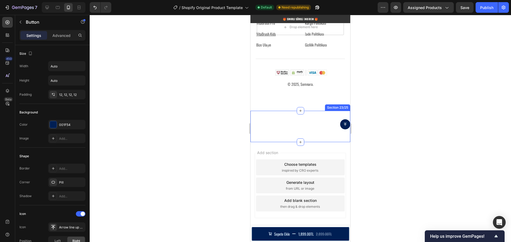
click at [268, 131] on div "Button 0" at bounding box center [300, 126] width 100 height 14
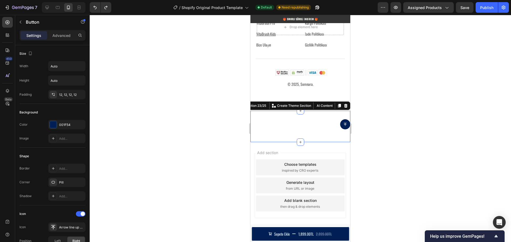
scroll to position [1831, 0]
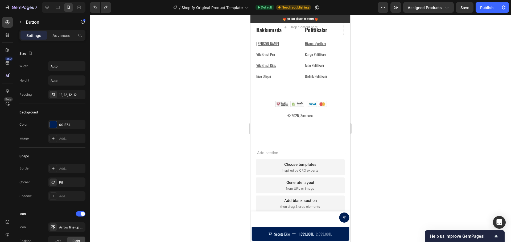
click at [263, 217] on div "Button" at bounding box center [300, 218] width 98 height 10
click at [260, 225] on div "16" at bounding box center [300, 225] width 98 height 4
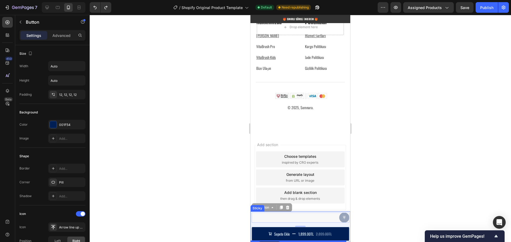
drag, startPoint x: 255, startPoint y: 207, endPoint x: 258, endPoint y: 242, distance: 34.5
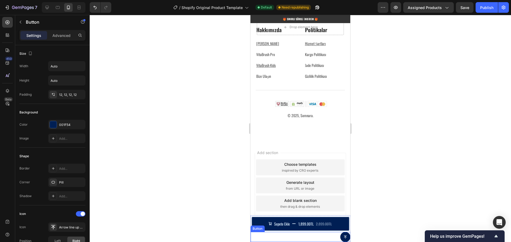
click at [261, 239] on div "Button 0" at bounding box center [300, 237] width 100 height 10
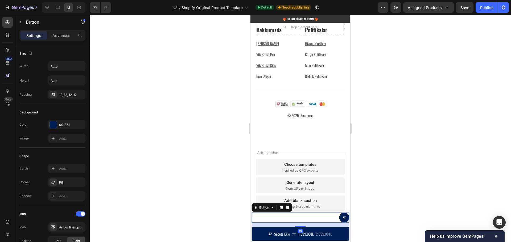
click at [345, 193] on div "Add section Choose templates inspired by CRO experts Generate layout from URL o…" at bounding box center [300, 186] width 100 height 89
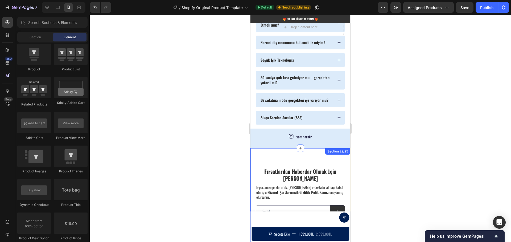
scroll to position [1565, 0]
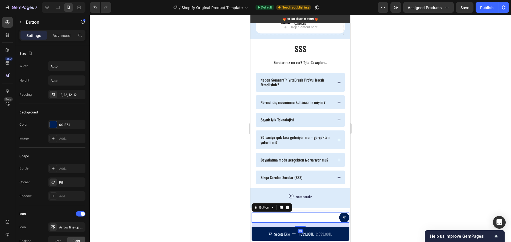
click at [312, 219] on div "Button 16" at bounding box center [300, 218] width 98 height 10
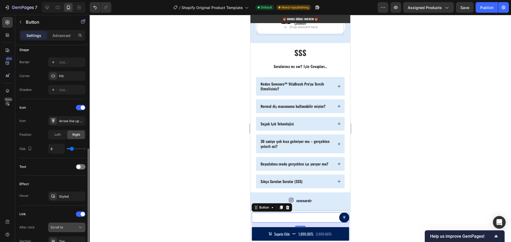
scroll to position [133, 0]
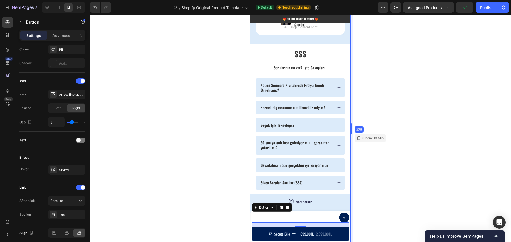
drag, startPoint x: 350, startPoint y: 193, endPoint x: 348, endPoint y: 202, distance: 9.0
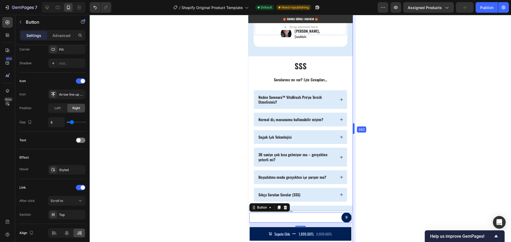
drag, startPoint x: 350, startPoint y: 195, endPoint x: 359, endPoint y: 197, distance: 9.0
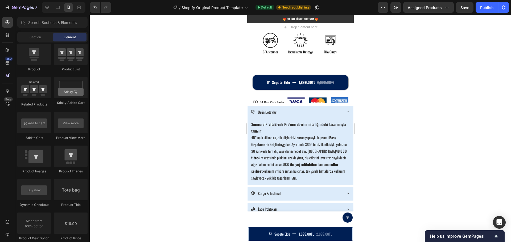
scroll to position [502, 0]
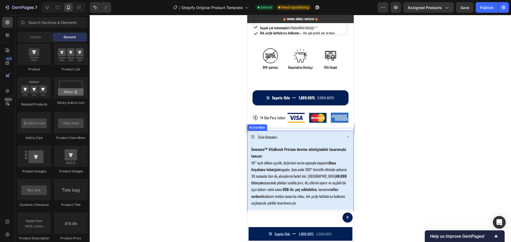
click at [345, 135] on icon at bounding box center [347, 137] width 4 height 4
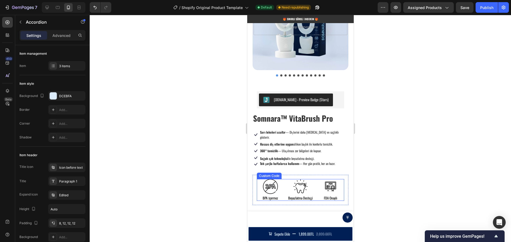
scroll to position [369, 0]
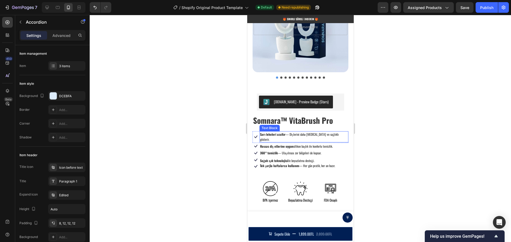
click at [306, 132] on span "Sarı lekeleri azaltır — Dişlerini daha [MEDICAL_DATA] ve sağlıklı gösterir." at bounding box center [299, 137] width 79 height 10
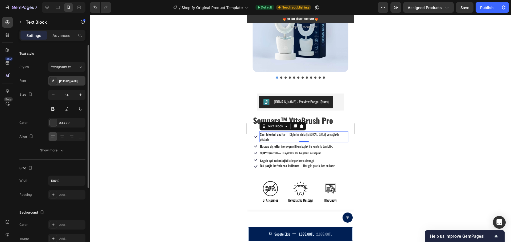
click at [62, 81] on div "[PERSON_NAME]" at bounding box center [71, 81] width 25 height 5
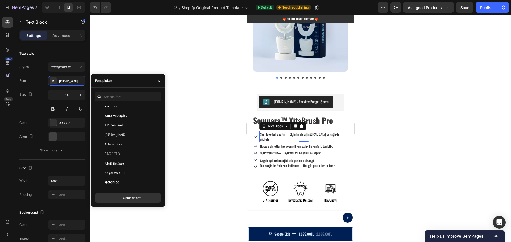
scroll to position [80, 0]
click at [128, 142] on div "Aboreto" at bounding box center [132, 140] width 54 height 5
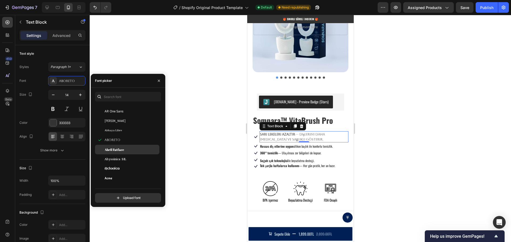
click at [124, 151] on div "Abril Fatface" at bounding box center [132, 149] width 54 height 5
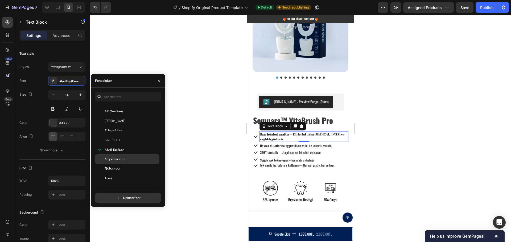
click at [126, 160] on div "Abyssinica SIL" at bounding box center [132, 159] width 54 height 5
click at [115, 122] on div "[PERSON_NAME]" at bounding box center [132, 121] width 54 height 5
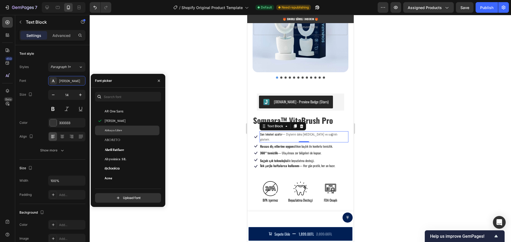
click at [114, 132] on span "Abhaya Libre" at bounding box center [113, 130] width 17 height 5
click at [120, 112] on span "AR One Sans" at bounding box center [114, 111] width 19 height 5
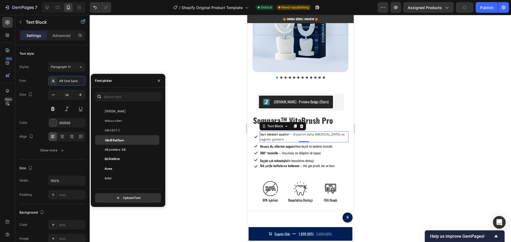
scroll to position [106, 0]
click at [124, 152] on div "Acme" at bounding box center [132, 151] width 54 height 5
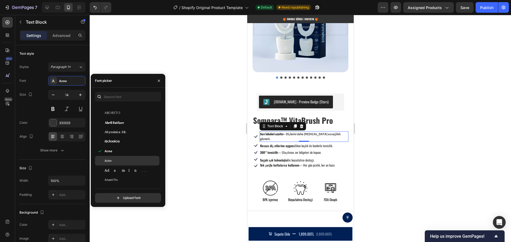
click at [120, 160] on div "Actor" at bounding box center [132, 161] width 54 height 5
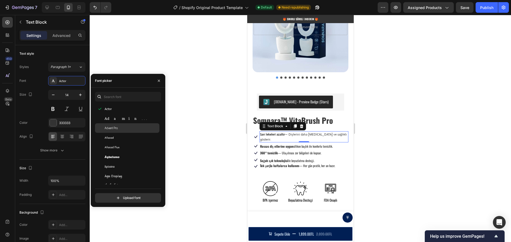
scroll to position [160, 0]
click at [120, 118] on div "Adamina" at bounding box center [127, 115] width 64 height 10
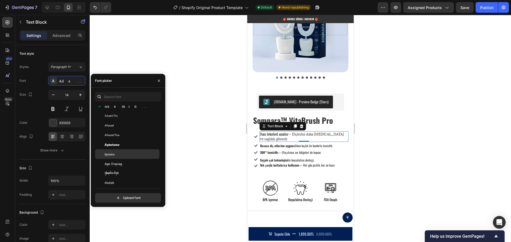
scroll to position [186, 0]
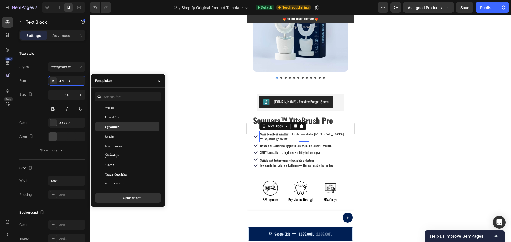
click at [121, 127] on div "Agbalumo" at bounding box center [132, 126] width 54 height 5
click at [126, 165] on div "Akatab" at bounding box center [132, 165] width 54 height 5
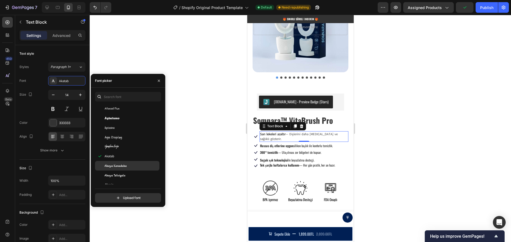
scroll to position [239, 0]
click at [122, 170] on div "[PERSON_NAME]" at bounding box center [132, 169] width 54 height 5
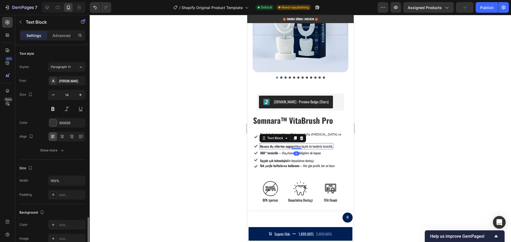
scroll to position [103, 0]
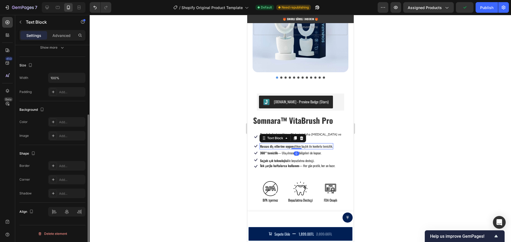
click at [287, 144] on strong "Hassas diş etlerine uygun" at bounding box center [276, 146] width 33 height 5
click at [7, 49] on icon at bounding box center [8, 50] width 4 height 4
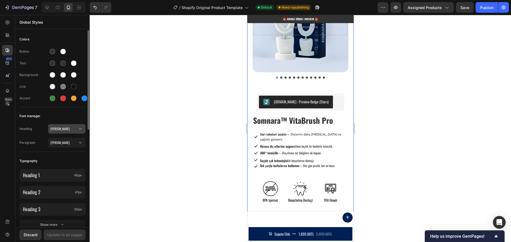
click at [60, 131] on span "[PERSON_NAME]" at bounding box center [64, 129] width 27 height 5
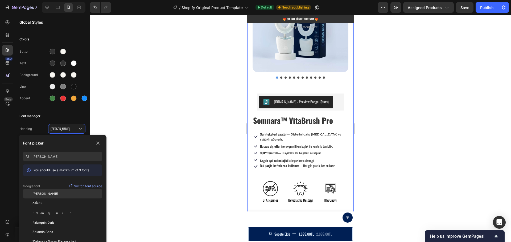
click at [44, 196] on span "[PERSON_NAME]" at bounding box center [45, 193] width 26 height 5
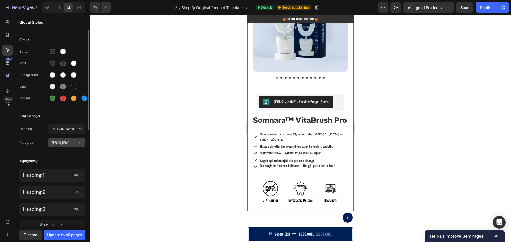
click at [66, 140] on div "[PERSON_NAME]" at bounding box center [67, 142] width 32 height 5
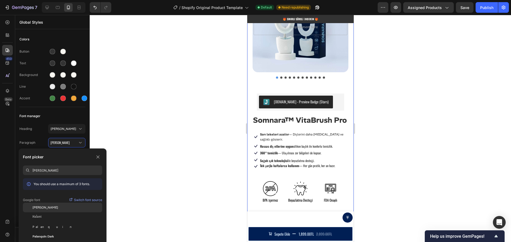
click at [55, 207] on div "[PERSON_NAME]" at bounding box center [67, 207] width 70 height 5
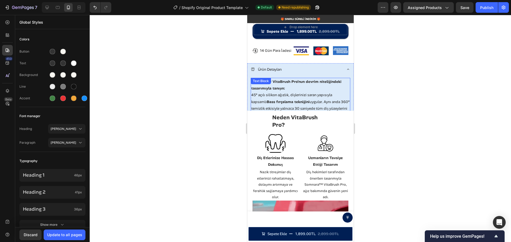
scroll to position [582, 0]
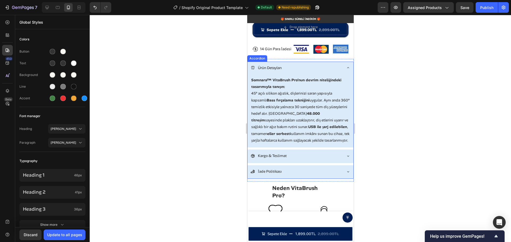
click at [278, 71] on p "Ürün Detayları" at bounding box center [269, 68] width 24 height 7
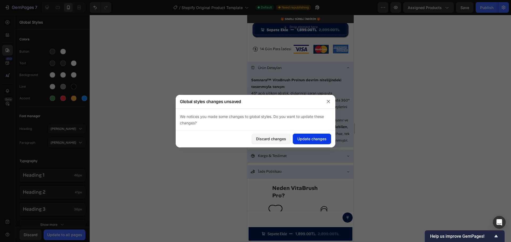
click at [315, 140] on div "Update changes" at bounding box center [311, 139] width 29 height 6
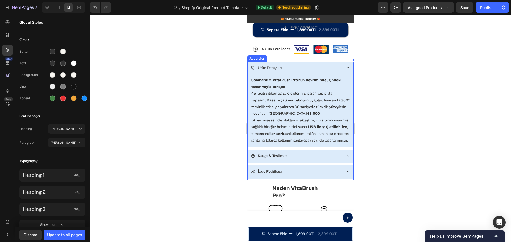
click at [271, 71] on p "Ürün Detayları" at bounding box center [269, 68] width 24 height 7
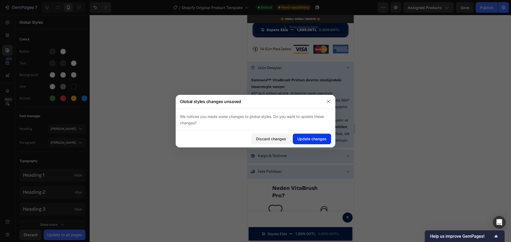
click at [313, 139] on div "Update changes" at bounding box center [311, 139] width 29 height 6
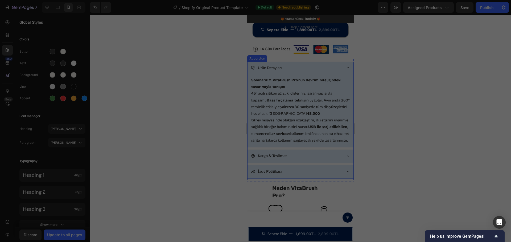
click at [268, 71] on p "Ürün Detayları" at bounding box center [269, 68] width 24 height 7
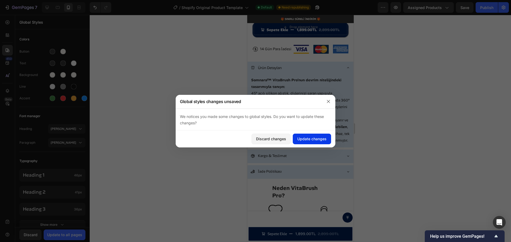
click at [311, 139] on div "Update changes" at bounding box center [311, 139] width 29 height 6
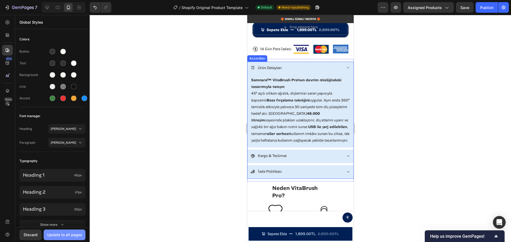
click at [64, 235] on div "Update to all pages" at bounding box center [64, 235] width 35 height 6
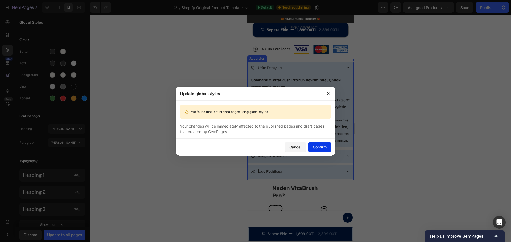
click at [319, 145] on div "Confirm" at bounding box center [320, 147] width 14 height 6
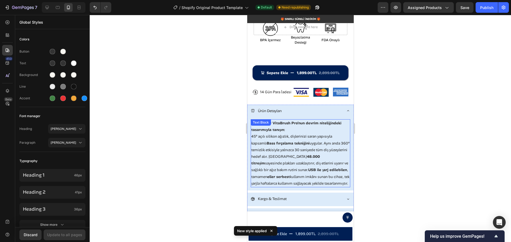
scroll to position [529, 0]
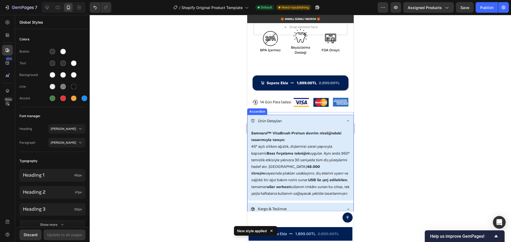
click at [278, 124] on p "Ürün Detayları" at bounding box center [269, 121] width 24 height 7
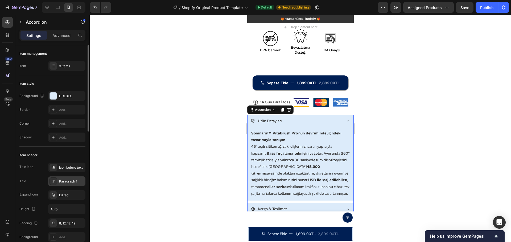
click at [70, 182] on div "Paragraph 1" at bounding box center [71, 181] width 25 height 5
click at [224, 143] on div at bounding box center [300, 128] width 421 height 227
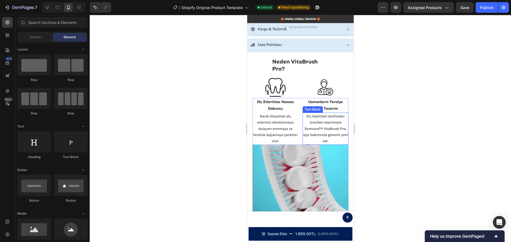
scroll to position [715, 0]
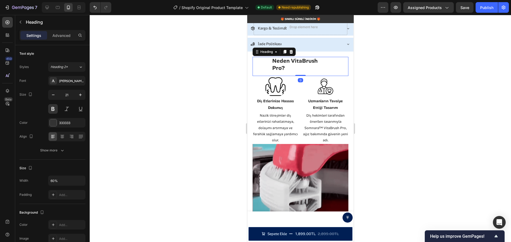
click at [288, 71] on strong "Neden VitaBrush Pro?" at bounding box center [294, 64] width 45 height 15
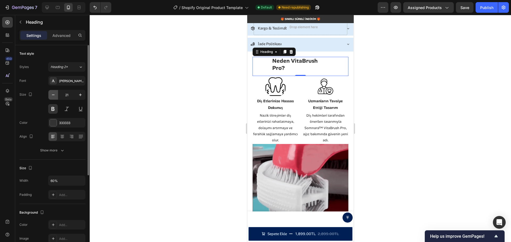
click at [50, 95] on button "button" at bounding box center [53, 95] width 10 height 10
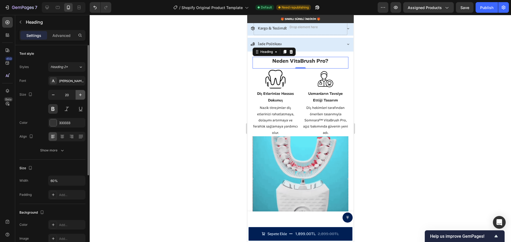
click at [78, 97] on icon "button" at bounding box center [80, 94] width 5 height 5
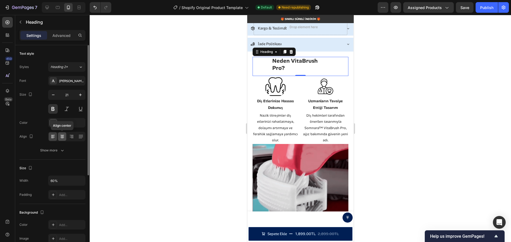
click at [65, 137] on icon at bounding box center [62, 136] width 5 height 5
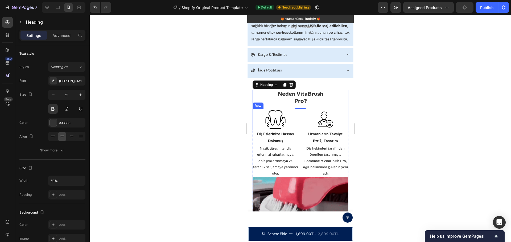
scroll to position [688, 0]
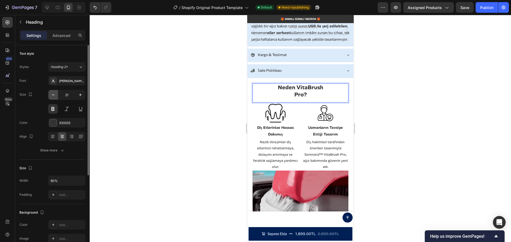
click at [52, 95] on icon "button" at bounding box center [53, 94] width 5 height 5
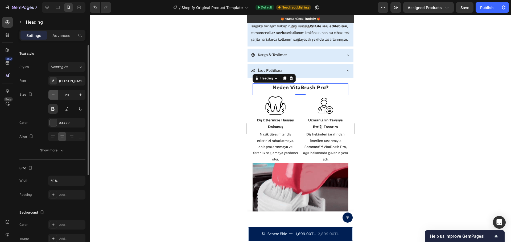
click at [52, 95] on icon "button" at bounding box center [53, 94] width 5 height 5
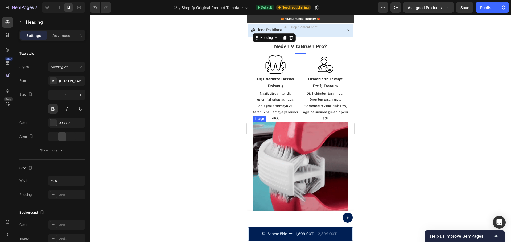
scroll to position [875, 0]
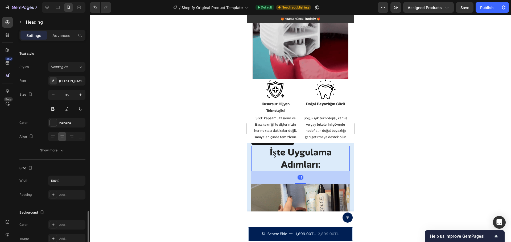
click at [301, 163] on strong "İşte Uygulama Adımları:" at bounding box center [300, 158] width 62 height 24
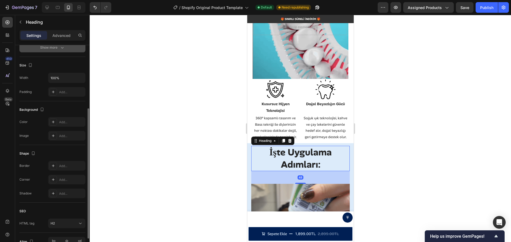
scroll to position [0, 0]
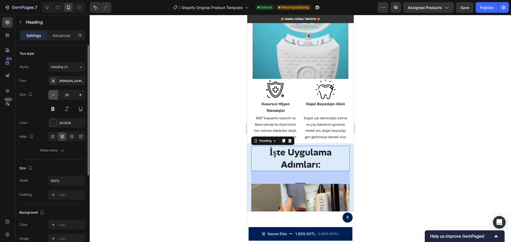
click at [55, 96] on icon "button" at bounding box center [53, 94] width 5 height 5
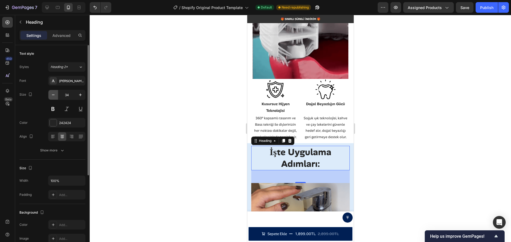
click at [55, 96] on icon "button" at bounding box center [53, 94] width 5 height 5
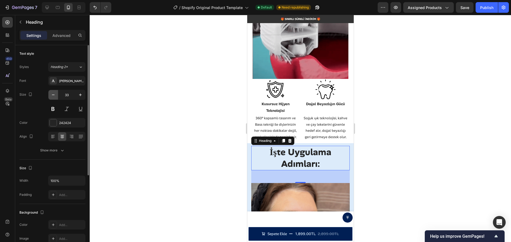
click at [55, 96] on icon "button" at bounding box center [53, 94] width 5 height 5
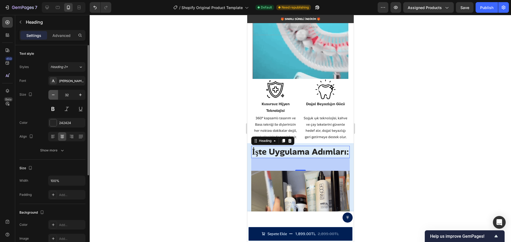
click at [55, 96] on icon "button" at bounding box center [53, 94] width 5 height 5
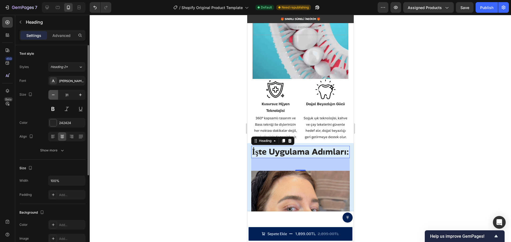
click at [55, 96] on icon "button" at bounding box center [53, 94] width 5 height 5
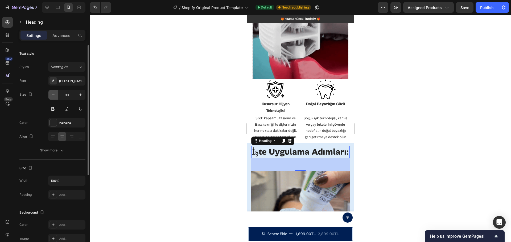
click at [55, 96] on icon "button" at bounding box center [53, 94] width 5 height 5
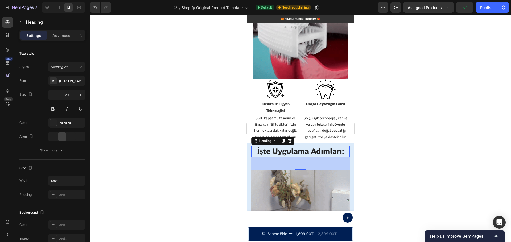
click at [287, 166] on div "48" at bounding box center [300, 163] width 98 height 13
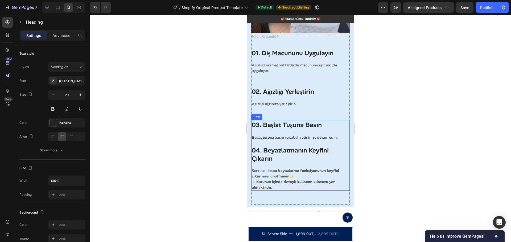
scroll to position [1114, 0]
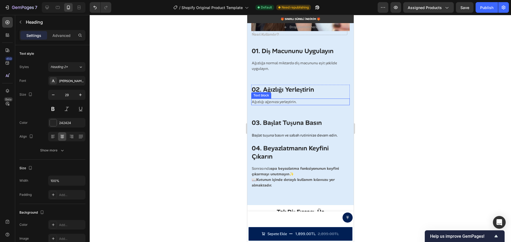
click at [274, 99] on p "Ağızlığı ağzınıza yerleştirin." at bounding box center [299, 102] width 97 height 6
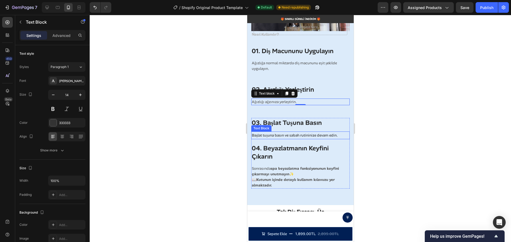
click at [267, 132] on p "Başlat tuşuna basın ve sabah rutininize devam edin." at bounding box center [299, 135] width 97 height 7
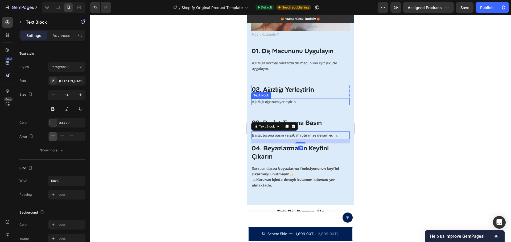
click at [268, 99] on p "Ağızlığı ağzınıza yerleştirin." at bounding box center [299, 102] width 97 height 6
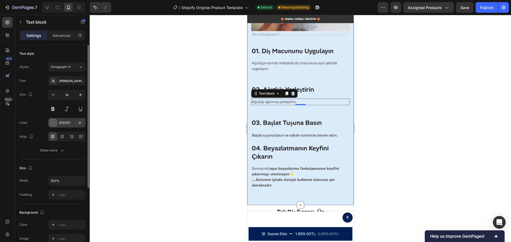
click at [64, 122] on div "575757" at bounding box center [66, 123] width 15 height 5
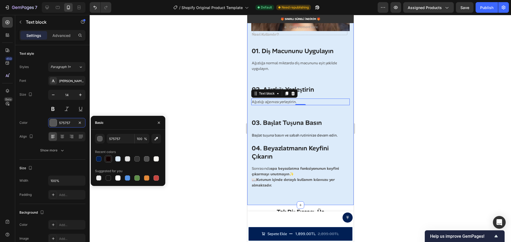
click at [110, 159] on div at bounding box center [108, 158] width 5 height 5
click at [136, 160] on div at bounding box center [136, 158] width 5 height 5
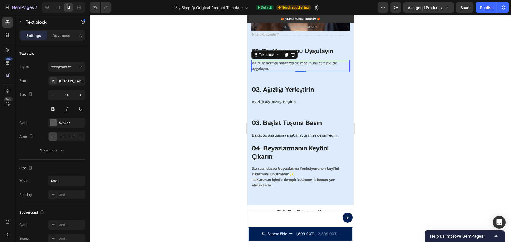
click at [273, 60] on p "Ağızlığa normal miktarda diş macununu eşit şekilde uygulayın." at bounding box center [299, 65] width 97 height 11
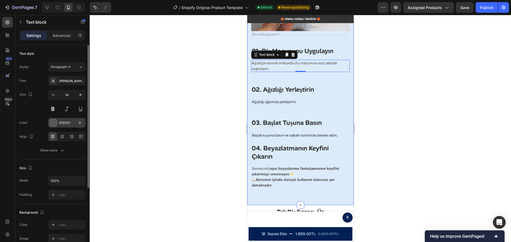
click at [64, 123] on div "575757" at bounding box center [66, 123] width 15 height 5
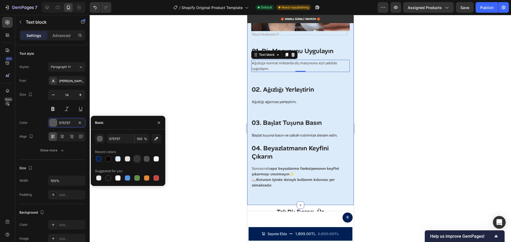
click at [137, 159] on div at bounding box center [136, 158] width 5 height 5
click at [206, 89] on div at bounding box center [300, 128] width 421 height 227
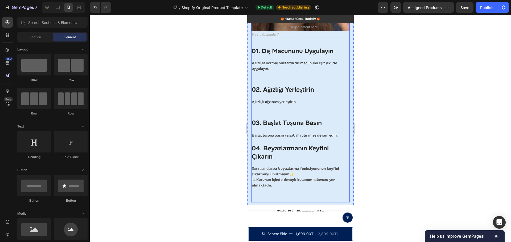
click at [282, 109] on div "Nasıl Kullanılır? Text block 01. Diş Macununu Uygulayın Heading Ağızlığa normal…" at bounding box center [300, 116] width 98 height 170
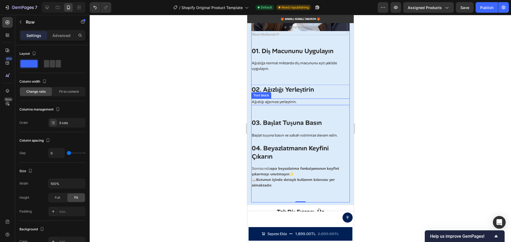
click at [278, 99] on p "Ağızlığı ağzınıza yerleştirin." at bounding box center [299, 102] width 97 height 6
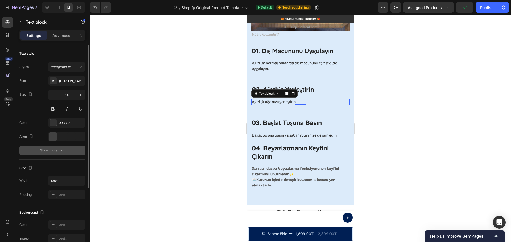
click at [53, 150] on div "Show more" at bounding box center [52, 150] width 25 height 5
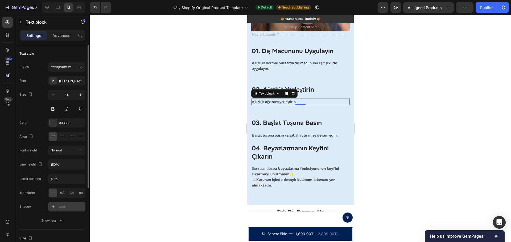
scroll to position [27, 0]
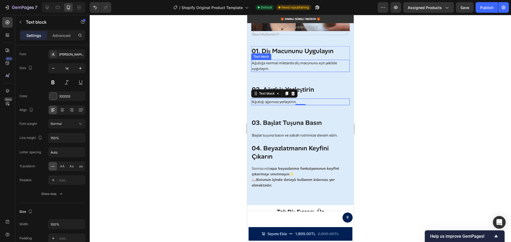
click at [265, 64] on p "Ağızlığa normal miktarda diş macununu eşit şekilde uygulayın." at bounding box center [299, 65] width 97 height 11
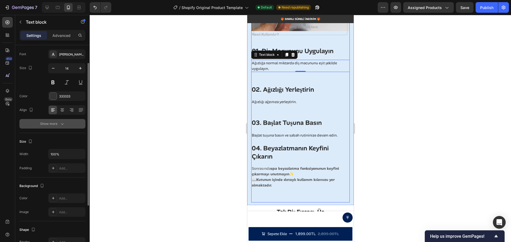
click at [46, 127] on button "Show more" at bounding box center [52, 124] width 66 height 10
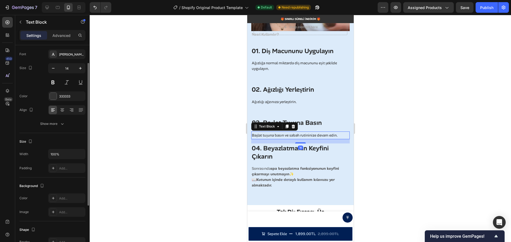
drag, startPoint x: 266, startPoint y: 131, endPoint x: 485, endPoint y: 152, distance: 220.7
click at [266, 132] on p "Başlat tuşuna basın ve sabah rutininize devam edin." at bounding box center [299, 135] width 97 height 7
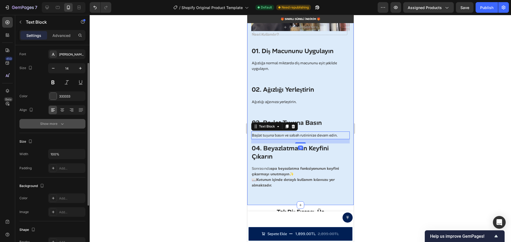
click at [62, 123] on icon "button" at bounding box center [62, 123] width 5 height 5
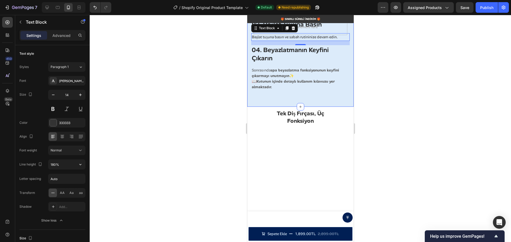
scroll to position [27, 0]
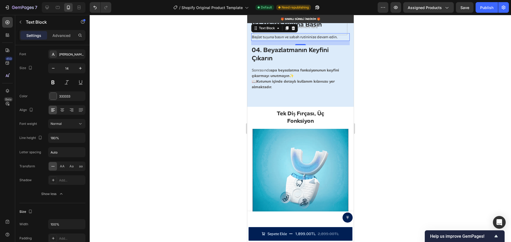
click at [267, 6] on p "Ağızlığı ağzınıza yerleştirin." at bounding box center [299, 4] width 97 height 6
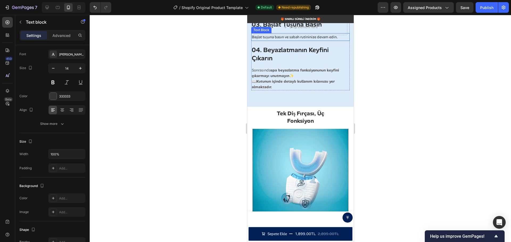
click at [273, 40] on p "Başlat tuşuna basın ve sabah rutininize devam edin." at bounding box center [299, 37] width 97 height 7
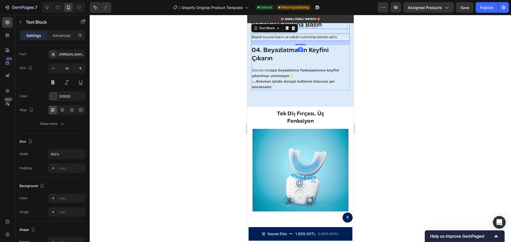
click at [310, 29] on h3 "03. Başlat Tuşuna Basın" at bounding box center [300, 24] width 98 height 9
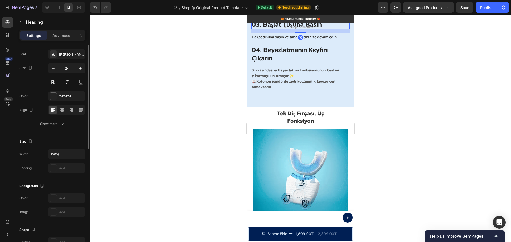
scroll to position [0, 0]
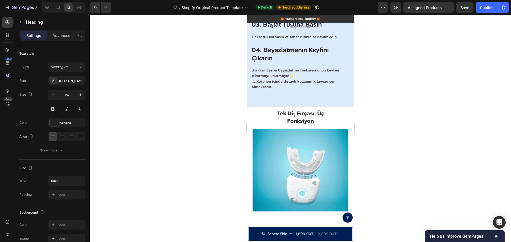
click at [283, 6] on p "Ağızlığı ağzınıza yerleştirin." at bounding box center [299, 4] width 97 height 6
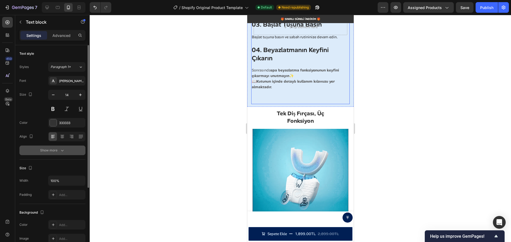
click at [55, 151] on div "Show more" at bounding box center [52, 150] width 25 height 5
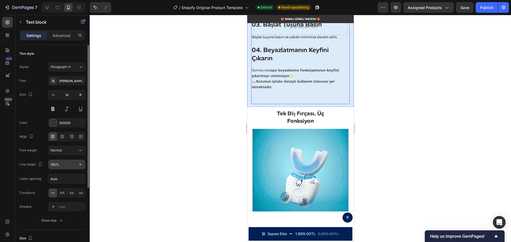
click at [66, 168] on input "150%" at bounding box center [66, 165] width 37 height 10
click at [84, 164] on button "button" at bounding box center [81, 165] width 10 height 10
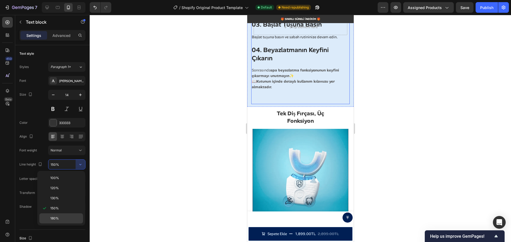
click at [69, 217] on p "180%" at bounding box center [65, 218] width 30 height 5
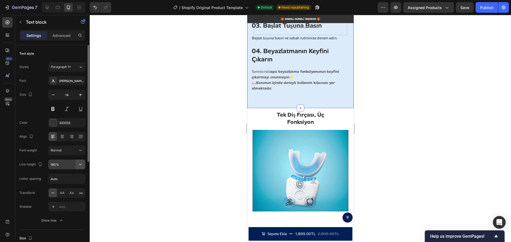
click at [82, 165] on icon "button" at bounding box center [80, 164] width 5 height 5
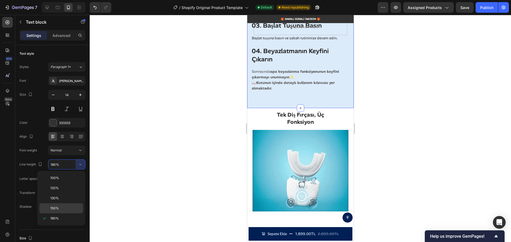
click at [61, 209] on p "150%" at bounding box center [65, 208] width 30 height 5
type input "150%"
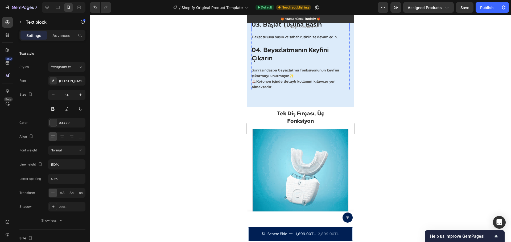
click at [302, 29] on h3 "03. Başlat Tuşuna Basın" at bounding box center [300, 24] width 98 height 9
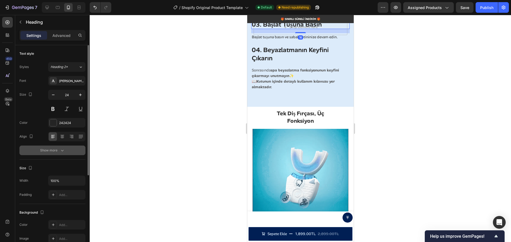
click at [55, 152] on div "Show more" at bounding box center [52, 150] width 25 height 5
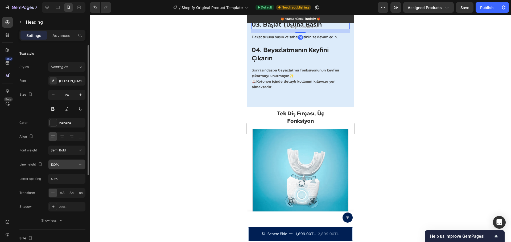
click at [74, 165] on input "130%" at bounding box center [66, 165] width 37 height 10
click at [81, 166] on icon "button" at bounding box center [80, 164] width 5 height 5
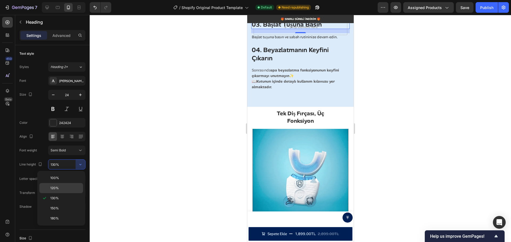
click at [64, 189] on p "120%" at bounding box center [65, 188] width 30 height 5
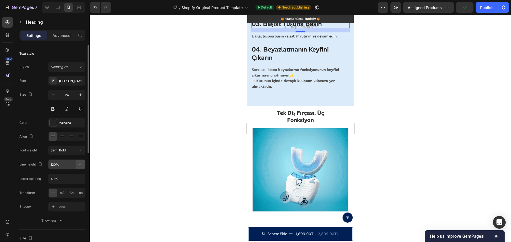
click at [81, 164] on icon "button" at bounding box center [80, 164] width 5 height 5
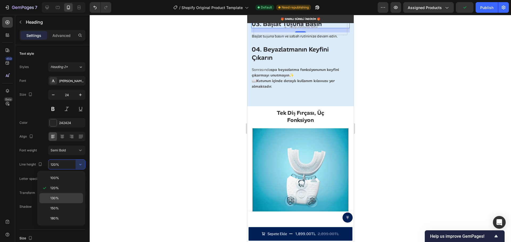
click at [65, 195] on div "130%" at bounding box center [61, 198] width 44 height 10
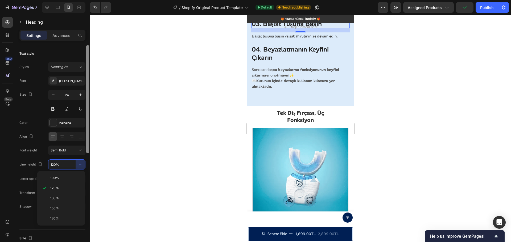
type input "130%"
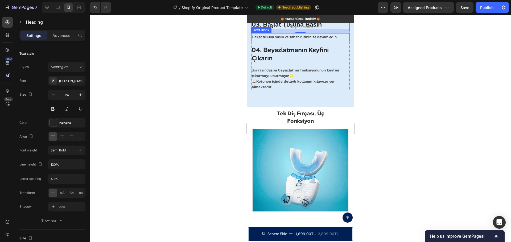
click at [303, 40] on p "Başlat tuşuna basın ve sabah rutininize devam edin." at bounding box center [299, 37] width 97 height 7
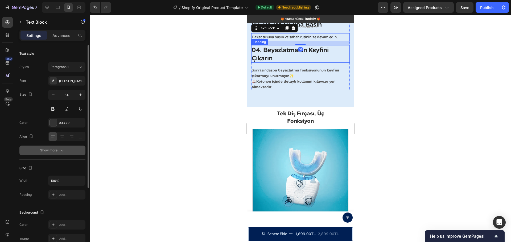
click at [61, 151] on icon "button" at bounding box center [62, 151] width 3 height 2
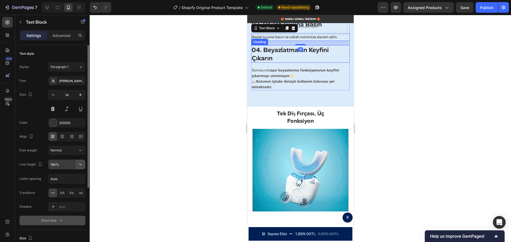
click at [80, 163] on icon "button" at bounding box center [80, 164] width 5 height 5
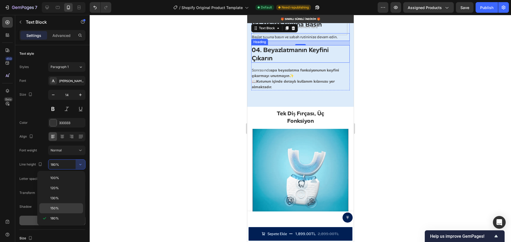
click at [57, 208] on span "150%" at bounding box center [54, 208] width 9 height 5
type input "150%"
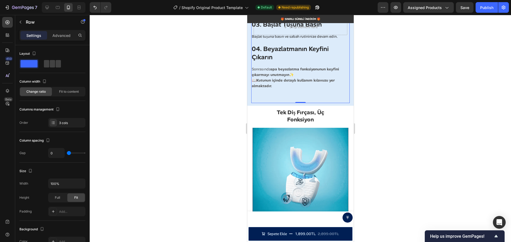
click at [312, 102] on div "Nasıl Kullanılır? Text block 01. Diş Macununu Uygulayın Heading Ağızlığa normal…" at bounding box center [300, 17] width 98 height 169
click at [313, 29] on h3 "03. Başlat Tuşuna Basın" at bounding box center [300, 24] width 98 height 9
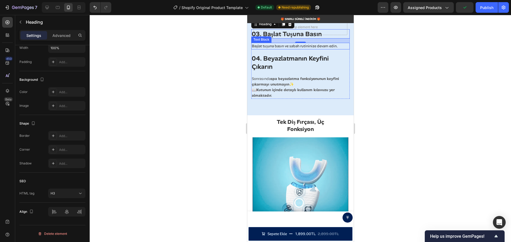
scroll to position [1061, 0]
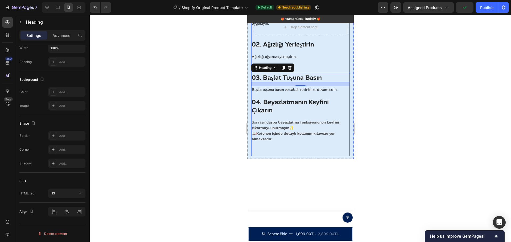
click at [289, 127] on div "Nasıl Kullanılır? Text block 01. Diş Macununu Uygulayın Heading Ağızlığa normal…" at bounding box center [300, 70] width 98 height 169
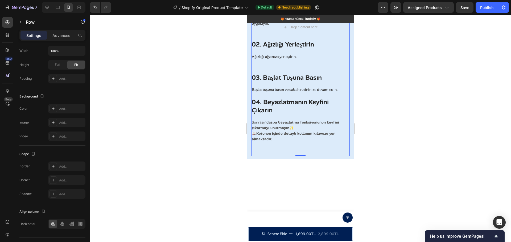
scroll to position [0, 0]
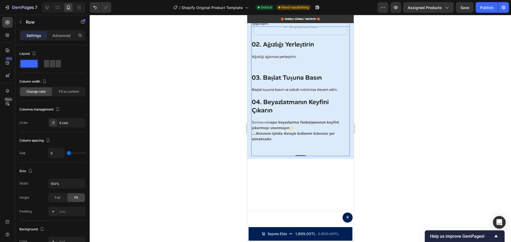
click at [264, 26] on p "Ağızlığa normal miktarda diş macununu eşit şekilde uygulayın." at bounding box center [299, 20] width 97 height 11
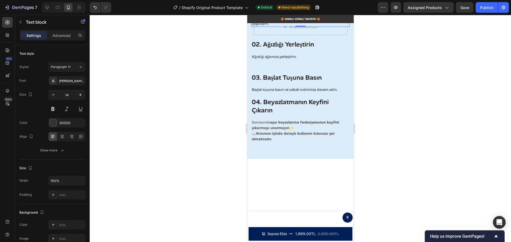
click at [264, 26] on p "Ağızlığa normal miktarda diş macununu eşit şekilde uygulayın." at bounding box center [299, 20] width 97 height 11
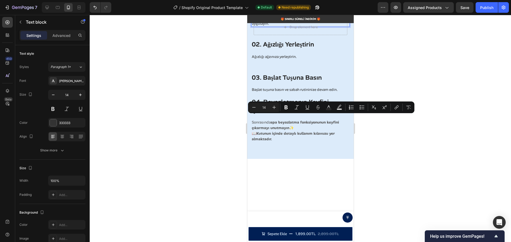
click at [274, 26] on p "Ağızlığa normal miktarda diş macununu eşit şekilde uygulayın." at bounding box center [299, 20] width 97 height 11
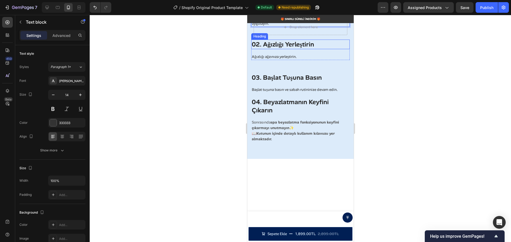
click at [275, 49] on h3 "02. Ağızlığı Yerleştirin" at bounding box center [300, 44] width 98 height 9
click at [292, 26] on p "Ağızlığa normal miktarda diş macununu eşit şekilde uygulayın." at bounding box center [299, 20] width 97 height 11
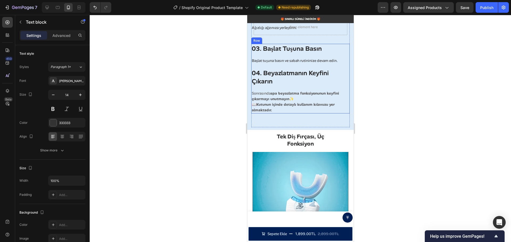
scroll to position [1087, 0]
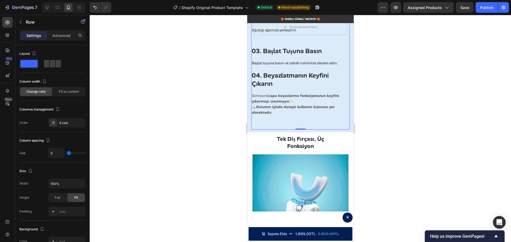
click at [272, 129] on div "Nasıl Kullanılır? Text block 01. Diş Macununu Uygulayın Heading Ağızlığa normal…" at bounding box center [300, 43] width 98 height 169
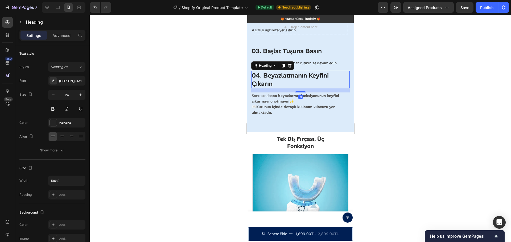
click at [288, 88] on h3 "04. Beyazlatmanın Keyfini Çıkarın" at bounding box center [300, 80] width 98 height 18
click at [287, 56] on h3 "03. Başlat Tuşuna Basın" at bounding box center [300, 50] width 98 height 9
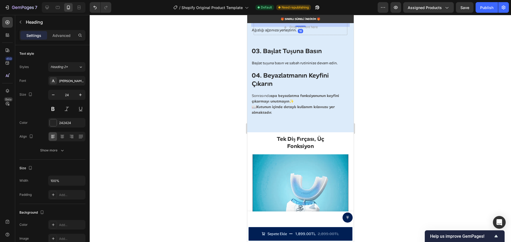
click at [287, 22] on h3 "02. Ağızlığı Yerleştirin" at bounding box center [300, 17] width 98 height 9
click at [274, 33] on p "Ağızlığı ağzınıza yerleştirin." at bounding box center [299, 30] width 97 height 6
click at [276, 66] on p "Başlat tuşuna basın ve sabah rutininize devam edin." at bounding box center [299, 63] width 97 height 6
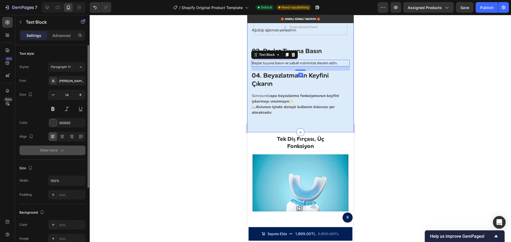
click at [49, 151] on div "Show more" at bounding box center [52, 150] width 25 height 5
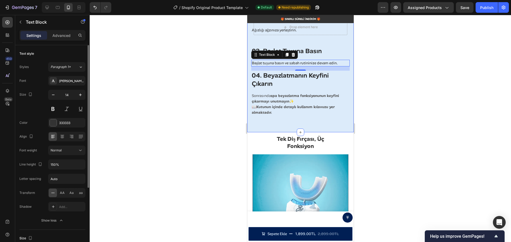
scroll to position [27, 0]
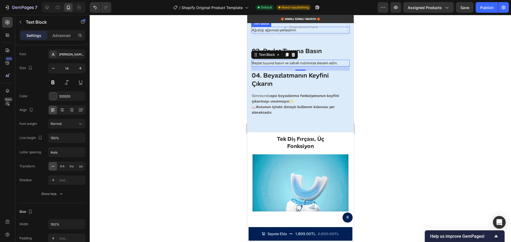
click at [271, 33] on p "Ağızlığı ağzınıza yerleştirin." at bounding box center [299, 30] width 97 height 6
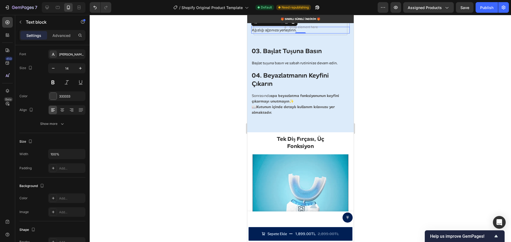
click at [318, 22] on h3 "02. Ağızlığı Yerleştirin" at bounding box center [300, 17] width 98 height 9
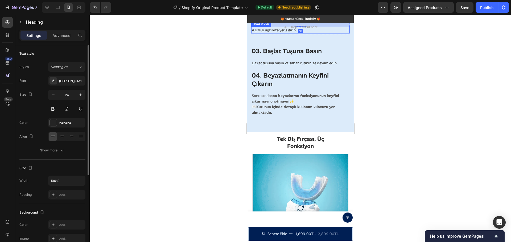
click at [330, 33] on p "Ağızlığı ağzınıza yerleştirin." at bounding box center [299, 30] width 97 height 6
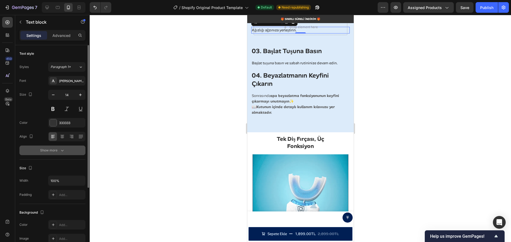
click at [55, 152] on div "Show more" at bounding box center [52, 150] width 25 height 5
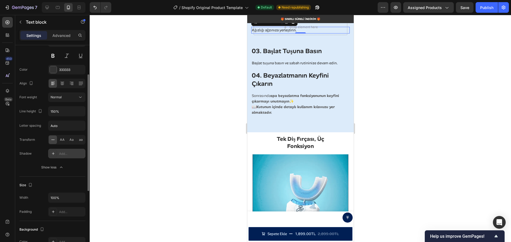
scroll to position [80, 0]
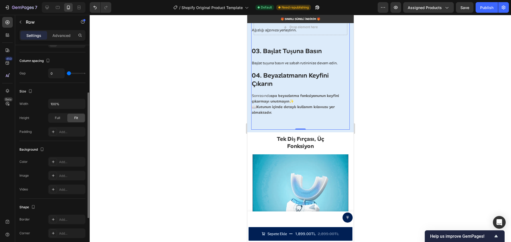
click at [270, 129] on div "Nasıl Kullanılır? Text block 01. Diş Macununu Uygulayın Heading Ağızlığa normal…" at bounding box center [300, 43] width 98 height 169
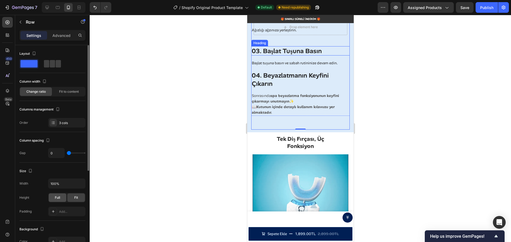
scroll to position [27, 0]
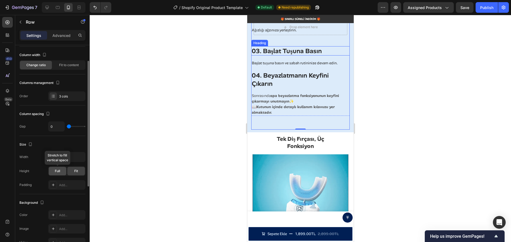
click at [60, 173] on div "Full" at bounding box center [58, 171] width 18 height 9
click at [73, 172] on div "Fit" at bounding box center [76, 171] width 18 height 9
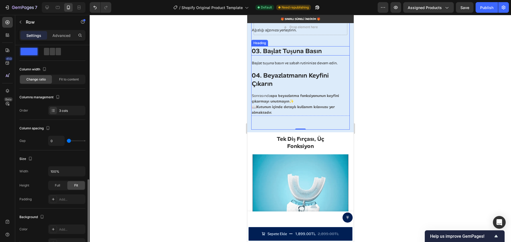
scroll to position [0, 0]
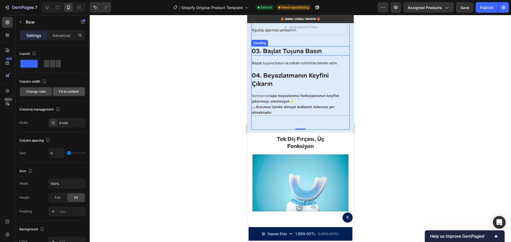
click at [66, 92] on span "Fit to content" at bounding box center [69, 91] width 20 height 5
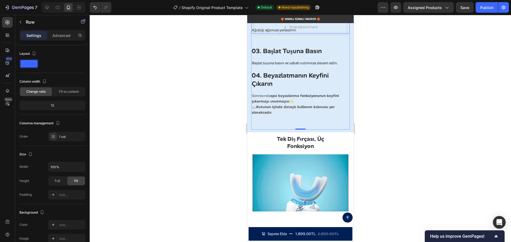
click at [286, 33] on div "02. Ağızlığı Yerleştirin Heading Ağızlığı ağzınıza yerleştirin. Text block" at bounding box center [300, 23] width 98 height 20
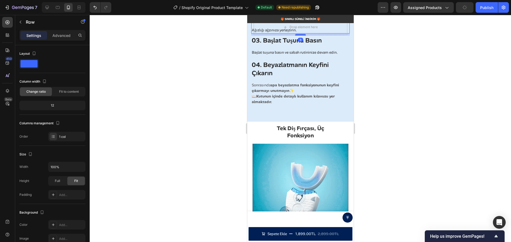
drag, startPoint x: 296, startPoint y: 140, endPoint x: 298, endPoint y: 129, distance: 10.8
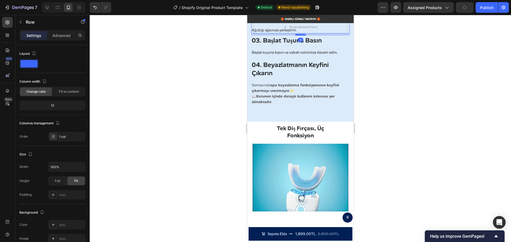
click at [298, 36] on div at bounding box center [300, 35] width 11 height 2
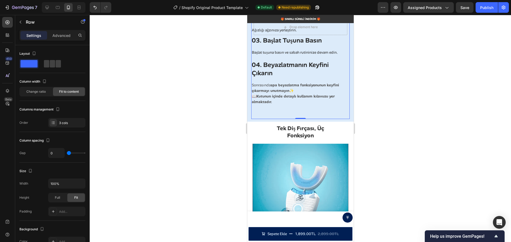
click at [299, 101] on div "Nasıl Kullanılır? Text block 01. Diş Macununu Uygulayın Heading Ağızlığa normal…" at bounding box center [300, 38] width 98 height 159
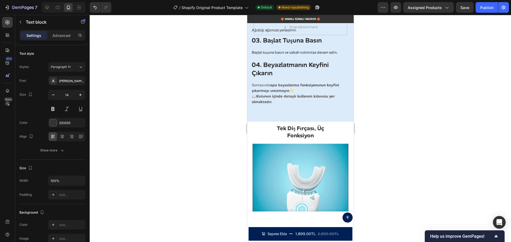
click at [284, 22] on h3 "02. Ağızlığı Yerleştirin" at bounding box center [300, 17] width 98 height 9
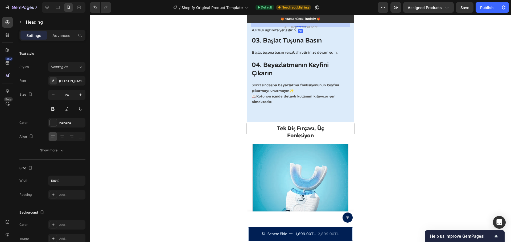
click at [300, 1] on div at bounding box center [300, 0] width 11 height 2
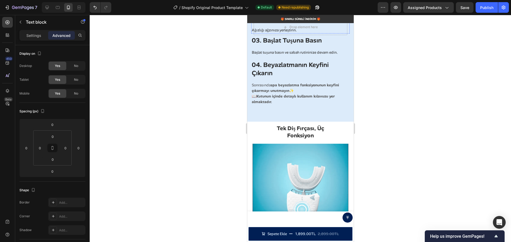
click at [286, 22] on h3 "02. Ağızlığı Yerleştirin" at bounding box center [300, 17] width 98 height 9
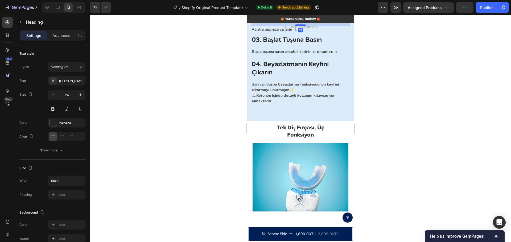
click at [300, 26] on div at bounding box center [300, 25] width 11 height 2
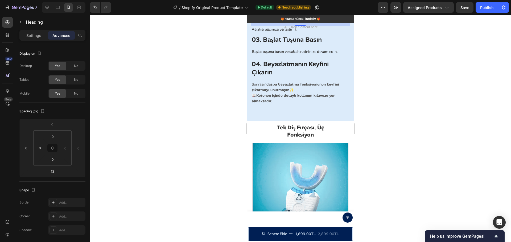
drag, startPoint x: 298, startPoint y: 94, endPoint x: 300, endPoint y: 87, distance: 7.0
click at [268, 104] on div "Nasıl Kullanılır? Text block 01. Diş Macununu Uygulayın Heading Ağızlığa normal…" at bounding box center [300, 38] width 98 height 158
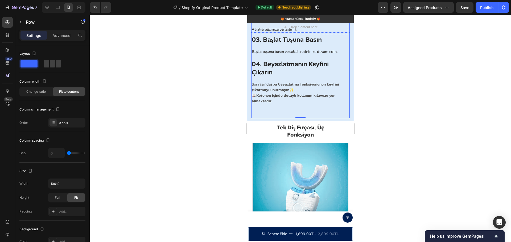
click at [267, 22] on h3 "02. Ağızlığı Yerleştirin" at bounding box center [300, 17] width 98 height 9
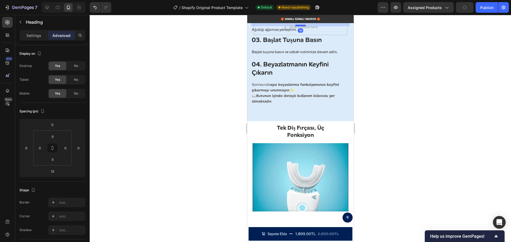
click at [299, 26] on div at bounding box center [300, 26] width 11 height 2
type input "14"
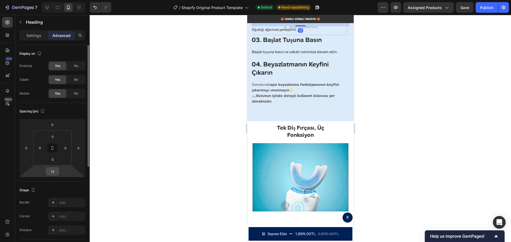
click at [53, 172] on input "14" at bounding box center [52, 172] width 11 height 8
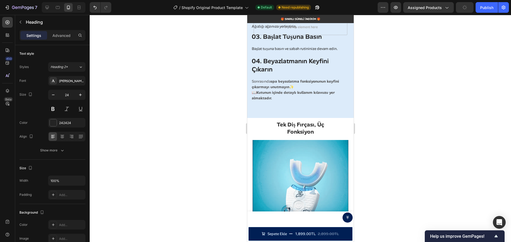
drag, startPoint x: 300, startPoint y: 82, endPoint x: 301, endPoint y: 79, distance: 3.3
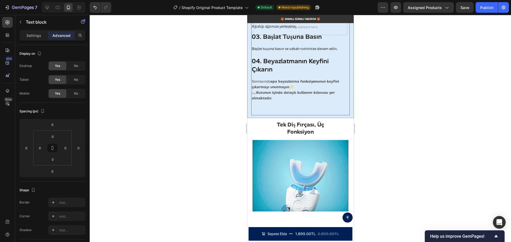
drag, startPoint x: 297, startPoint y: 90, endPoint x: 297, endPoint y: 92, distance: 2.7
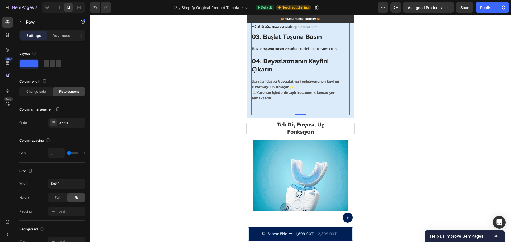
click at [291, 99] on div "Nasıl Kullanılır? Text block 01. Diş Macununu Uygulayın Heading Ağızlığa normal…" at bounding box center [300, 36] width 98 height 155
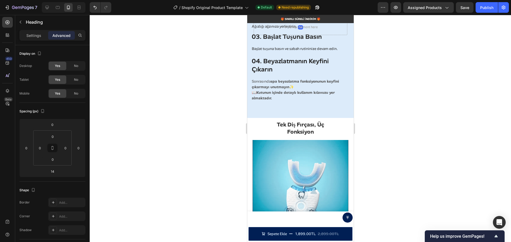
click at [280, 19] on h3 "02. Ağızlığı Yerleştirin" at bounding box center [300, 14] width 98 height 9
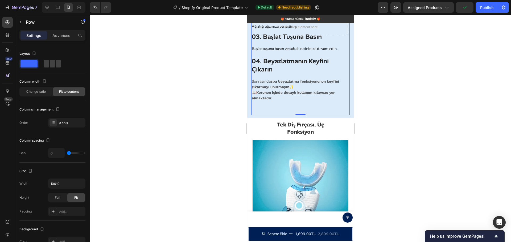
click at [331, 95] on div "Nasıl Kullanılır? Text block 01. Diş Macununu Uygulayın Heading Ağızlığa normal…" at bounding box center [300, 36] width 98 height 155
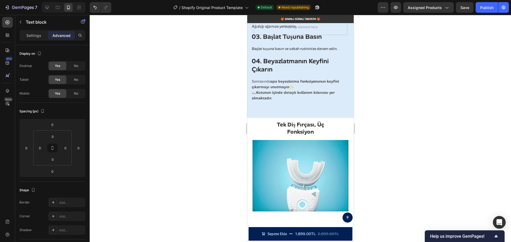
drag, startPoint x: 297, startPoint y: 90, endPoint x: 296, endPoint y: 84, distance: 6.4
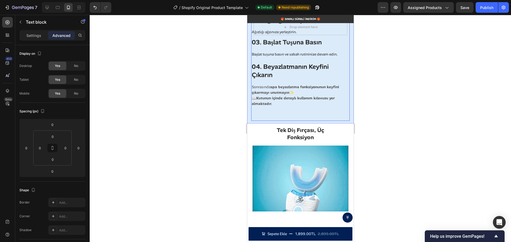
click at [281, 103] on div "Nasıl Kullanılır? Text block 01. Diş Macununu Uygulayın Heading Ağızlığa normal…" at bounding box center [300, 39] width 98 height 161
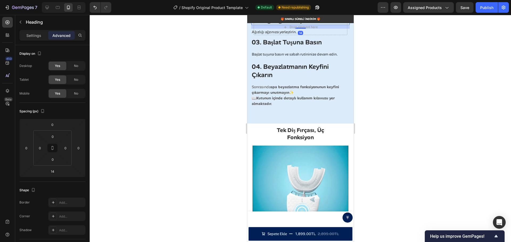
click at [277, 25] on h3 "02. Ağızlığı Yerleştirin" at bounding box center [300, 19] width 98 height 9
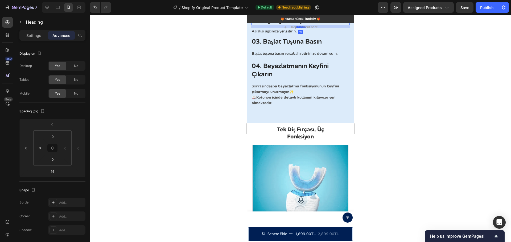
drag, startPoint x: 295, startPoint y: 122, endPoint x: 300, endPoint y: 121, distance: 4.3
click at [300, 28] on div at bounding box center [300, 27] width 11 height 2
type input "11"
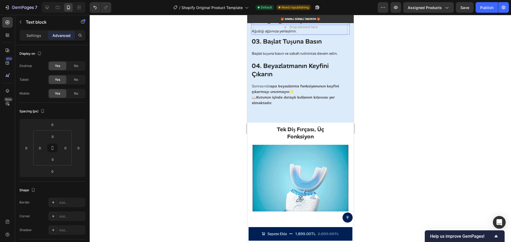
click at [295, 25] on h3 "02. Ağızlığı Yerleştirin" at bounding box center [300, 19] width 98 height 9
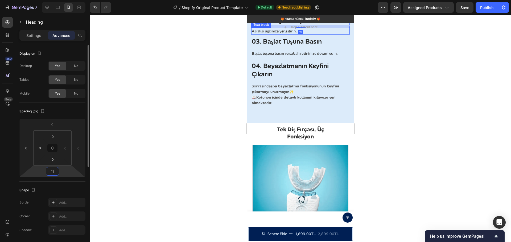
click at [53, 172] on input "11" at bounding box center [52, 172] width 11 height 8
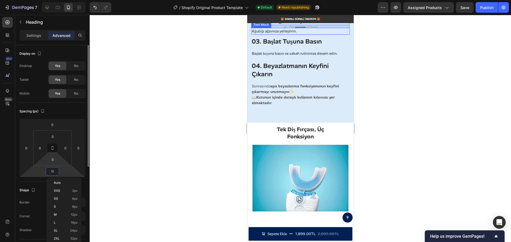
type input "4"
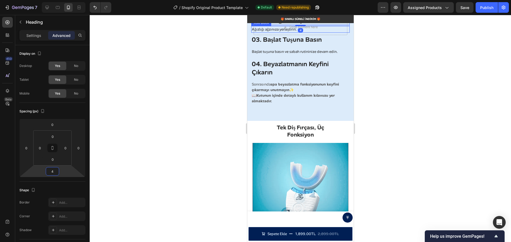
click at [256, 32] on p "Ağızlığı ağzınıza yerleştirin." at bounding box center [299, 30] width 97 height 6
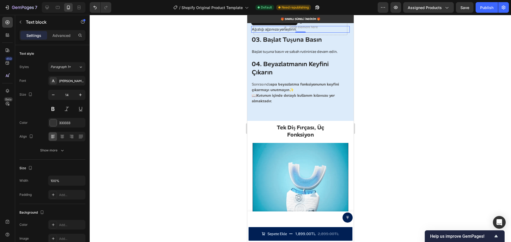
click at [251, 32] on p "Ağızlığı ağzınıza yerleştirin." at bounding box center [299, 30] width 97 height 6
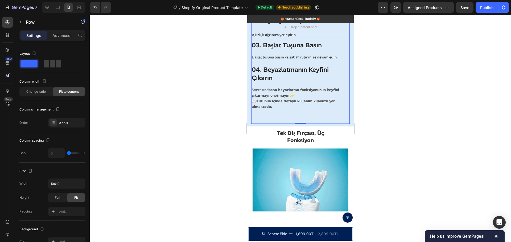
click at [335, 101] on div "Nasıl Kullanılır? Text block 01. Diş Macununu Uygulayın Heading Ağızlığa normal…" at bounding box center [300, 41] width 98 height 164
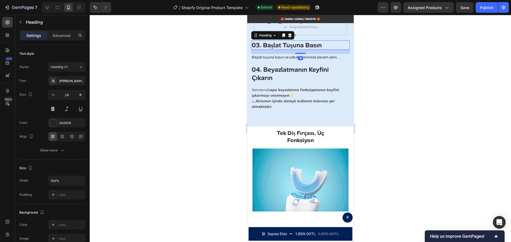
click at [286, 50] on h3 "03. Başlat Tuşuna Basın" at bounding box center [300, 44] width 98 height 9
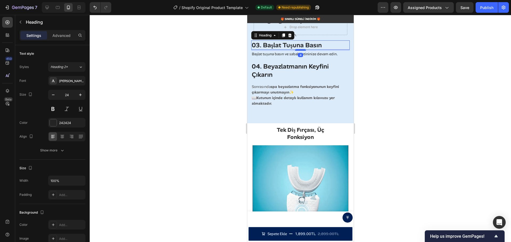
drag, startPoint x: 299, startPoint y: 147, endPoint x: 299, endPoint y: 144, distance: 3.2
click at [299, 51] on div at bounding box center [300, 50] width 11 height 2
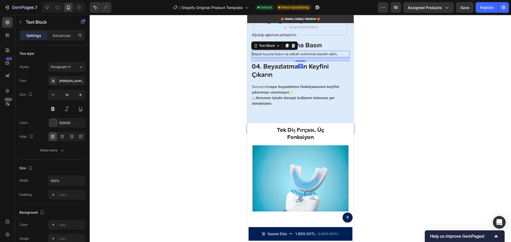
click at [265, 57] on p "Başlat tuşuna basın ve sabah rutininize devam edin." at bounding box center [299, 54] width 97 height 6
click at [252, 57] on p "Başlat tuşuna basın ve sabah rutininize devam edin." at bounding box center [299, 54] width 97 height 6
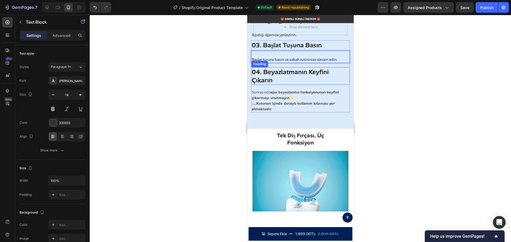
click at [286, 85] on h3 "04. Beyazlatmanın Keyfini Çıkarın" at bounding box center [300, 76] width 98 height 18
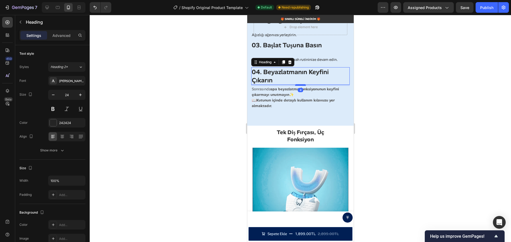
drag, startPoint x: 298, startPoint y: 183, endPoint x: 298, endPoint y: 180, distance: 2.7
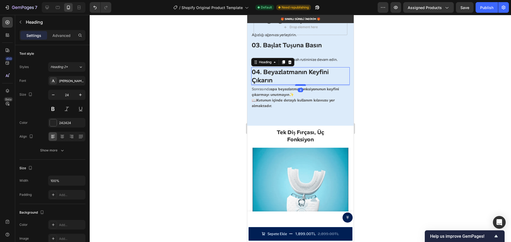
click at [298, 86] on div at bounding box center [300, 85] width 11 height 2
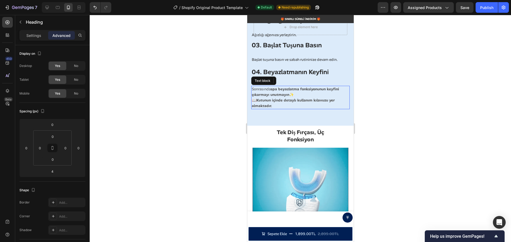
click at [254, 98] on p "Sonrasında spa beyazlatma fonksiyonunun keyfini çıkarmayı unutmayın ✨" at bounding box center [299, 91] width 97 height 11
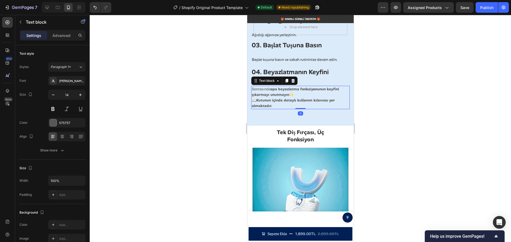
click at [252, 98] on p "Sonrasında spa beyazlatma fonksiyonunun keyfini çıkarmayı unutmayın ✨" at bounding box center [299, 91] width 97 height 11
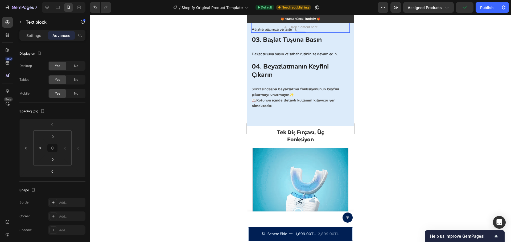
click at [256, 33] on div "Ağızlığı ağzınıza yerleştirin." at bounding box center [300, 26] width 98 height 12
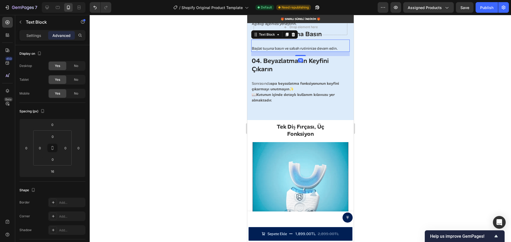
click at [252, 51] on p "Başlat tuşuna basın ve sabah rutininize devam edin." at bounding box center [299, 49] width 97 height 6
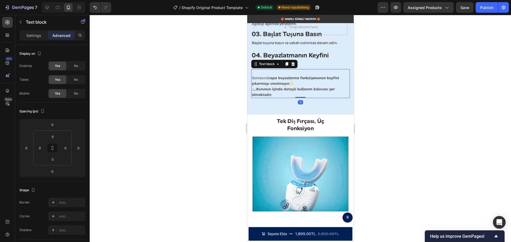
click at [253, 86] on p "Sonrasında spa beyazlatma fonksiyonunun keyfini çıkarmayı unutmayın ✨" at bounding box center [299, 80] width 97 height 11
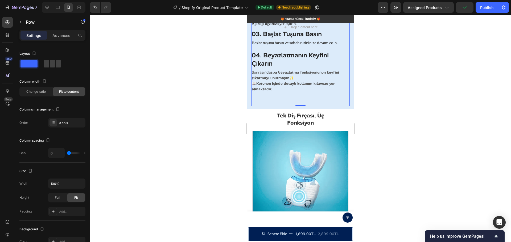
click at [338, 102] on div "Nasıl Kullanılır? Text block 01. Diş Macununu Uygulayın Heading Ağızlığa normal…" at bounding box center [300, 32] width 98 height 146
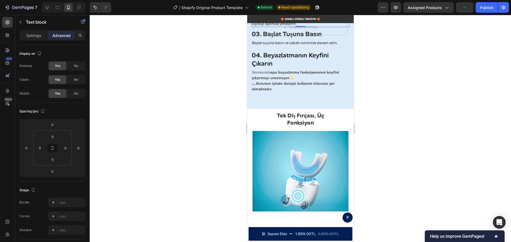
click at [313, 27] on p "Ağızlığı ağzınıza yerleştirin." at bounding box center [299, 24] width 97 height 6
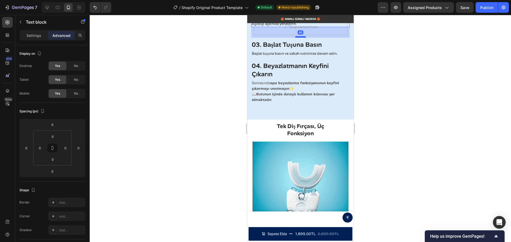
drag, startPoint x: 298, startPoint y: 121, endPoint x: 298, endPoint y: 132, distance: 10.6
click at [298, 38] on div at bounding box center [300, 37] width 11 height 2
type input "40"
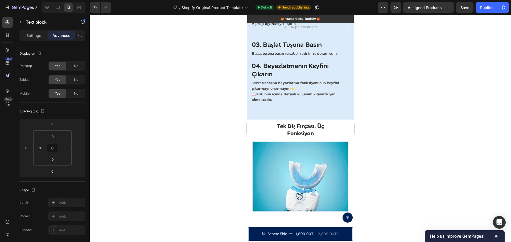
drag, startPoint x: 298, startPoint y: 91, endPoint x: 300, endPoint y: 84, distance: 7.2
click at [286, 19] on h3 "02. Ağızlığı Yerleştirin" at bounding box center [300, 14] width 98 height 9
click at [34, 34] on p "Settings" at bounding box center [33, 36] width 15 height 6
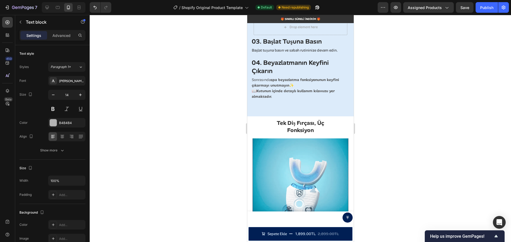
drag, startPoint x: 297, startPoint y: 68, endPoint x: 296, endPoint y: 65, distance: 3.4
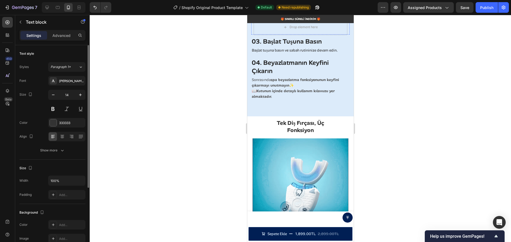
click at [282, 16] on h3 "02. Ağızlığı Yerleştirin" at bounding box center [300, 11] width 98 height 9
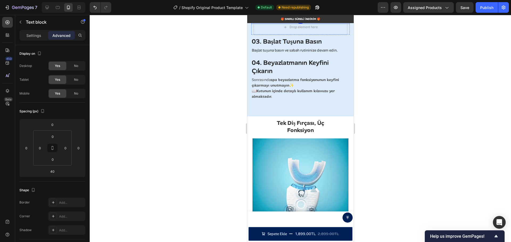
click at [276, 23] on p "Ağızlığı ağzınıza yerleştirin." at bounding box center [299, 21] width 97 height 6
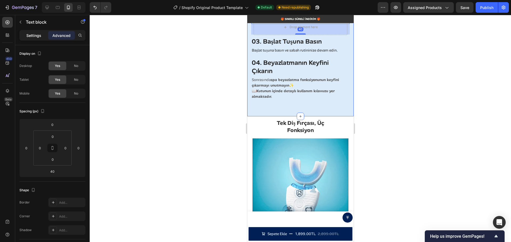
click at [28, 36] on p "Settings" at bounding box center [33, 36] width 15 height 6
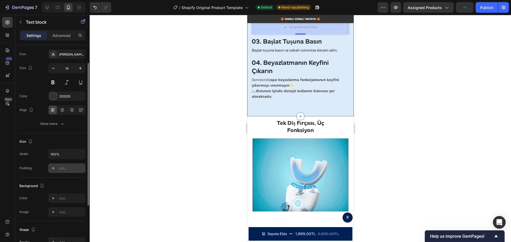
scroll to position [53, 0]
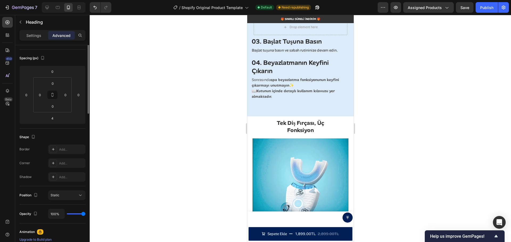
scroll to position [0, 0]
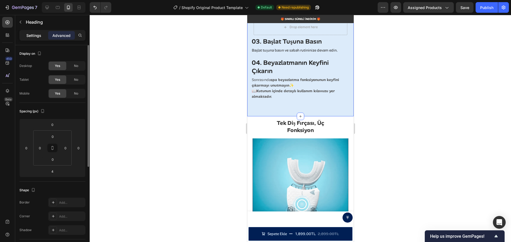
click at [26, 36] on div "Settings" at bounding box center [33, 35] width 27 height 9
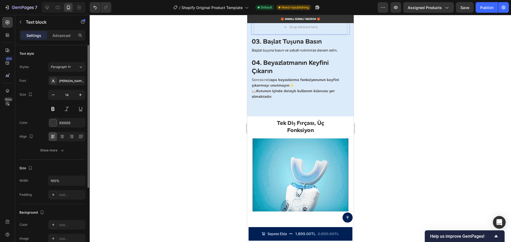
click at [277, 16] on h3 "02. Ağızlığı Yerleştirin" at bounding box center [300, 11] width 98 height 9
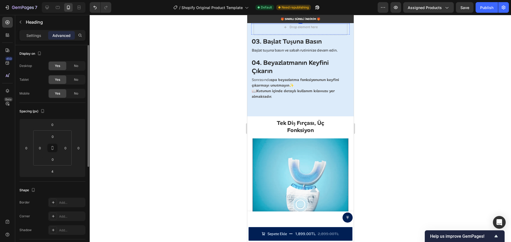
click at [276, 23] on p "Ağızlığı ağzınıza yerleştirin." at bounding box center [299, 21] width 97 height 6
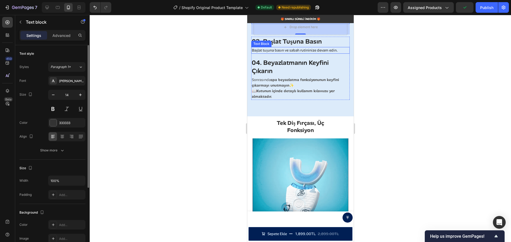
click at [273, 53] on p "Başlat tuşuna basın ve sabah rutininize devam edin." at bounding box center [299, 51] width 97 height 6
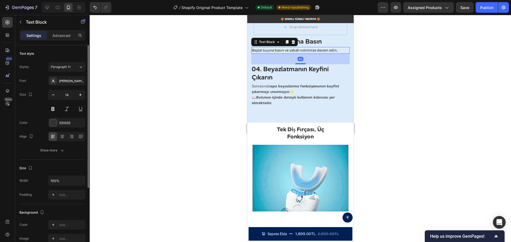
drag, startPoint x: 293, startPoint y: 151, endPoint x: 291, endPoint y: 157, distance: 6.2
click at [291, 54] on div "40" at bounding box center [300, 54] width 98 height 0
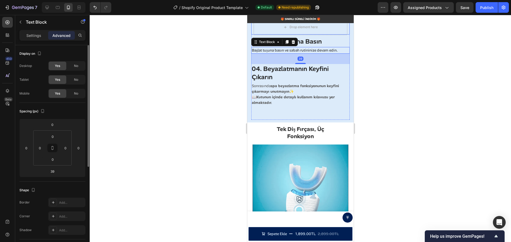
click at [320, 34] on div "02. Ağızlığı Yerleştirin Heading Ağızlığı ağzınıza yerleştirin. Text block" at bounding box center [300, 21] width 98 height 28
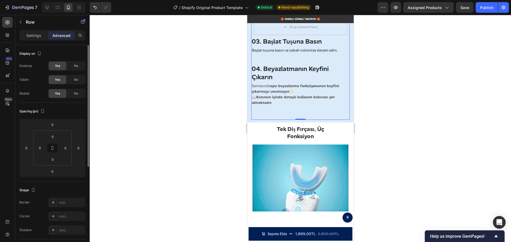
click at [303, 91] on div "Nasıl Kullanılır? Text block 01. Diş Macununu Uygulayın Heading Ağızlığa normal…" at bounding box center [300, 39] width 98 height 160
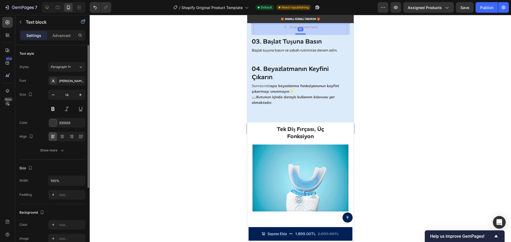
click at [294, 23] on p "Ağızlığı ağzınıza yerleştirin." at bounding box center [299, 21] width 97 height 6
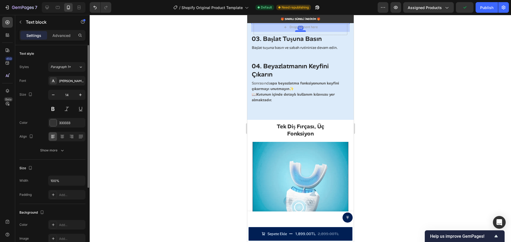
drag, startPoint x: 297, startPoint y: 128, endPoint x: 297, endPoint y: 126, distance: 2.7
click at [297, 32] on div at bounding box center [300, 31] width 11 height 2
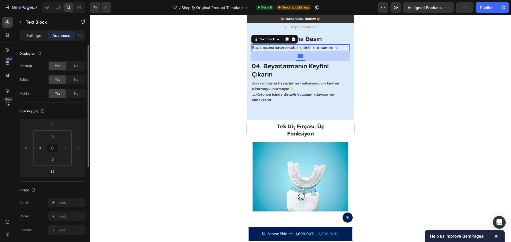
click at [292, 51] on p "Başlat tuşuna basın ve sabah rutininize devam edin." at bounding box center [299, 48] width 97 height 6
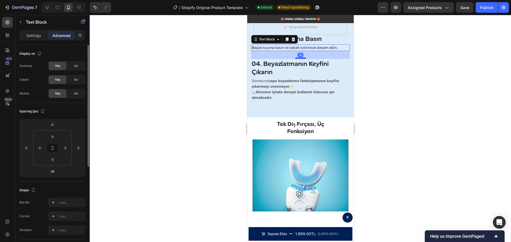
drag, startPoint x: 299, startPoint y: 155, endPoint x: 297, endPoint y: 152, distance: 3.0
click at [297, 59] on div at bounding box center [300, 58] width 11 height 2
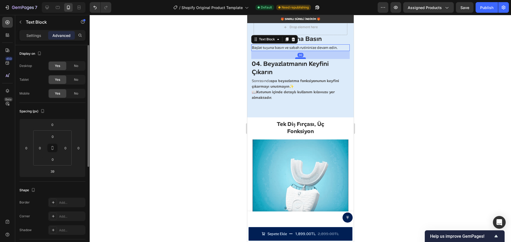
type input "30"
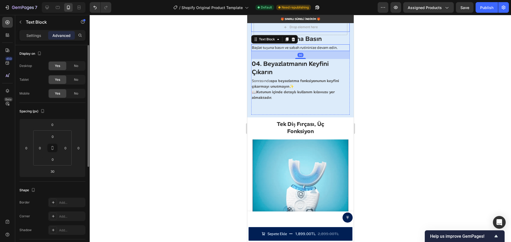
click at [331, 24] on div "Ağızlığı ağzınıza yerleştirin." at bounding box center [300, 20] width 98 height 7
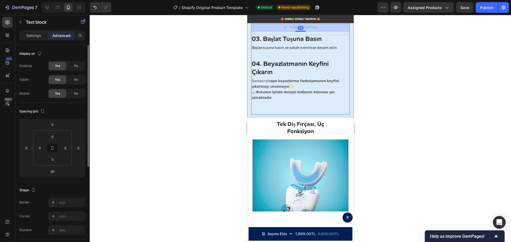
click at [337, 94] on div "Nasıl Kullanılır? Text block 01. Diş Macununu Uygulayın Heading Ağızlığa normal…" at bounding box center [300, 36] width 98 height 155
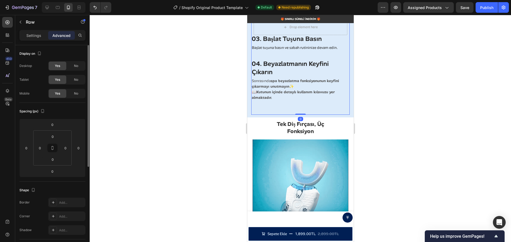
drag, startPoint x: 297, startPoint y: 209, endPoint x: 296, endPoint y: 200, distance: 8.3
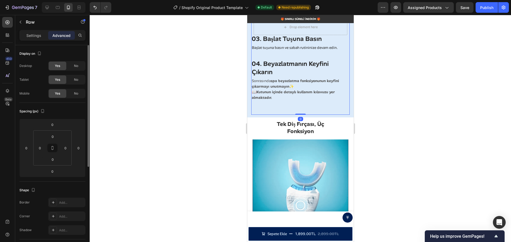
click at [296, 115] on div "⁠⁠⁠⁠⁠⁠⁠ İşte Uygulama Adımları: Heading Image Nasıl Kullanılır? Text block 01. …" at bounding box center [300, 25] width 98 height 180
click at [296, 114] on div "Nasıl Kullanılır? Text block 01. Diş Macununu Uygulayın Heading Ağızlığa normal…" at bounding box center [300, 36] width 98 height 155
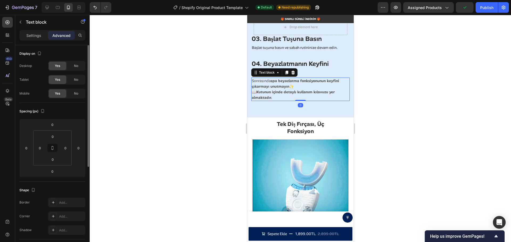
click at [294, 100] on strong "Kutunun içinde detaylı kullanım kılavuzu yer almaktadır." at bounding box center [292, 95] width 83 height 10
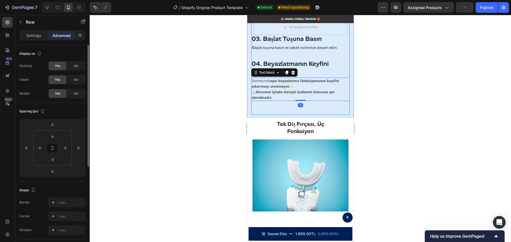
click at [298, 114] on div "Nasıl Kullanılır? Text block 01. Diş Macununu Uygulayın Heading Ağızlığa normal…" at bounding box center [300, 36] width 98 height 155
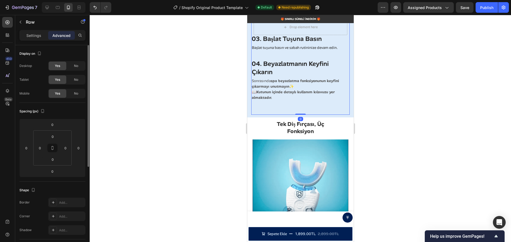
drag, startPoint x: 298, startPoint y: 209, endPoint x: 298, endPoint y: 201, distance: 8.0
click at [300, 115] on div "⁠⁠⁠⁠⁠⁠⁠ İşte Uygulama Adımları: Heading Image Nasıl Kullanılır? Text block 01. …" at bounding box center [300, 25] width 98 height 180
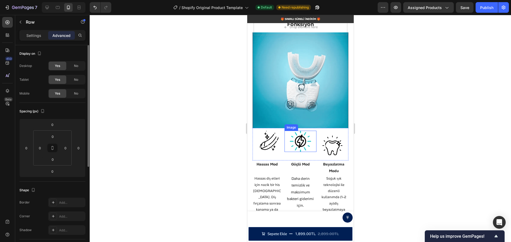
scroll to position [1247, 0]
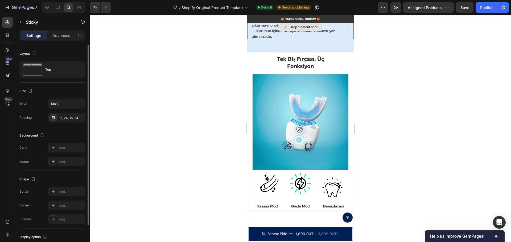
click at [337, 30] on div "Drop element here" at bounding box center [300, 27] width 94 height 16
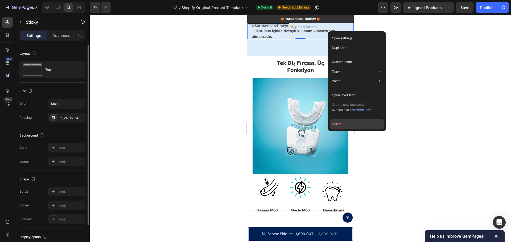
click at [339, 123] on button "Delete" at bounding box center [357, 124] width 54 height 10
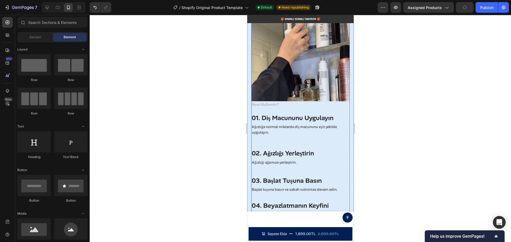
scroll to position [1010, 0]
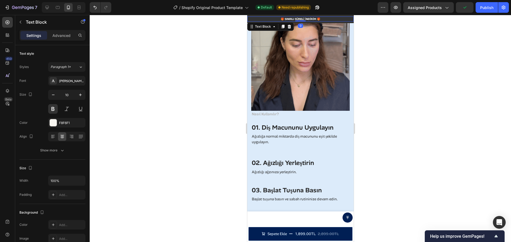
click at [260, 19] on p "🎁 SINIRLI SÜRELİ İNDİRİM 🎁" at bounding box center [299, 19] width 105 height 4
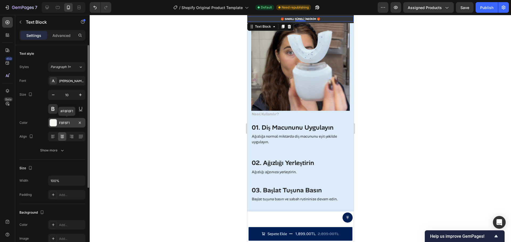
click at [64, 122] on div "F8F6F1" at bounding box center [66, 123] width 15 height 5
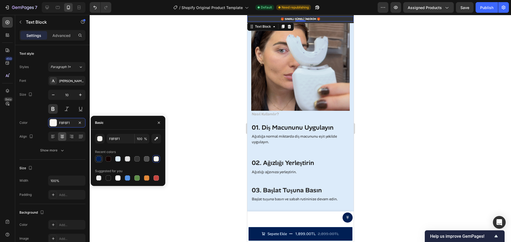
click at [97, 160] on div at bounding box center [98, 158] width 5 height 5
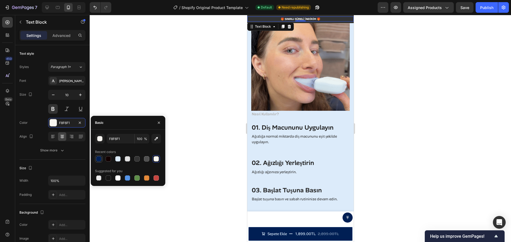
type input "001F54"
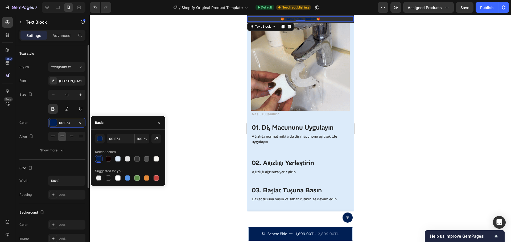
click at [66, 167] on div "Size" at bounding box center [52, 168] width 66 height 9
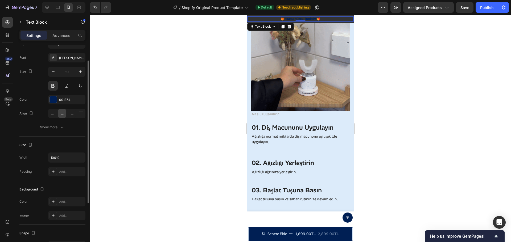
scroll to position [0, 0]
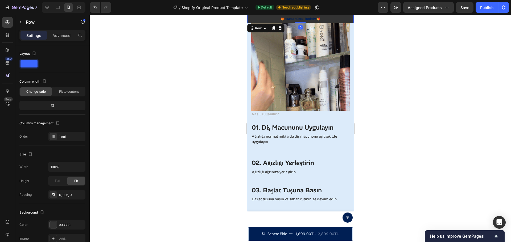
click at [337, 22] on div "🎁 SINIRLI SÜRELİ İNDİRİM 🎁 Text Block Row 0" at bounding box center [300, 19] width 106 height 8
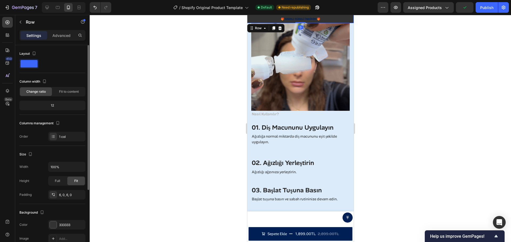
scroll to position [27, 0]
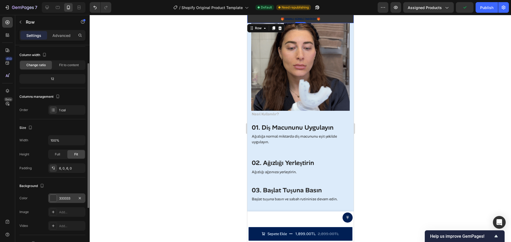
click at [62, 196] on div "333333" at bounding box center [66, 198] width 15 height 5
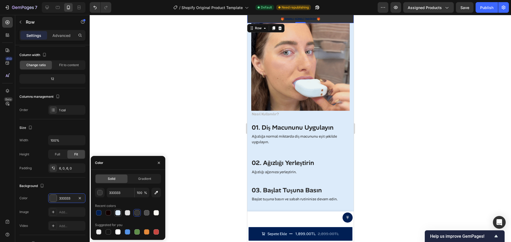
click at [118, 214] on div at bounding box center [117, 212] width 5 height 5
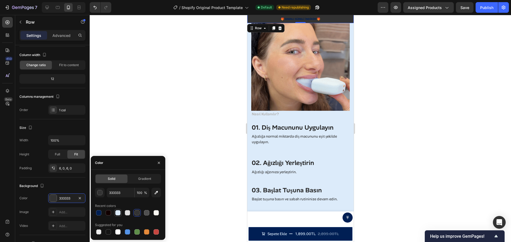
type input "DCEBFA"
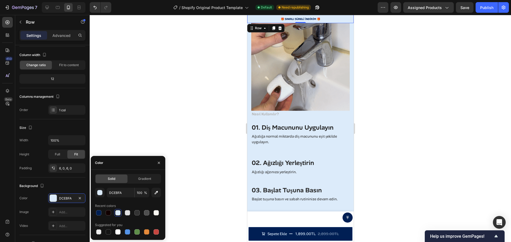
click at [148, 123] on div at bounding box center [300, 128] width 421 height 227
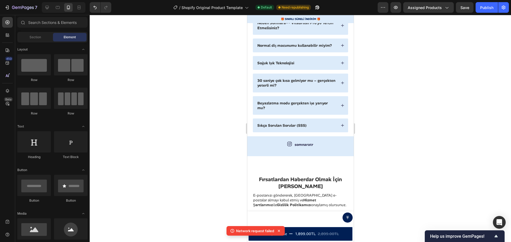
scroll to position [1723, 0]
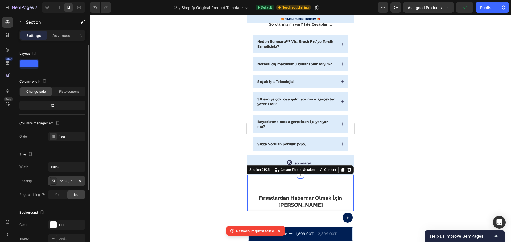
click at [72, 181] on div "72, 20, 72, 20" at bounding box center [66, 181] width 15 height 5
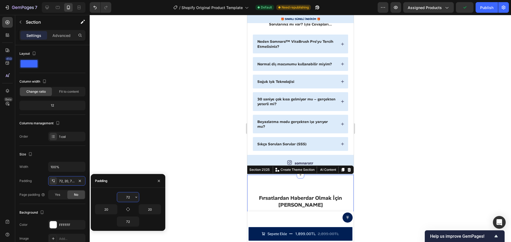
click at [127, 198] on input "72" at bounding box center [128, 198] width 22 height 10
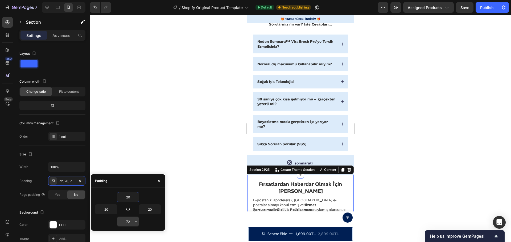
type input "20"
click at [128, 223] on input "72" at bounding box center [128, 222] width 22 height 10
type input "20"
click at [195, 202] on div at bounding box center [300, 128] width 421 height 227
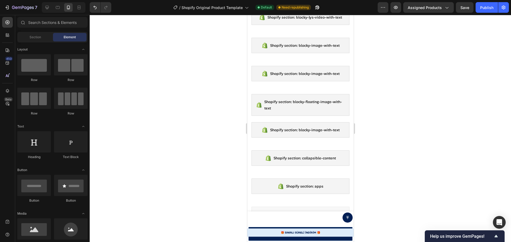
scroll to position [0, 0]
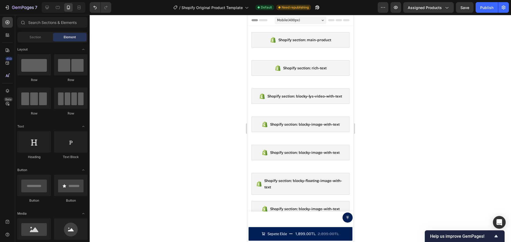
drag, startPoint x: 351, startPoint y: 223, endPoint x: 605, endPoint y: 35, distance: 315.8
click at [490, 6] on div "Publish" at bounding box center [486, 8] width 13 height 6
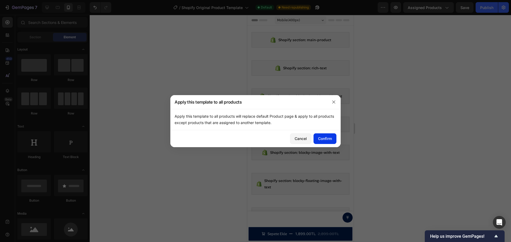
click at [328, 138] on div "Confirm" at bounding box center [325, 139] width 14 height 6
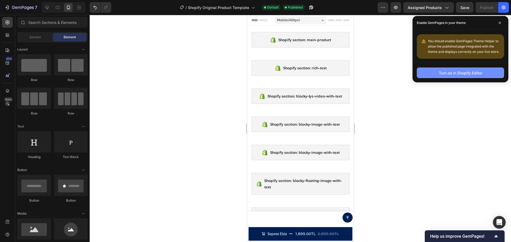
click at [451, 74] on div "Turn on in Shopify Editor" at bounding box center [460, 73] width 43 height 6
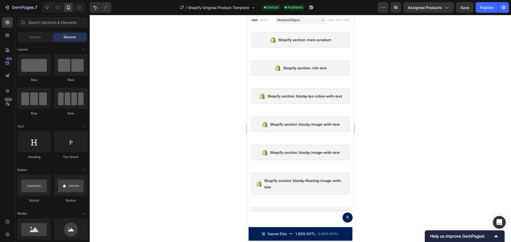
drag, startPoint x: 351, startPoint y: 55, endPoint x: 626, endPoint y: 35, distance: 276.2
click at [465, 7] on span "Save" at bounding box center [464, 7] width 9 height 5
click at [488, 11] on button "Publish" at bounding box center [486, 7] width 22 height 11
click at [440, 8] on span "Assigned Products" at bounding box center [424, 8] width 34 height 6
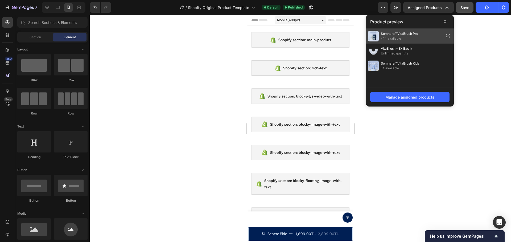
click at [425, 36] on div "Somnara™ VitaBrush Pro -44 available" at bounding box center [410, 36] width 88 height 15
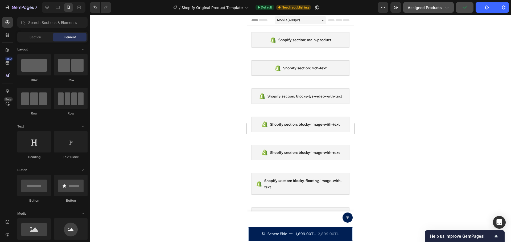
click at [442, 7] on div "Assigned Products" at bounding box center [427, 8] width 41 height 6
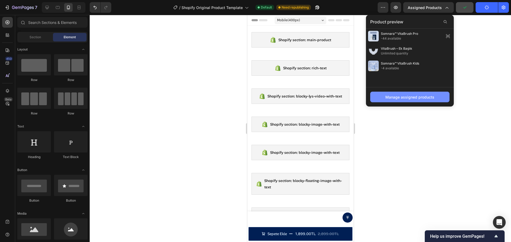
click at [418, 98] on div "Manage assigned products" at bounding box center [409, 97] width 49 height 6
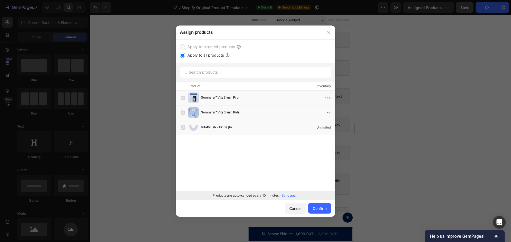
click at [183, 56] on input "Apply to all products" at bounding box center [182, 55] width 5 height 5
click at [290, 208] on div "Cancel" at bounding box center [295, 209] width 12 height 6
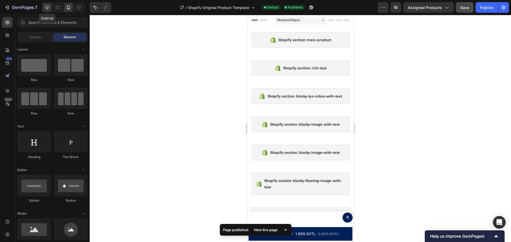
click at [43, 8] on div at bounding box center [47, 7] width 9 height 9
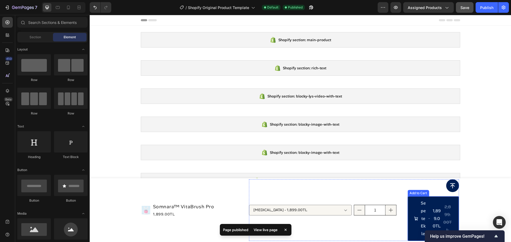
click at [414, 213] on span "Sepete Ekle" at bounding box center [416, 219] width 4 height 38
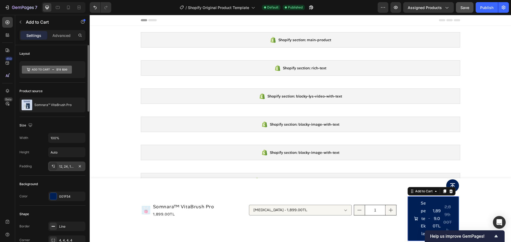
click at [68, 166] on div "12, 24, 12, 24" at bounding box center [66, 166] width 15 height 5
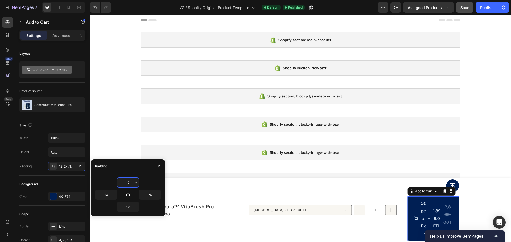
click at [123, 181] on input "12" at bounding box center [128, 183] width 22 height 10
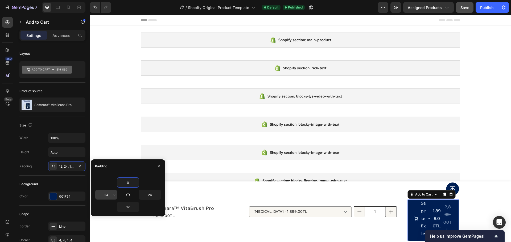
type input "0"
click at [107, 195] on input "24" at bounding box center [106, 195] width 22 height 10
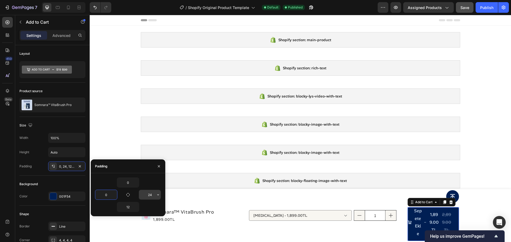
type input "0"
click at [149, 197] on input "24" at bounding box center [150, 195] width 22 height 10
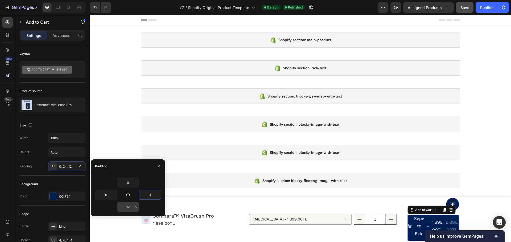
type input "0"
click at [130, 206] on input "12" at bounding box center [128, 207] width 22 height 10
type input "0"
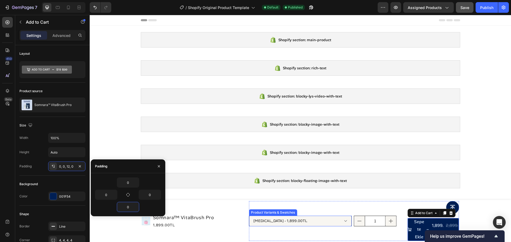
click at [282, 223] on select "[MEDICAL_DATA] - 1,899.00[PERSON_NAME] - 1,899.00[PERSON_NAME] - 1,899.00TL" at bounding box center [300, 221] width 103 height 11
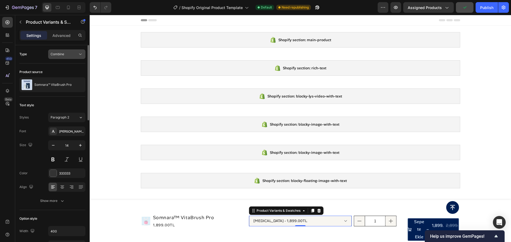
click at [74, 55] on div "Combine" at bounding box center [64, 54] width 27 height 5
click at [65, 65] on span "Separated" at bounding box center [59, 67] width 16 height 5
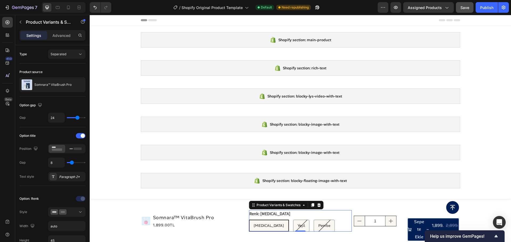
click at [327, 218] on div "Renk: Beyaz Beyaz Beyaz Beyaz Yeşil Yeşil Yeşil Pembe Pembe Pembe" at bounding box center [300, 221] width 103 height 22
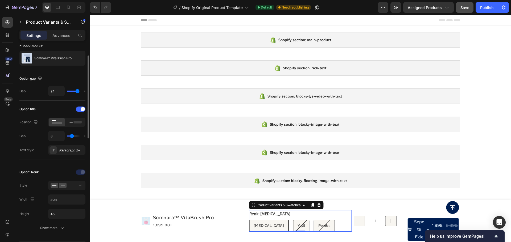
type input "10"
type input "9"
type input "7"
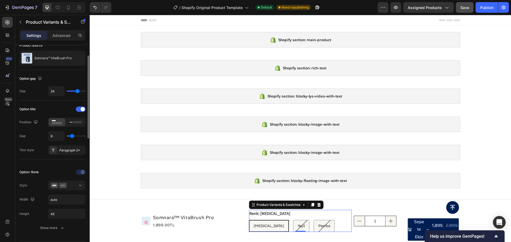
type input "7"
type input "6"
type input "3"
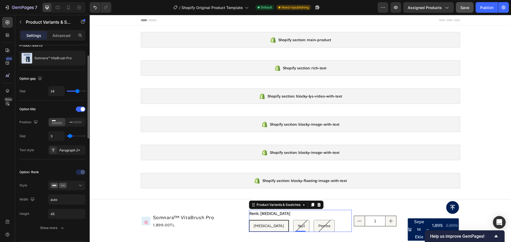
type input "1"
type input "0"
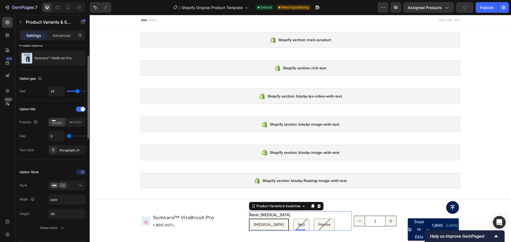
type input "1"
drag, startPoint x: 73, startPoint y: 137, endPoint x: 69, endPoint y: 138, distance: 3.5
type input "1"
click at [69, 137] on input "range" at bounding box center [76, 136] width 19 height 1
click at [74, 124] on icon at bounding box center [75, 122] width 12 height 6
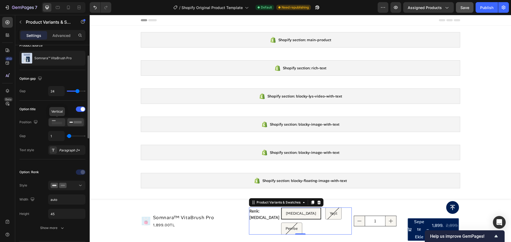
click at [58, 122] on rect at bounding box center [57, 123] width 10 height 2
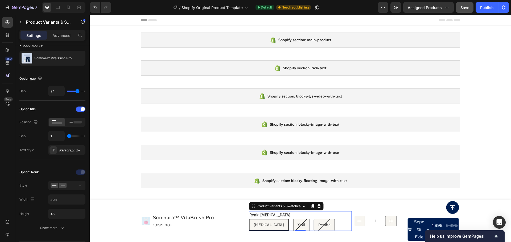
click at [297, 223] on span "Yeşil" at bounding box center [300, 225] width 7 height 5
click at [293, 219] on input "Yeşil Yeşil Yeşil" at bounding box center [293, 219] width 0 height 0
radio input "true"
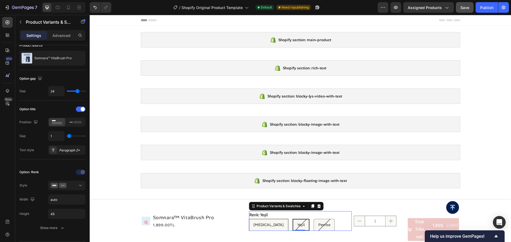
click at [263, 225] on div "[MEDICAL_DATA]" at bounding box center [268, 225] width 39 height 11
click at [249, 219] on input "Beyaz Beyaz Beyaz" at bounding box center [248, 219] width 0 height 0
radio input "true"
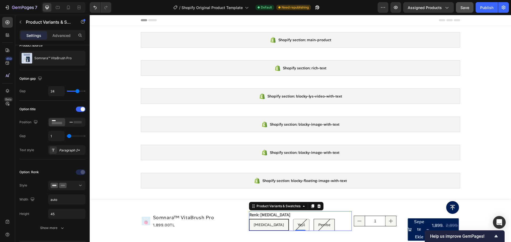
click at [318, 227] on span "Pembe" at bounding box center [324, 225] width 12 height 5
click at [313, 219] on input "Pembe Pembe Pembe" at bounding box center [313, 219] width 0 height 0
radio input "true"
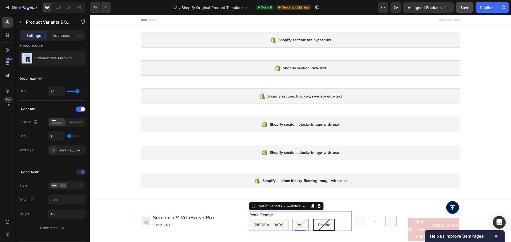
click at [297, 224] on span "Yeşil" at bounding box center [300, 225] width 7 height 5
click at [292, 219] on input "Yeşil Yeşil Yeşil" at bounding box center [292, 219] width 0 height 0
radio input "true"
click at [264, 223] on div "[MEDICAL_DATA]" at bounding box center [268, 225] width 39 height 11
click at [249, 219] on input "Beyaz Beyaz Beyaz" at bounding box center [248, 219] width 0 height 0
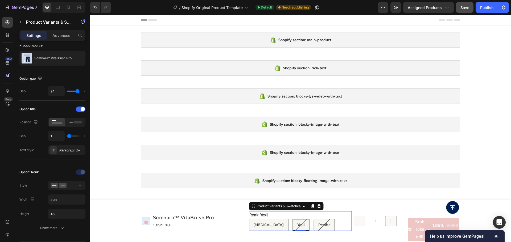
radio input "true"
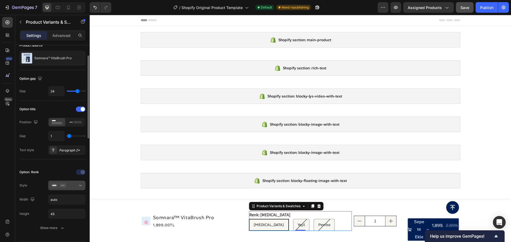
click at [75, 186] on div at bounding box center [67, 185] width 32 height 5
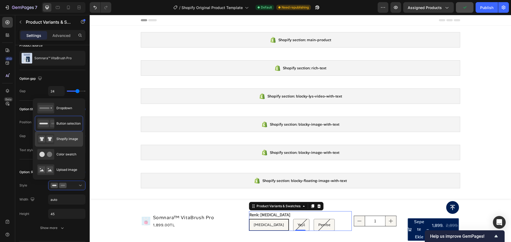
click at [66, 143] on div "Shopify image" at bounding box center [57, 139] width 41 height 11
type input "64"
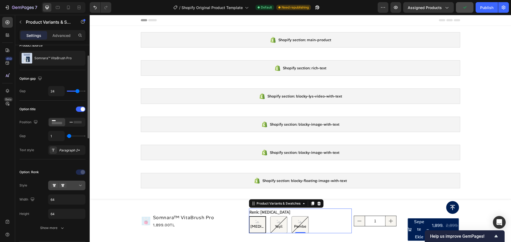
click at [77, 189] on button at bounding box center [66, 186] width 37 height 10
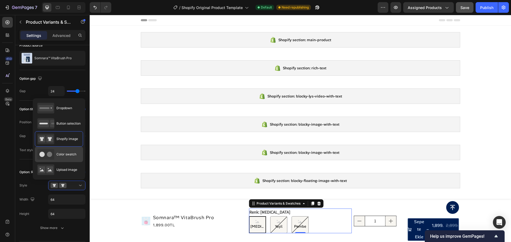
click at [69, 157] on div "Color swatch" at bounding box center [56, 154] width 39 height 11
type input "45"
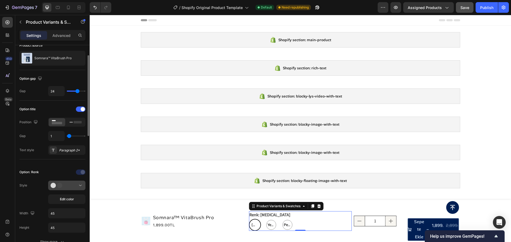
click at [72, 186] on div at bounding box center [67, 185] width 32 height 5
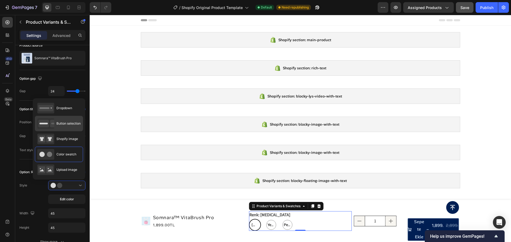
click at [60, 126] on div "Button selection" at bounding box center [58, 123] width 43 height 11
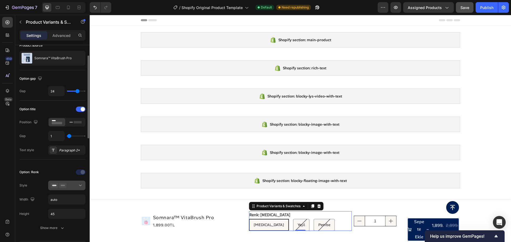
click at [70, 182] on button at bounding box center [66, 186] width 37 height 10
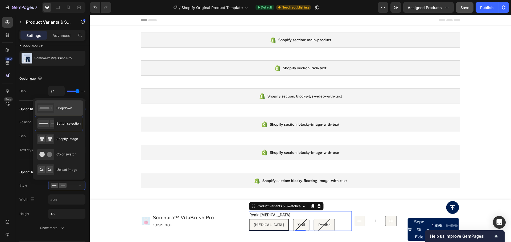
click at [67, 107] on span "Dropdown" at bounding box center [64, 108] width 16 height 5
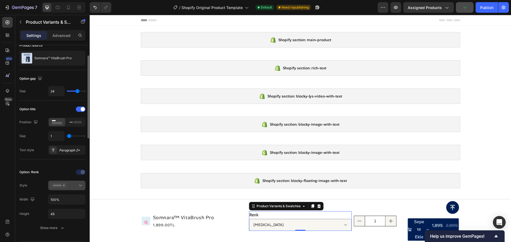
click at [69, 185] on div at bounding box center [67, 185] width 32 height 5
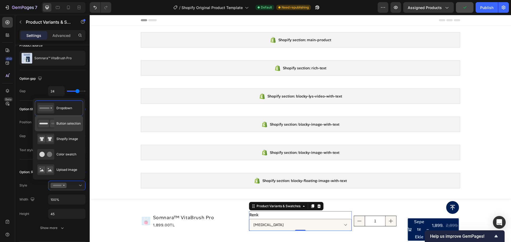
click at [60, 124] on span "Button selection" at bounding box center [68, 123] width 24 height 5
type input "auto"
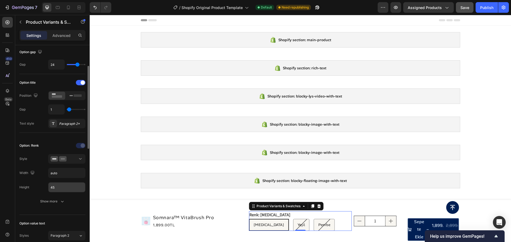
scroll to position [80, 0]
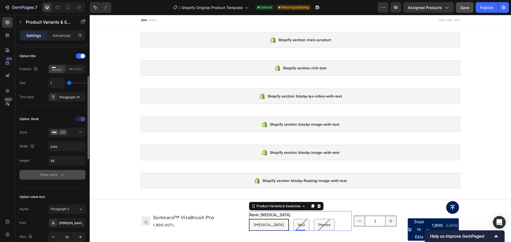
click at [62, 175] on icon "button" at bounding box center [62, 174] width 5 height 5
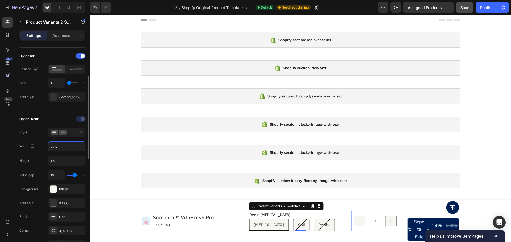
click at [62, 146] on input "auto" at bounding box center [66, 147] width 37 height 10
click at [59, 161] on input "45" at bounding box center [66, 161] width 37 height 10
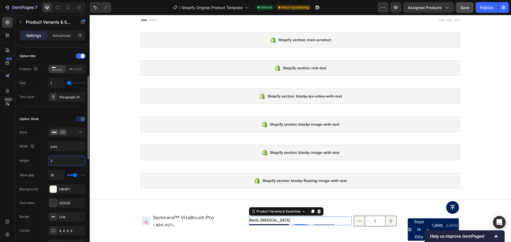
type input "20"
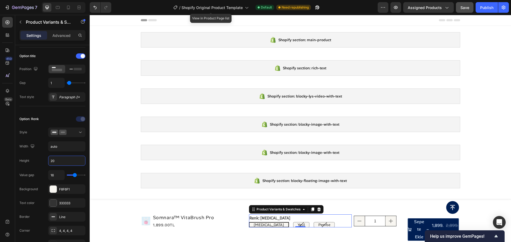
type input "100%"
type input "45"
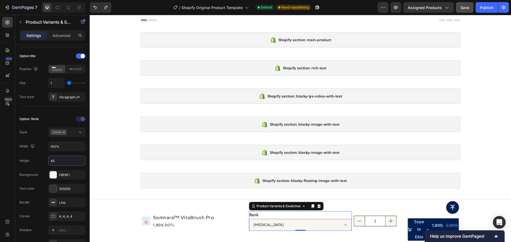
click at [338, 215] on div "Renk Beyaz Yeşil Pembe" at bounding box center [300, 221] width 103 height 20
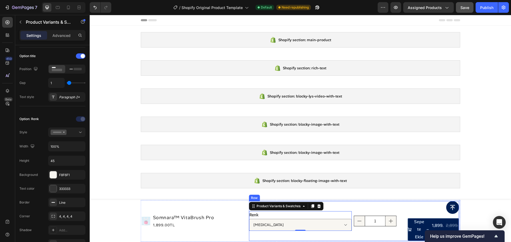
click at [394, 212] on div "1 Product Quantity" at bounding box center [379, 221] width 51 height 40
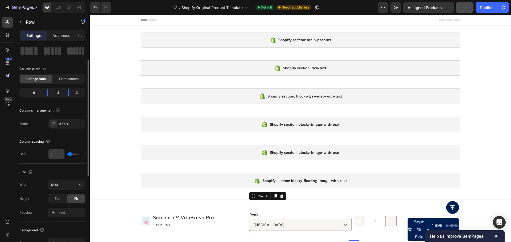
scroll to position [53, 0]
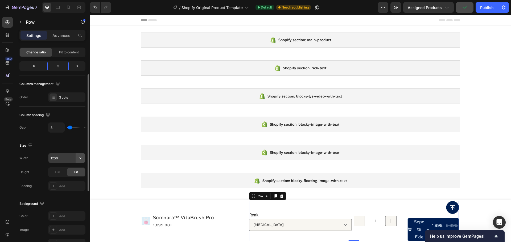
click at [81, 157] on icon "button" at bounding box center [80, 158] width 5 height 5
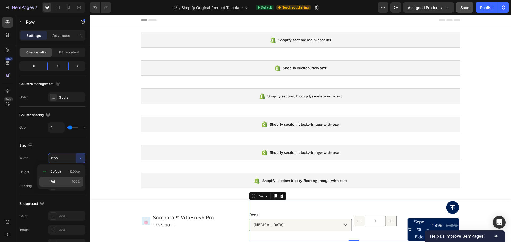
click at [61, 180] on p "Full 100%" at bounding box center [65, 182] width 30 height 5
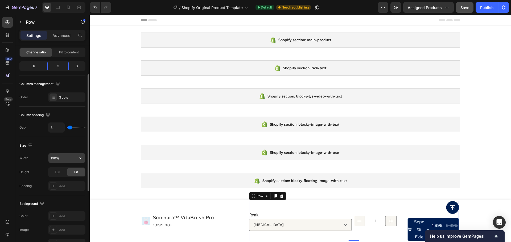
click at [81, 159] on icon "button" at bounding box center [80, 158] width 2 height 1
click at [68, 171] on p "Default 1200px" at bounding box center [65, 171] width 30 height 5
type input "1200"
click at [57, 173] on span "Full" at bounding box center [57, 172] width 5 height 5
click at [73, 173] on div "Fit" at bounding box center [76, 172] width 18 height 9
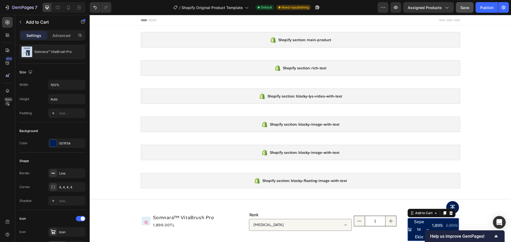
click at [409, 221] on span "Sepete Ekle" at bounding box center [409, 229] width 4 height 23
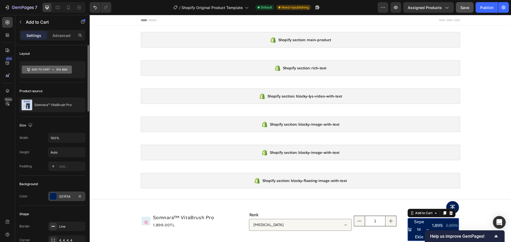
scroll to position [27, 0]
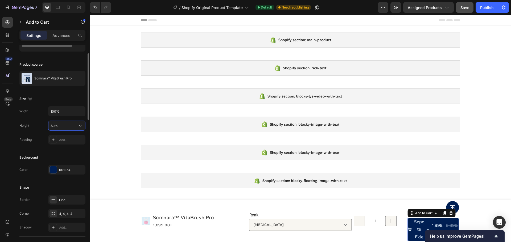
click at [56, 126] on input "Auto" at bounding box center [66, 126] width 37 height 10
click at [80, 127] on icon "button" at bounding box center [80, 125] width 5 height 5
click at [63, 140] on span "Fit content" at bounding box center [58, 139] width 16 height 5
click at [72, 126] on input "Auto" at bounding box center [66, 126] width 37 height 10
click at [79, 127] on icon "button" at bounding box center [80, 125] width 5 height 5
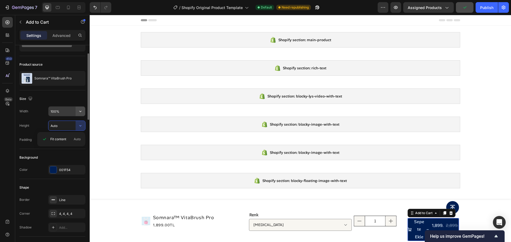
click at [78, 112] on icon "button" at bounding box center [80, 111] width 5 height 5
click at [59, 126] on span "Fit content" at bounding box center [58, 125] width 16 height 5
type input "Auto"
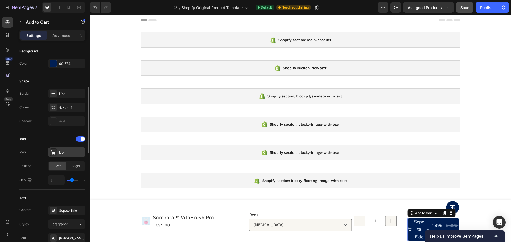
scroll to position [160, 0]
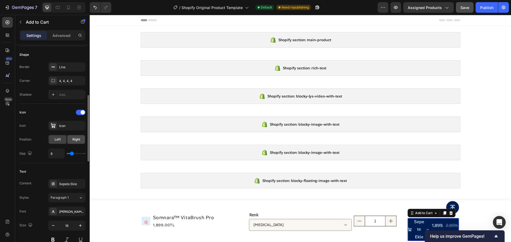
click at [74, 141] on span "Right" at bounding box center [76, 139] width 8 height 5
click at [50, 140] on div "Left" at bounding box center [58, 139] width 18 height 9
type input "5"
type input "4"
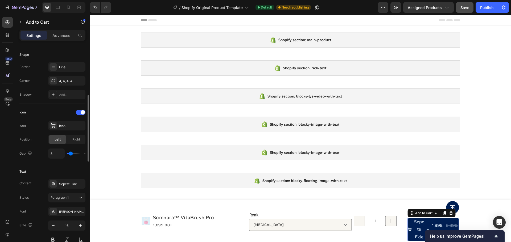
type input "4"
type input "1"
type input "0"
drag, startPoint x: 71, startPoint y: 154, endPoint x: 60, endPoint y: 153, distance: 11.5
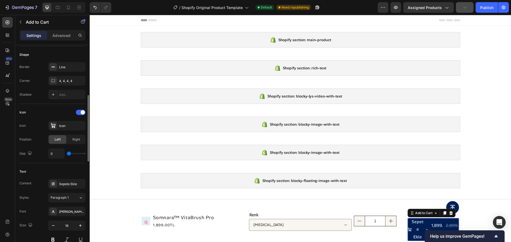
type input "0"
click at [67, 153] on input "range" at bounding box center [76, 153] width 19 height 1
click at [72, 139] on div "Right" at bounding box center [76, 139] width 18 height 9
click at [59, 139] on span "Left" at bounding box center [58, 139] width 6 height 5
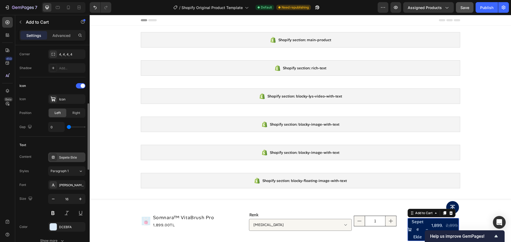
scroll to position [213, 0]
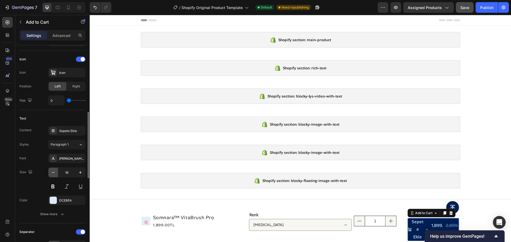
click at [51, 171] on icon "button" at bounding box center [53, 172] width 5 height 5
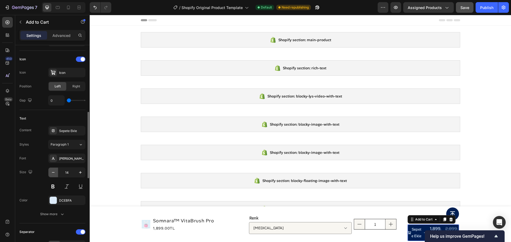
click at [51, 171] on icon "button" at bounding box center [53, 172] width 5 height 5
click at [80, 172] on icon "button" at bounding box center [80, 172] width 5 height 5
type input "14"
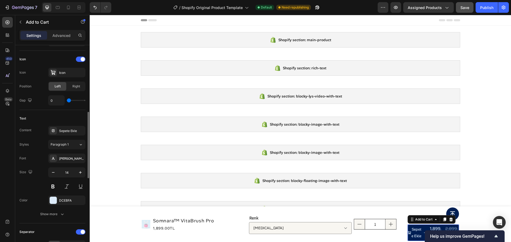
scroll to position [239, 0]
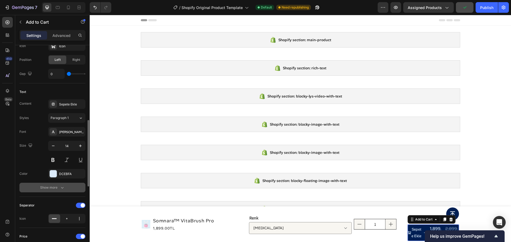
click at [60, 189] on icon "button" at bounding box center [62, 187] width 5 height 5
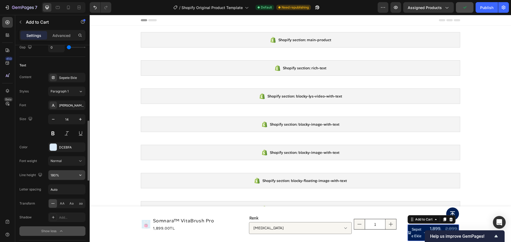
click at [81, 176] on icon "button" at bounding box center [80, 175] width 2 height 1
click at [55, 218] on span "150%" at bounding box center [54, 219] width 9 height 5
type input "150%"
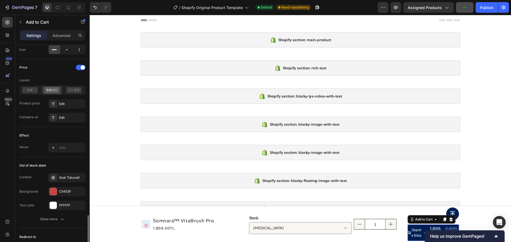
scroll to position [505, 0]
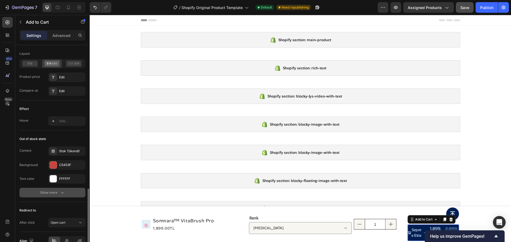
click at [72, 194] on button "Show more" at bounding box center [52, 193] width 66 height 10
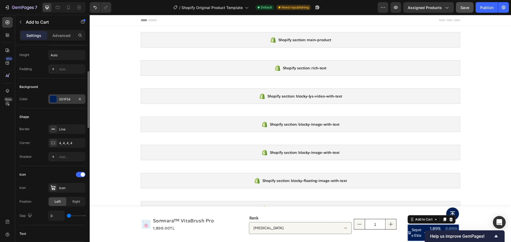
scroll to position [0, 0]
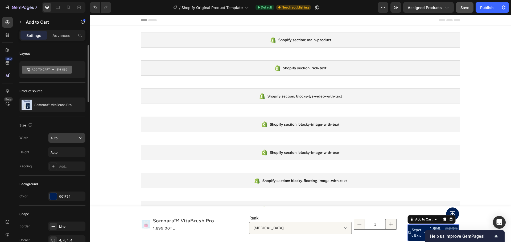
click at [66, 136] on input "Auto" at bounding box center [66, 138] width 37 height 10
click at [82, 140] on icon "button" at bounding box center [80, 137] width 5 height 5
click at [55, 161] on span "Full" at bounding box center [52, 161] width 5 height 5
drag, startPoint x: 81, startPoint y: 139, endPoint x: 79, endPoint y: 144, distance: 5.5
click at [81, 139] on icon "button" at bounding box center [80, 137] width 5 height 5
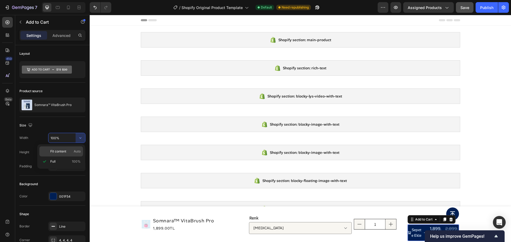
click at [71, 149] on div "Fit content Auto" at bounding box center [61, 152] width 44 height 10
type input "Auto"
click at [80, 153] on icon "button" at bounding box center [80, 152] width 2 height 1
click at [59, 164] on span "Fit content" at bounding box center [58, 166] width 16 height 5
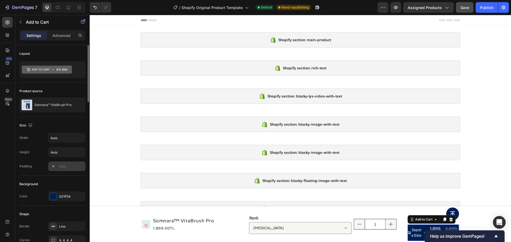
click at [57, 168] on div "Add..." at bounding box center [66, 167] width 37 height 10
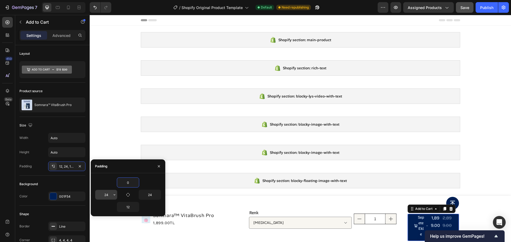
type input "0"
click at [111, 197] on input "24" at bounding box center [106, 195] width 22 height 10
type input "0"
click at [128, 207] on input "12" at bounding box center [128, 207] width 22 height 10
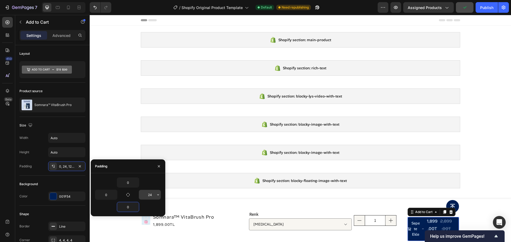
type input "0"
click at [149, 197] on input "24" at bounding box center [150, 195] width 22 height 10
type input "0"
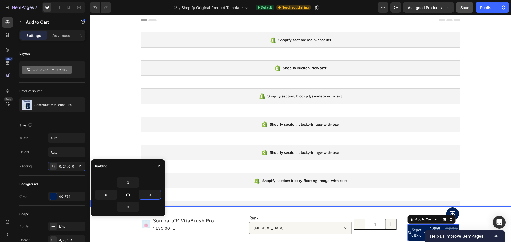
click at [102, 225] on div "Product Images Somnara™ VitaBrush Pro Product Title 1,899.00TL Product Price Pr…" at bounding box center [300, 225] width 421 height 36
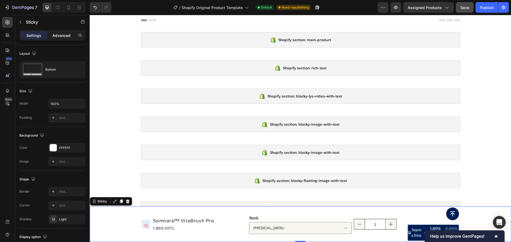
click at [66, 34] on p "Advanced" at bounding box center [61, 36] width 18 height 6
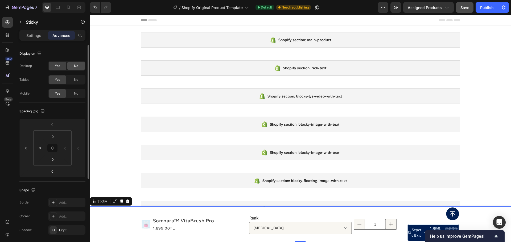
click at [79, 66] on div "No" at bounding box center [76, 66] width 18 height 9
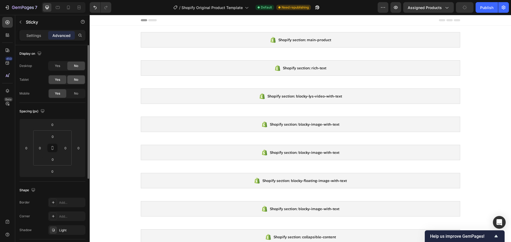
click at [76, 78] on span "No" at bounding box center [76, 79] width 4 height 5
click at [65, 9] on div at bounding box center [68, 7] width 9 height 9
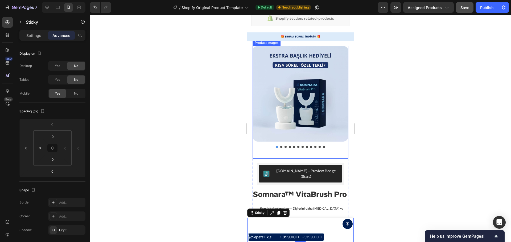
scroll to position [291, 0]
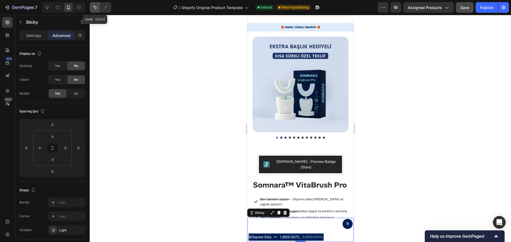
click at [94, 7] on icon "Undo/Redo" at bounding box center [94, 7] width 3 height 3
click at [95, 8] on icon "Undo/Redo" at bounding box center [94, 7] width 5 height 5
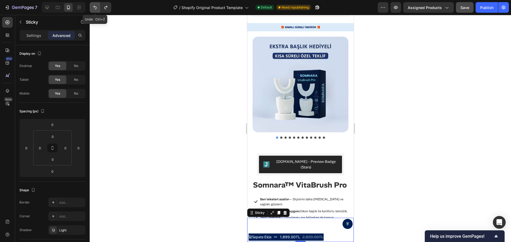
click at [95, 8] on icon "Undo/Redo" at bounding box center [94, 7] width 5 height 5
click at [94, 8] on icon "Undo/Redo" at bounding box center [94, 7] width 5 height 5
click at [94, 9] on icon "Undo/Redo" at bounding box center [94, 7] width 5 height 5
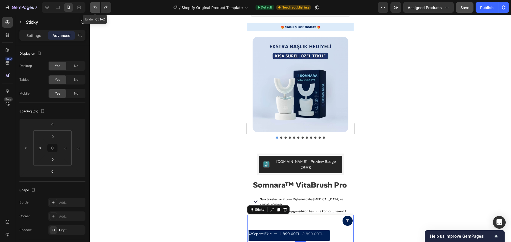
click at [94, 9] on icon "Undo/Redo" at bounding box center [94, 7] width 5 height 5
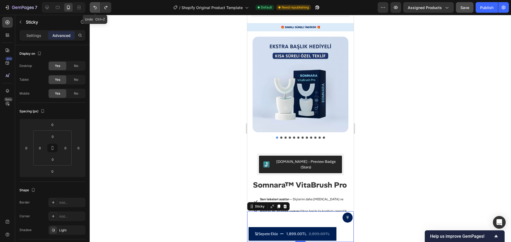
click at [94, 9] on icon "Undo/Redo" at bounding box center [94, 7] width 5 height 5
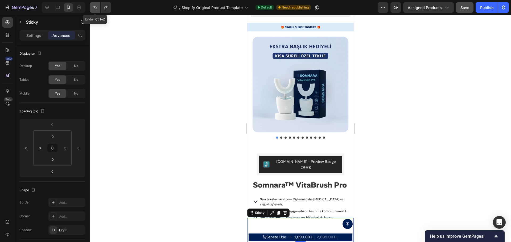
click at [95, 9] on icon "Undo/Redo" at bounding box center [94, 7] width 5 height 5
click at [95, 9] on icon "Undo/Redo" at bounding box center [94, 7] width 3 height 3
click at [95, 10] on icon "Undo/Redo" at bounding box center [94, 7] width 5 height 5
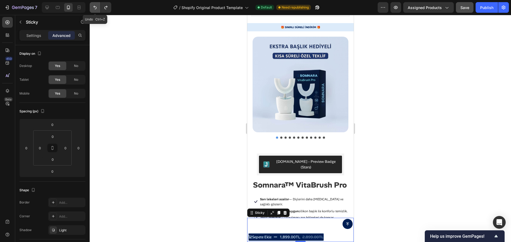
click at [95, 10] on icon "Undo/Redo" at bounding box center [94, 7] width 5 height 5
click at [95, 10] on button "Undo/Redo" at bounding box center [95, 7] width 11 height 11
click at [94, 8] on icon "Undo/Redo" at bounding box center [94, 7] width 5 height 5
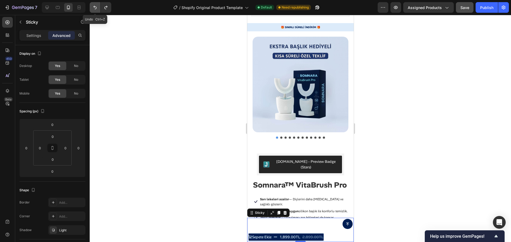
click at [94, 8] on icon "Undo/Redo" at bounding box center [94, 7] width 5 height 5
click at [95, 8] on icon "Undo/Redo" at bounding box center [94, 7] width 5 height 5
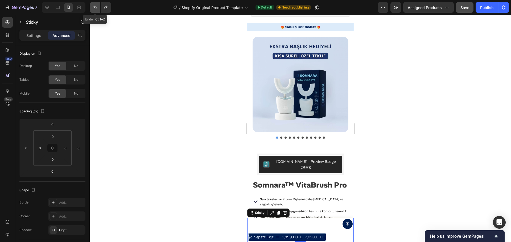
click at [95, 8] on icon "Undo/Redo" at bounding box center [94, 7] width 5 height 5
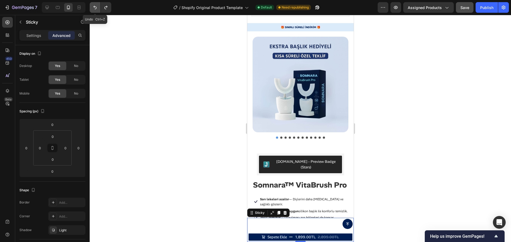
click at [95, 8] on icon "Undo/Redo" at bounding box center [94, 7] width 5 height 5
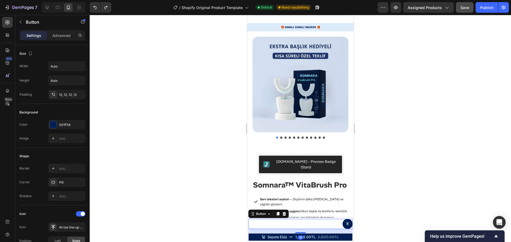
click at [309, 225] on div "Button 16" at bounding box center [300, 224] width 104 height 10
click at [282, 215] on icon at bounding box center [284, 214] width 4 height 4
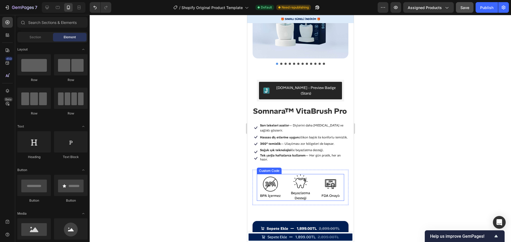
scroll to position [371, 0]
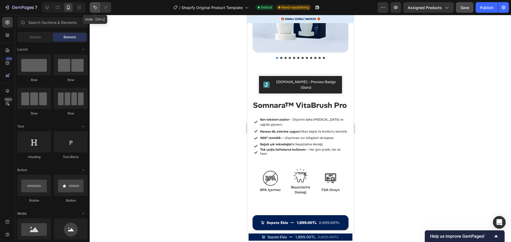
click at [97, 11] on button "Undo/Redo" at bounding box center [95, 7] width 11 height 11
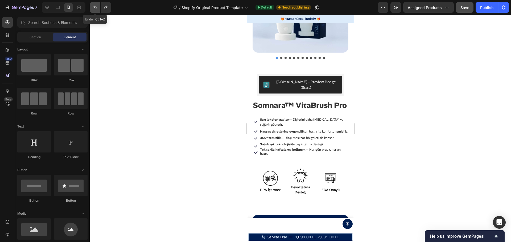
click at [97, 11] on button "Undo/Redo" at bounding box center [95, 7] width 11 height 11
click at [95, 9] on icon "Undo/Redo" at bounding box center [94, 7] width 3 height 3
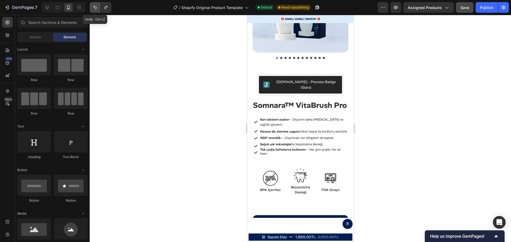
click at [95, 9] on icon "Undo/Redo" at bounding box center [94, 7] width 3 height 3
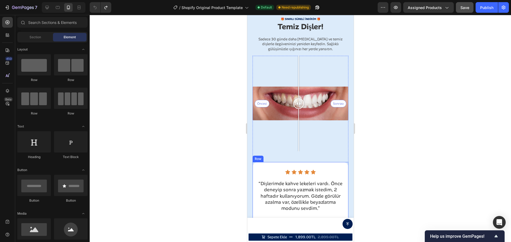
scroll to position [1647, 0]
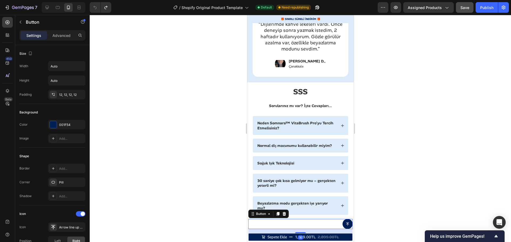
click at [323, 226] on div "Button 16" at bounding box center [300, 224] width 104 height 10
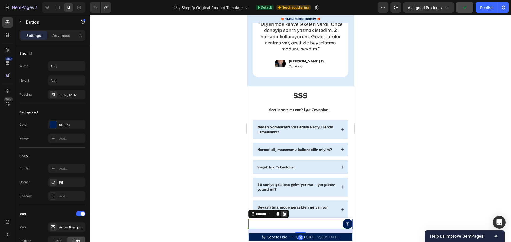
click at [284, 214] on icon at bounding box center [284, 214] width 4 height 4
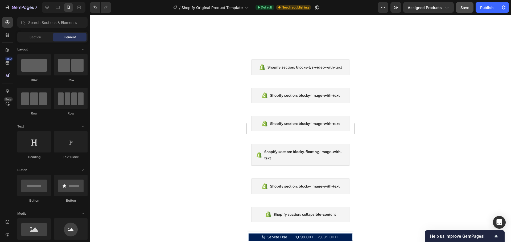
scroll to position [0, 0]
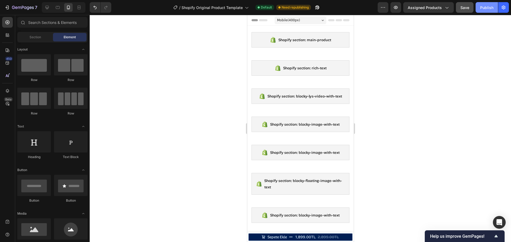
click at [489, 6] on div "Publish" at bounding box center [486, 8] width 13 height 6
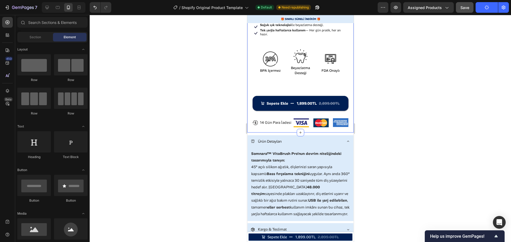
scroll to position [505, 0]
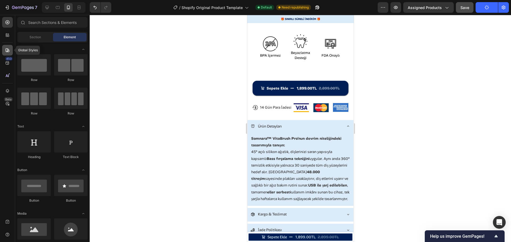
click at [10, 50] on div at bounding box center [7, 50] width 11 height 11
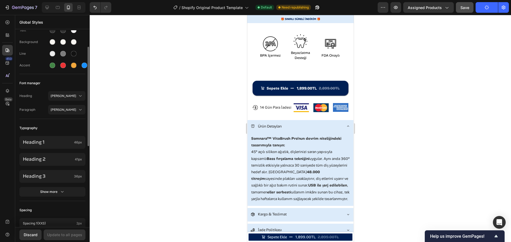
scroll to position [0, 0]
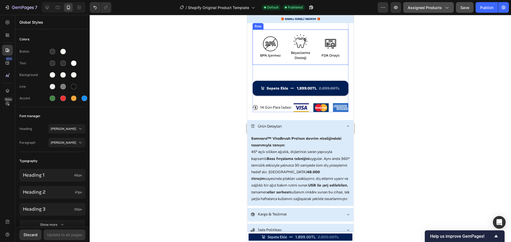
click at [443, 9] on div "Assigned Products" at bounding box center [427, 8] width 41 height 6
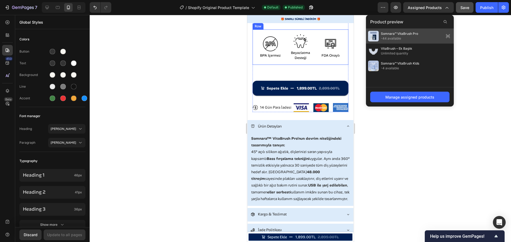
click at [449, 36] on icon at bounding box center [447, 35] width 7 height 7
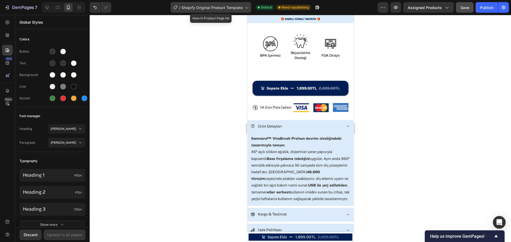
click at [239, 9] on span "Shopify Original Product Template" at bounding box center [211, 8] width 61 height 6
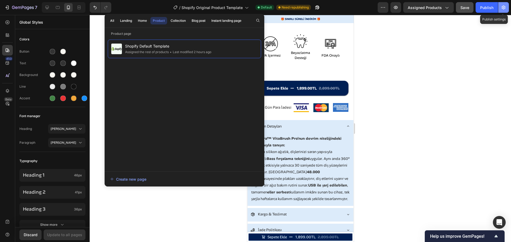
click at [505, 9] on icon "button" at bounding box center [503, 7] width 5 height 5
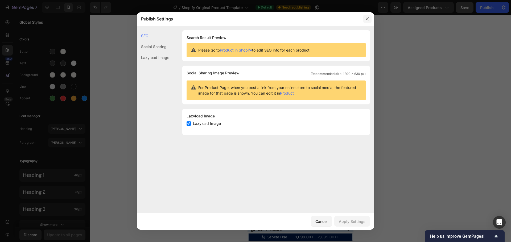
click at [368, 21] on icon "button" at bounding box center [367, 19] width 4 height 4
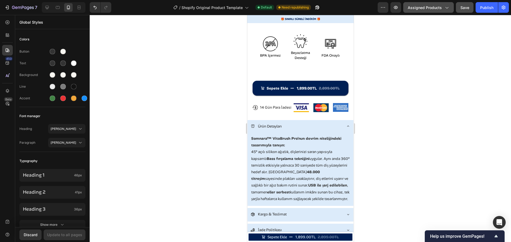
click at [449, 8] on icon "button" at bounding box center [446, 7] width 5 height 5
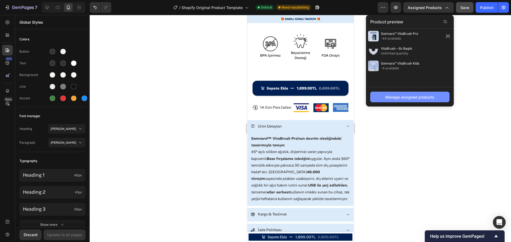
click at [413, 101] on button "Manage assigned products" at bounding box center [409, 97] width 79 height 11
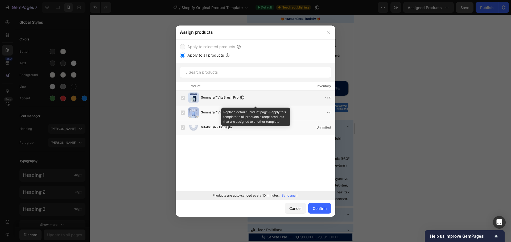
click at [181, 98] on label at bounding box center [183, 98] width 4 height 4
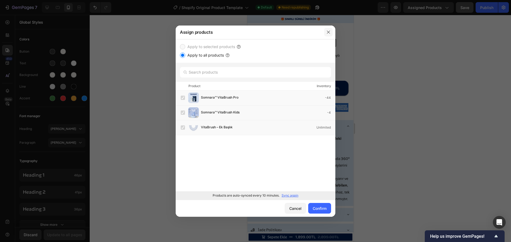
click at [328, 33] on icon "button" at bounding box center [328, 32] width 4 height 4
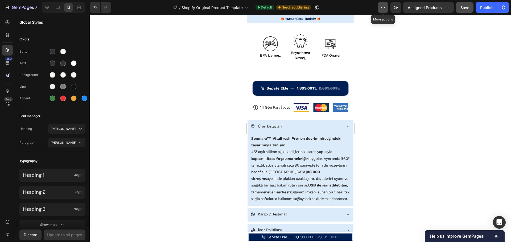
click at [387, 8] on button "button" at bounding box center [382, 7] width 11 height 11
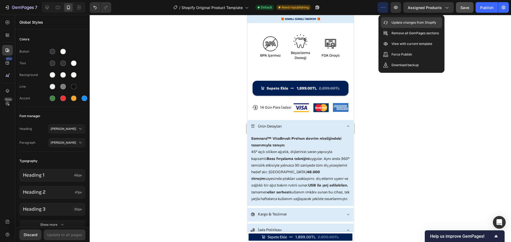
click at [410, 24] on p "Update changes from Shopify" at bounding box center [413, 22] width 45 height 5
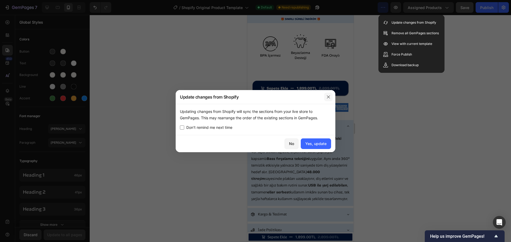
click at [328, 98] on icon "button" at bounding box center [328, 97] width 4 height 4
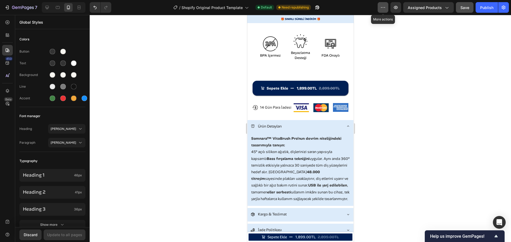
click at [385, 9] on icon "button" at bounding box center [382, 7] width 5 height 5
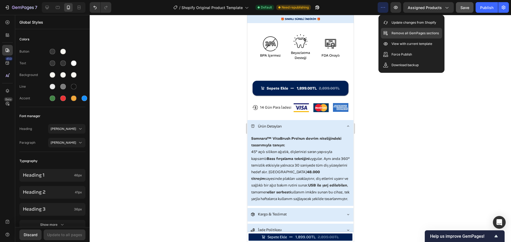
click at [403, 35] on p "Remove all GemPages sections" at bounding box center [414, 33] width 47 height 5
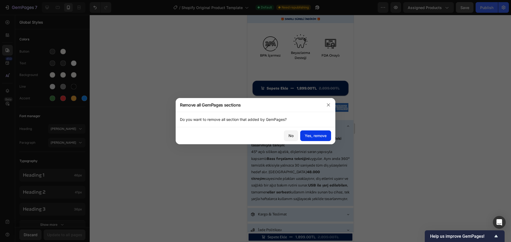
click at [313, 136] on div "Yes, remove" at bounding box center [316, 136] width 22 height 6
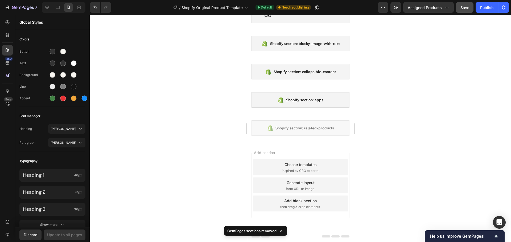
scroll to position [172, 0]
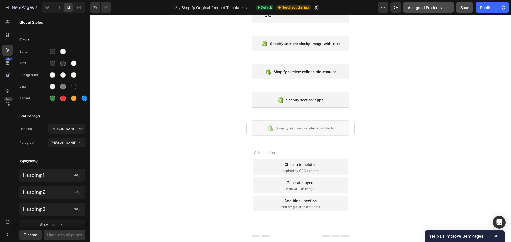
click at [436, 6] on span "Assigned Products" at bounding box center [424, 8] width 34 height 6
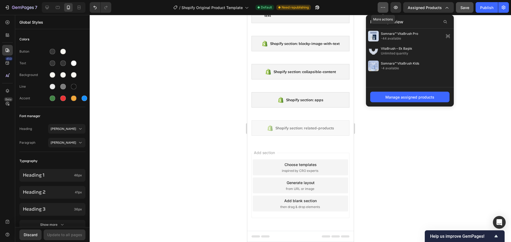
click at [384, 8] on icon "button" at bounding box center [382, 7] width 5 height 5
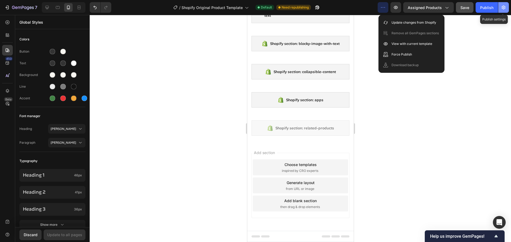
click at [502, 7] on icon "button" at bounding box center [503, 7] width 5 height 5
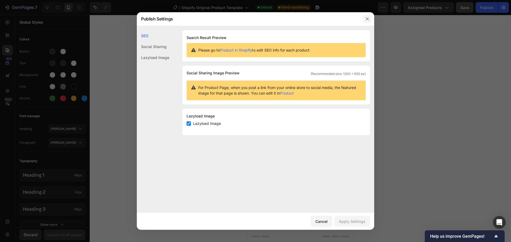
click at [368, 19] on icon "button" at bounding box center [367, 19] width 4 height 4
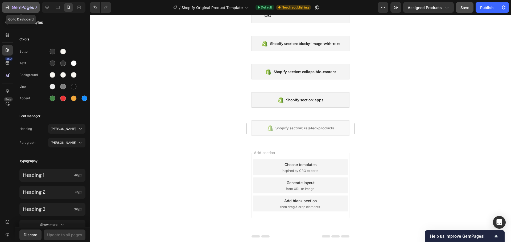
click at [15, 6] on icon "button" at bounding box center [23, 8] width 22 height 5
